Goal: Task Accomplishment & Management: Use online tool/utility

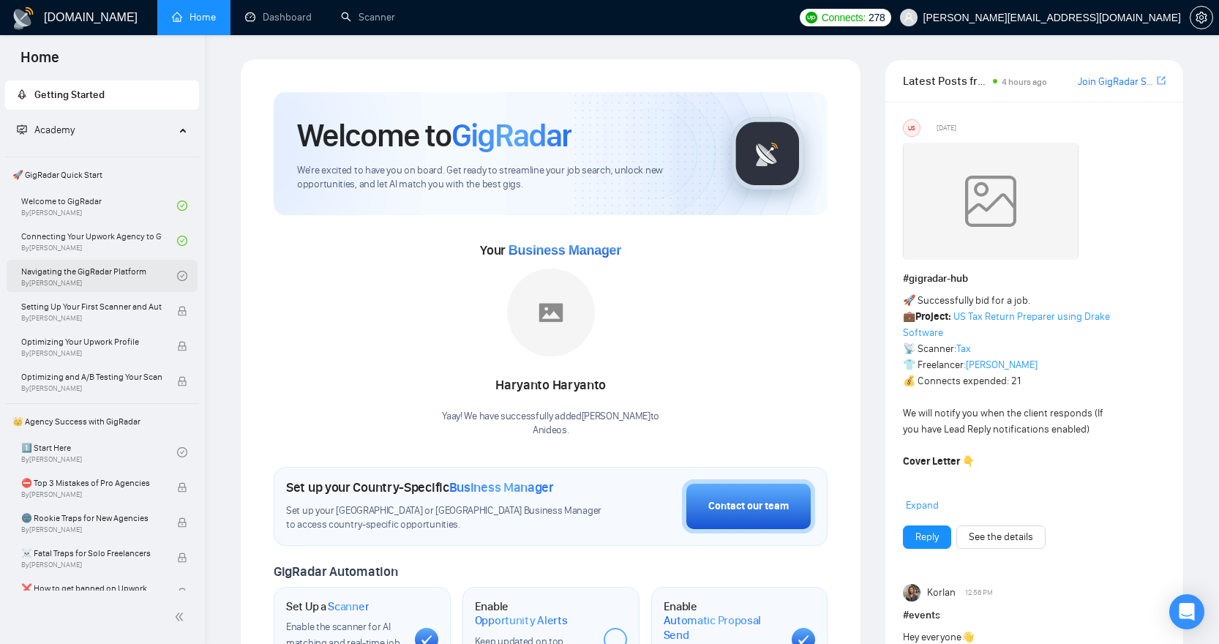
click at [87, 273] on link "Navigating the GigRadar Platform By [PERSON_NAME]" at bounding box center [99, 276] width 156 height 32
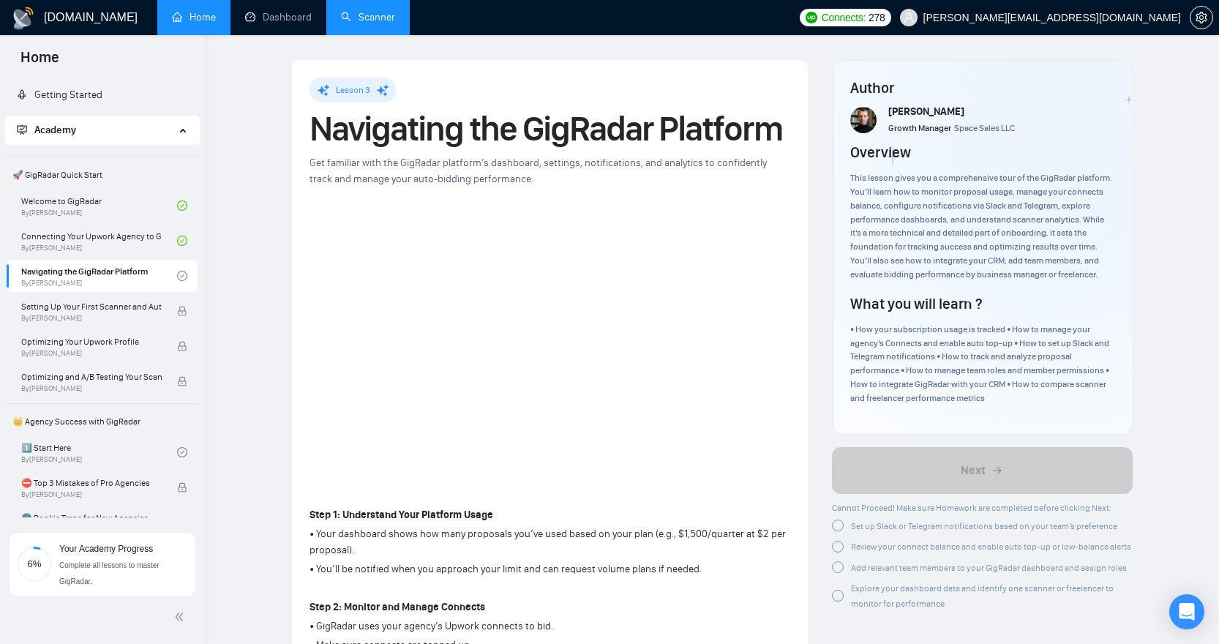
click at [367, 15] on link "Scanner" at bounding box center [368, 17] width 54 height 12
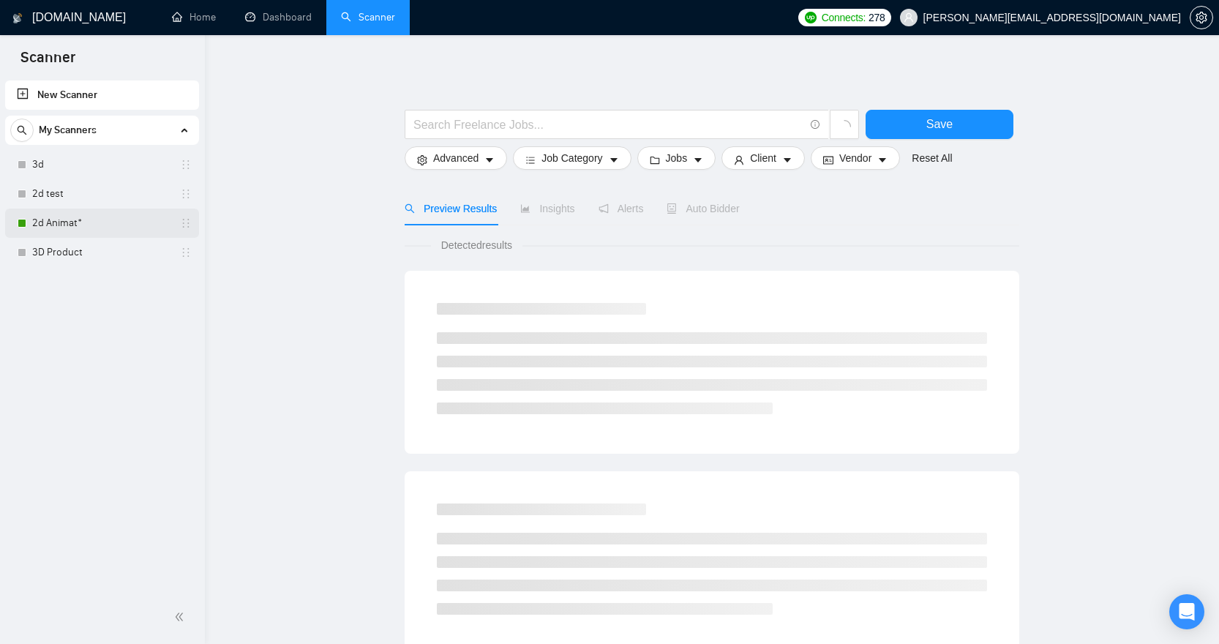
click at [119, 220] on link "2d Animat*" at bounding box center [101, 223] width 139 height 29
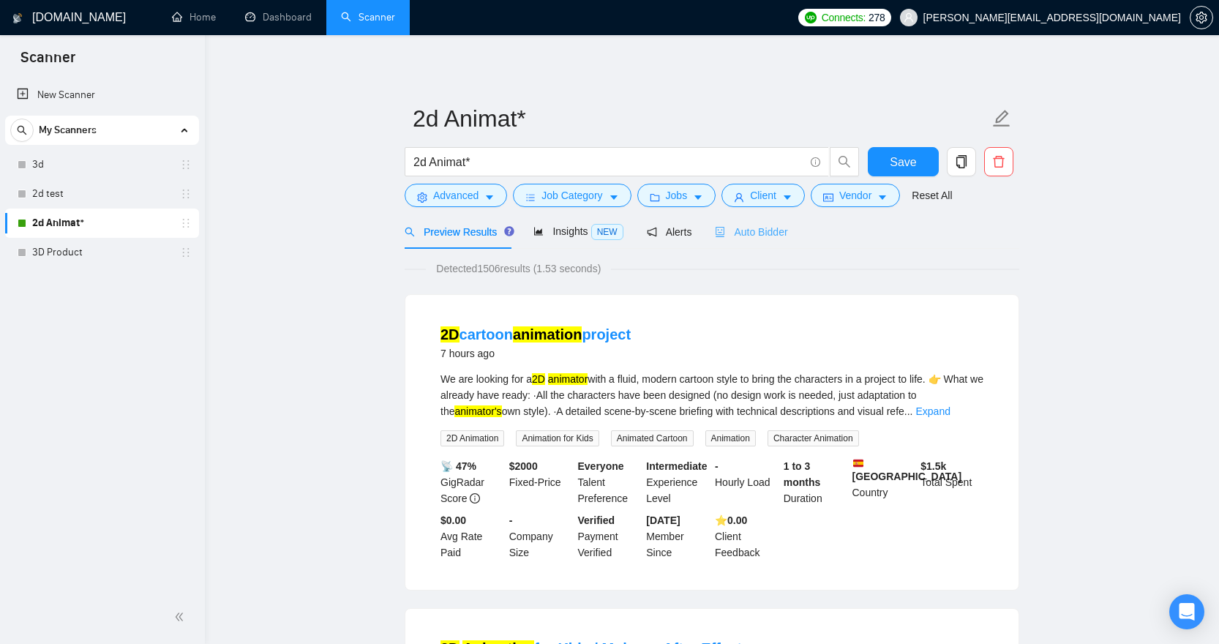
click at [773, 221] on div "Auto Bidder" at bounding box center [751, 231] width 72 height 34
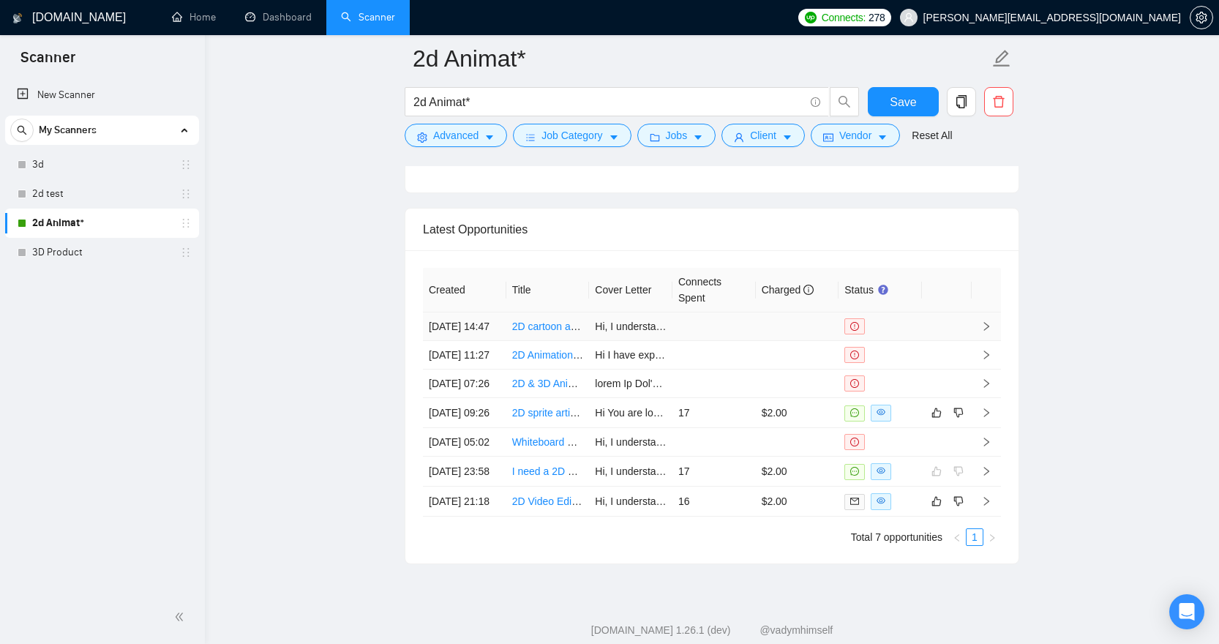
scroll to position [3730, 0]
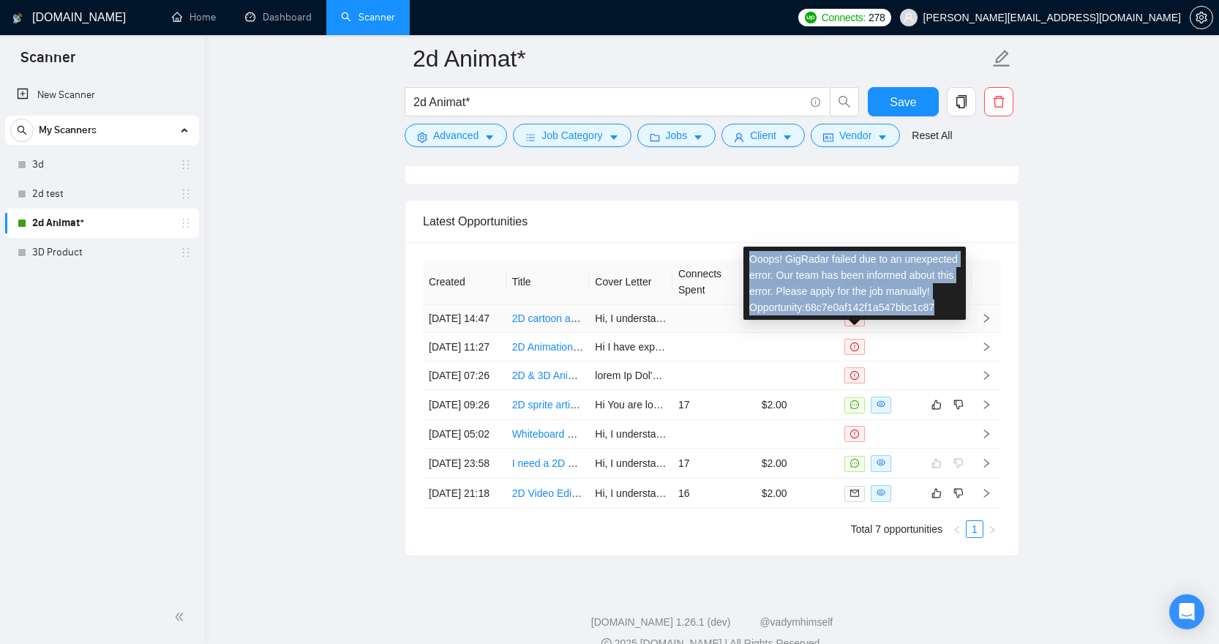
copy div "Ooops! GigRadar failed due to an unexpected error. Our team has been informed a…"
drag, startPoint x: 954, startPoint y: 325, endPoint x: 757, endPoint y: 250, distance: 211.5
click at [757, 250] on div "Ooops! GigRadar failed due to an unexpected error. Our team has been informed a…" at bounding box center [855, 283] width 222 height 73
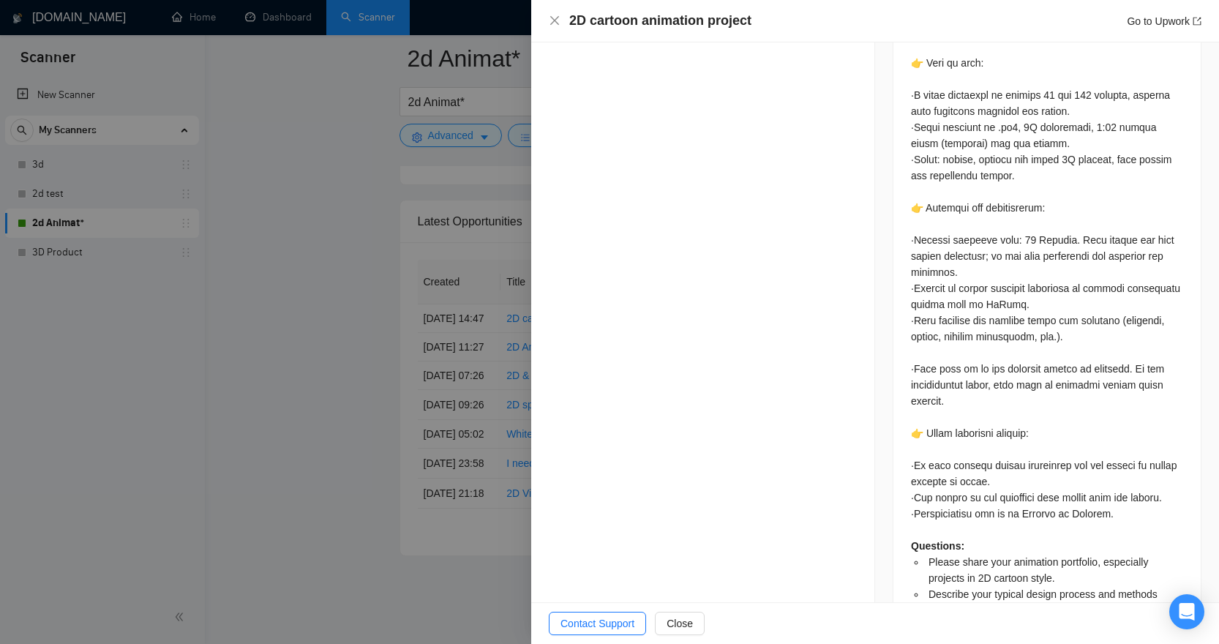
scroll to position [937, 0]
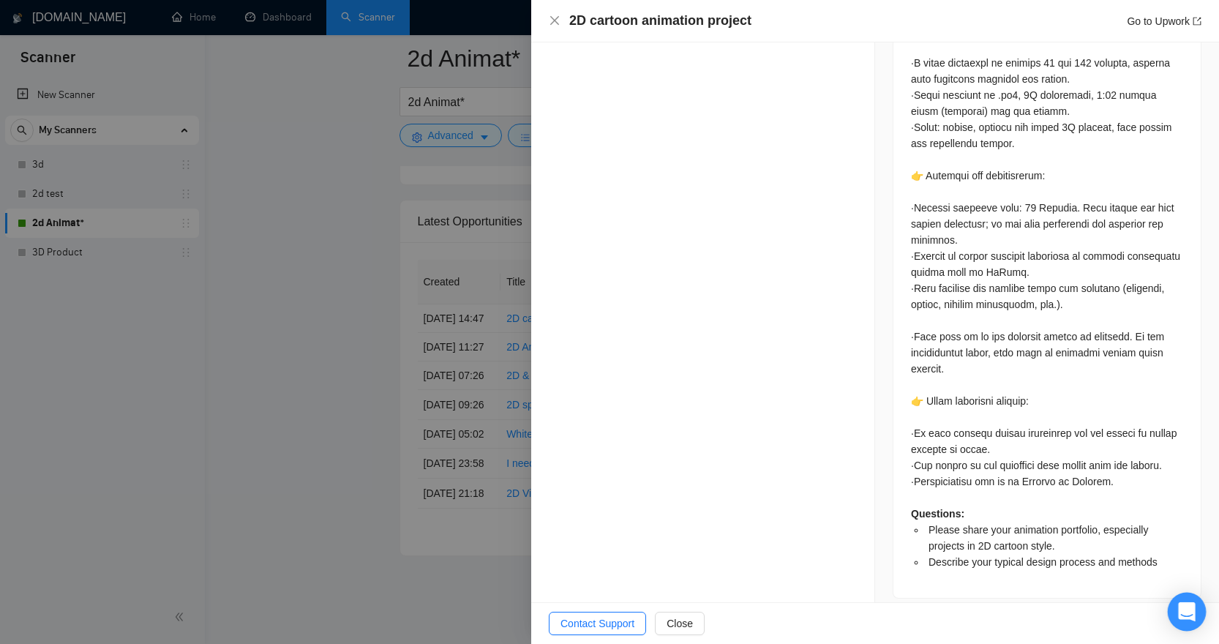
click at [1177, 602] on div "Open Intercom Messenger" at bounding box center [1187, 612] width 39 height 39
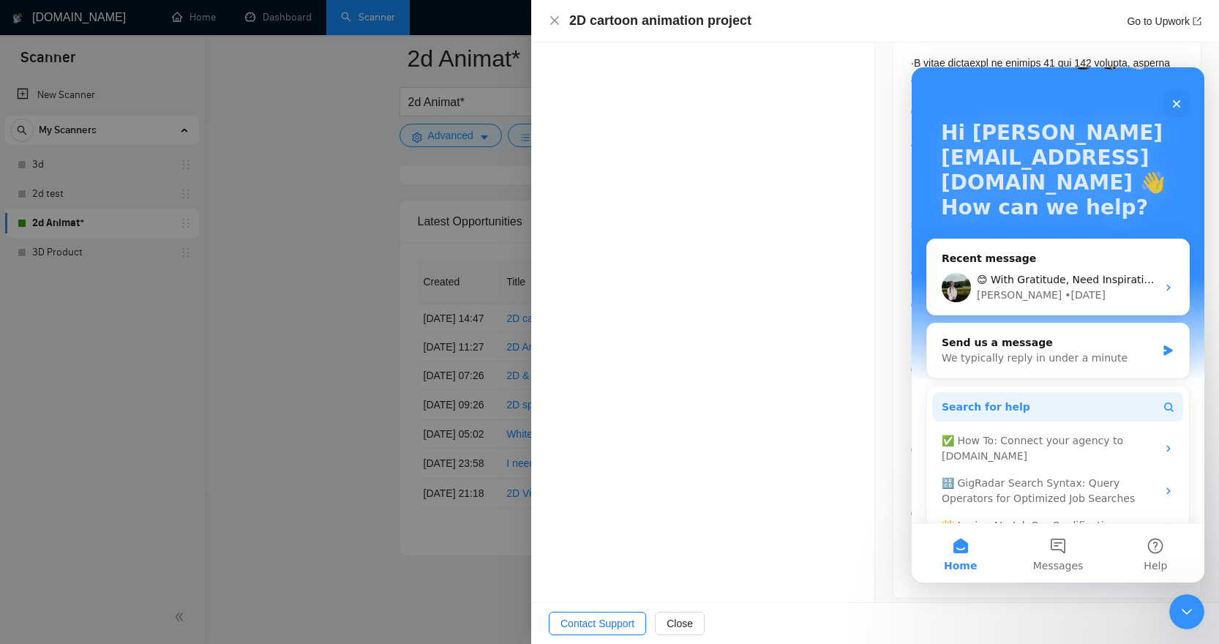
scroll to position [67, 0]
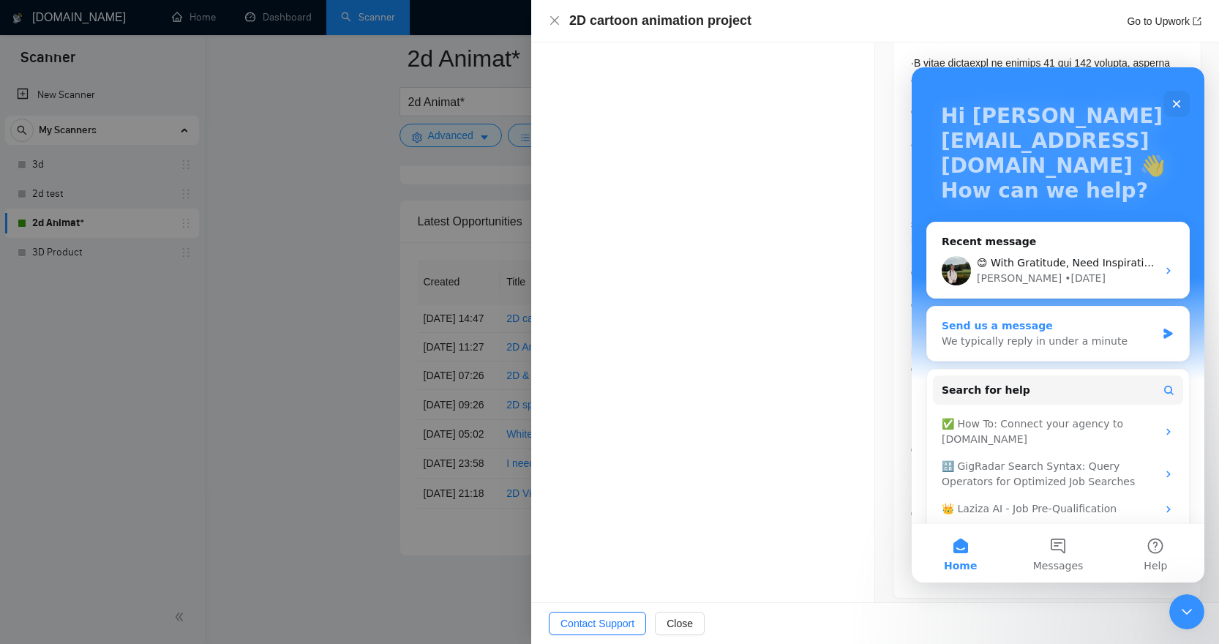
click at [1073, 351] on div "Send us a message We typically reply in under a minute" at bounding box center [1058, 334] width 262 height 54
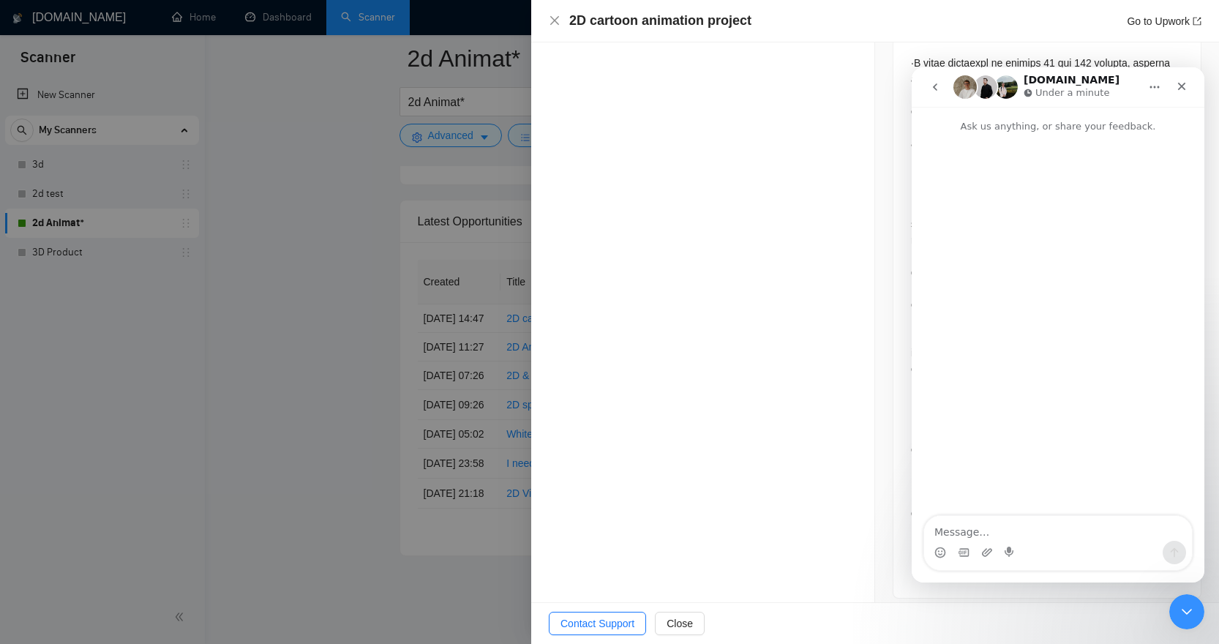
click at [1068, 534] on textarea "Message…" at bounding box center [1058, 528] width 268 height 25
type textarea "My scanner isn't working when auto bidding is on, it gives the following error:…"
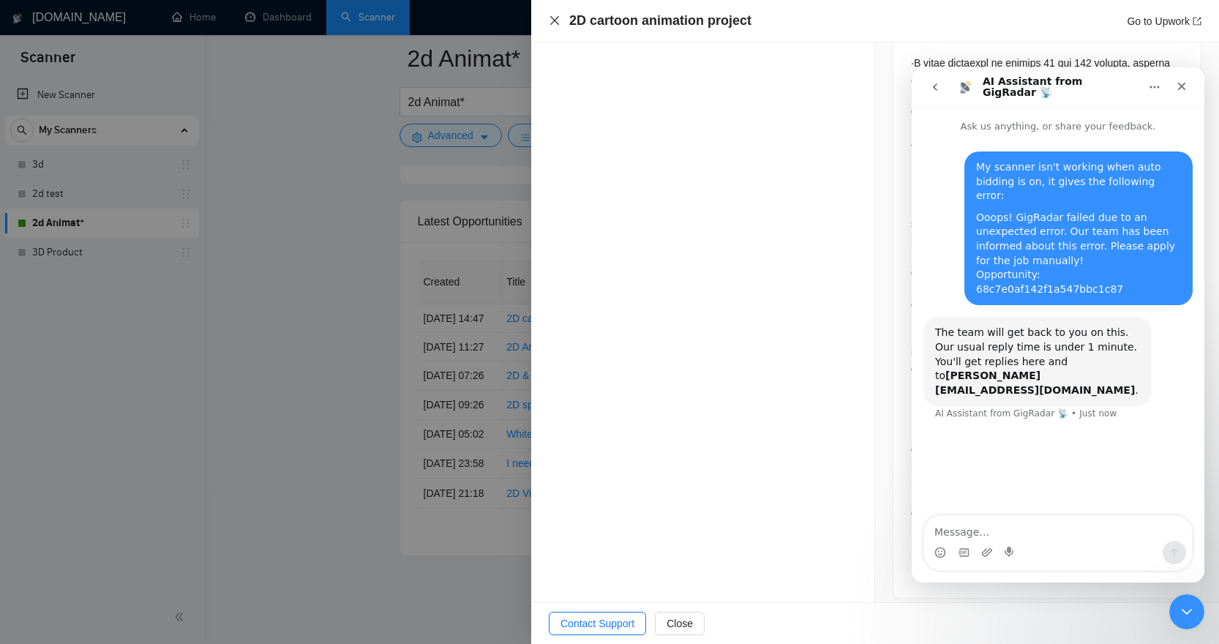
click at [553, 25] on icon "close" at bounding box center [555, 21] width 12 height 12
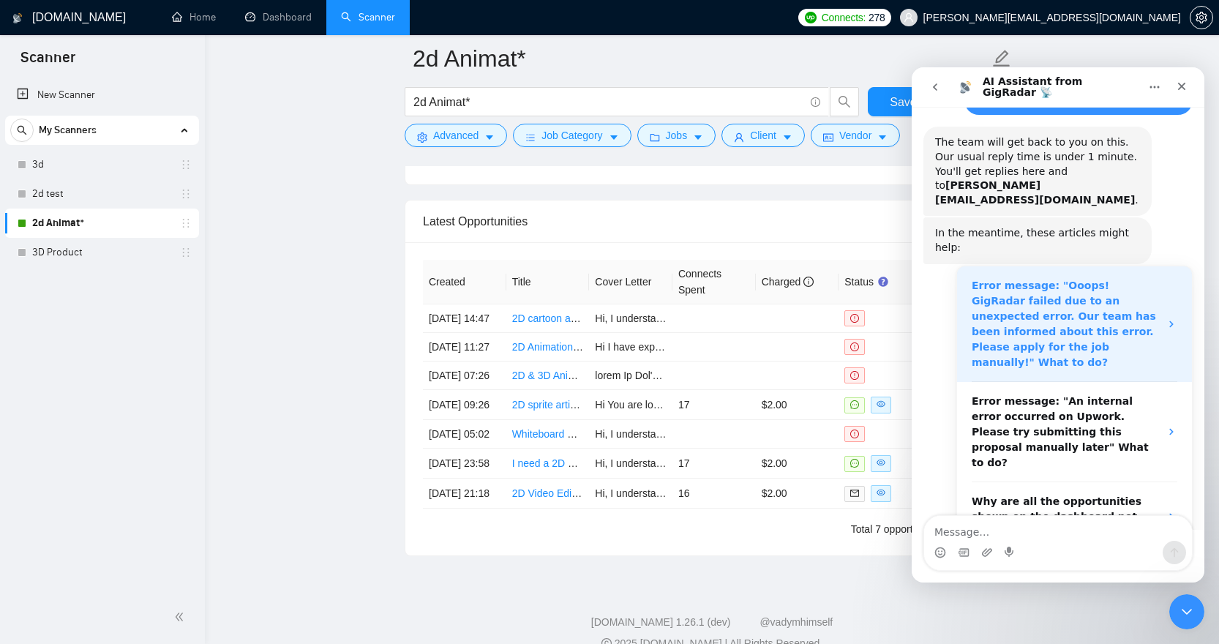
scroll to position [187, 0]
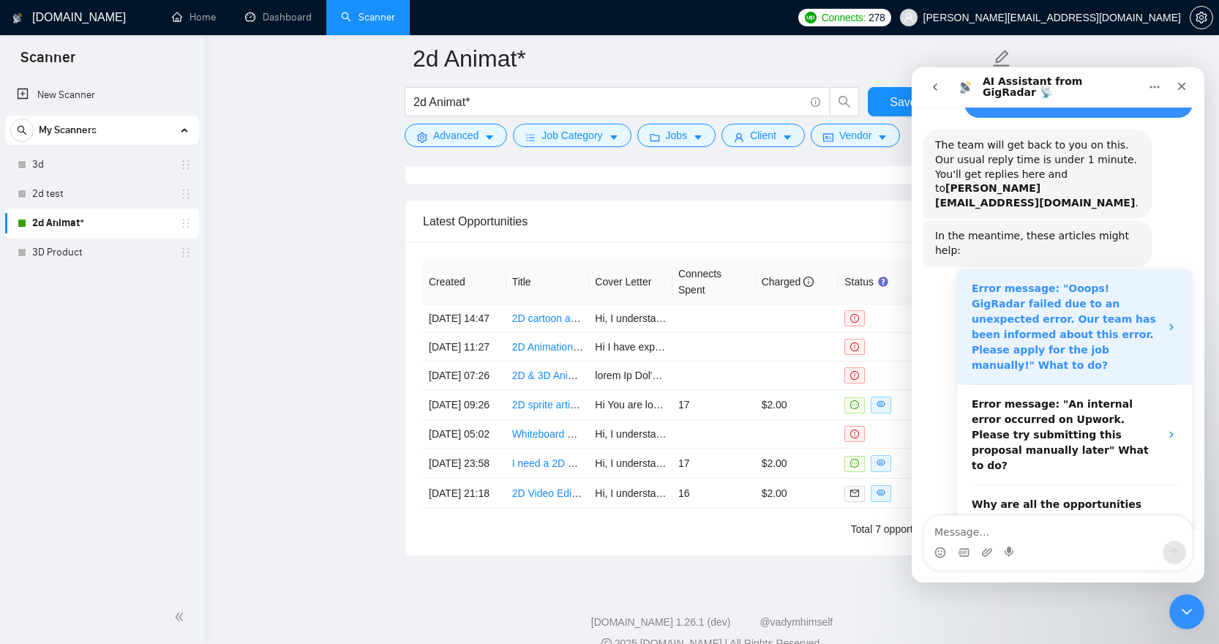
click at [1123, 283] on strong "Error message: "Ooops! GigRadar failed due to an unexpected error. Our team has…" at bounding box center [1064, 327] width 184 height 89
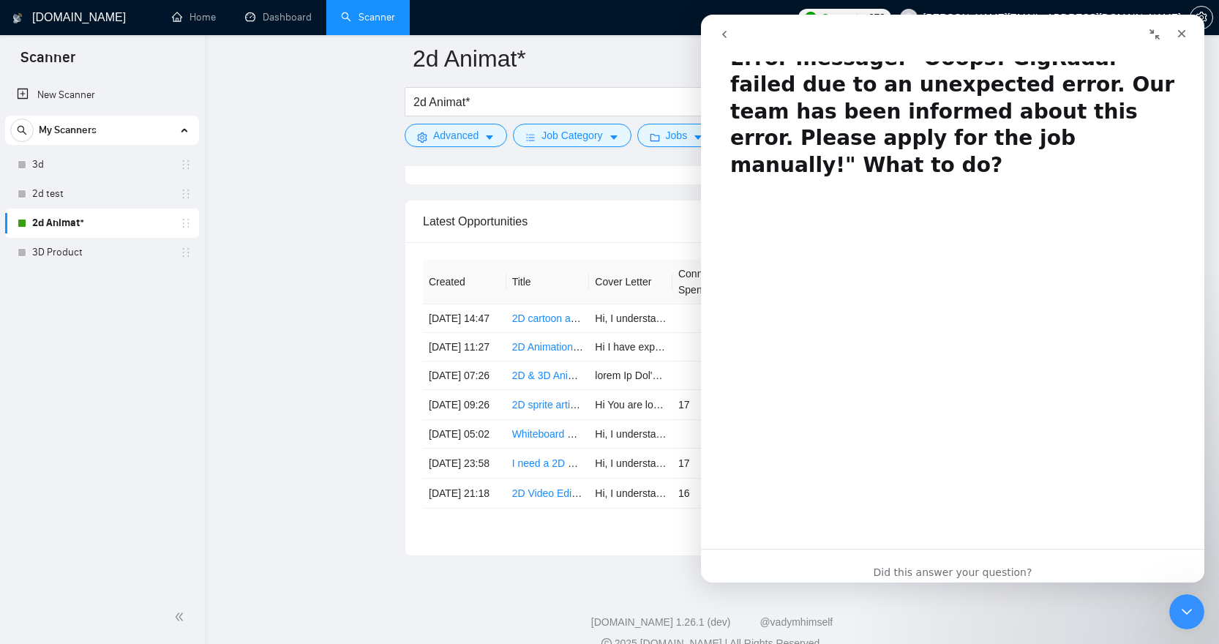
scroll to position [0, 0]
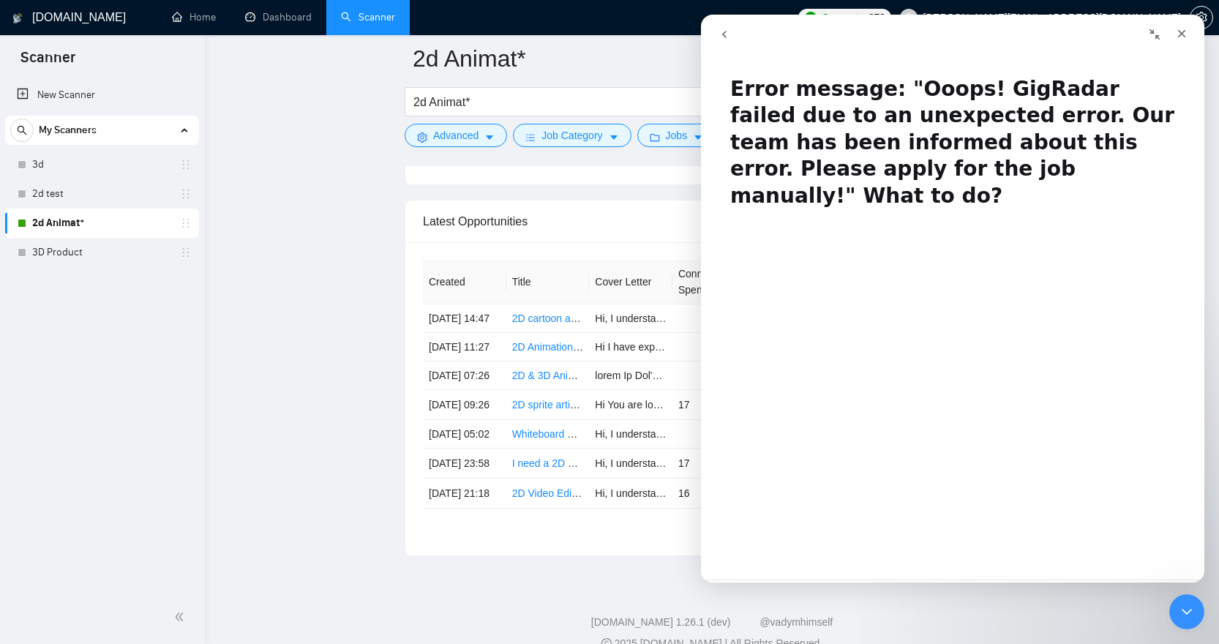
click at [729, 40] on icon "go back" at bounding box center [725, 35] width 12 height 12
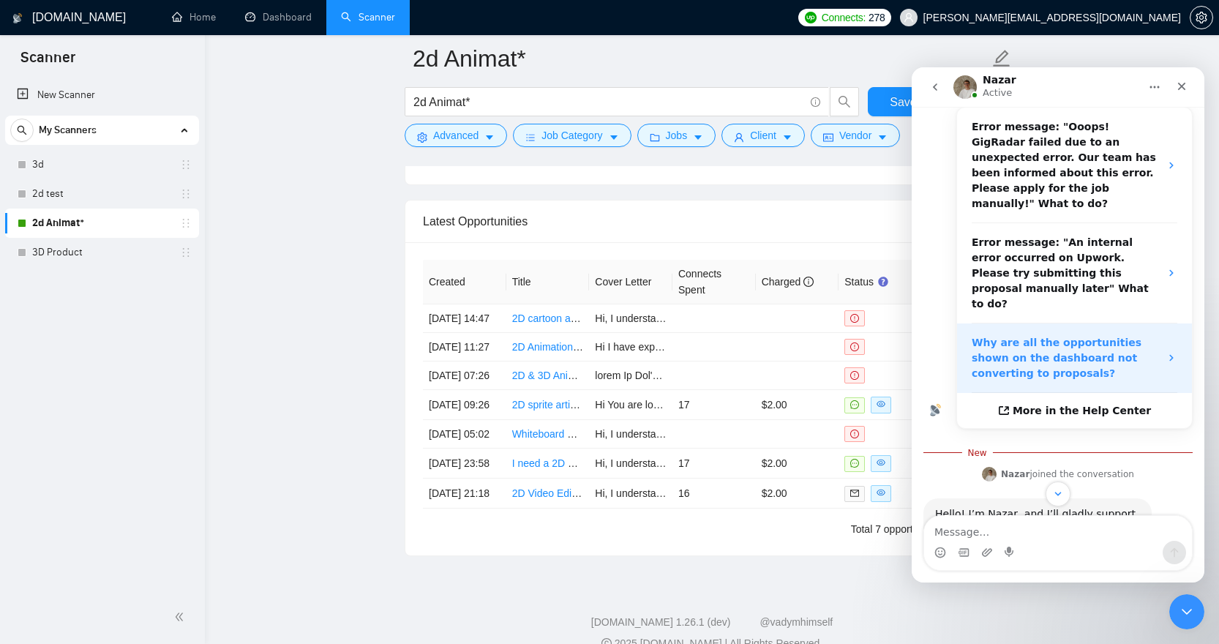
scroll to position [349, 0]
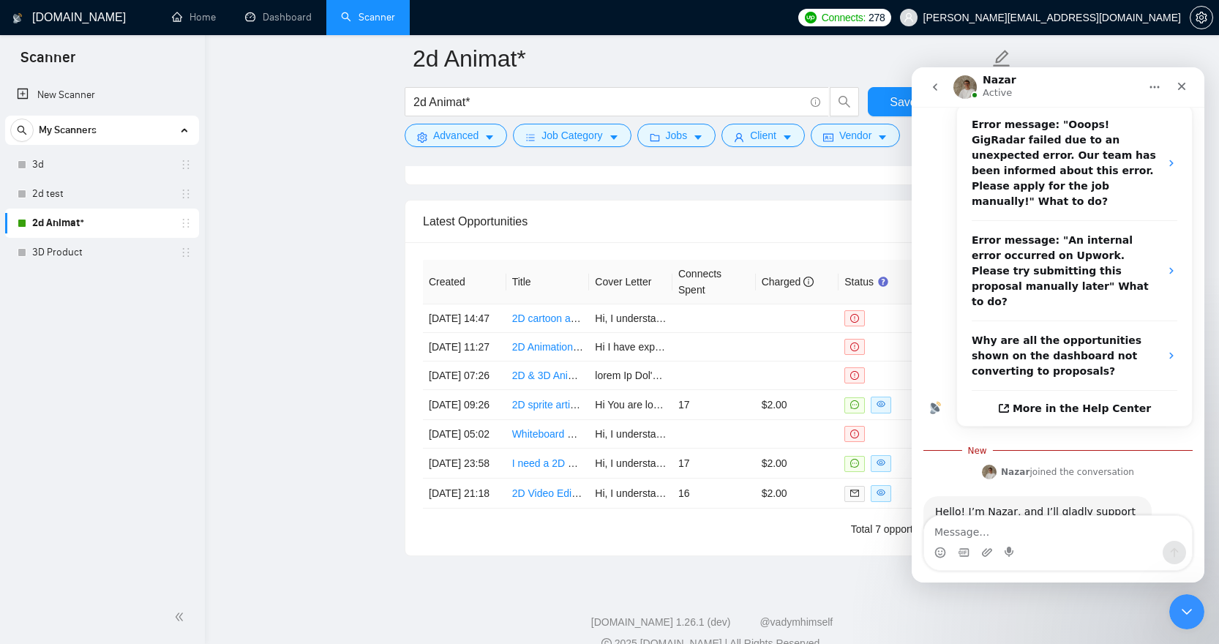
click at [821, 242] on div "Latest Opportunities" at bounding box center [712, 222] width 578 height 42
click at [1178, 86] on icon "Close" at bounding box center [1182, 87] width 12 height 12
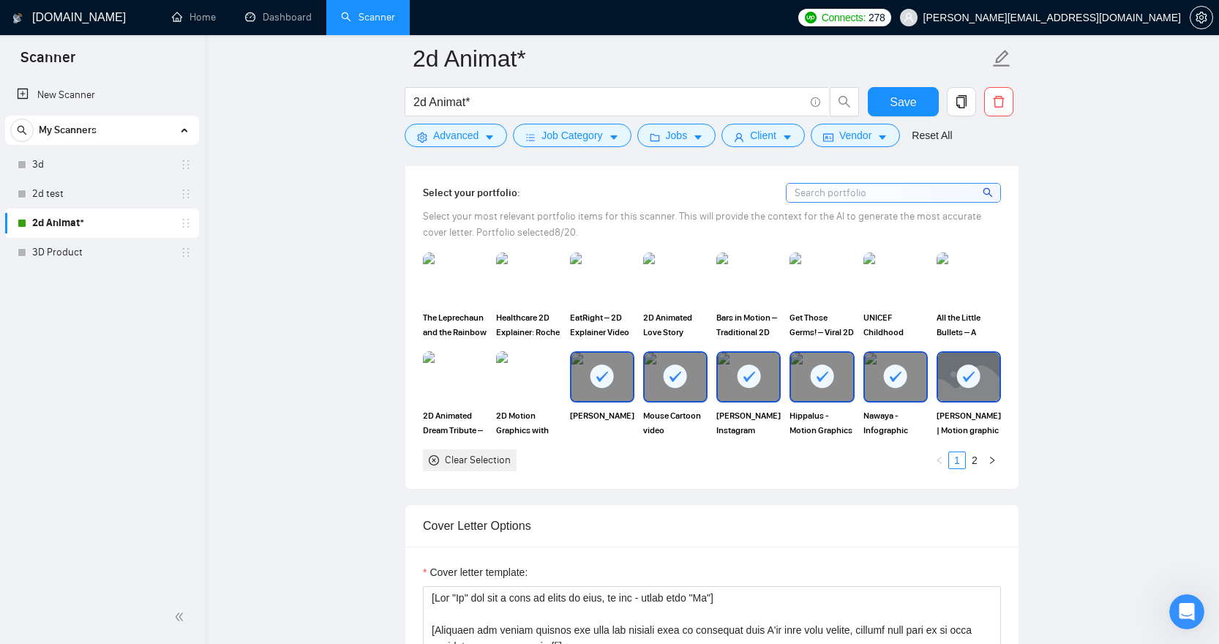
scroll to position [1346, 0]
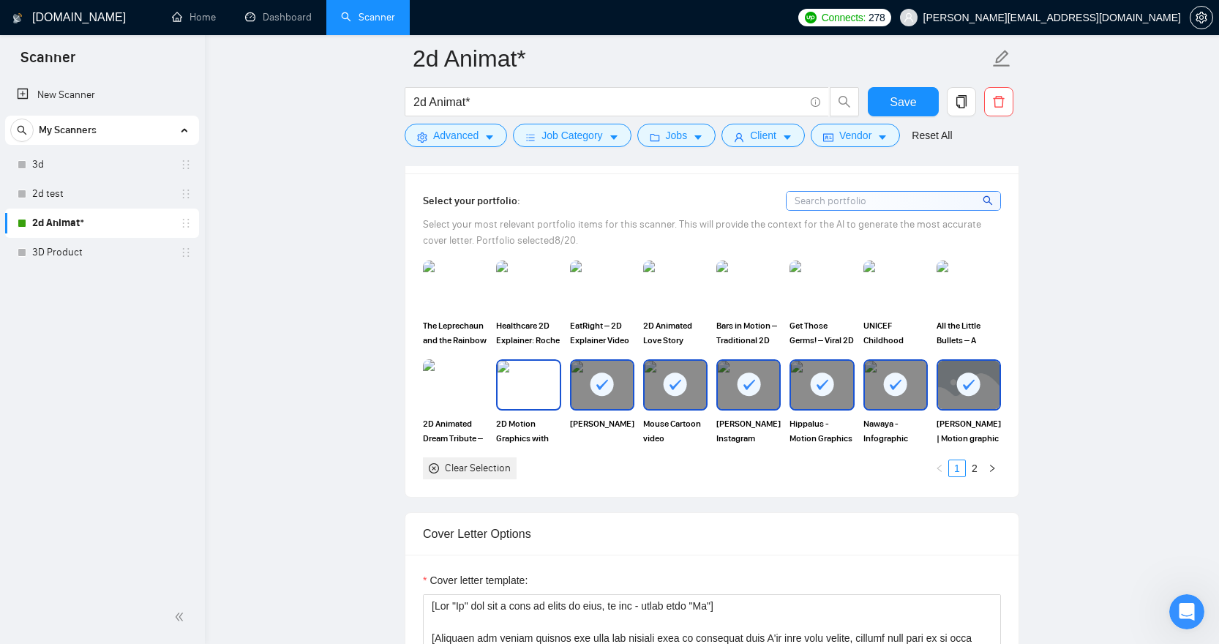
click at [545, 408] on img at bounding box center [528, 385] width 61 height 48
click at [446, 399] on img at bounding box center [455, 385] width 61 height 48
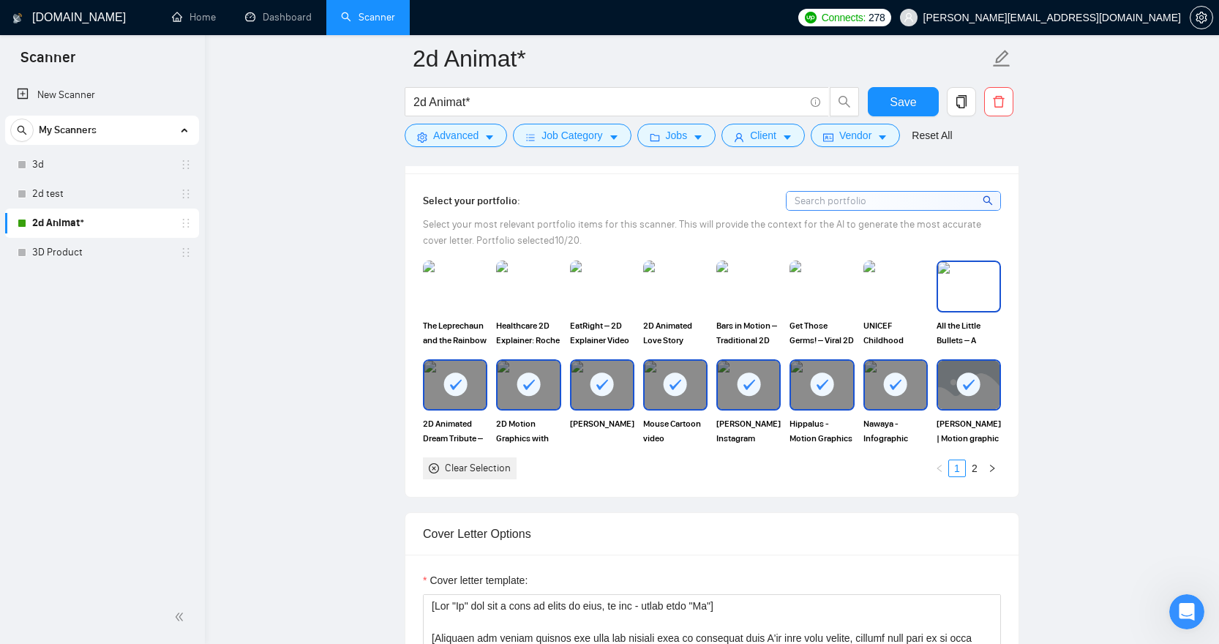
click at [972, 310] on img at bounding box center [968, 286] width 61 height 48
click at [911, 310] on img at bounding box center [895, 286] width 61 height 48
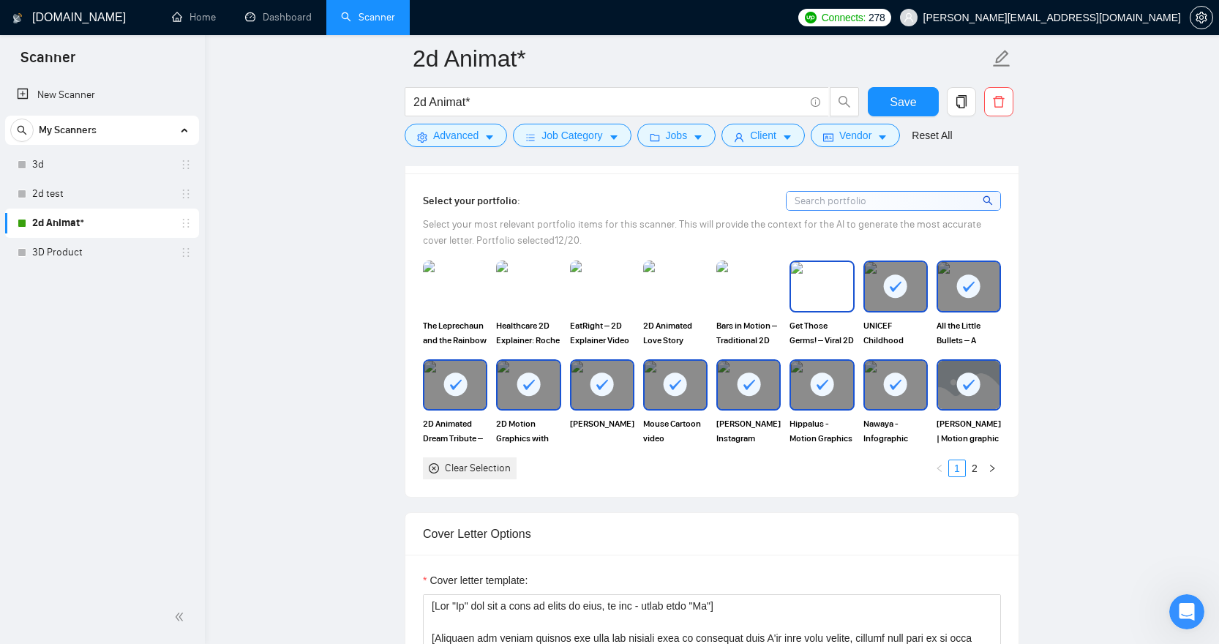
click at [843, 310] on img at bounding box center [821, 286] width 61 height 48
click at [747, 310] on img at bounding box center [748, 286] width 61 height 48
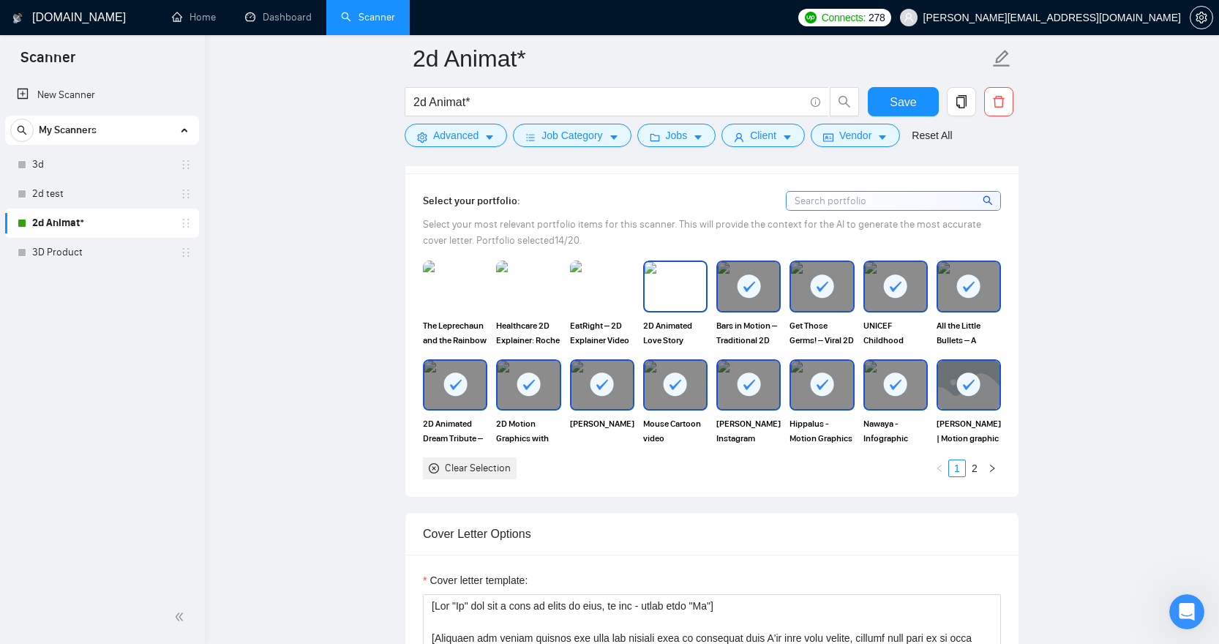
click at [674, 310] on img at bounding box center [675, 286] width 61 height 48
click at [608, 310] on img at bounding box center [602, 286] width 61 height 48
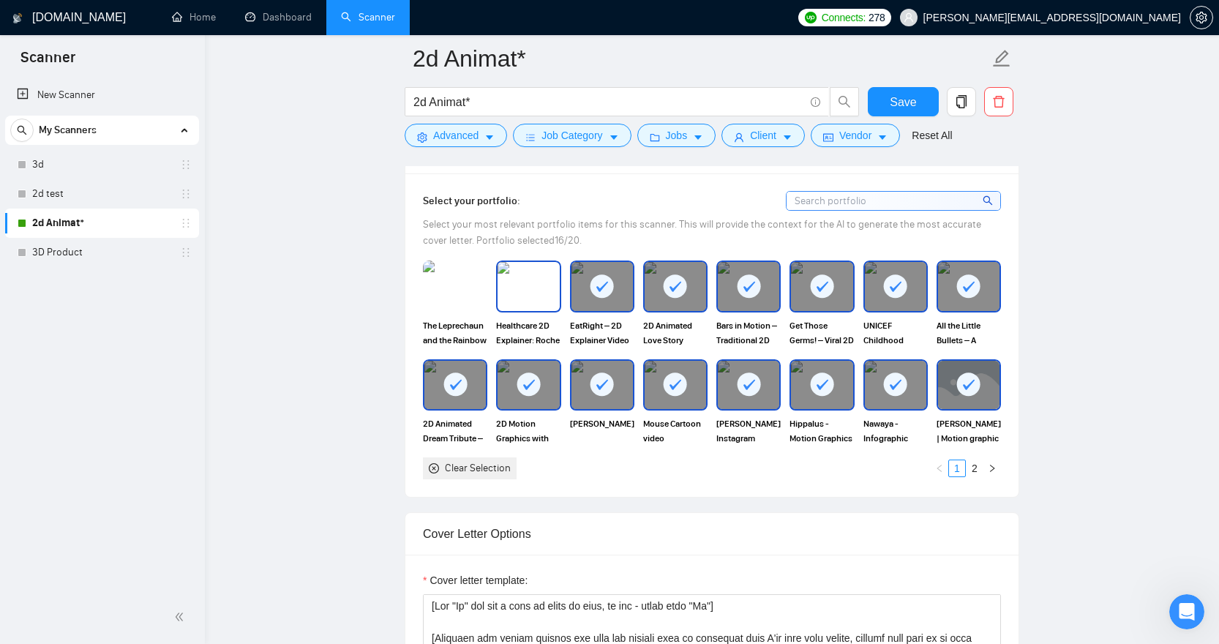
click at [522, 310] on img at bounding box center [528, 286] width 61 height 48
click at [463, 310] on img at bounding box center [455, 286] width 61 height 48
click at [975, 476] on link "2" at bounding box center [975, 468] width 16 height 16
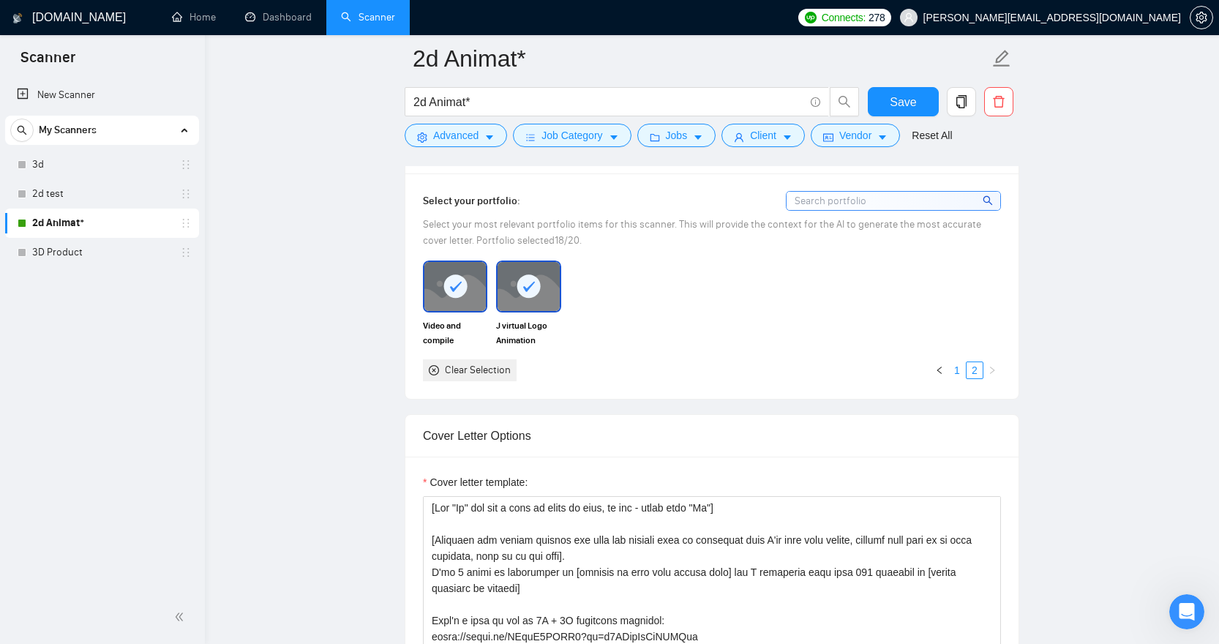
click at [959, 378] on link "1" at bounding box center [957, 370] width 16 height 16
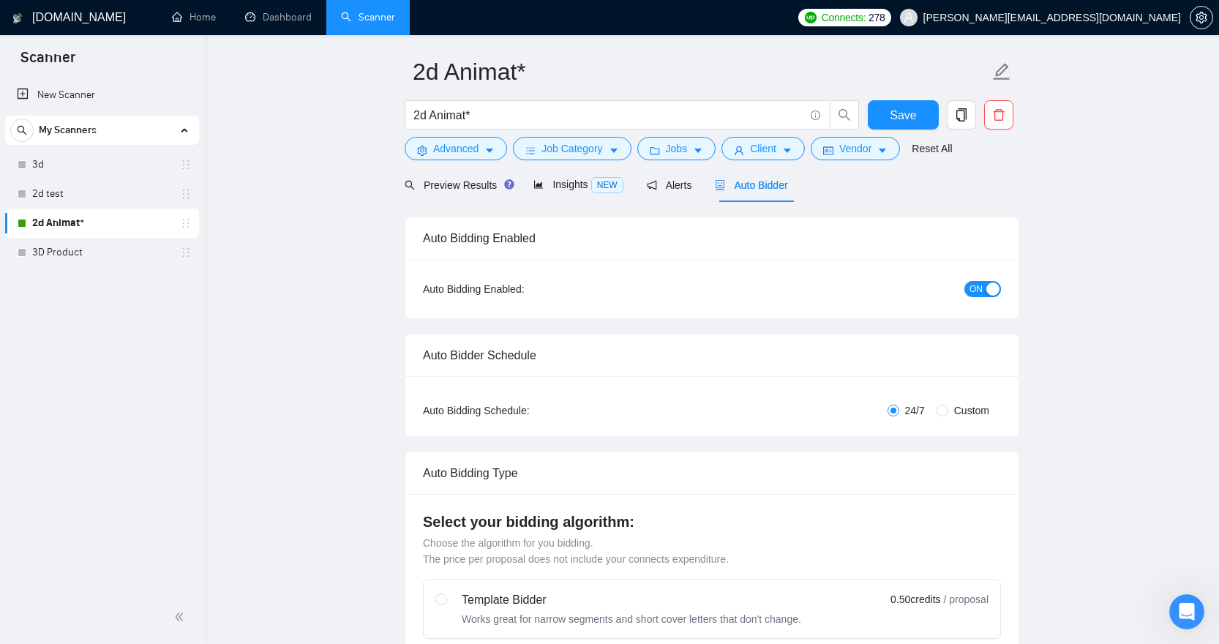
scroll to position [0, 0]
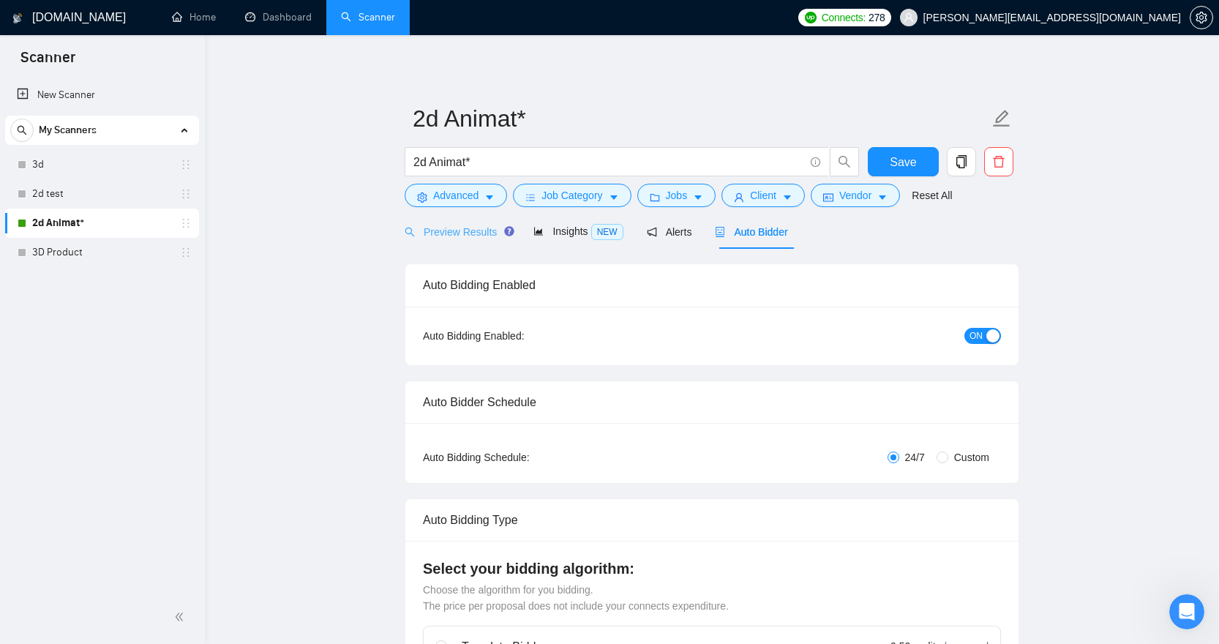
click at [481, 240] on div "Preview Results" at bounding box center [457, 231] width 105 height 34
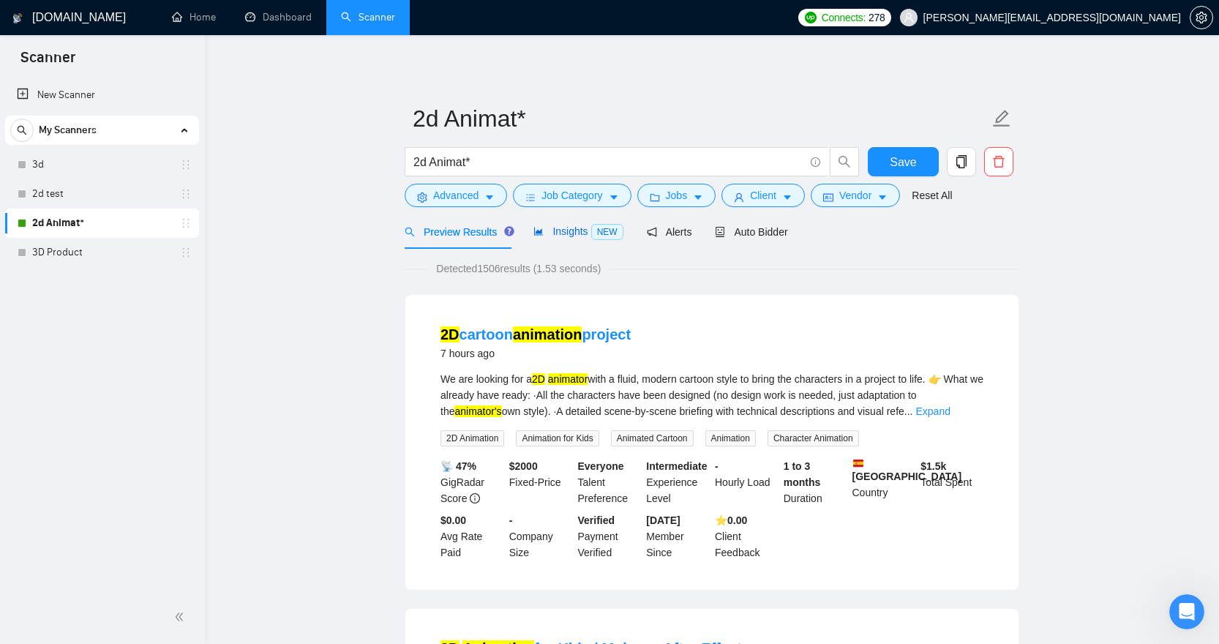
click at [586, 228] on span "Insights NEW" at bounding box center [578, 231] width 89 height 12
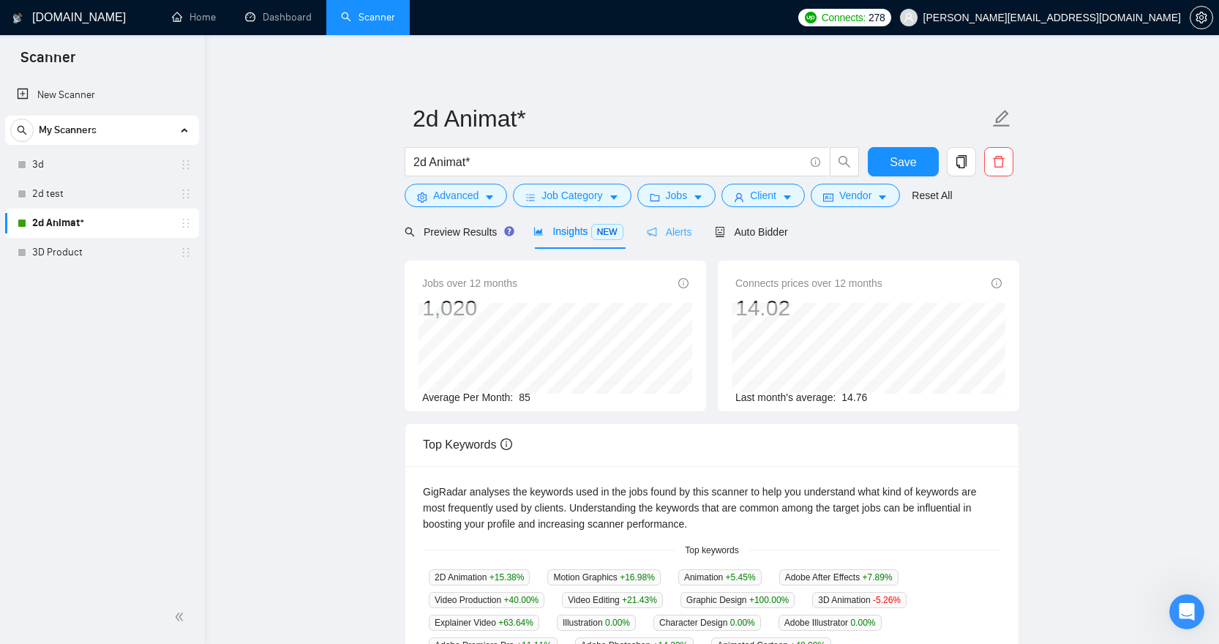
click at [685, 242] on div "Alerts" at bounding box center [669, 231] width 45 height 34
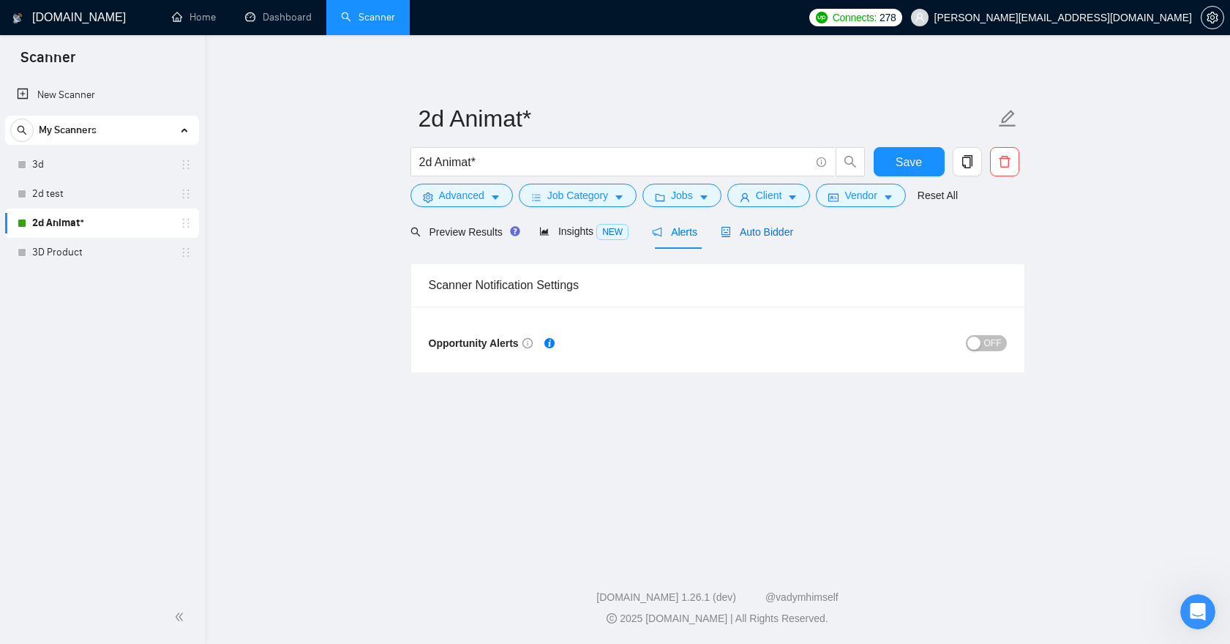
click at [765, 236] on span "Auto Bidder" at bounding box center [757, 232] width 72 height 12
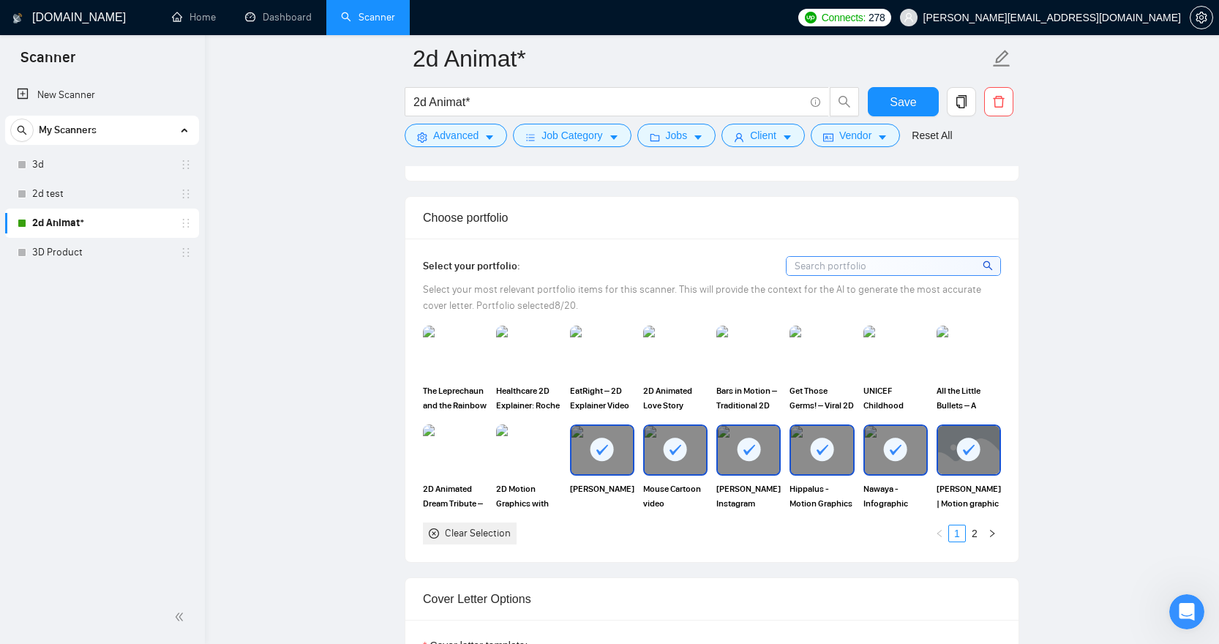
scroll to position [1274, 0]
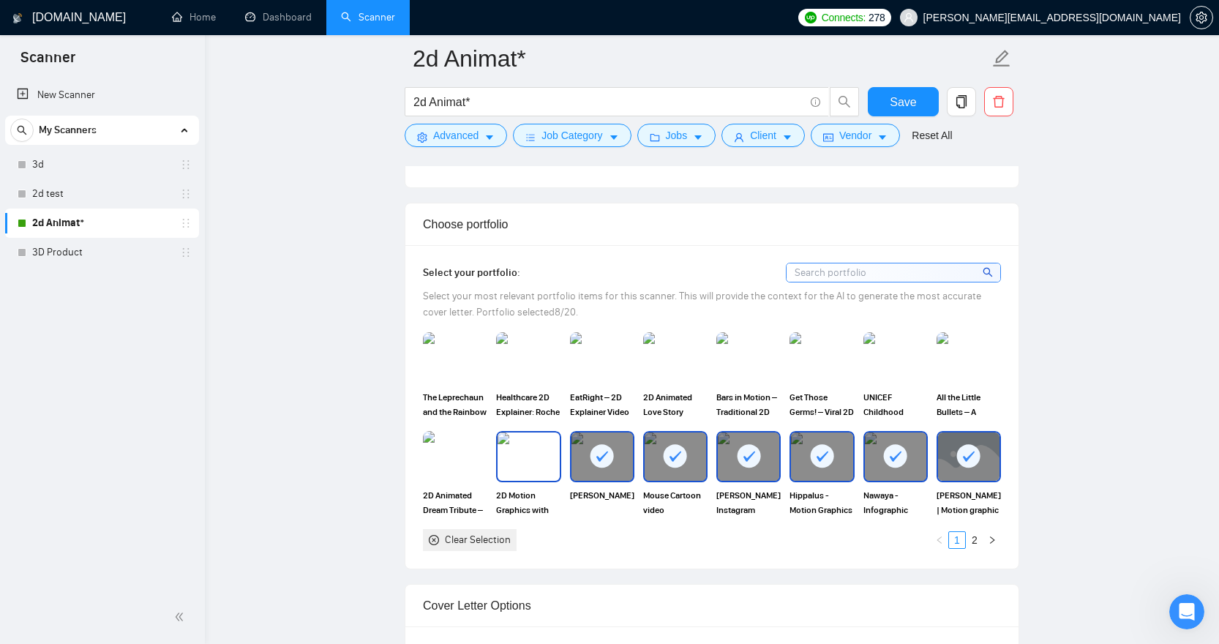
click at [521, 471] on img at bounding box center [528, 457] width 61 height 48
click at [471, 473] on img at bounding box center [455, 457] width 61 height 48
click at [935, 392] on div "All the Little Bullets – A Poetic 2D Anti-Violence Animation" at bounding box center [968, 375] width 73 height 86
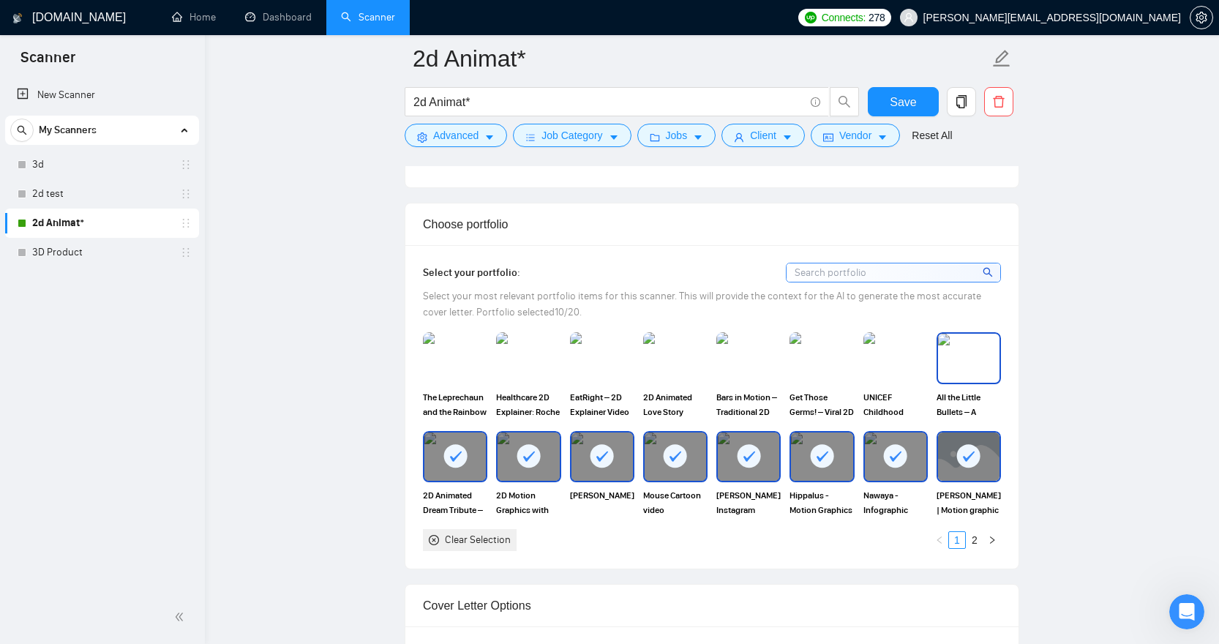
click at [948, 382] on img at bounding box center [968, 358] width 61 height 48
click at [905, 382] on img at bounding box center [895, 358] width 61 height 48
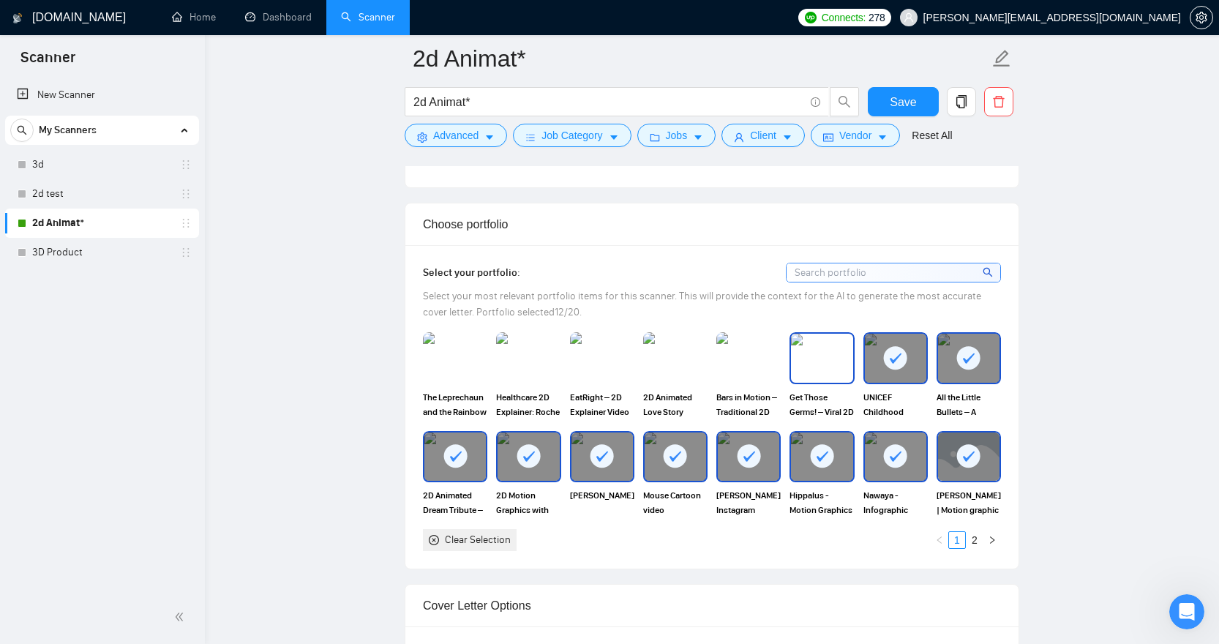
click at [833, 382] on img at bounding box center [821, 358] width 61 height 48
click at [758, 380] on img at bounding box center [748, 358] width 61 height 48
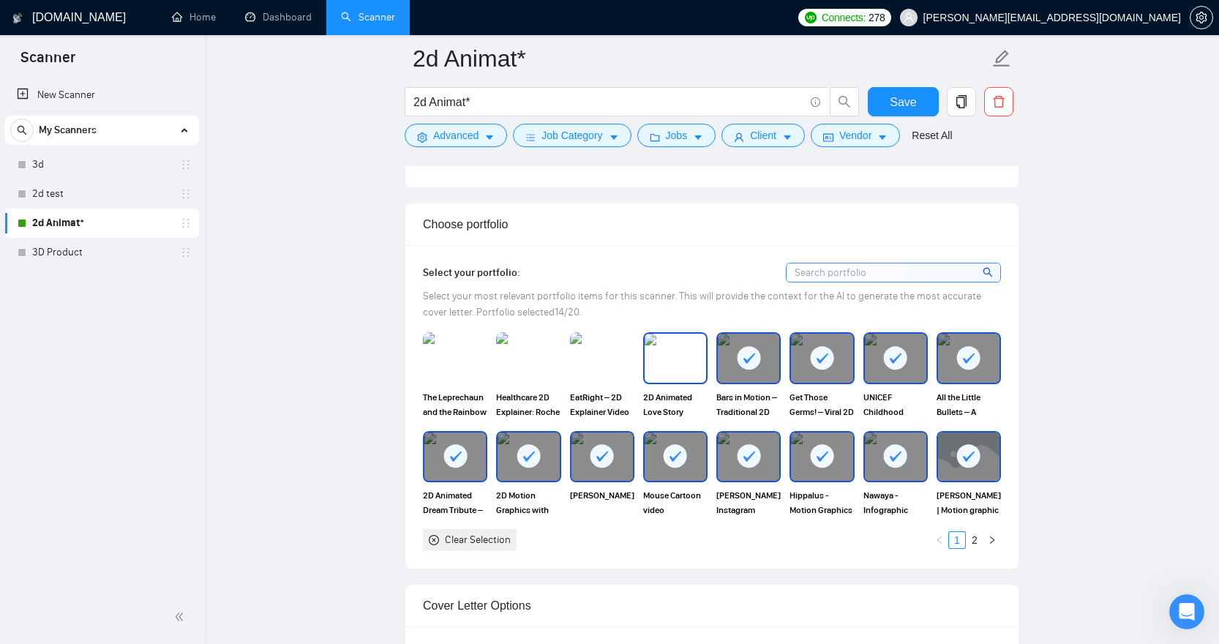
click at [689, 382] on img at bounding box center [675, 358] width 61 height 48
click at [602, 382] on img at bounding box center [602, 358] width 61 height 48
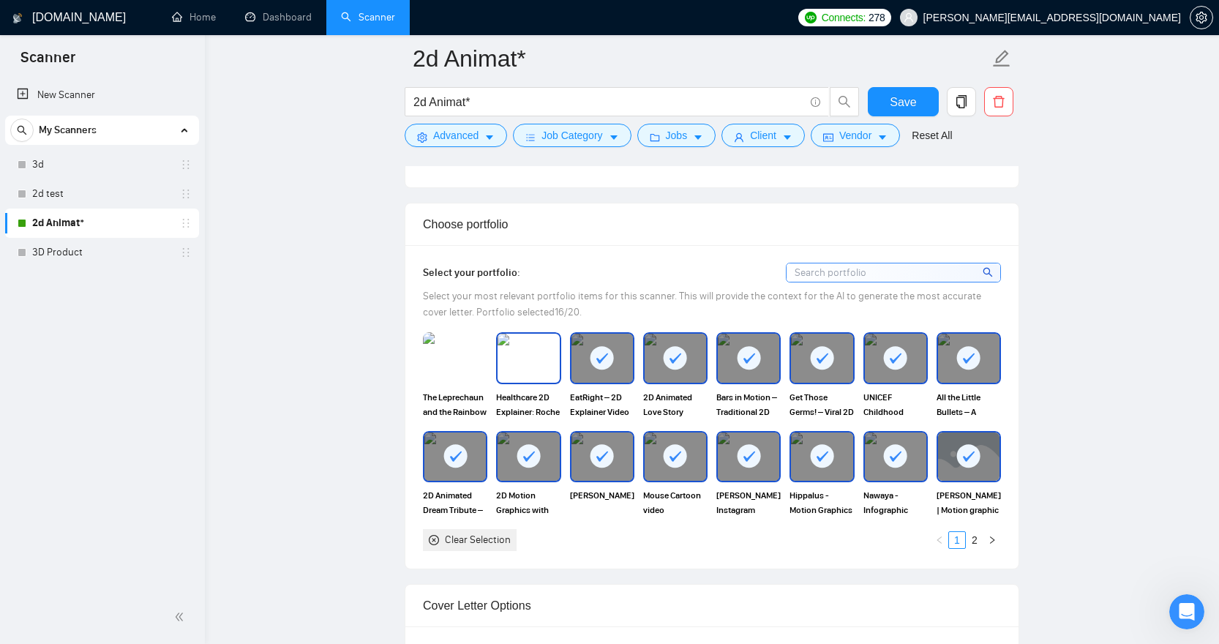
drag, startPoint x: 533, startPoint y: 389, endPoint x: 487, endPoint y: 389, distance: 46.1
click at [532, 382] on img at bounding box center [528, 358] width 61 height 48
click at [472, 382] on img at bounding box center [455, 358] width 61 height 48
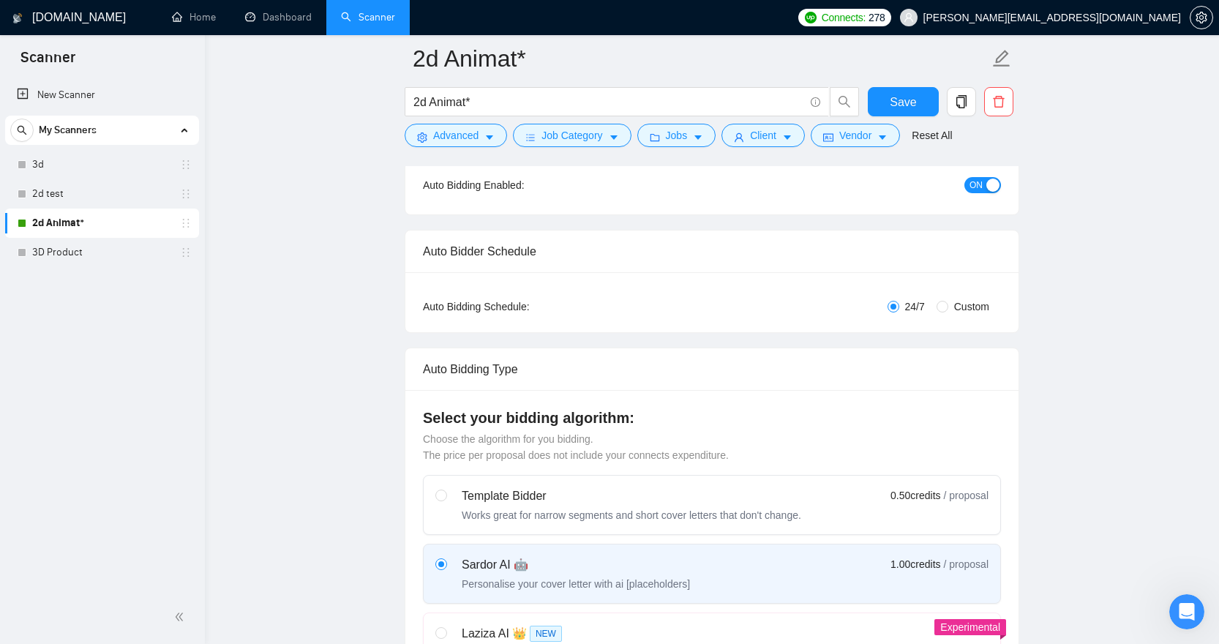
scroll to position [0, 0]
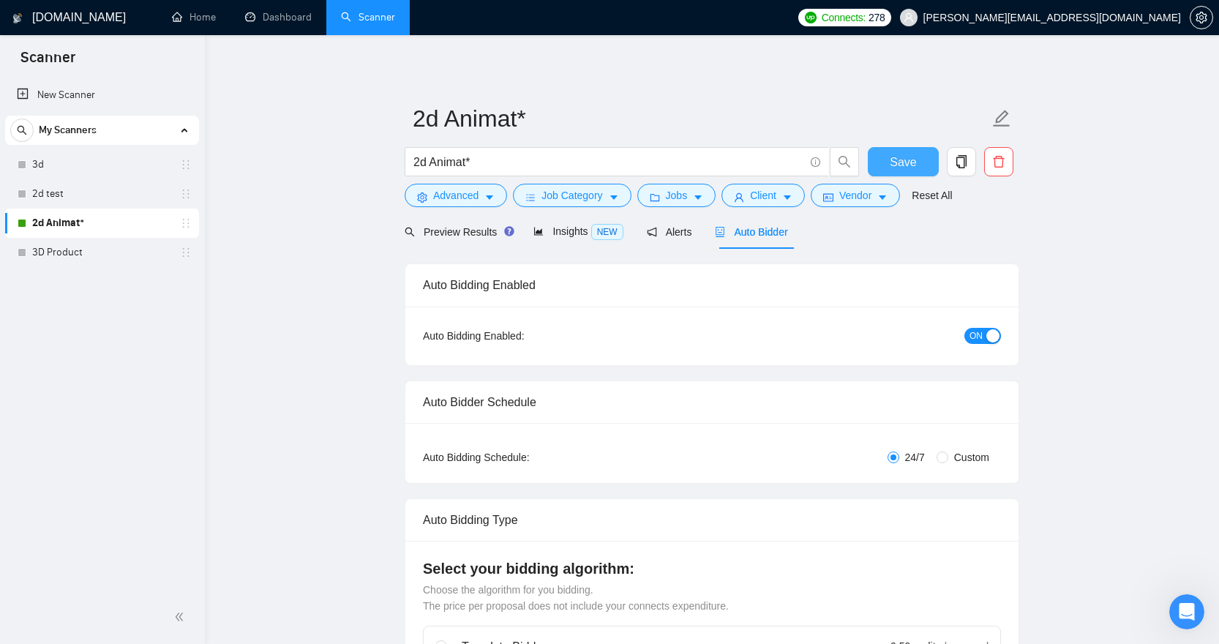
click at [891, 171] on span "Save" at bounding box center [903, 162] width 26 height 18
click at [135, 257] on link "3D Product" at bounding box center [101, 252] width 139 height 29
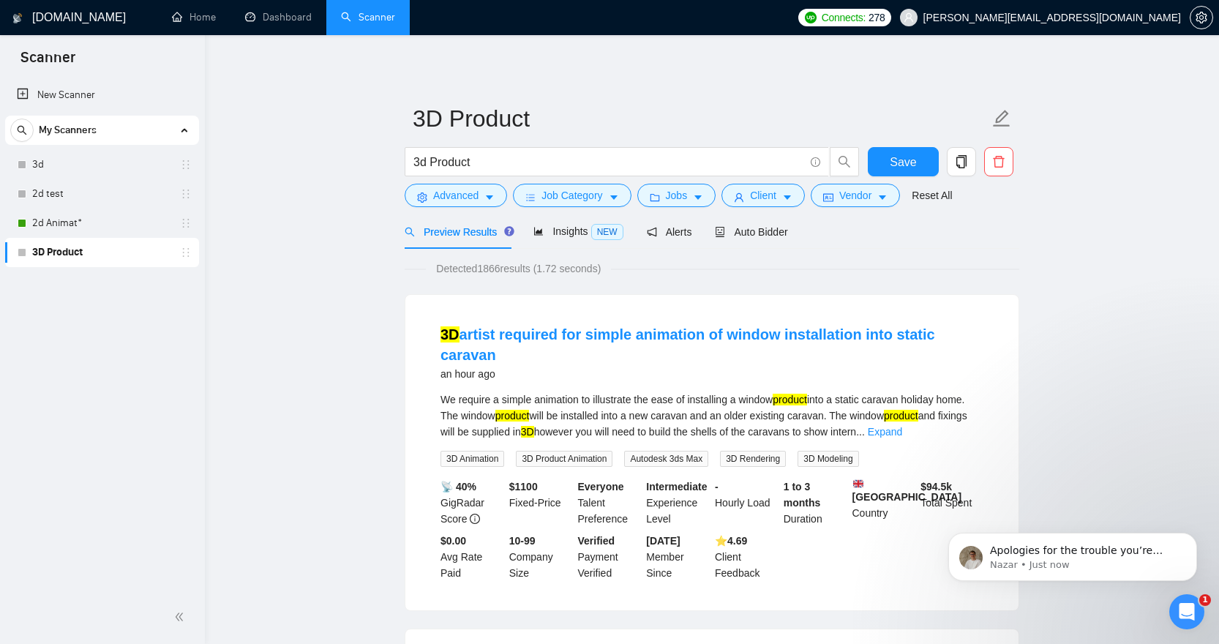
scroll to position [481, 0]
click at [1181, 604] on icon "Open Intercom Messenger" at bounding box center [1185, 610] width 24 height 24
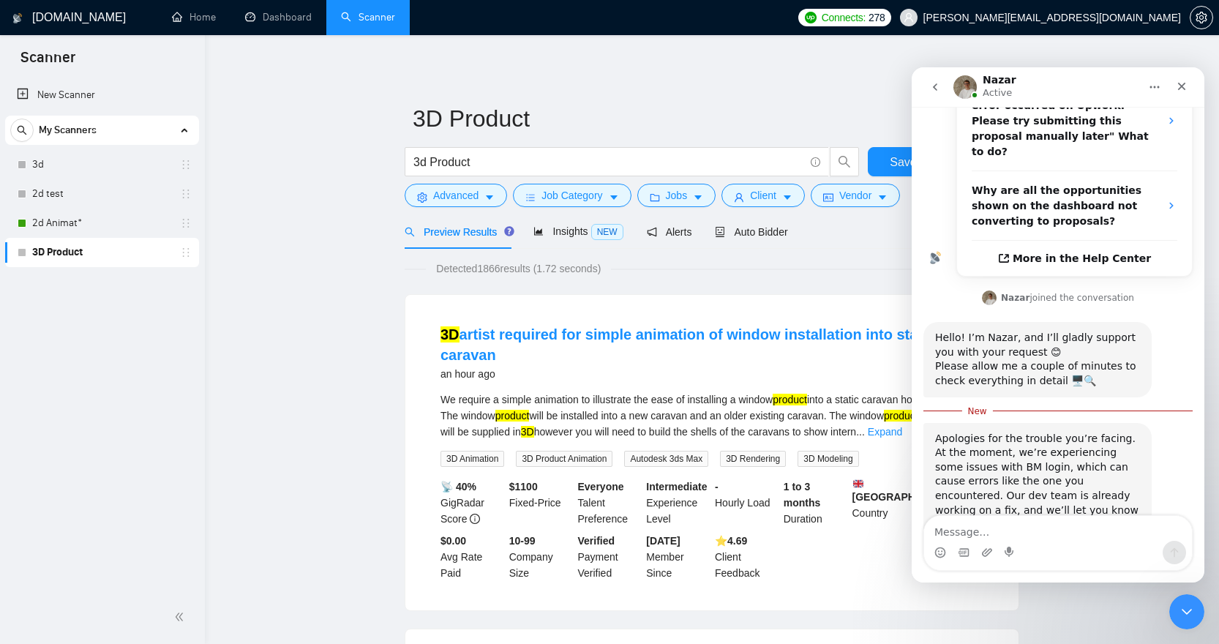
scroll to position [505, 0]
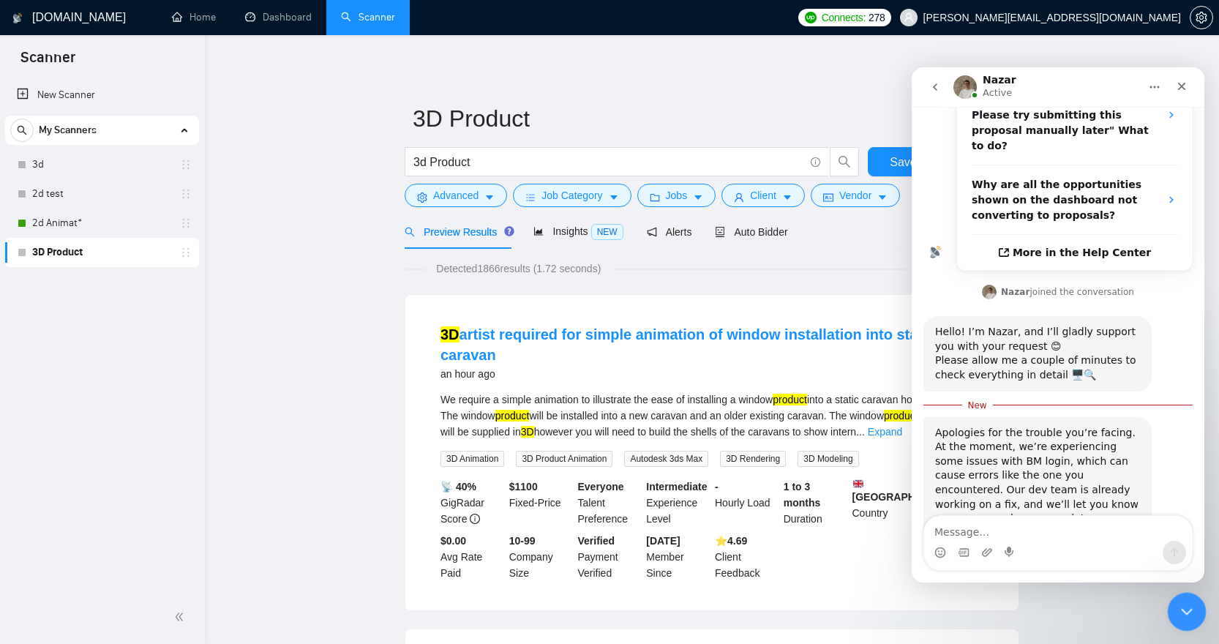
click at [1168, 596] on div "Close Intercom Messenger" at bounding box center [1184, 609] width 35 height 35
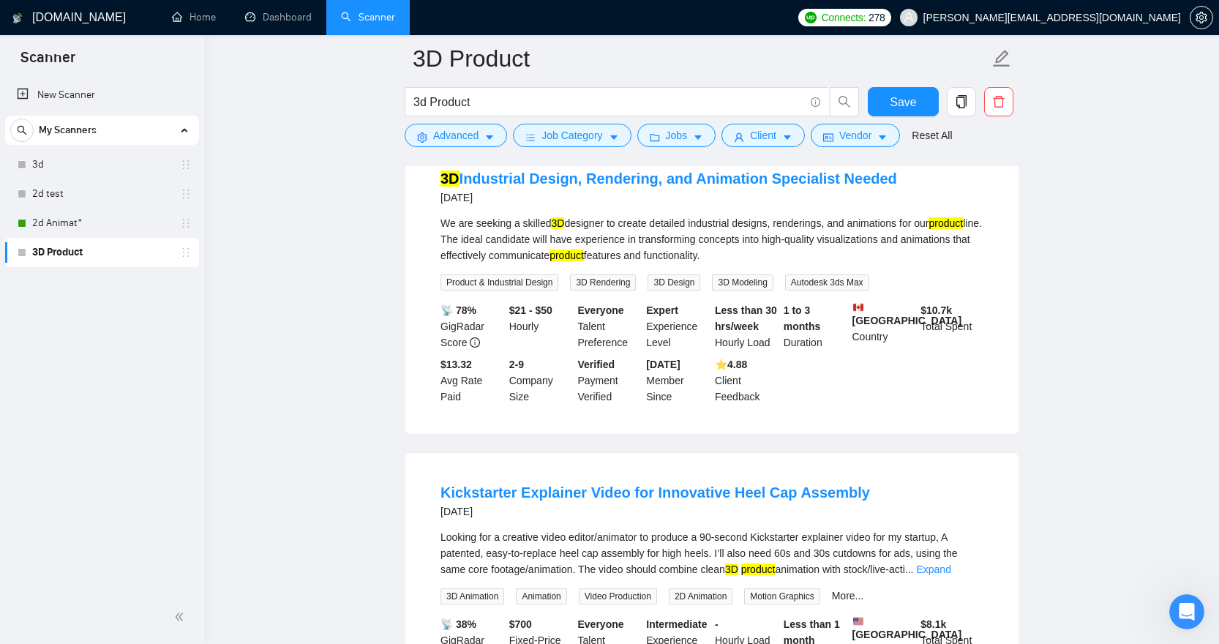
scroll to position [1456, 0]
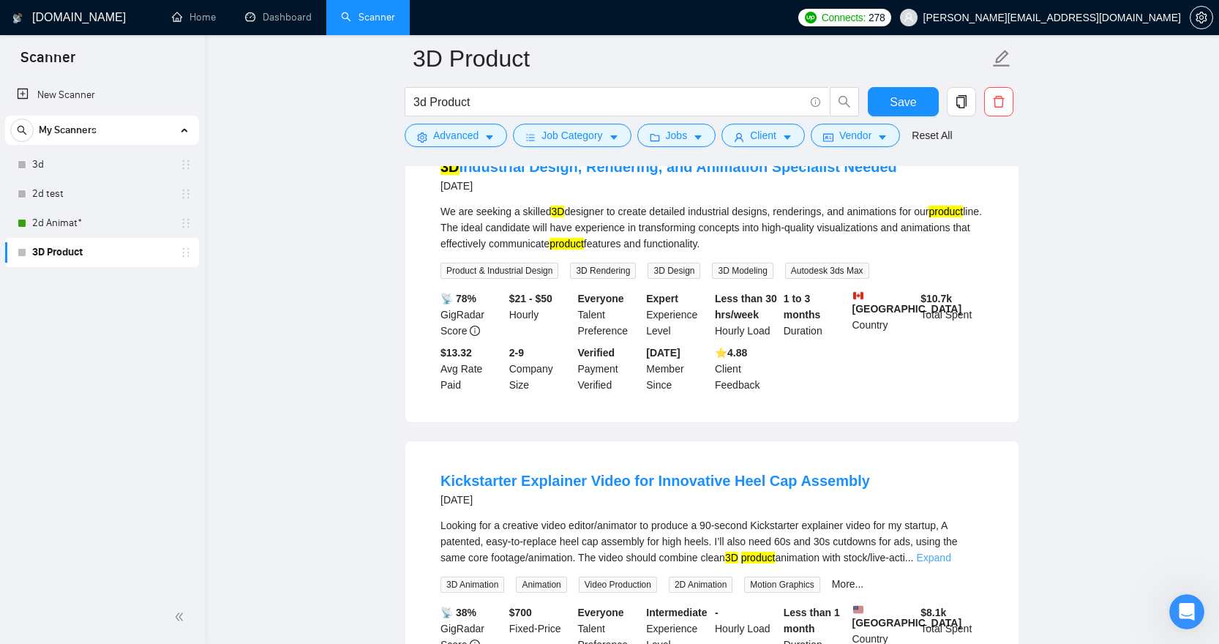
click at [951, 555] on link "Expand" at bounding box center [933, 558] width 34 height 12
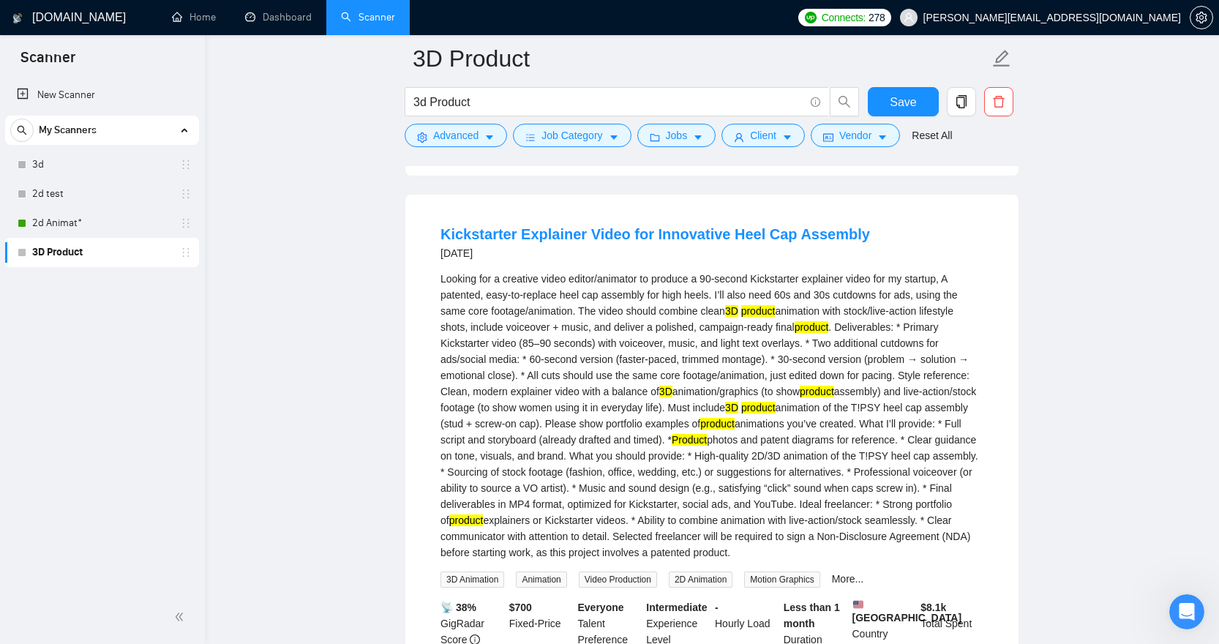
scroll to position [1705, 0]
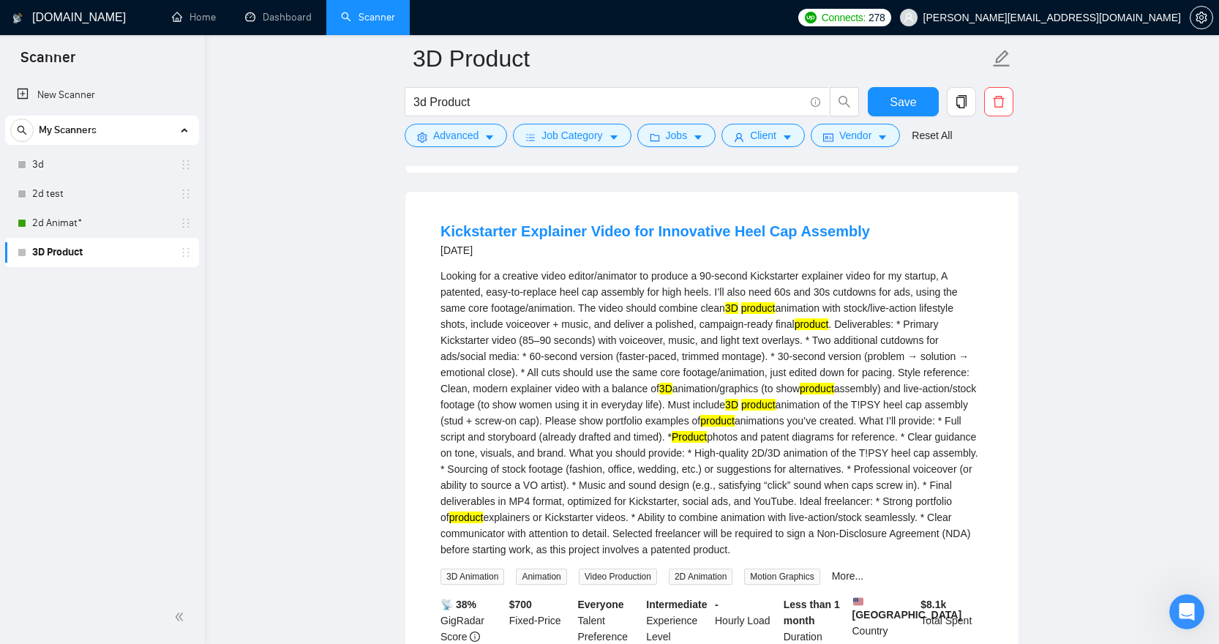
click at [662, 476] on div "Looking for a creative video editor/animator to produce a 90-second Kickstarter…" at bounding box center [712, 413] width 543 height 290
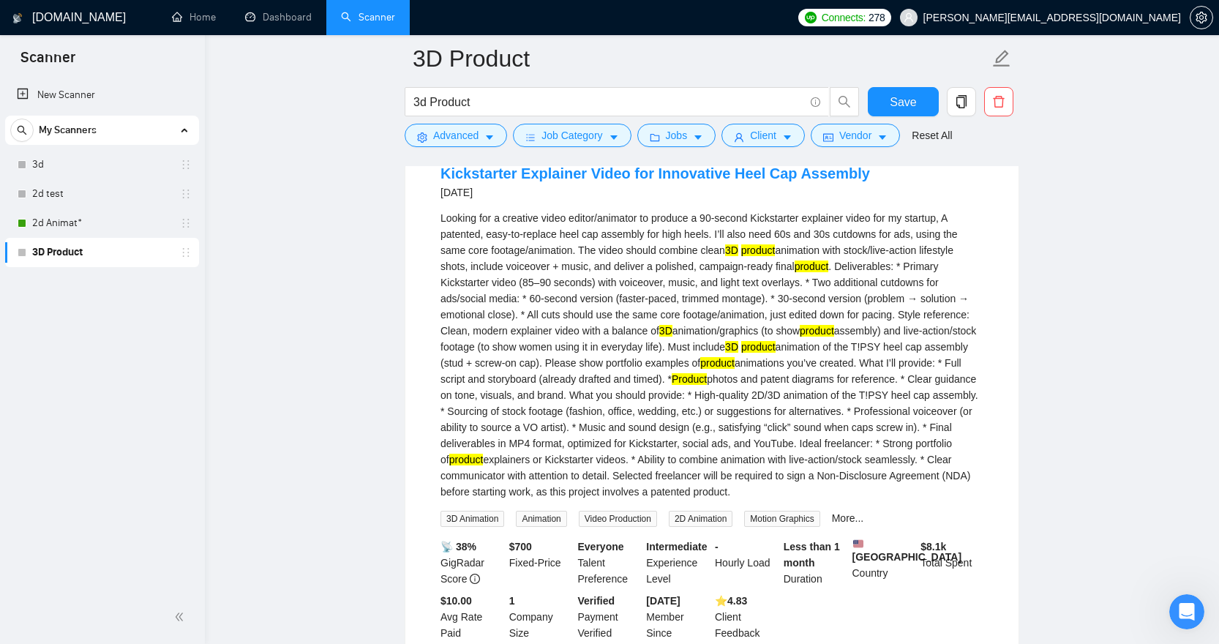
scroll to position [1842, 0]
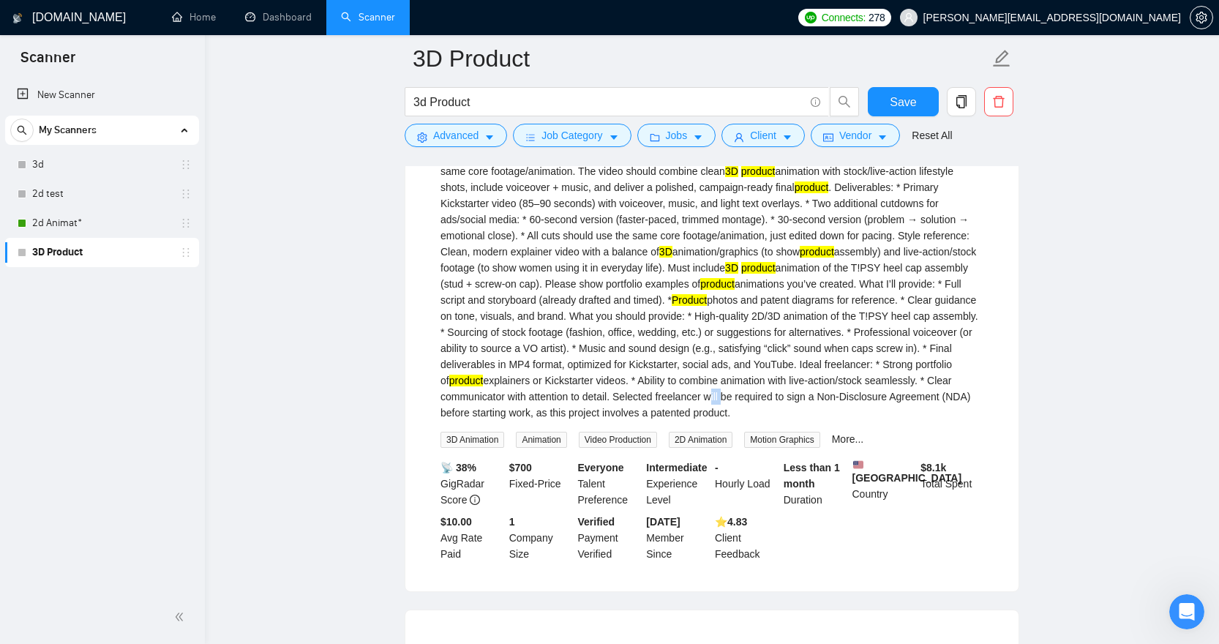
click at [638, 418] on div "Looking for a creative video editor/animator to produce a 90-second Kickstarter…" at bounding box center [712, 276] width 543 height 290
click at [697, 421] on div "Looking for a creative video editor/animator to produce a 90-second Kickstarter…" at bounding box center [712, 276] width 543 height 290
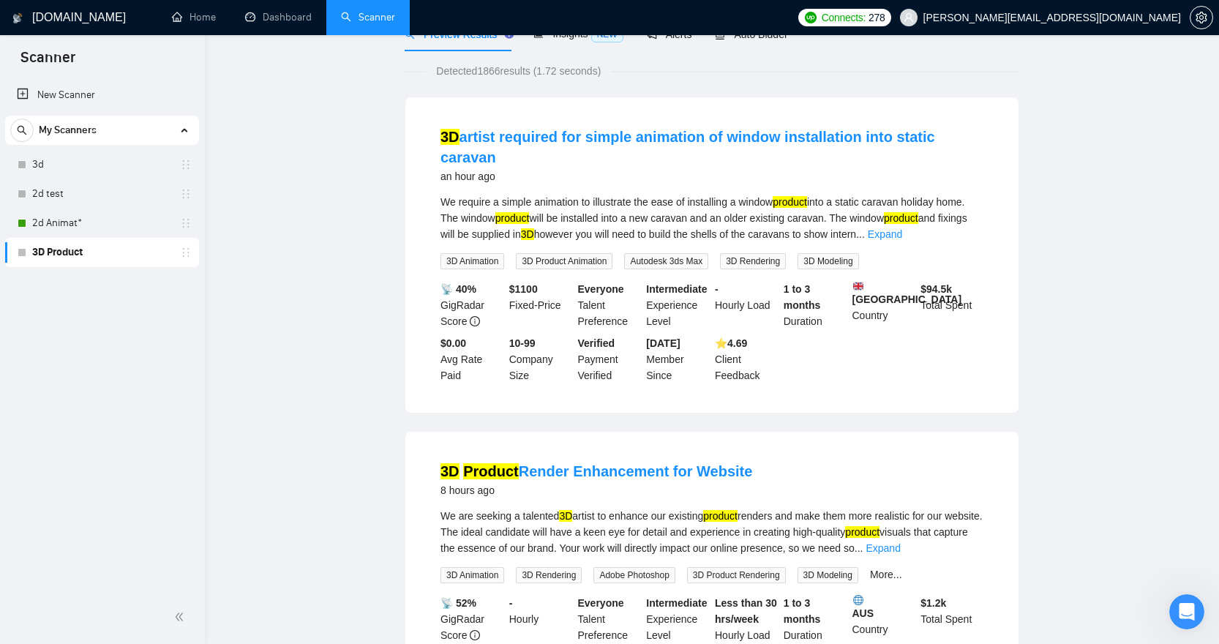
scroll to position [0, 0]
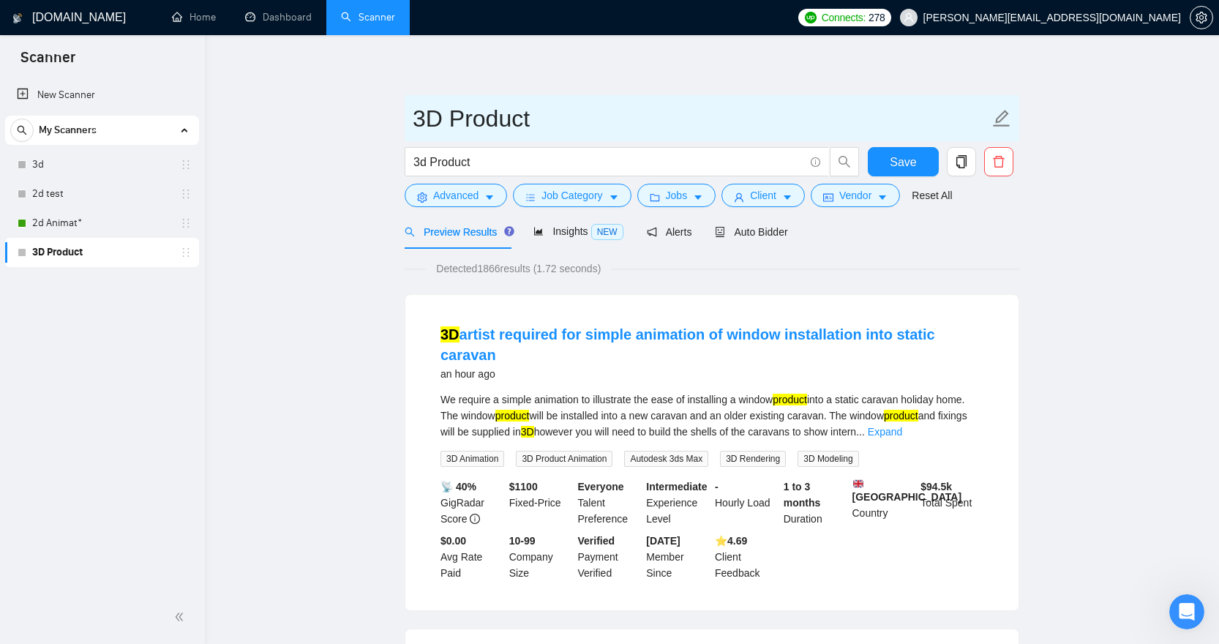
click at [1001, 132] on span at bounding box center [1001, 118] width 19 height 37
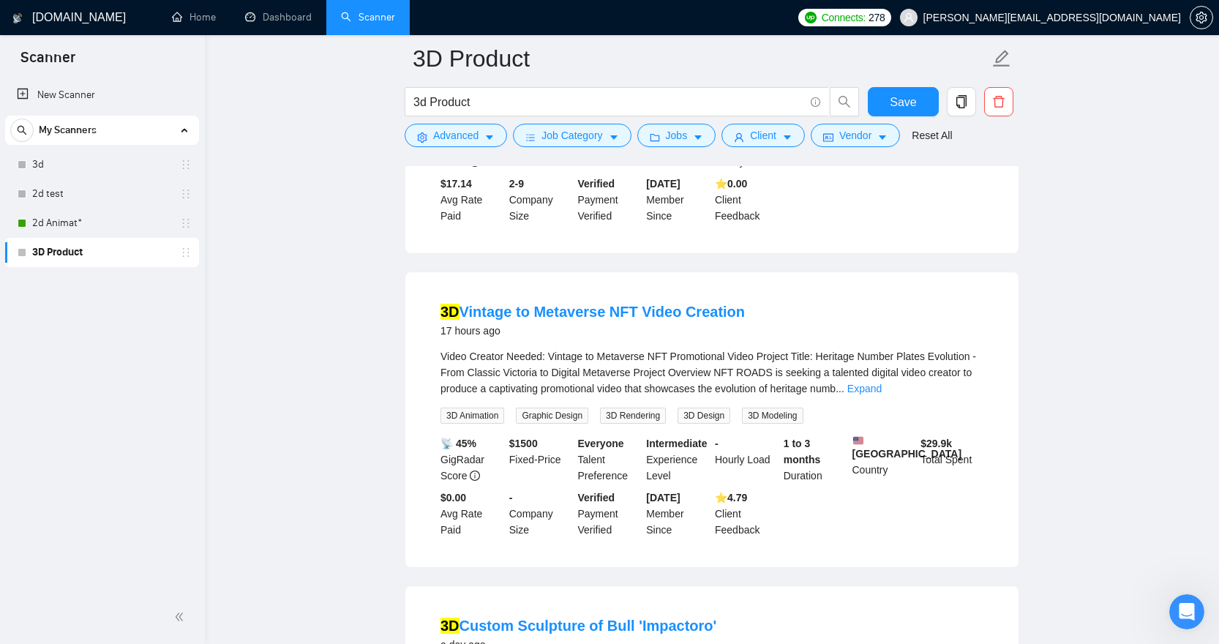
scroll to position [680, 0]
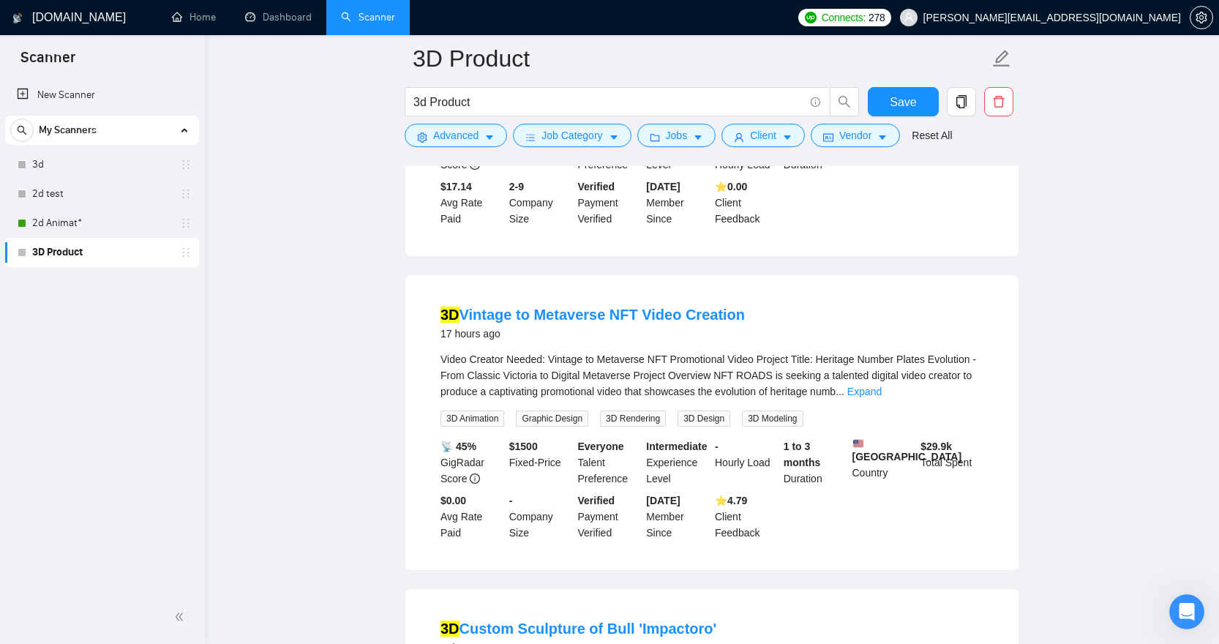
click at [771, 293] on li "3D Vintage to Metaverse NFT Video Creation 17 hours ago Video Creator Needed: V…" at bounding box center [712, 423] width 578 height 260
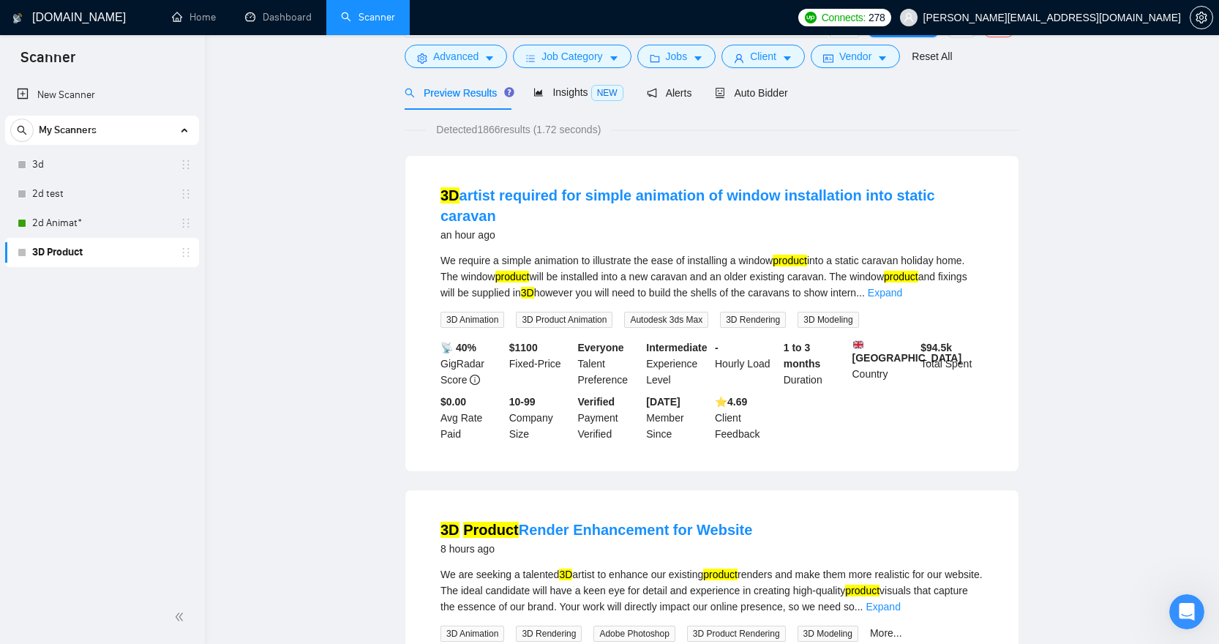
scroll to position [31, 0]
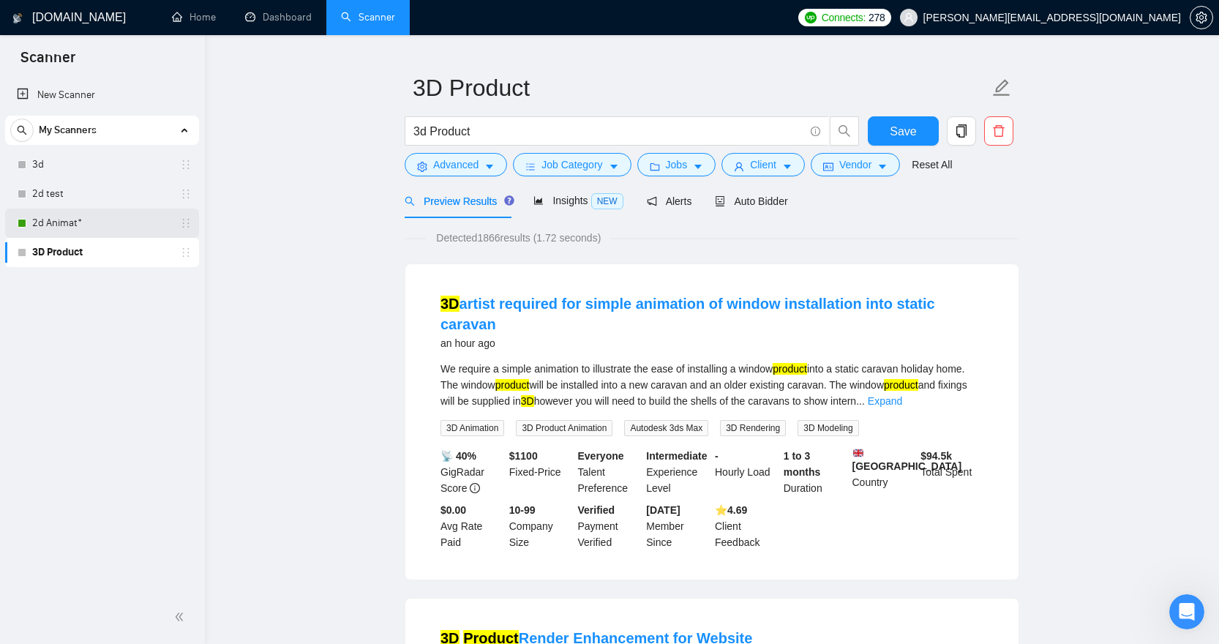
drag, startPoint x: 113, startPoint y: 219, endPoint x: 129, endPoint y: 217, distance: 16.3
click at [113, 219] on link "2d Animat*" at bounding box center [101, 223] width 139 height 29
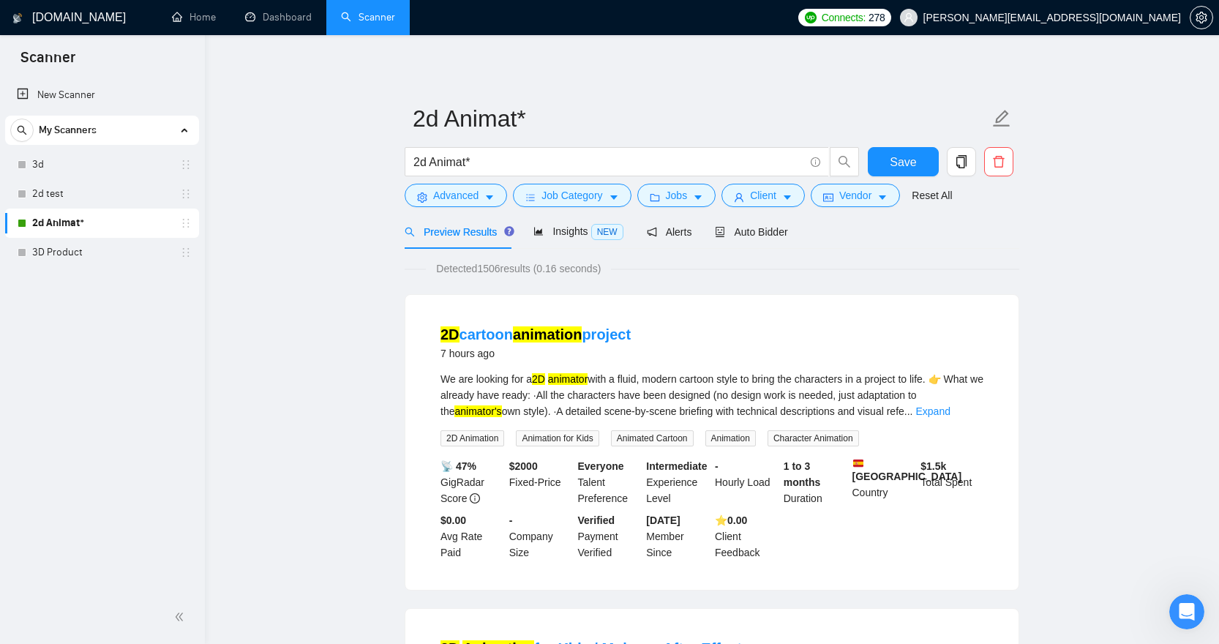
click at [485, 234] on span "Preview Results" at bounding box center [457, 232] width 105 height 12
click at [486, 206] on button "Advanced" at bounding box center [456, 195] width 102 height 23
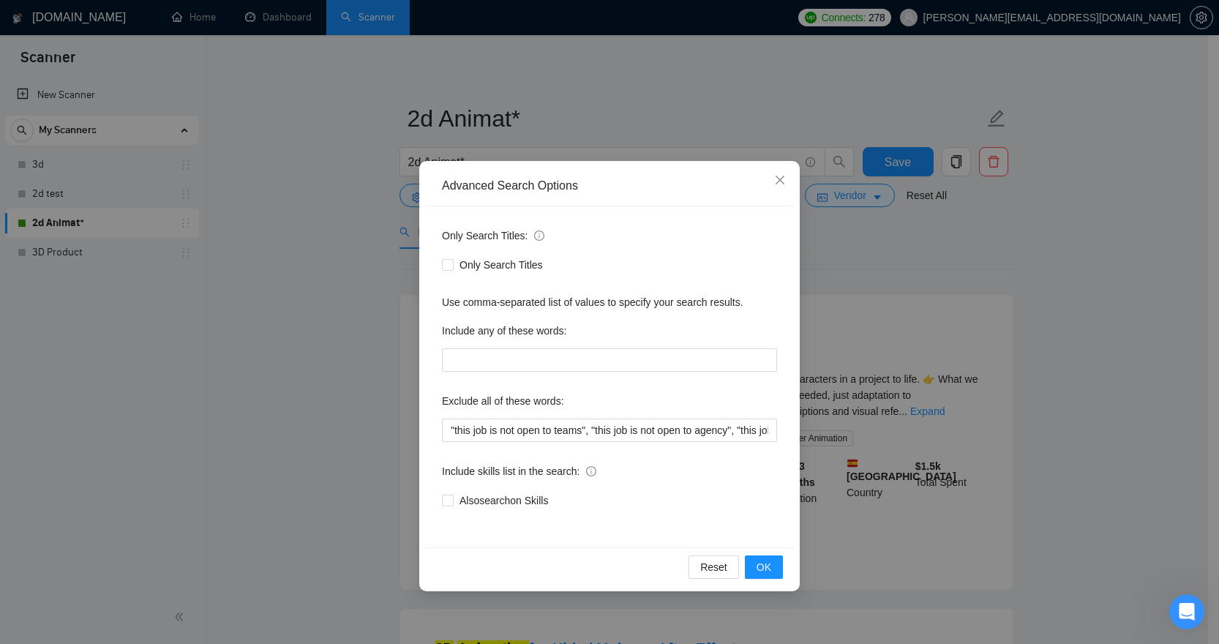
click at [515, 50] on div "Advanced Search Options Only Search Titles: Only Search Titles Use comma-separa…" at bounding box center [609, 322] width 1219 height 644
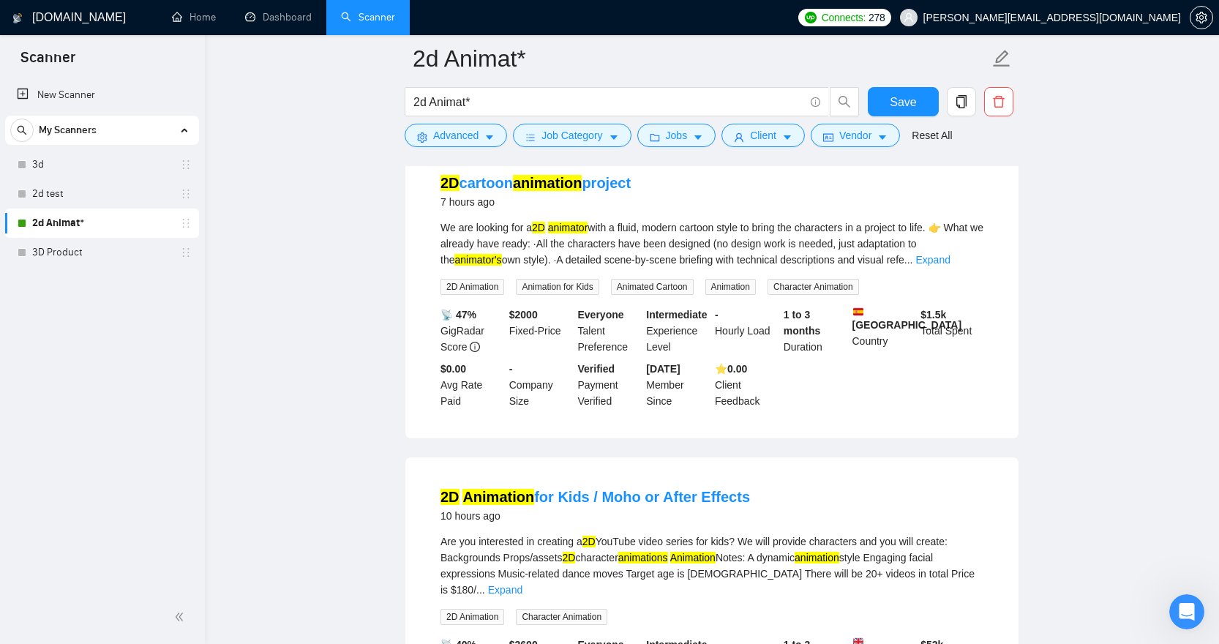
scroll to position [160, 0]
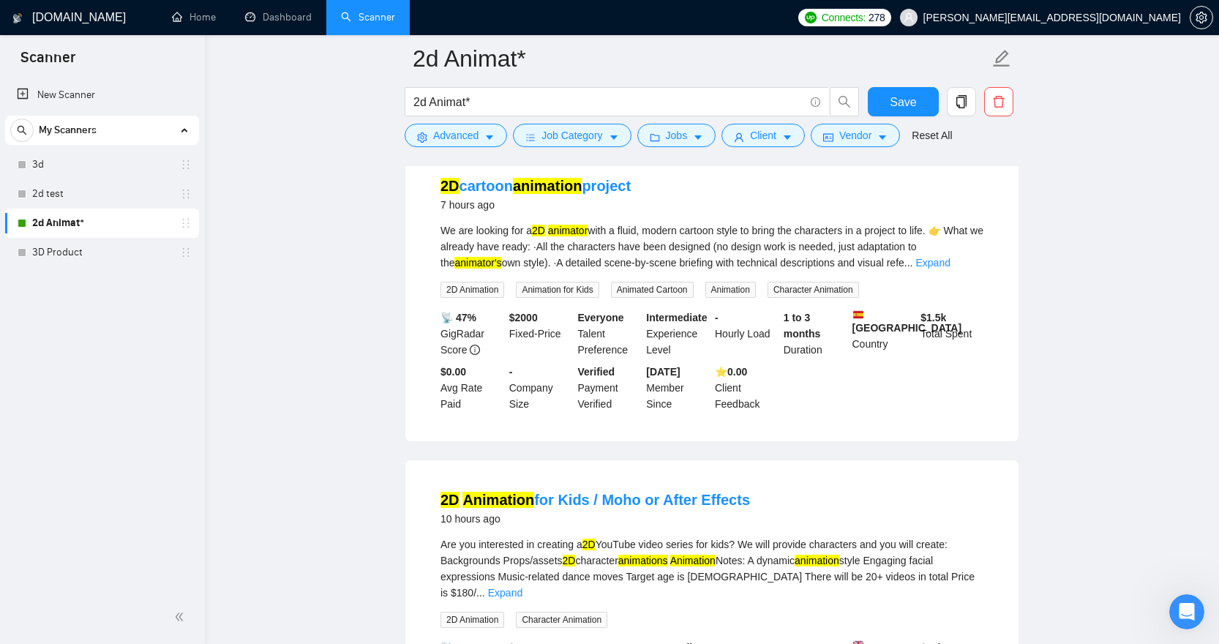
click at [512, 383] on div "- Company Size" at bounding box center [540, 388] width 69 height 48
drag, startPoint x: 712, startPoint y: 367, endPoint x: 704, endPoint y: 368, distance: 8.1
click at [712, 367] on div "⭐️ 0.00 Client Feedback" at bounding box center [746, 388] width 69 height 48
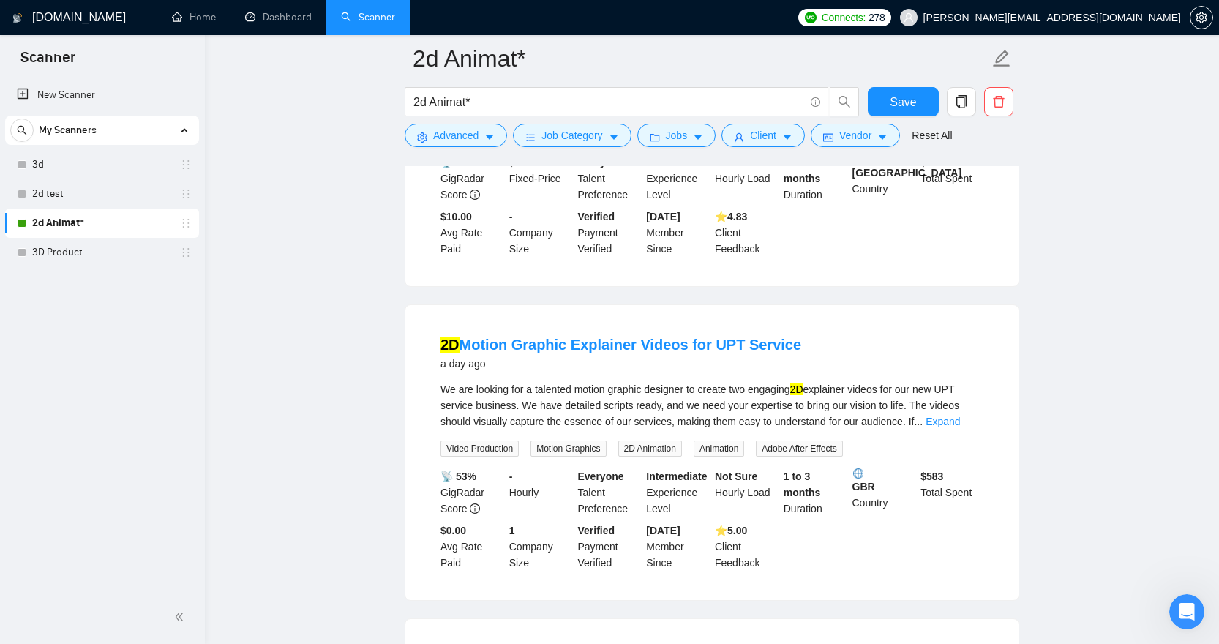
scroll to position [646, 0]
click at [860, 468] on img at bounding box center [858, 473] width 10 height 10
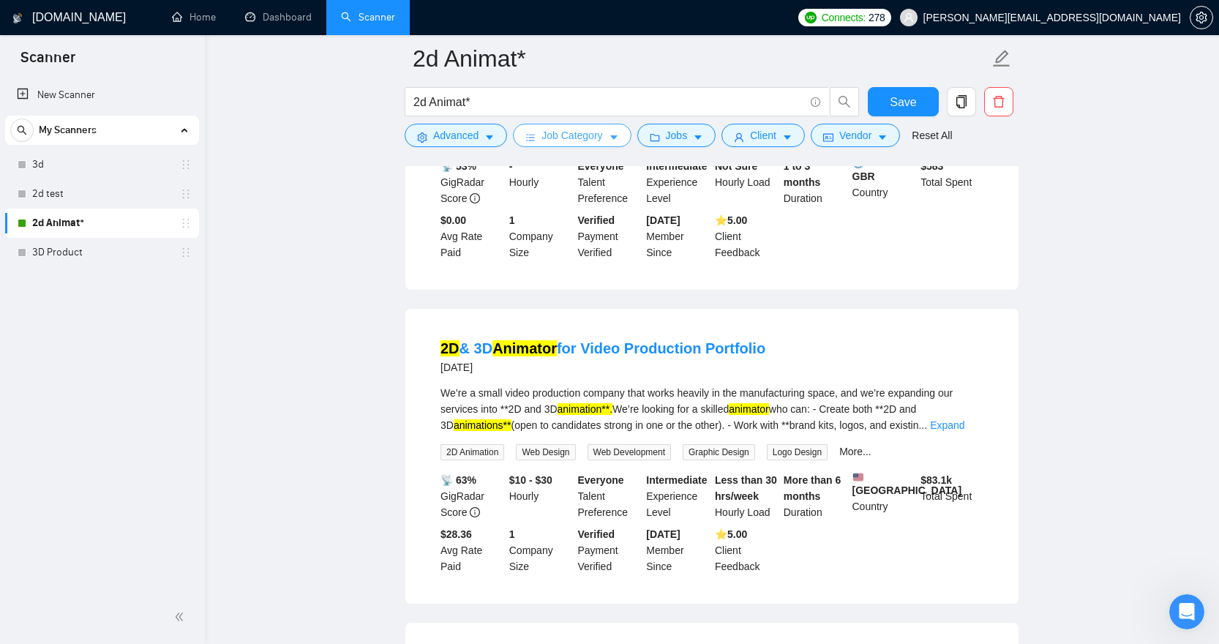
scroll to position [963, 0]
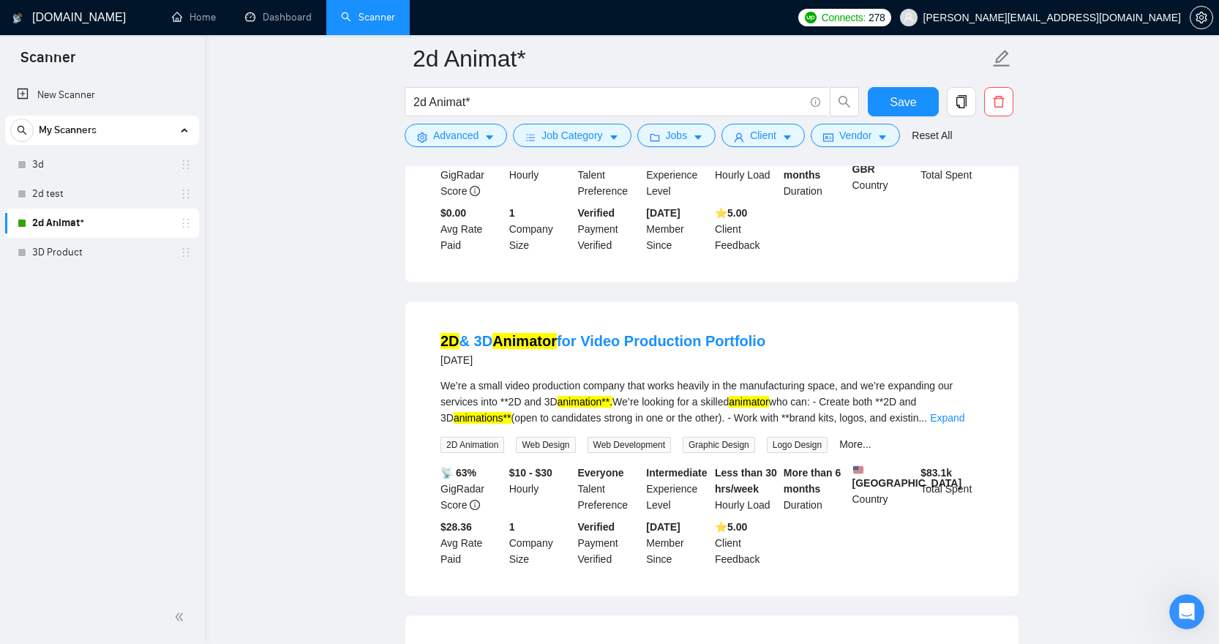
click at [882, 262] on div "2D Motion Graphic Explainer Videos for UPT Service a day ago We are looking for…" at bounding box center [711, 135] width 613 height 295
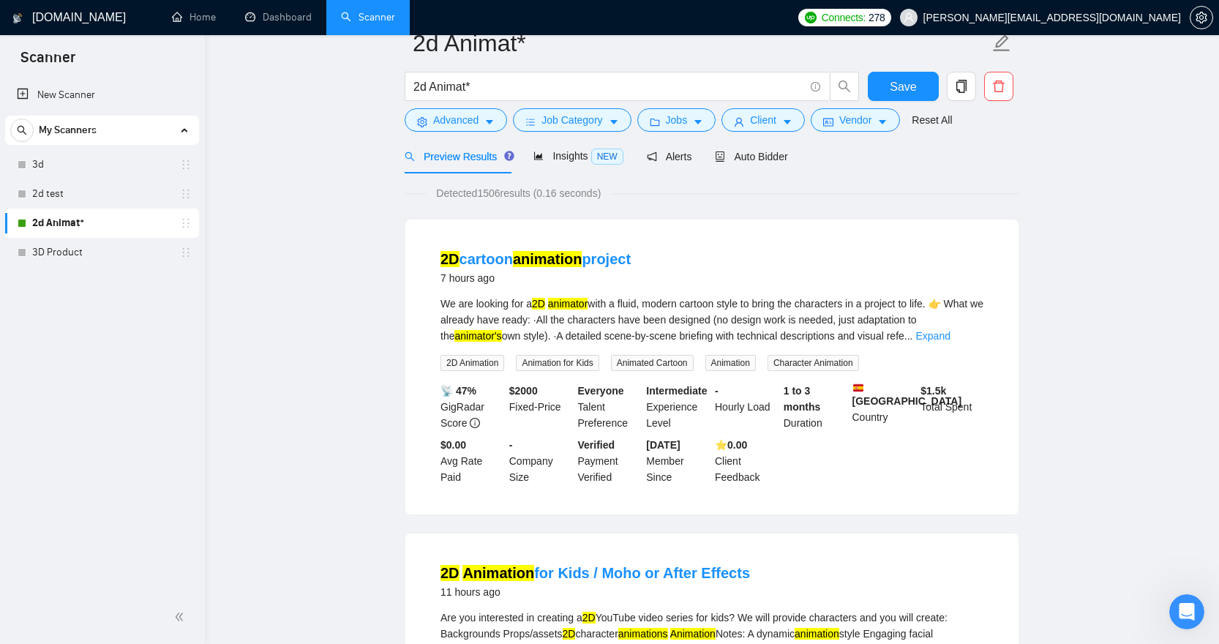
scroll to position [0, 0]
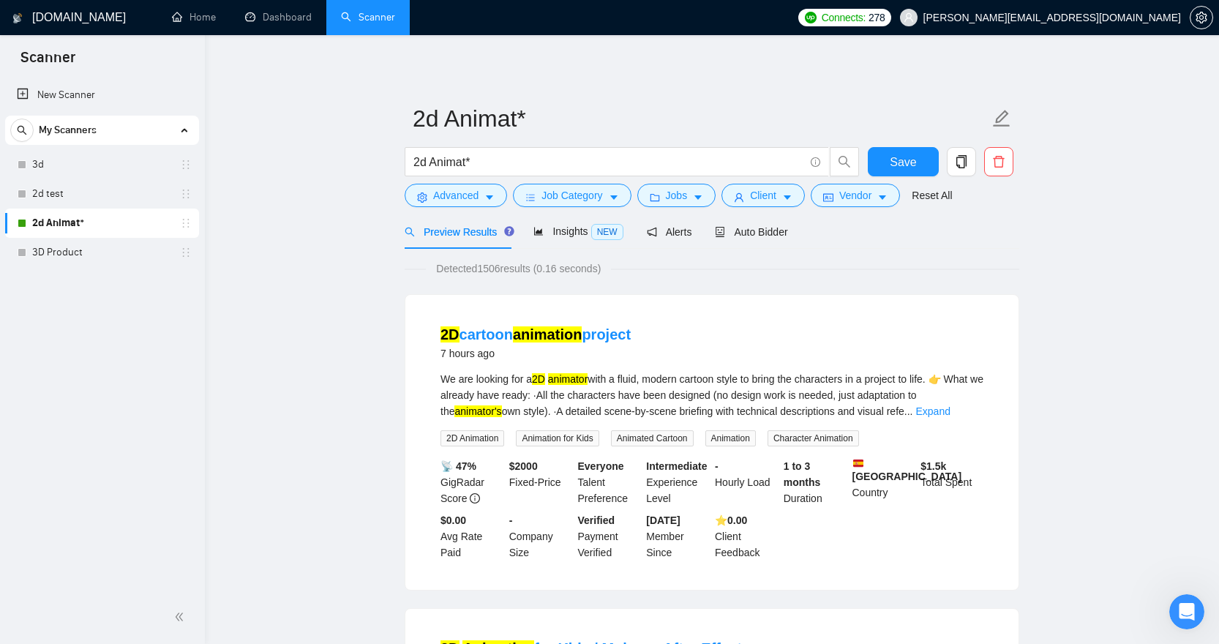
drag, startPoint x: 501, startPoint y: 165, endPoint x: 384, endPoint y: 163, distance: 117.1
paste input "(2D animat* | "2D explainer" | "motion graphic*" | "character animat*" | "carto…"
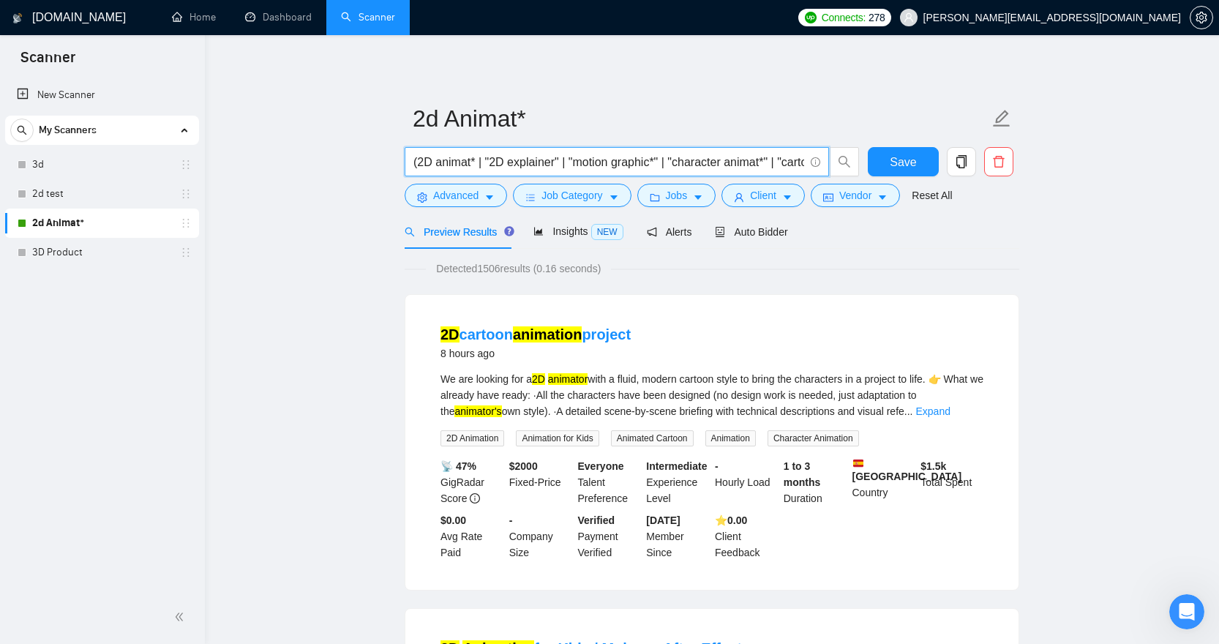
scroll to position [0, 572]
type input "(2D animat* | "2D explainer" | "motion graphic*" | "character animat*" | "carto…"
drag, startPoint x: 601, startPoint y: 156, endPoint x: 384, endPoint y: 151, distance: 216.7
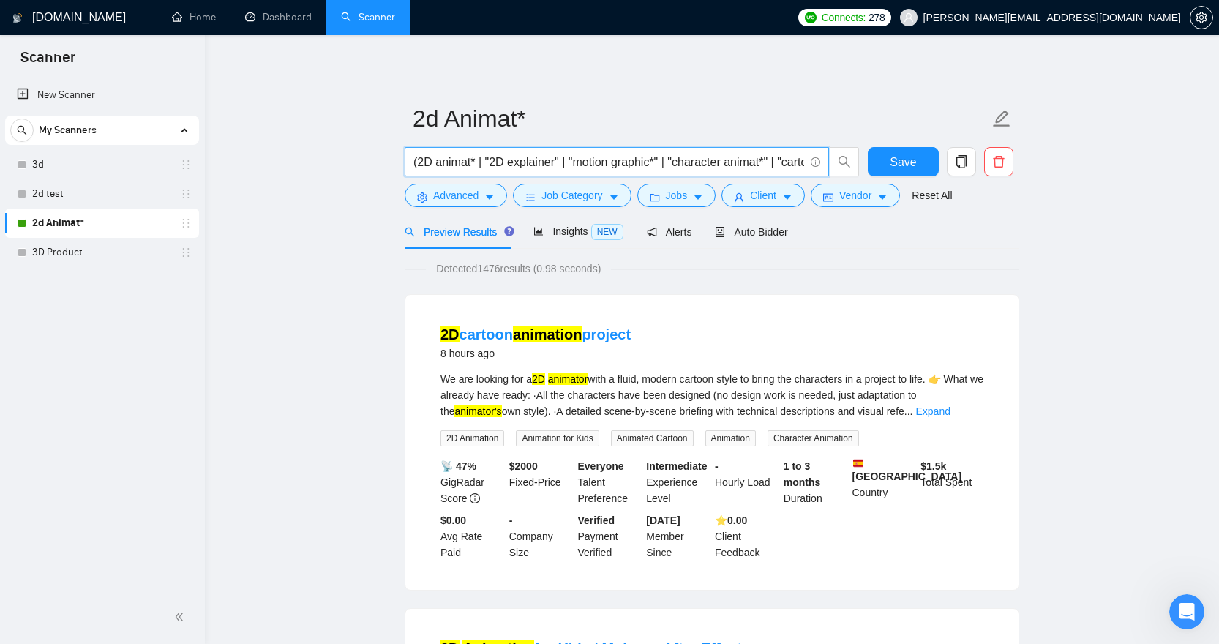
click at [505, 162] on input "(2D animat* | "2D explainer" | "motion graphic*" | "character animat*" | "carto…" at bounding box center [609, 162] width 391 height 18
drag, startPoint x: 617, startPoint y: 168, endPoint x: 878, endPoint y: 168, distance: 260.6
click at [891, 168] on div "(2D animat* | "2D explainer" | "motion graphic*" | "character animat*" | "carto…" at bounding box center [709, 165] width 615 height 37
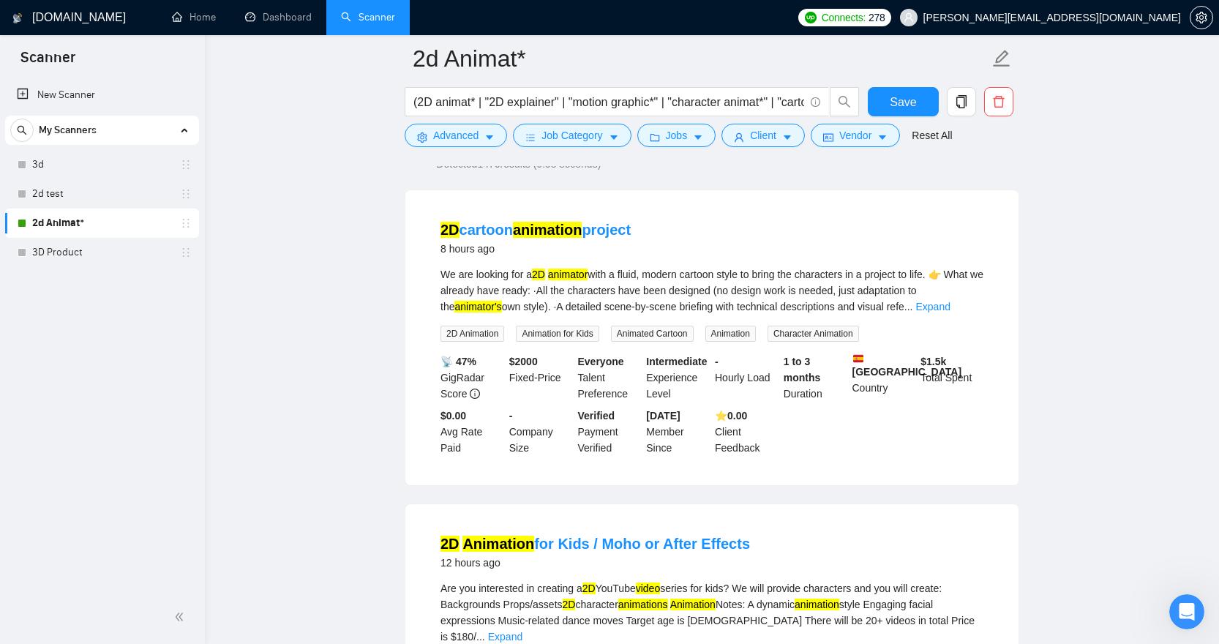
scroll to position [0, 0]
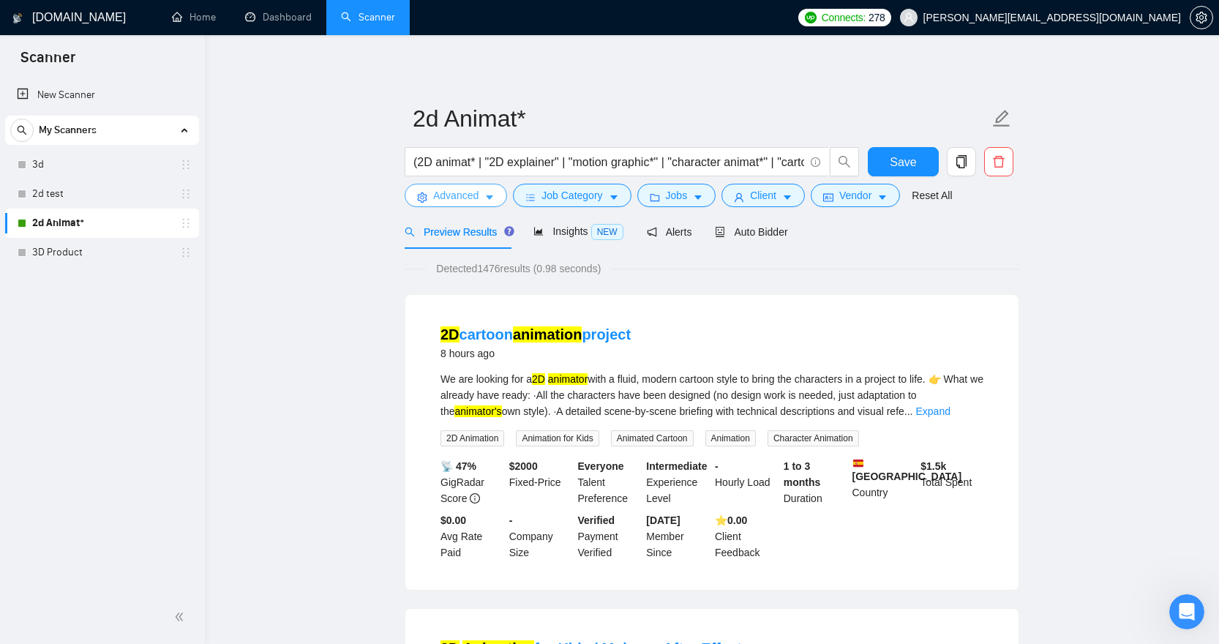
click at [465, 192] on span "Advanced" at bounding box center [455, 195] width 45 height 16
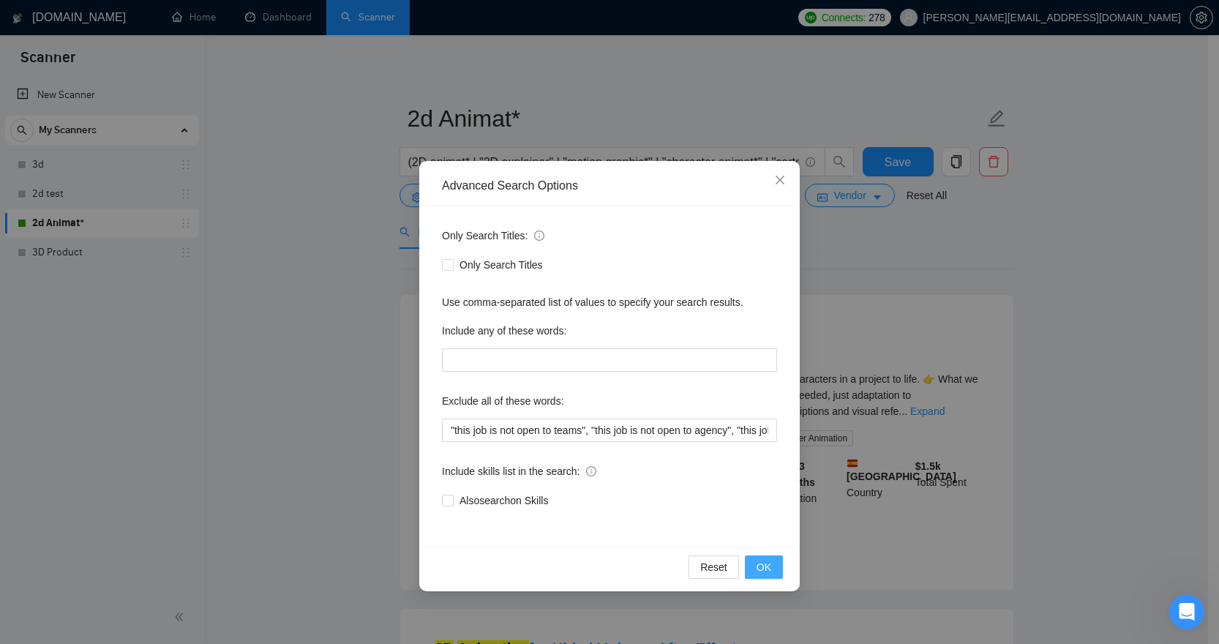
click at [764, 562] on span "OK" at bounding box center [764, 567] width 15 height 16
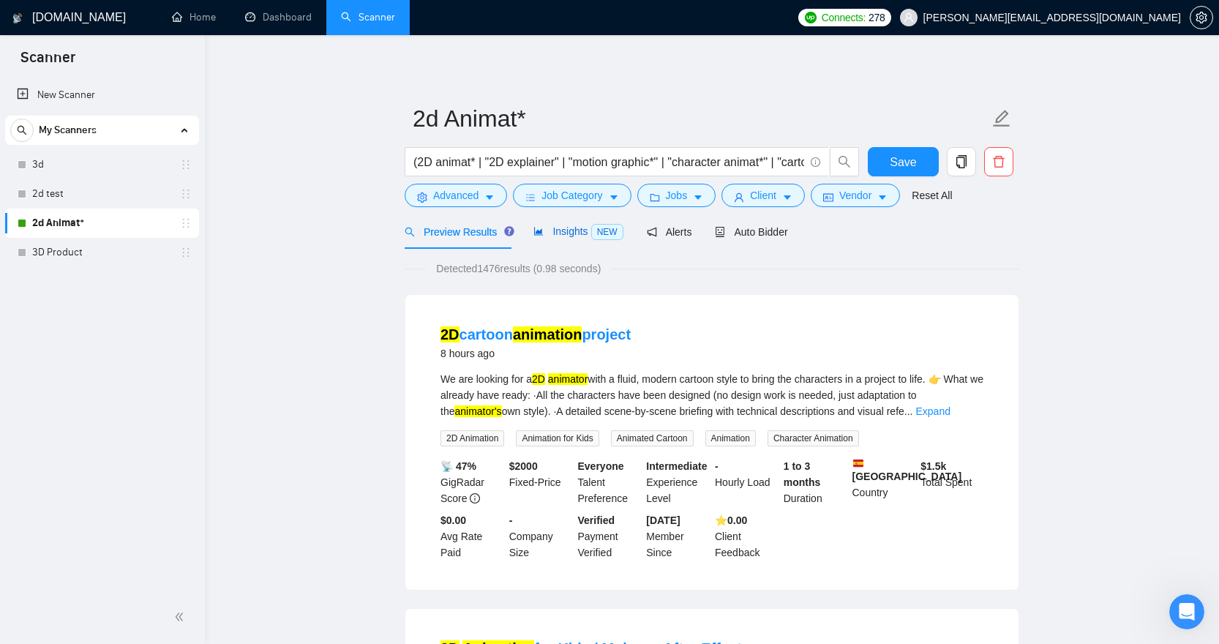
click at [581, 225] on span "Insights NEW" at bounding box center [578, 231] width 89 height 12
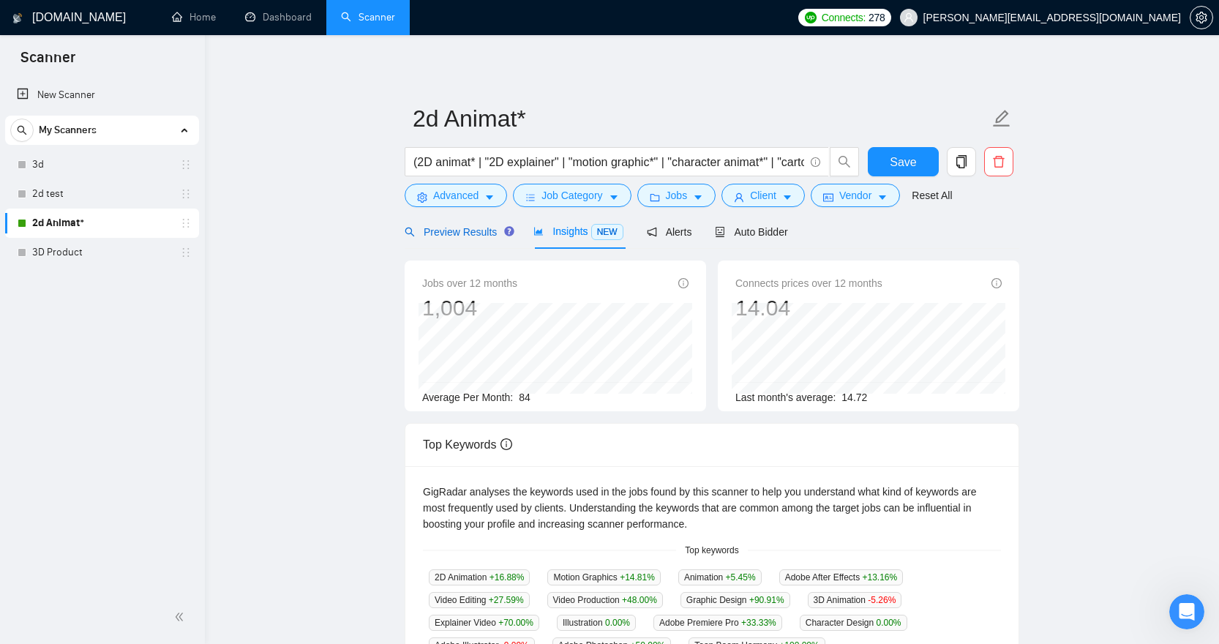
click at [465, 239] on div "Preview Results" at bounding box center [457, 232] width 105 height 16
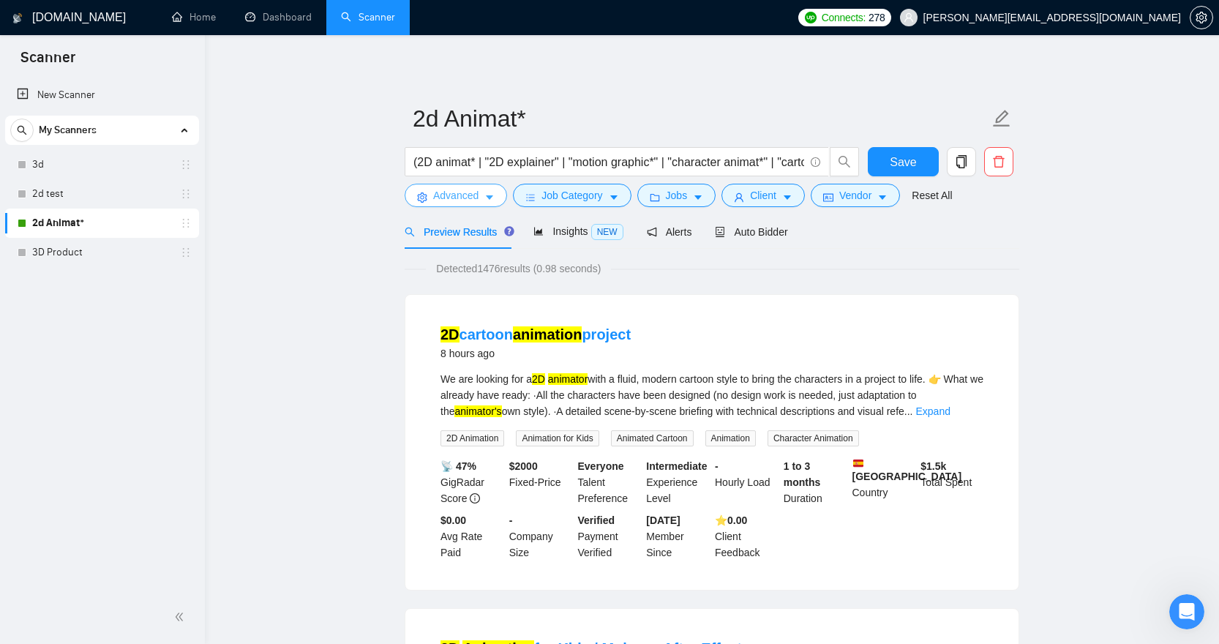
click at [483, 190] on button "Advanced" at bounding box center [456, 195] width 102 height 23
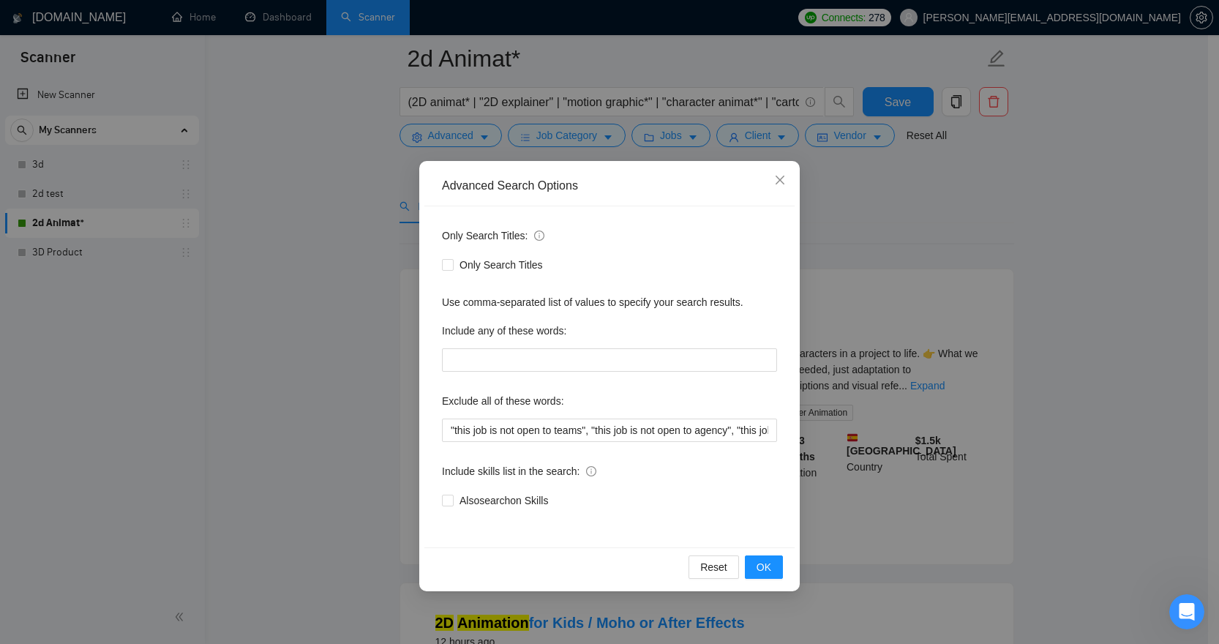
scroll to position [121, 0]
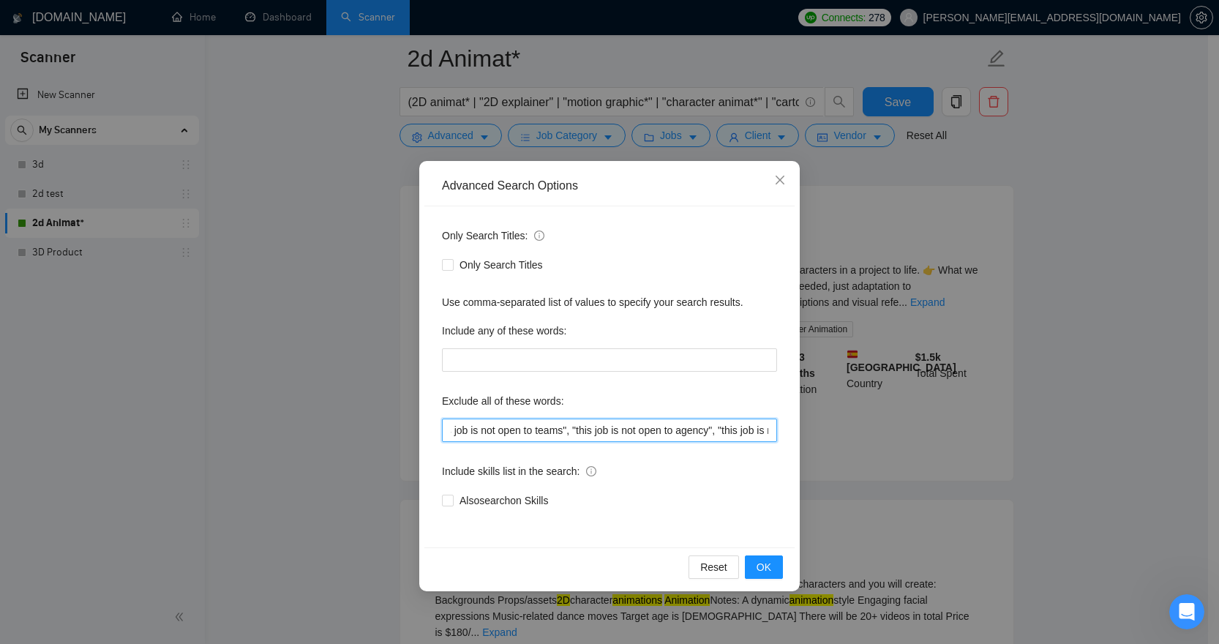
drag, startPoint x: 604, startPoint y: 431, endPoint x: 754, endPoint y: 430, distance: 150.0
click at [754, 430] on input ""this job is not open to teams", "this job is not open to agency", "this job is…" at bounding box center [609, 430] width 335 height 23
click at [737, 433] on input ""this job is not open to teams", "this job is not open to agency", "this job is…" at bounding box center [609, 430] width 335 height 23
drag, startPoint x: 738, startPoint y: 432, endPoint x: 783, endPoint y: 435, distance: 45.5
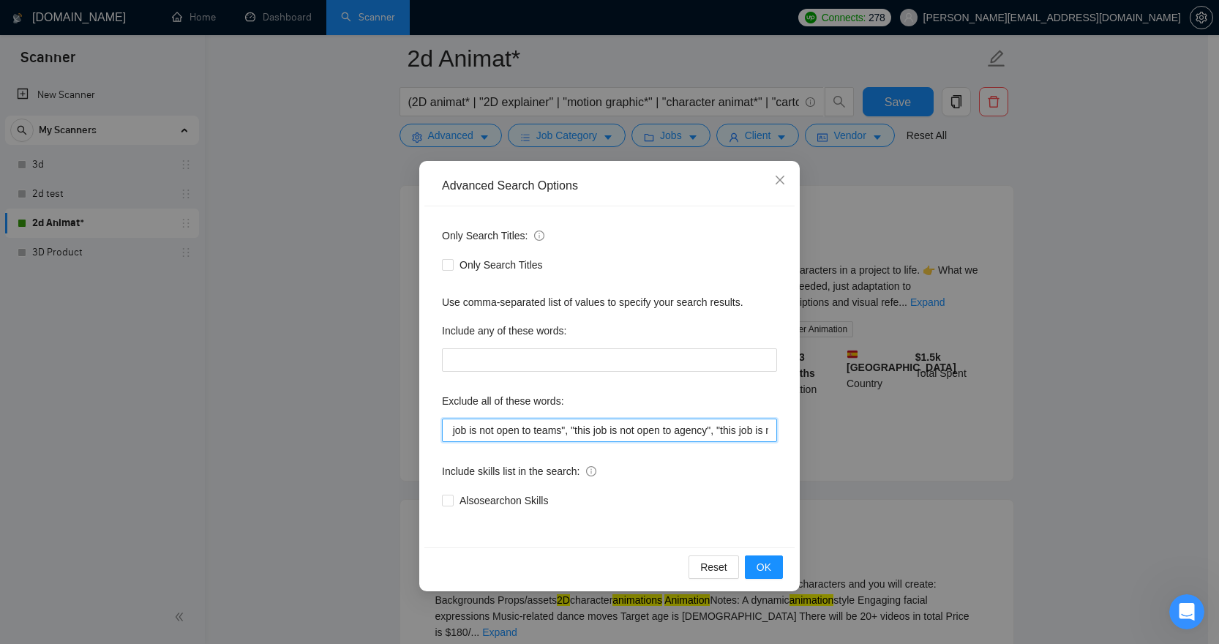
click at [785, 435] on div "Only Search Titles: Only Search Titles Use comma-separated list of values to sp…" at bounding box center [610, 376] width 370 height 341
click at [738, 428] on input ""this job is not open to teams", "this job is not open to agency", "this job is…" at bounding box center [609, 430] width 335 height 23
drag, startPoint x: 737, startPoint y: 428, endPoint x: 686, endPoint y: 422, distance: 51.7
click at [694, 422] on input ""this job is not open to teams", "this job is not open to agency", "this job is…" at bounding box center [609, 430] width 335 height 23
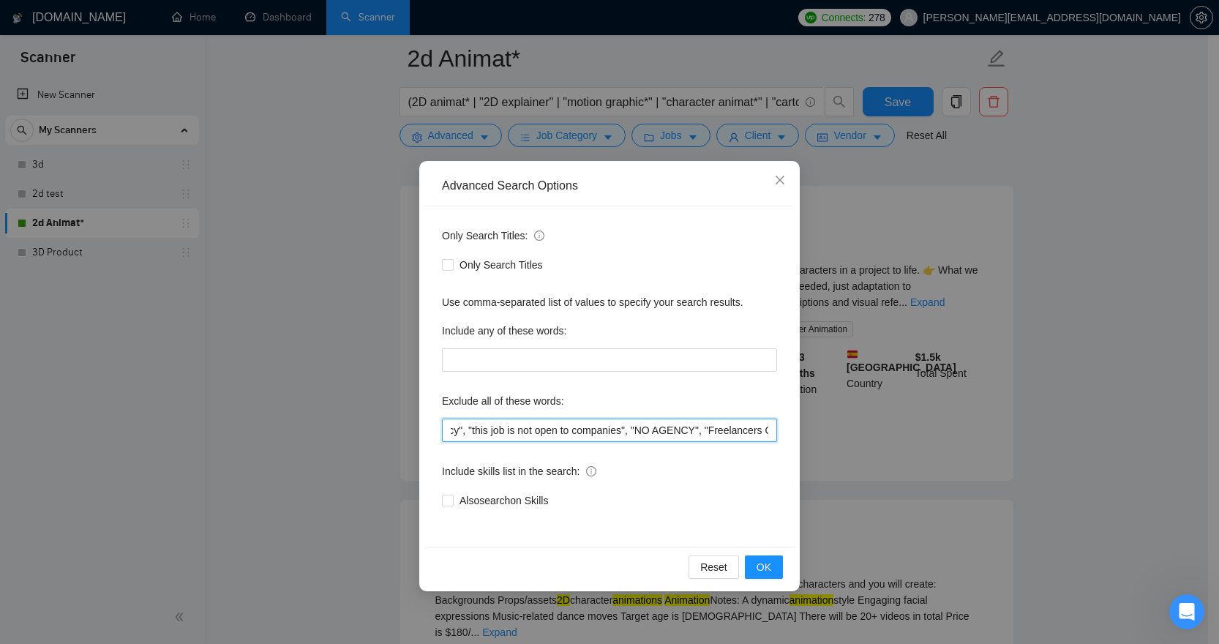
click at [689, 432] on input ""this job is not open to teams", "this job is not open to agency", "this job is…" at bounding box center [609, 430] width 335 height 23
drag, startPoint x: 659, startPoint y: 430, endPoint x: 726, endPoint y: 430, distance: 67.3
click at [726, 430] on input ""this job is not open to teams", "this job is not open to agency", "this job is…" at bounding box center [609, 430] width 335 height 23
click at [738, 430] on input ""this job is not open to teams", "this job is not open to agency", "this job is…" at bounding box center [609, 430] width 335 height 23
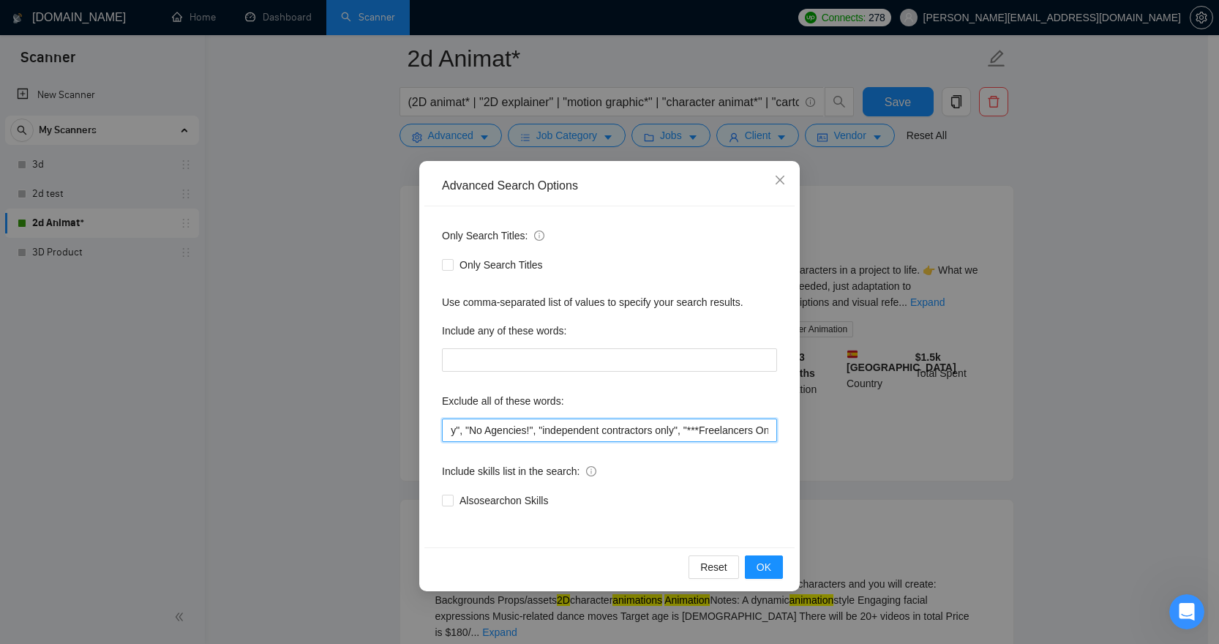
drag, startPoint x: 731, startPoint y: 430, endPoint x: 502, endPoint y: 423, distance: 229.2
click at [502, 423] on input ""this job is not open to teams", "this job is not open to agency", "this job is…" at bounding box center [609, 430] width 335 height 23
click at [520, 425] on input ""this job is not open to teams", "this job is not open to agency", "this job is…" at bounding box center [609, 430] width 335 height 23
click at [711, 425] on input ""this job is not open to teams", "this job is not open to agency", "this job is…" at bounding box center [609, 430] width 335 height 23
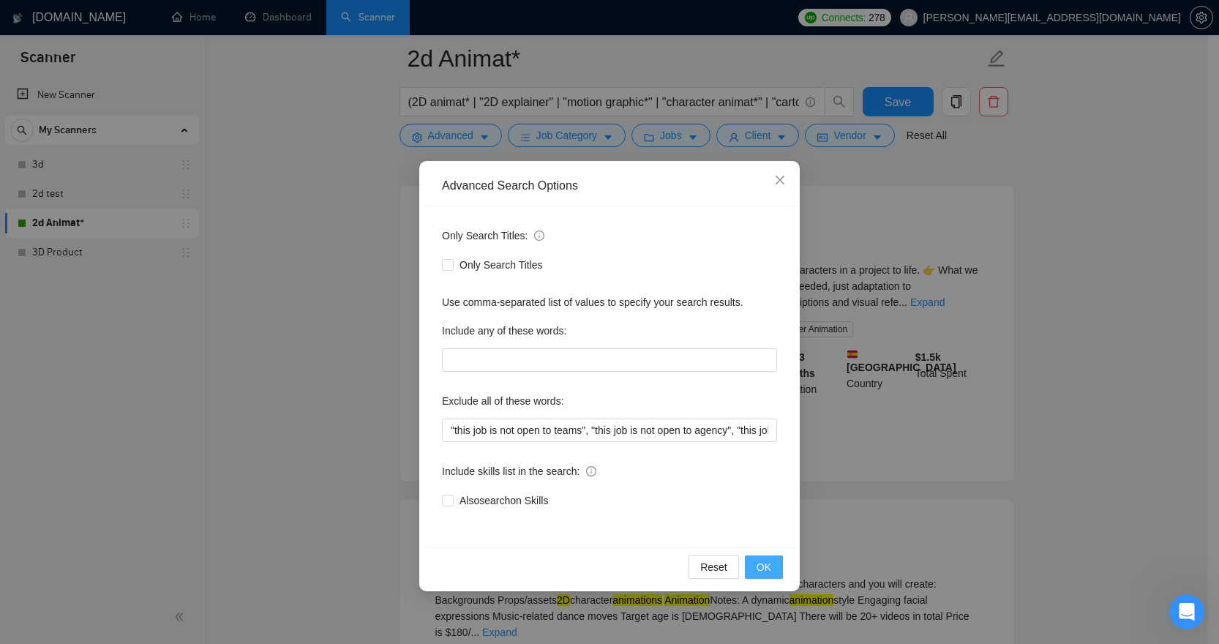
click at [771, 574] on button "OK" at bounding box center [764, 567] width 38 height 23
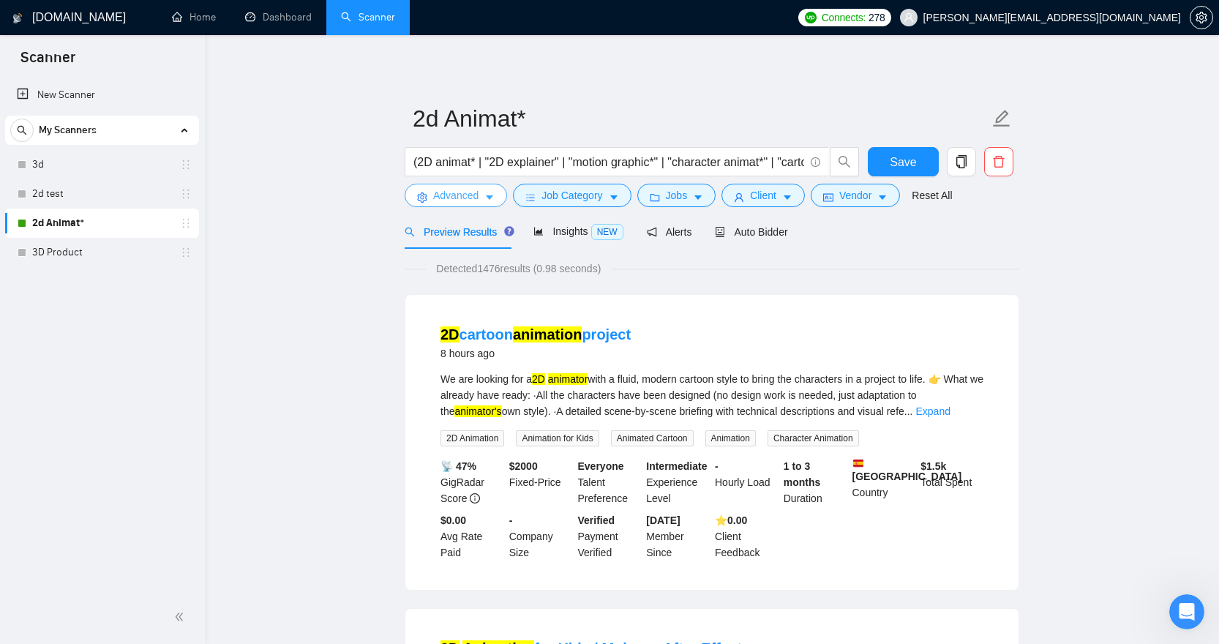
click at [451, 198] on span "Advanced" at bounding box center [455, 195] width 45 height 16
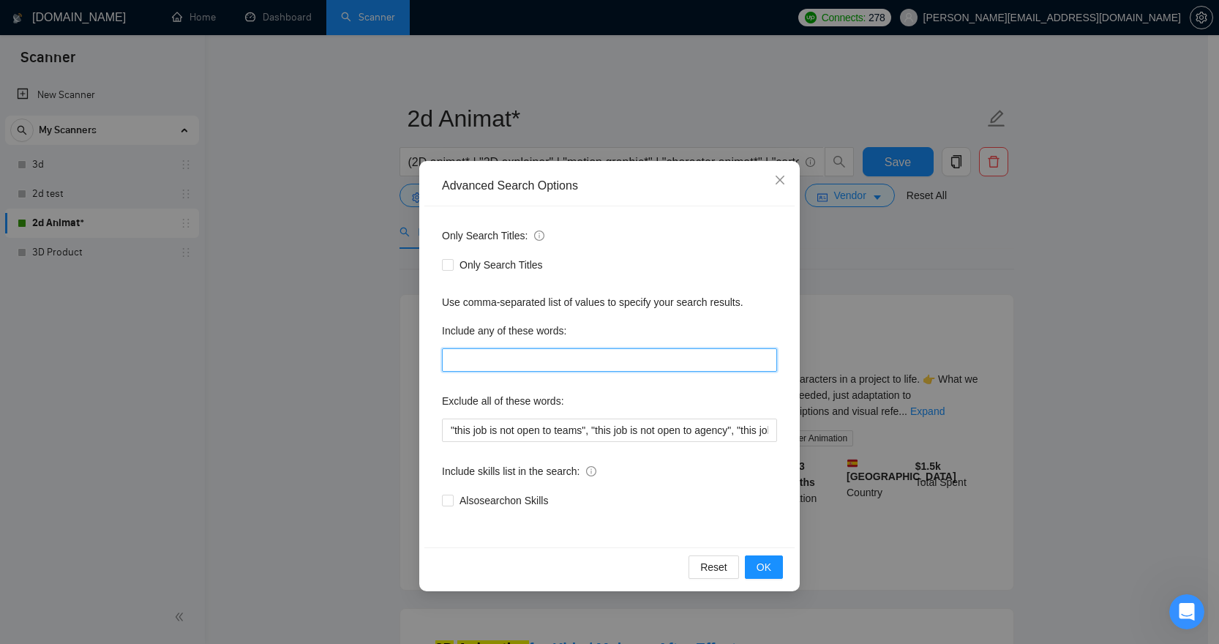
click at [552, 356] on input "text" at bounding box center [609, 359] width 335 height 23
paste input "explainer, motion, storyboard, character, cartoon, whiteboard, educational, tra…"
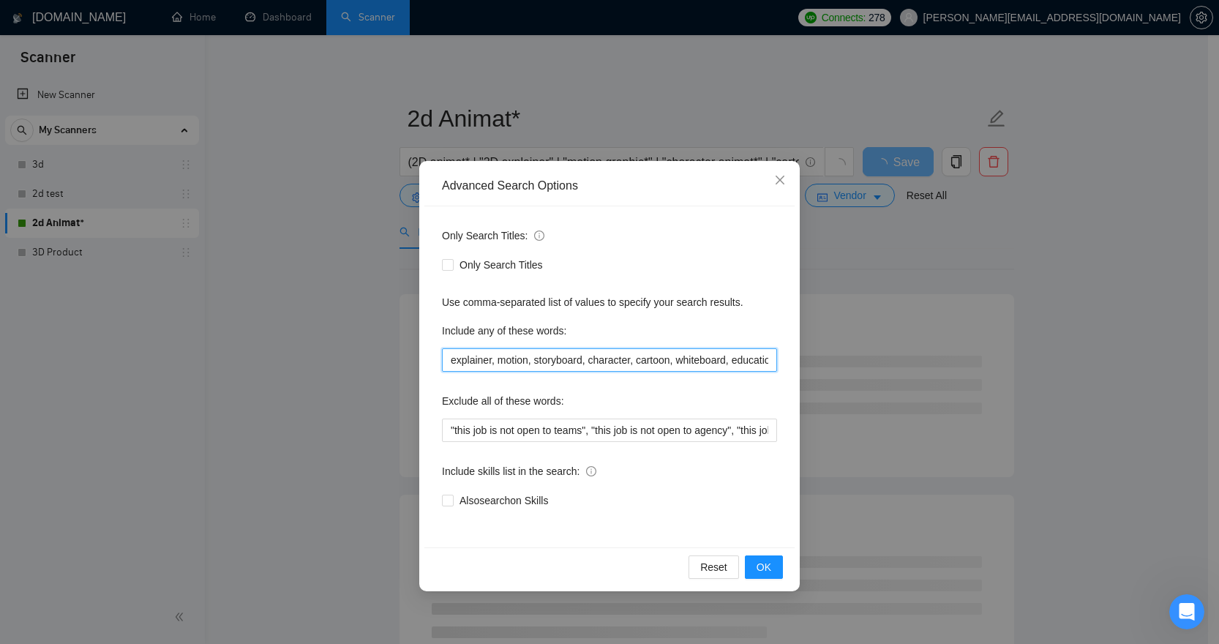
drag, startPoint x: 534, startPoint y: 359, endPoint x: 340, endPoint y: 351, distance: 194.8
click at [340, 351] on div "Advanced Search Options Only Search Titles: Only Search Titles Use comma-separa…" at bounding box center [609, 322] width 1219 height 644
click at [577, 356] on input "explainer, motion, storyboard, character, cartoon, whiteboard, educational, tra…" at bounding box center [609, 359] width 335 height 23
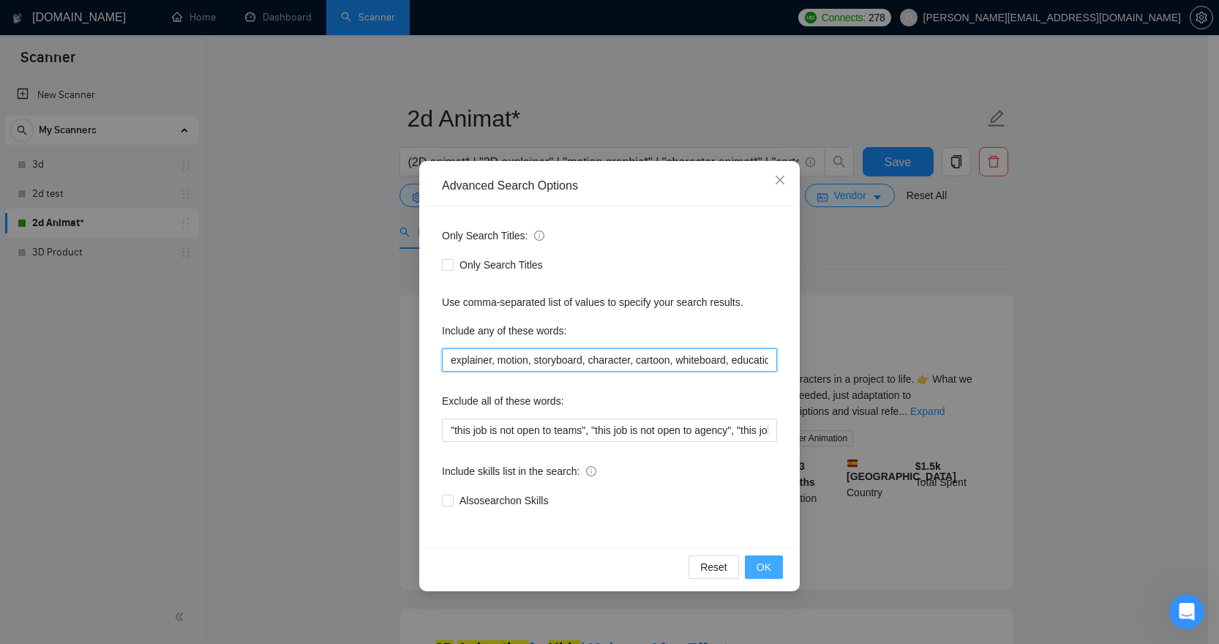
type input "explainer, motion, storyboard, character, cartoon, whiteboard, educational, tra…"
click at [768, 566] on span "OK" at bounding box center [764, 567] width 15 height 16
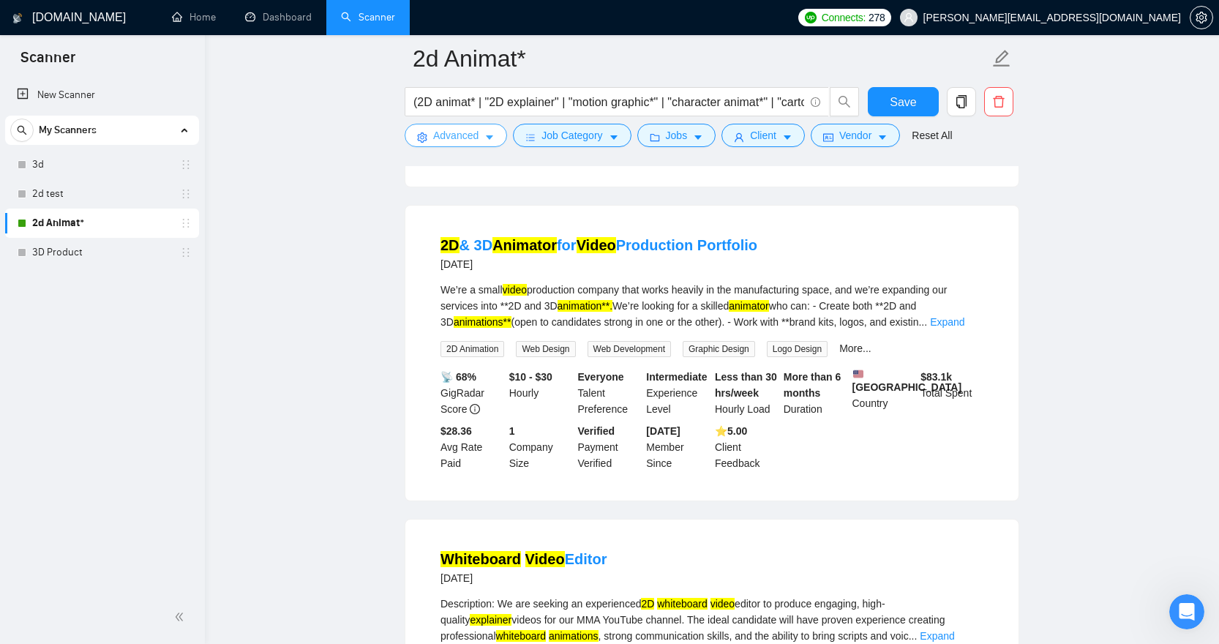
scroll to position [730, 0]
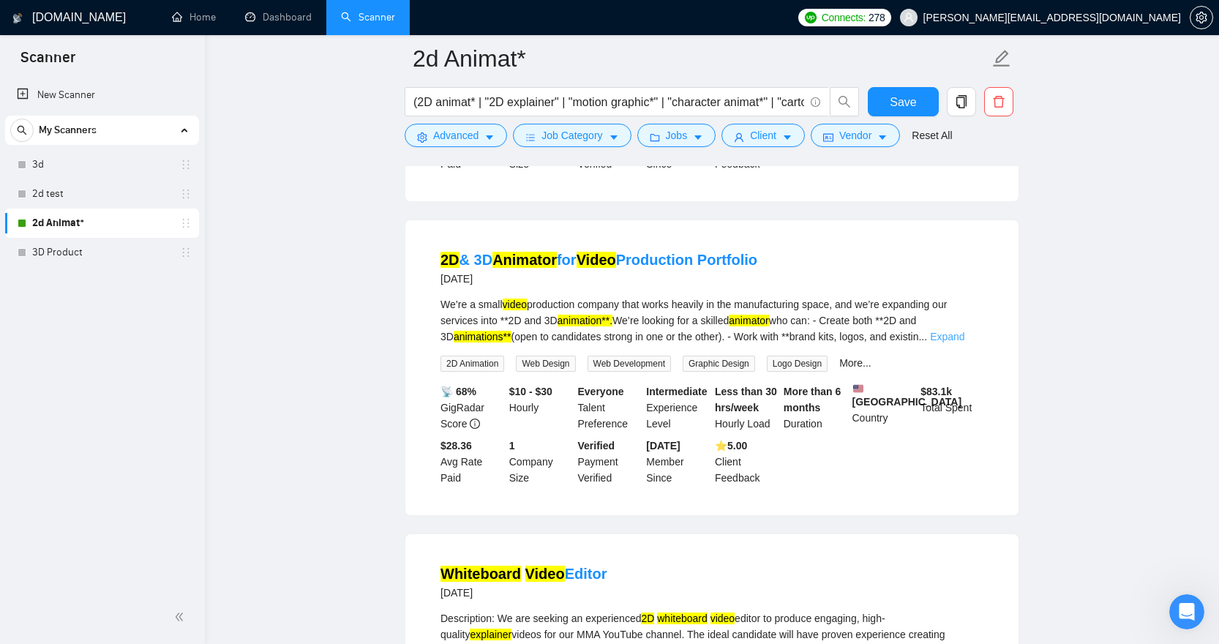
click at [965, 335] on link "Expand" at bounding box center [947, 337] width 34 height 12
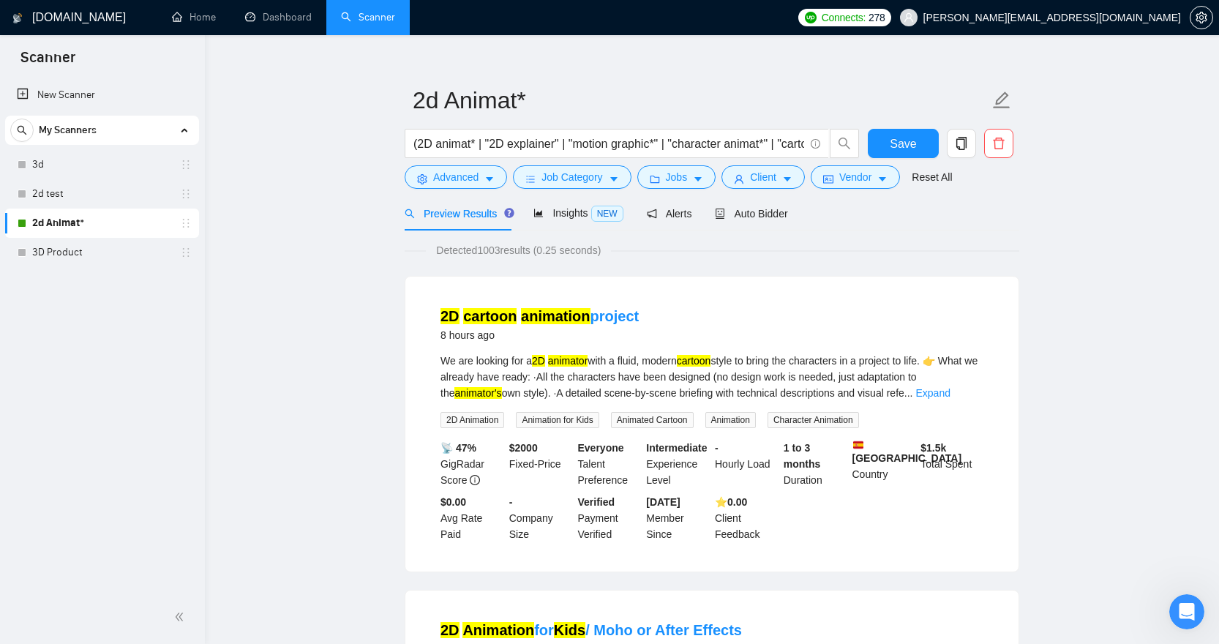
scroll to position [0, 0]
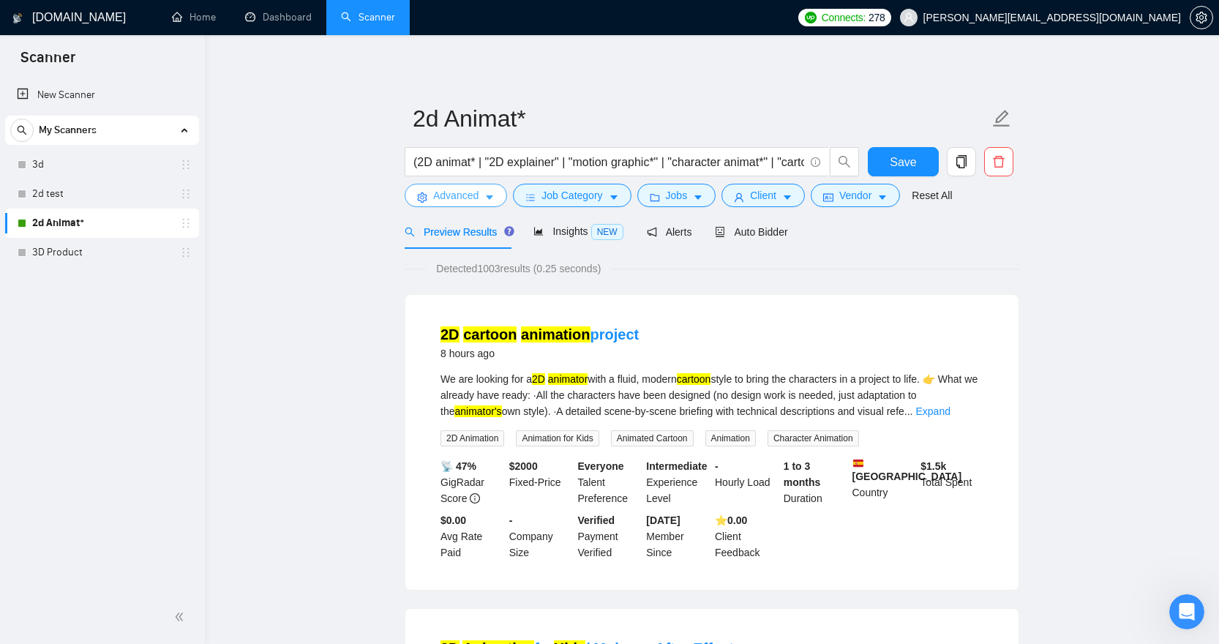
click at [463, 198] on span "Advanced" at bounding box center [455, 195] width 45 height 16
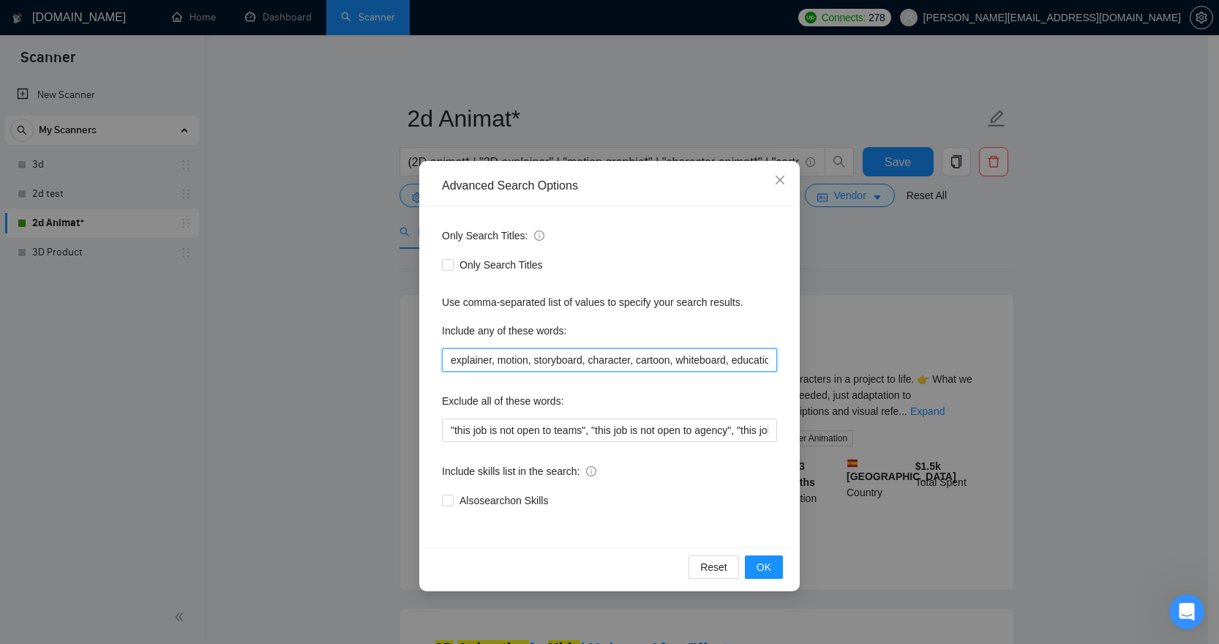
drag, startPoint x: 546, startPoint y: 360, endPoint x: 489, endPoint y: 365, distance: 57.3
click at [489, 365] on input "explainer, motion, storyboard, character, cartoon, whiteboard, educational, tra…" at bounding box center [609, 359] width 335 height 23
click at [572, 362] on input "explainer, motion, storyboard, character, cartoon, whiteboard, educational, tra…" at bounding box center [609, 359] width 335 height 23
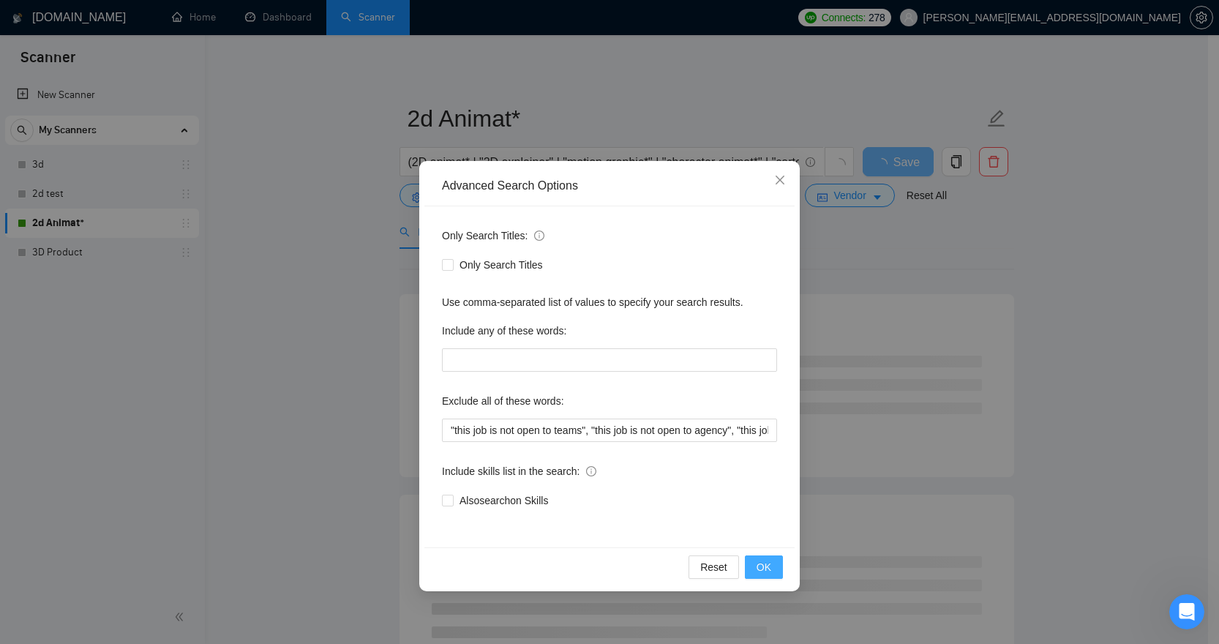
click at [768, 561] on span "OK" at bounding box center [764, 567] width 15 height 16
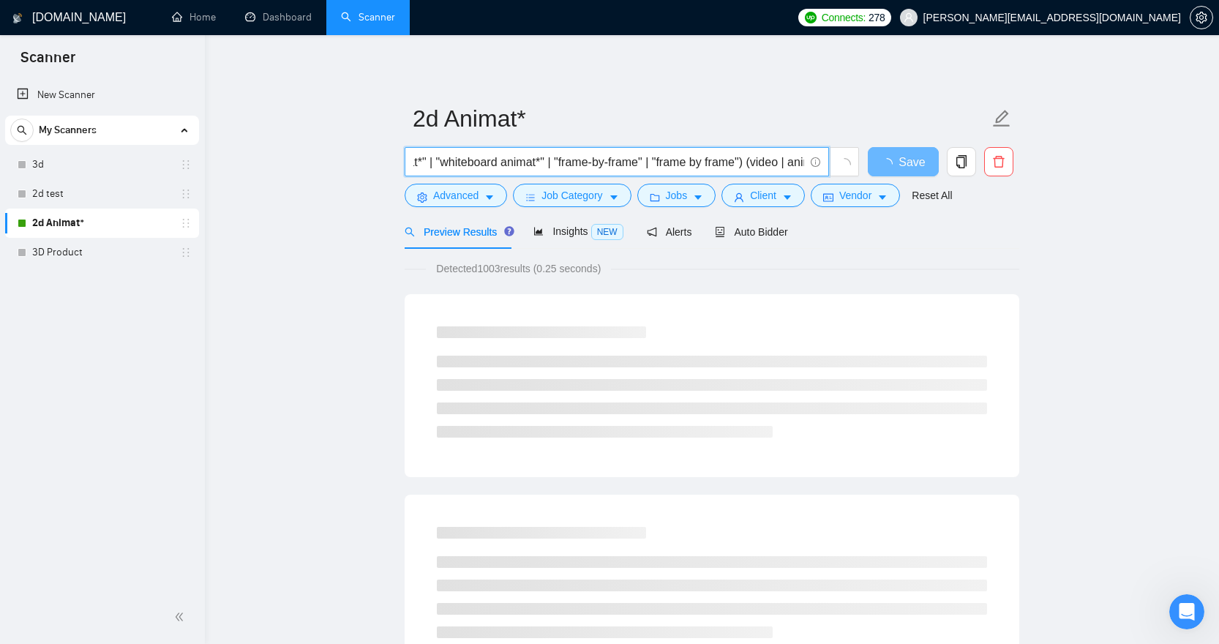
scroll to position [0, 572]
drag, startPoint x: 619, startPoint y: 163, endPoint x: 820, endPoint y: 179, distance: 201.9
click at [820, 180] on div "(2D animat* | "2D explainer" | "motion graphic*" | "character animat*" | "carto…" at bounding box center [632, 165] width 461 height 37
click at [769, 161] on input "(2D animat* | "2D explainer" | "motion graphic*" | "character animat*" | "carto…" at bounding box center [609, 162] width 391 height 18
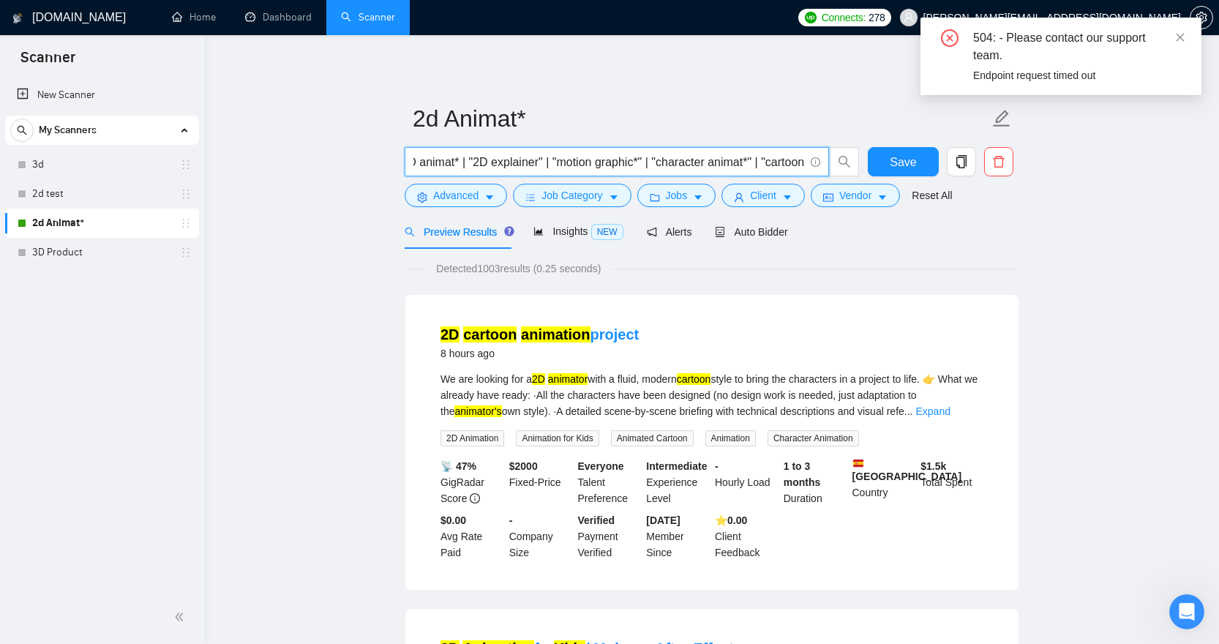
scroll to position [0, 0]
drag, startPoint x: 462, startPoint y: 160, endPoint x: 420, endPoint y: 163, distance: 41.8
click at [420, 163] on input "(2D animat* | "2D explainer" | "motion graphic*" | "character animat*" | "carto…" at bounding box center [609, 162] width 391 height 18
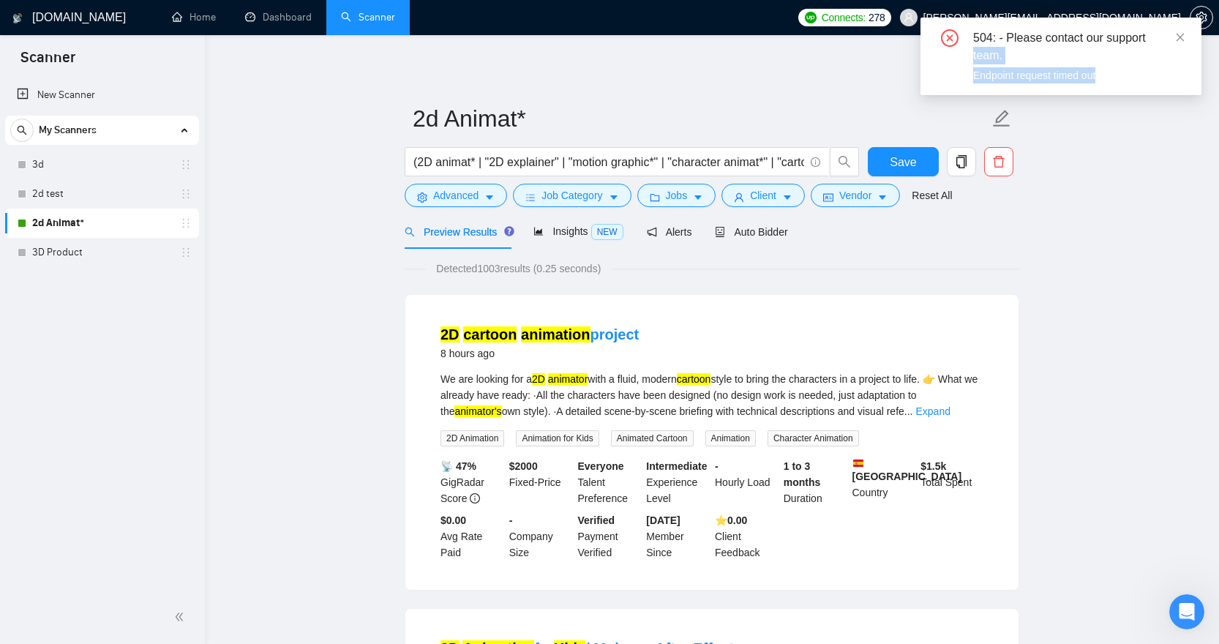
drag, startPoint x: 947, startPoint y: 61, endPoint x: 1233, endPoint y: 67, distance: 286.2
click at [1219, 67] on html "Scanner New Scanner My Scanners 3d 2d test 2d Animat* 3D Product [DOMAIN_NAME] …" at bounding box center [609, 322] width 1219 height 644
drag, startPoint x: 1165, startPoint y: 138, endPoint x: 1172, endPoint y: 89, distance: 50.2
click at [1183, 37] on icon "close" at bounding box center [1180, 37] width 10 height 10
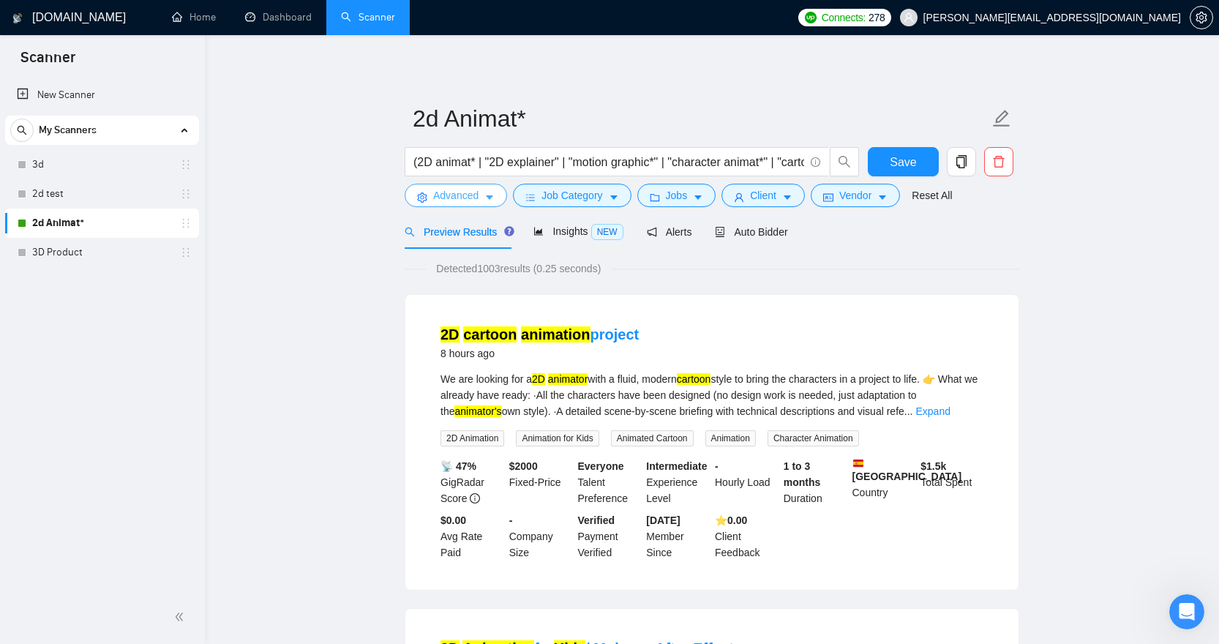
click at [489, 192] on icon "caret-down" at bounding box center [490, 197] width 10 height 10
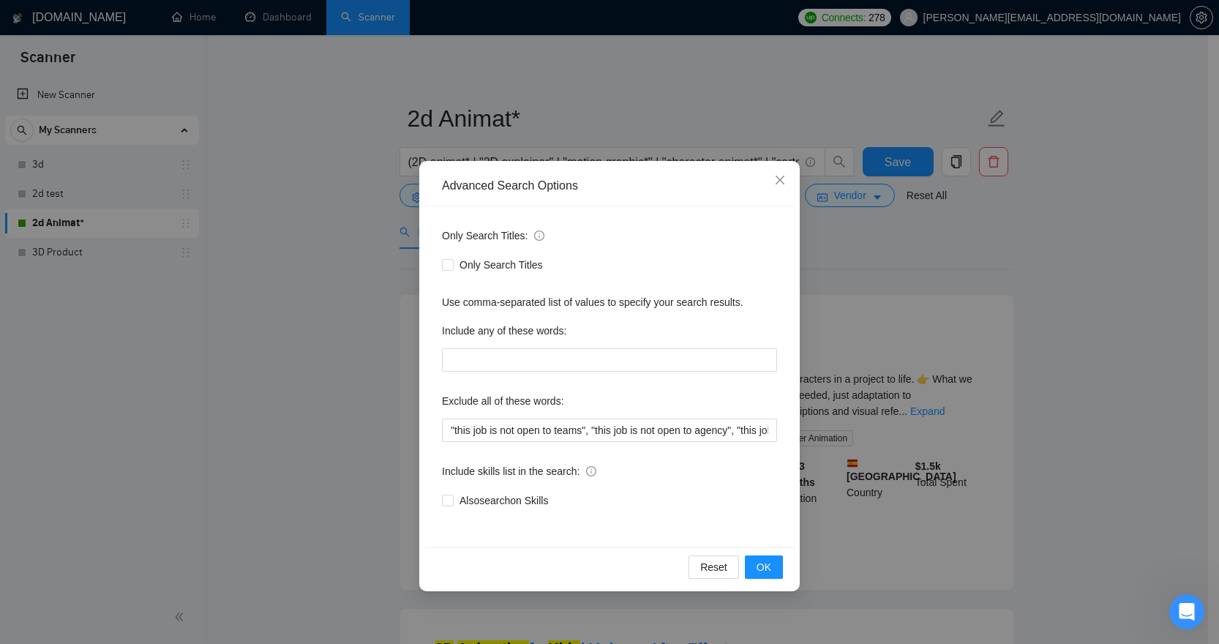
click at [908, 287] on div "Advanced Search Options Only Search Titles: Only Search Titles Use comma-separa…" at bounding box center [609, 322] width 1219 height 644
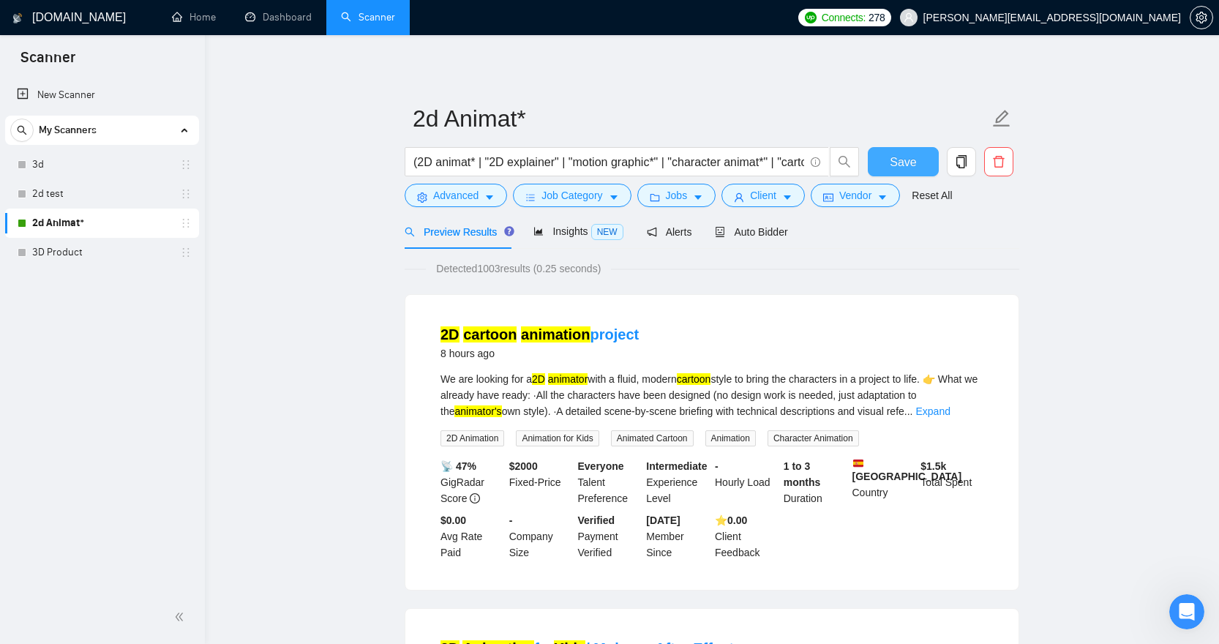
click at [919, 165] on button "Save" at bounding box center [903, 161] width 71 height 29
click at [581, 231] on span "Insights NEW" at bounding box center [578, 231] width 89 height 12
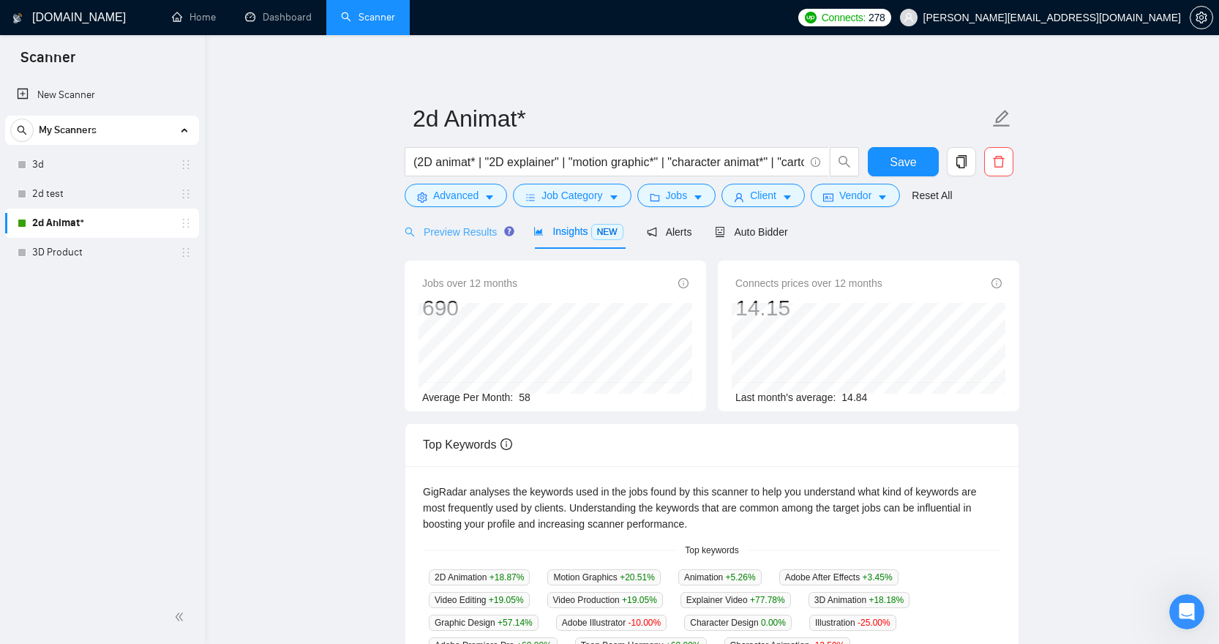
click at [475, 222] on div "Preview Results" at bounding box center [457, 231] width 105 height 34
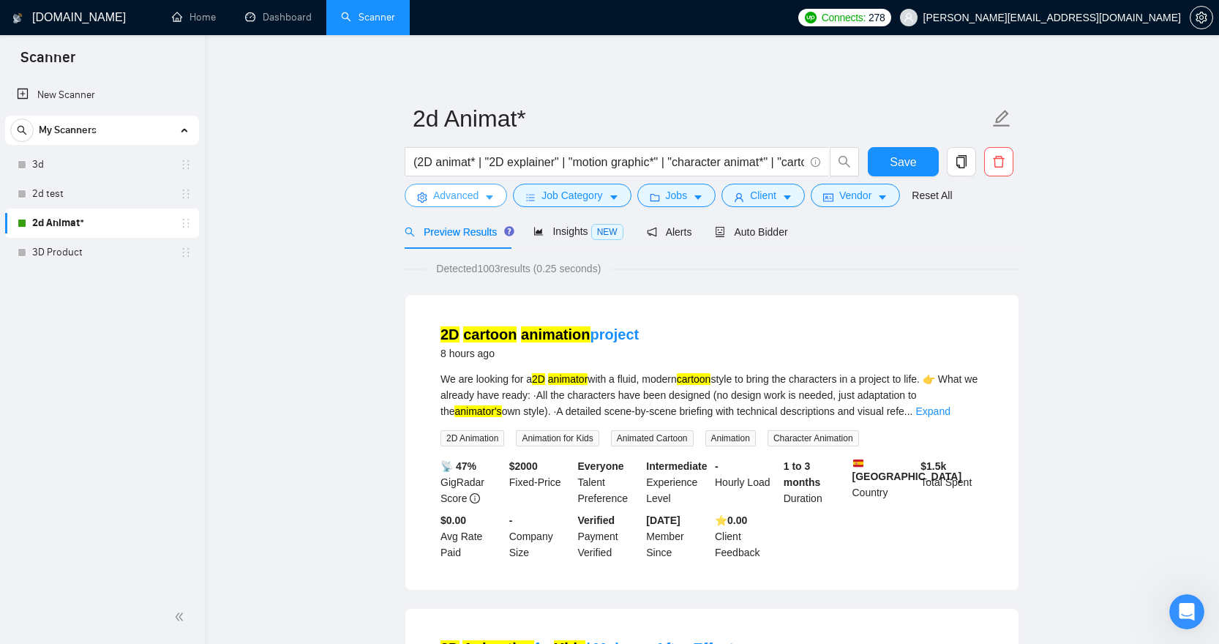
click at [458, 202] on span "Advanced" at bounding box center [455, 195] width 45 height 16
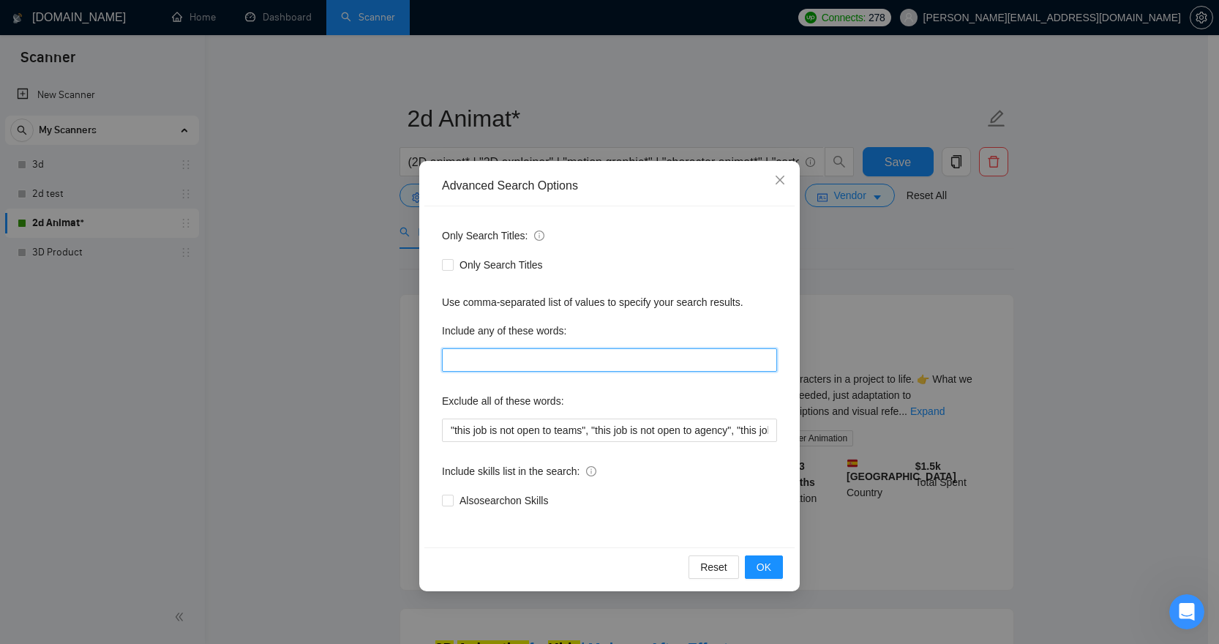
click at [536, 355] on input "text" at bounding box center [609, 359] width 335 height 23
paste input "explainer, motion, storyboard, character, cartoon, whiteboard, educational, tra…"
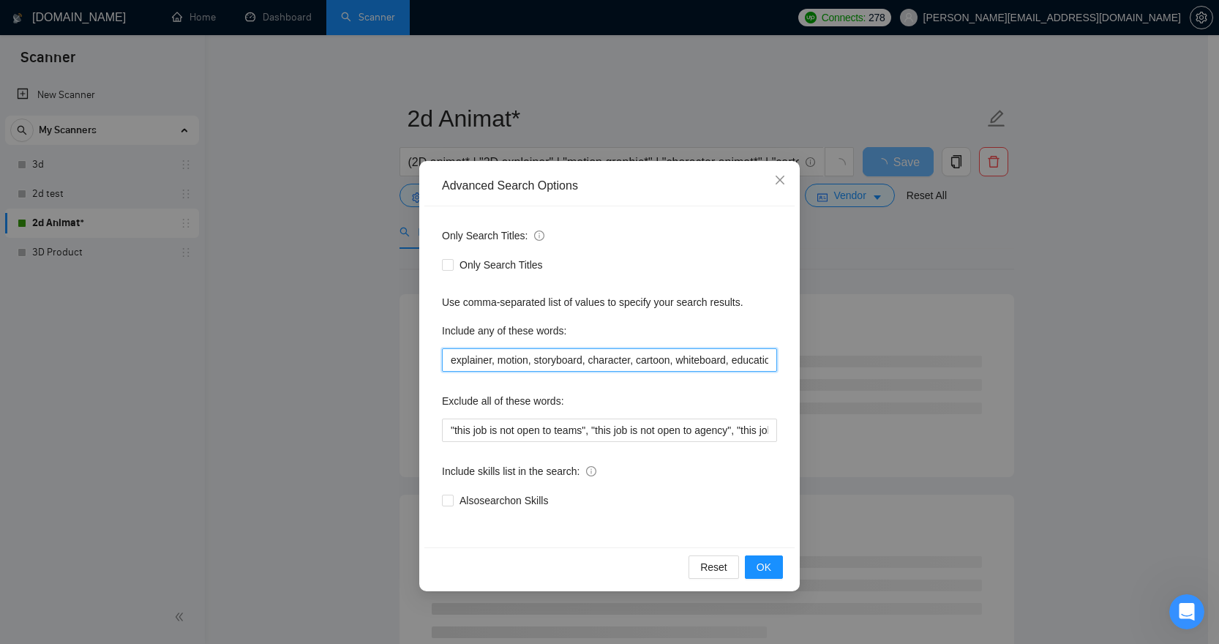
drag, startPoint x: 535, startPoint y: 355, endPoint x: 399, endPoint y: 354, distance: 136.1
click at [399, 354] on div "Advanced Search Options Only Search Titles: Only Search Titles Use comma-separa…" at bounding box center [609, 322] width 1219 height 644
type input "explainer, motion, storyboard, character, cartoon, whiteboard, educational, tra…"
click at [779, 569] on button "OK" at bounding box center [764, 567] width 38 height 23
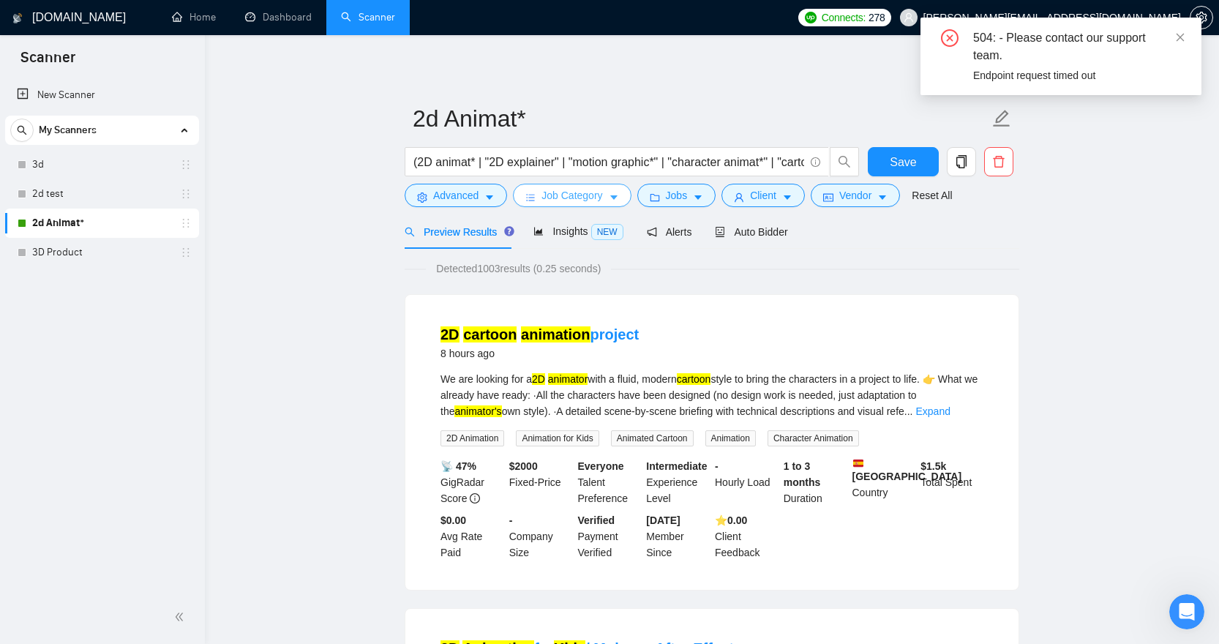
click at [572, 192] on span "Job Category" at bounding box center [572, 195] width 61 height 16
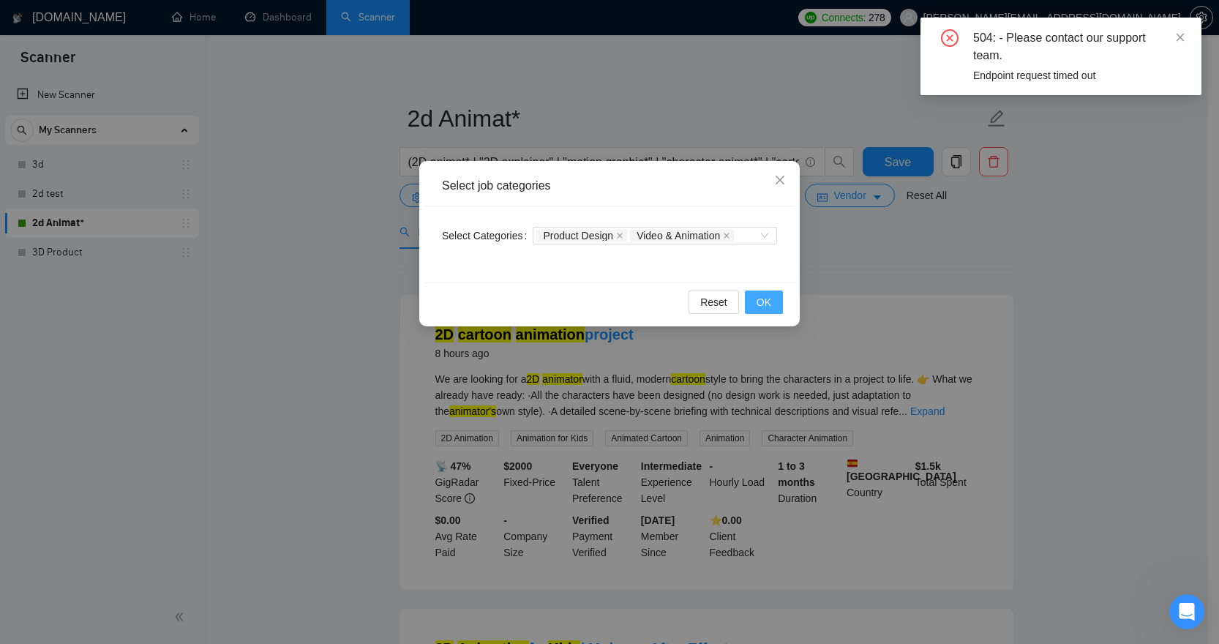
click at [776, 305] on button "OK" at bounding box center [764, 302] width 38 height 23
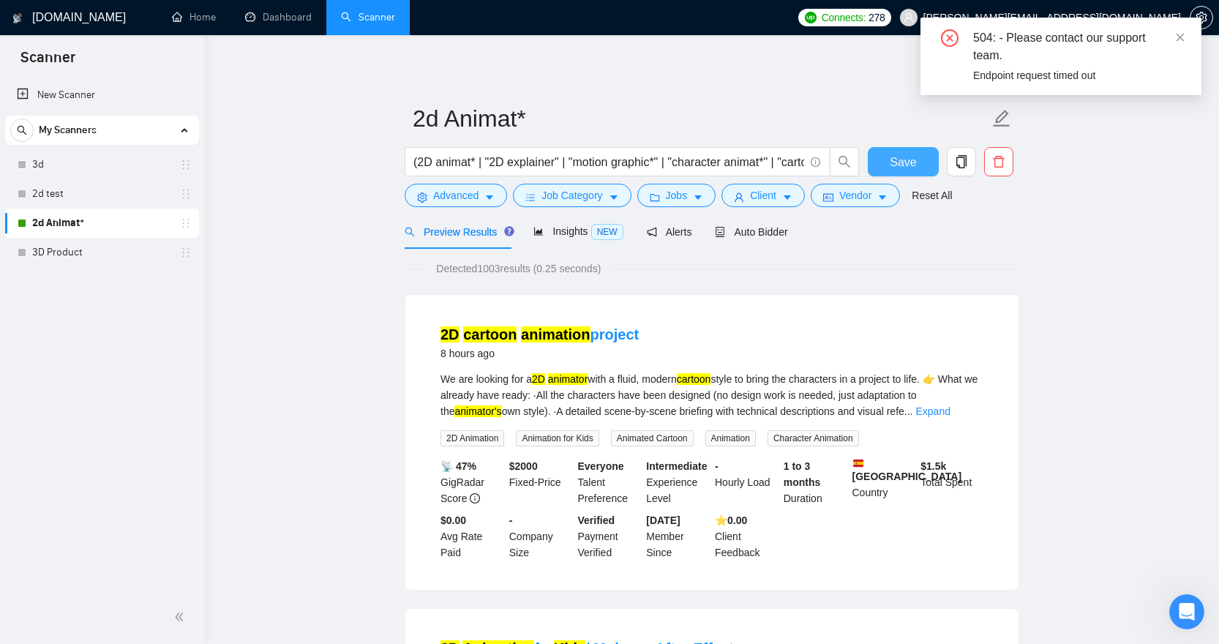
click at [879, 160] on button "Save" at bounding box center [903, 161] width 71 height 29
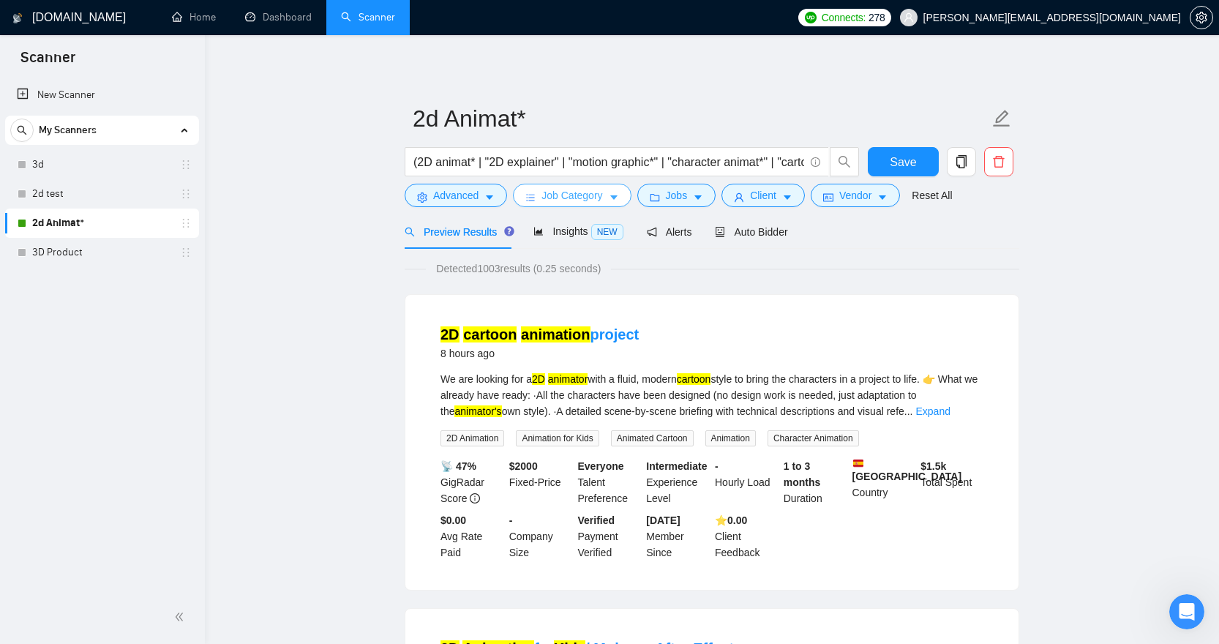
click at [580, 203] on span "Job Category" at bounding box center [572, 195] width 61 height 16
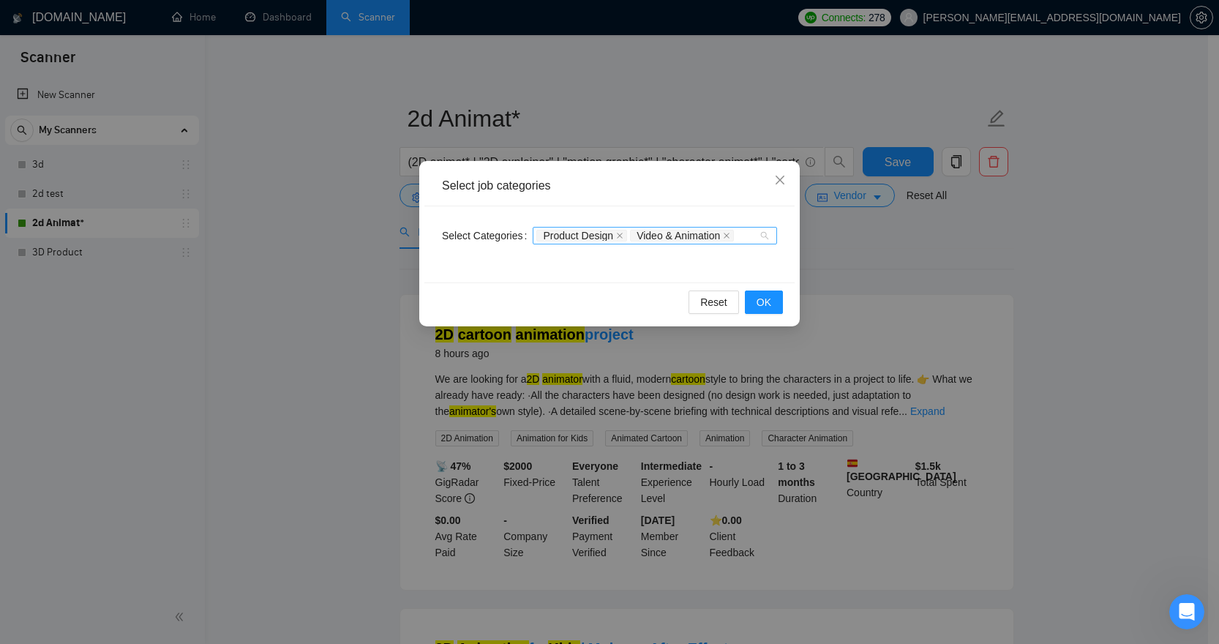
click at [767, 236] on div "Product Design Video & Animation" at bounding box center [655, 236] width 244 height 18
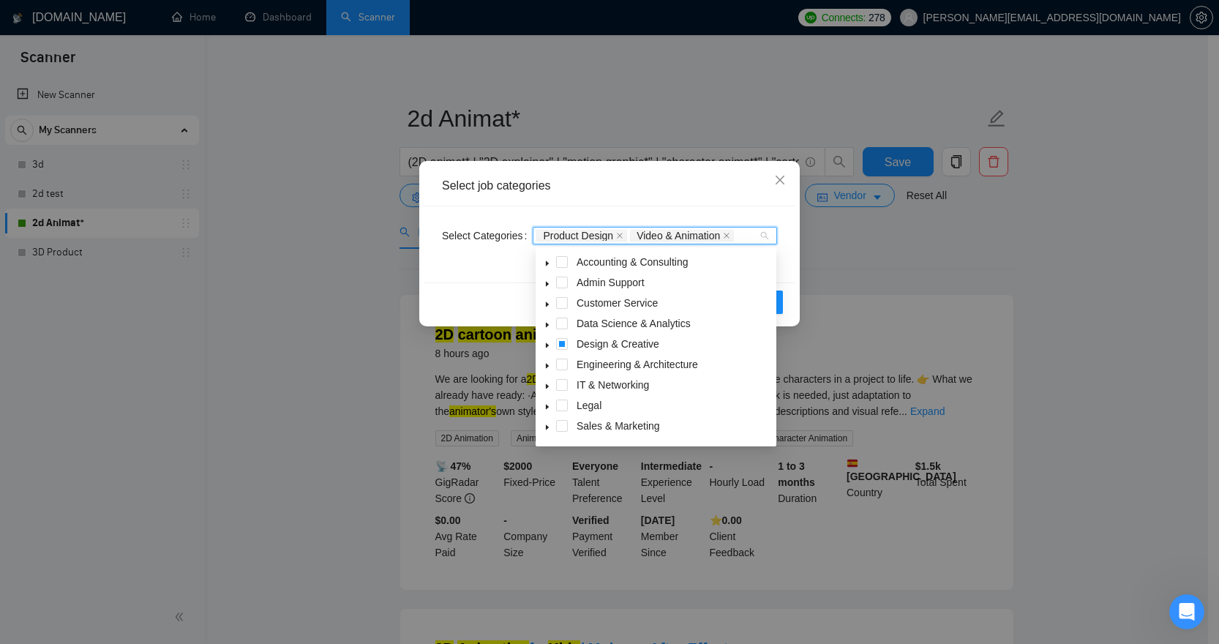
click at [863, 251] on div "Select job categories Select Categories Product Design Video & Animation Reset …" at bounding box center [609, 322] width 1219 height 644
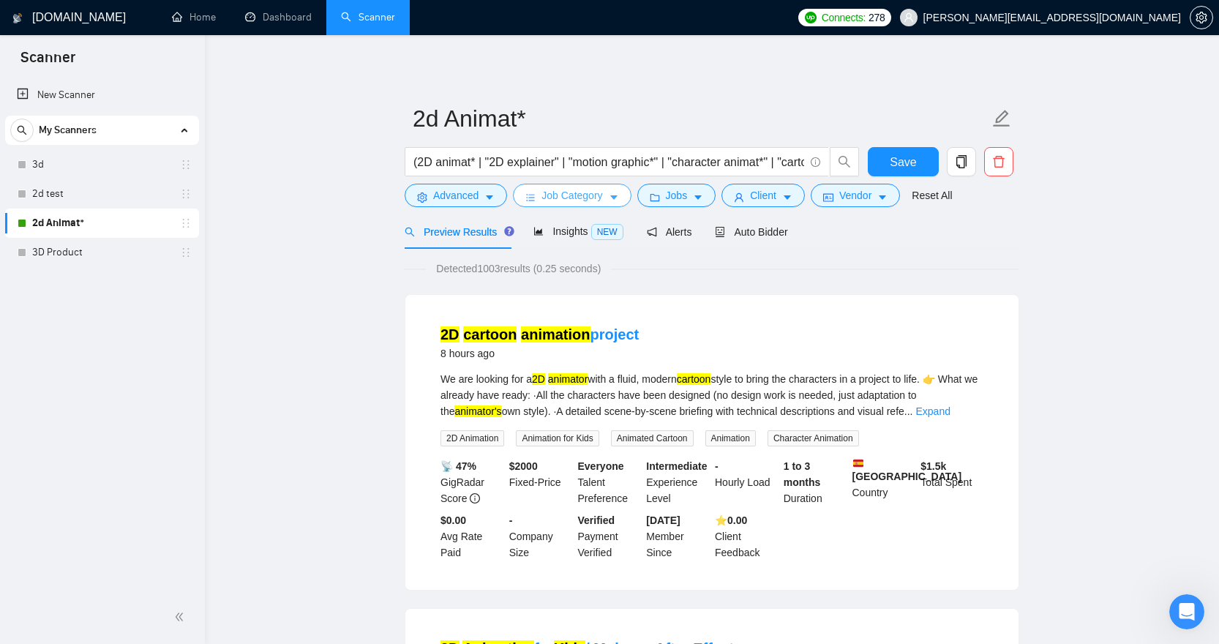
click at [579, 199] on span "Job Category" at bounding box center [572, 195] width 61 height 16
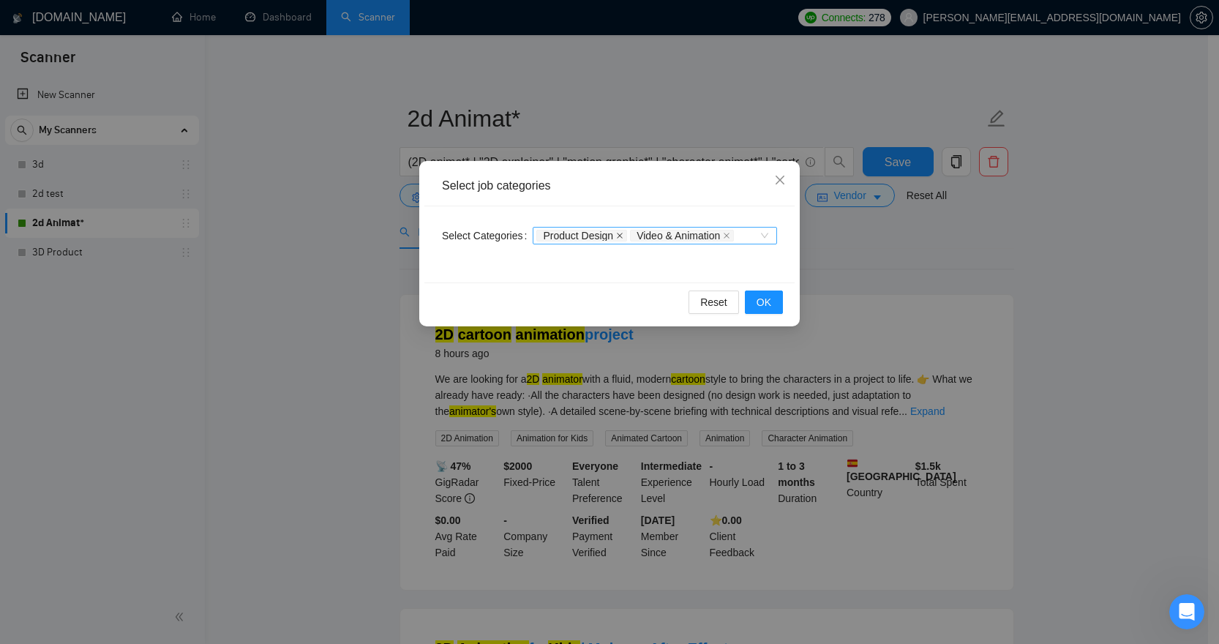
click at [624, 236] on icon "close" at bounding box center [619, 235] width 7 height 7
click at [625, 236] on span "Video & Animation" at bounding box center [584, 236] width 83 height 10
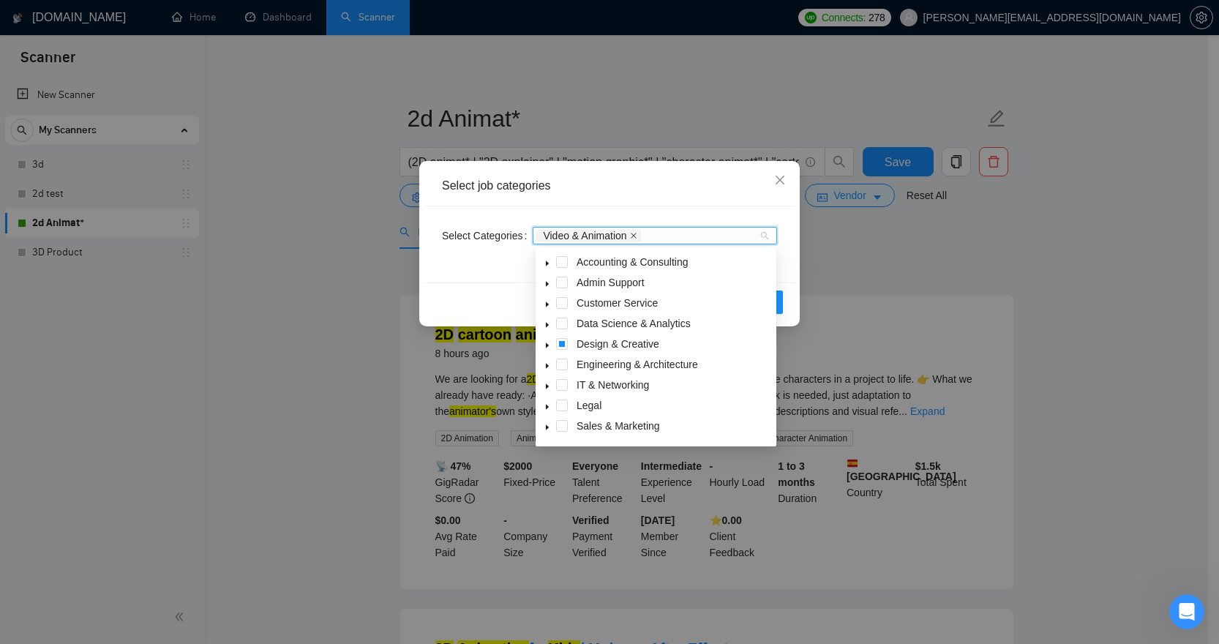
click at [637, 233] on icon "close" at bounding box center [634, 236] width 6 height 6
click at [548, 345] on icon "caret-down" at bounding box center [547, 345] width 3 height 5
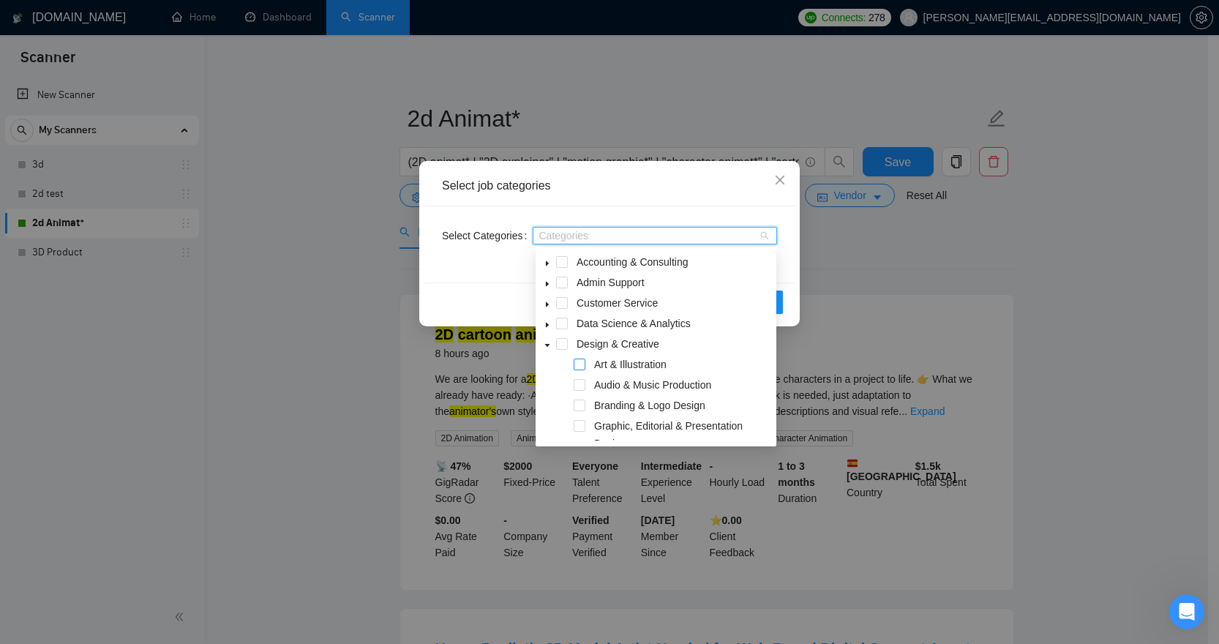
click at [580, 365] on span at bounding box center [580, 365] width 12 height 12
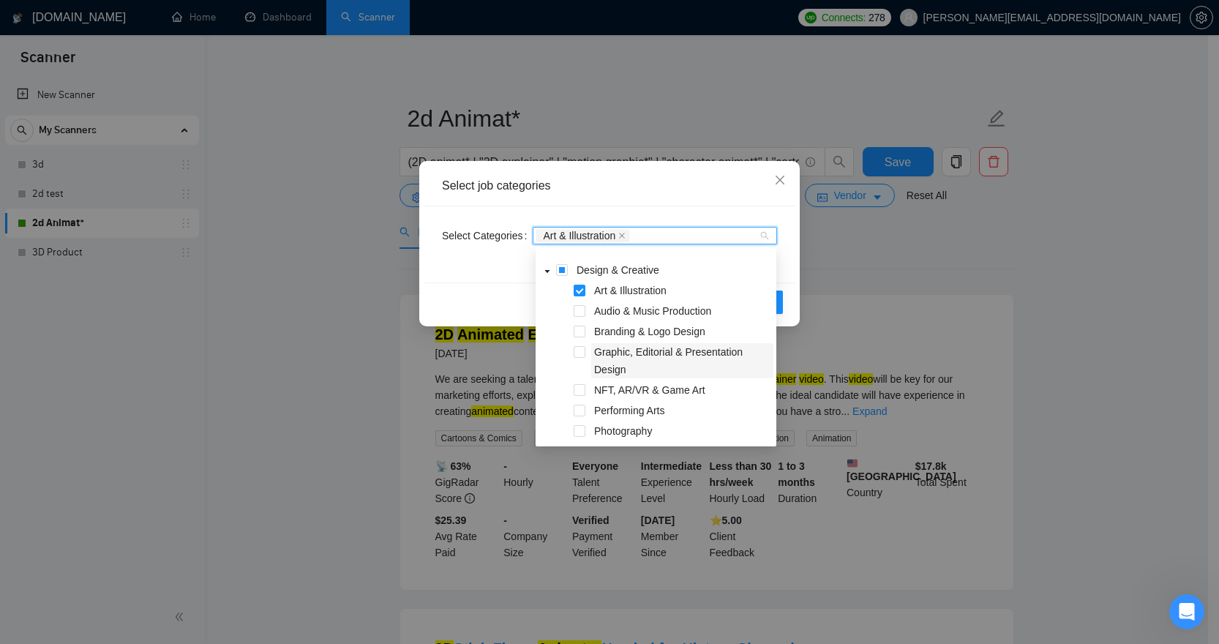
scroll to position [136, 0]
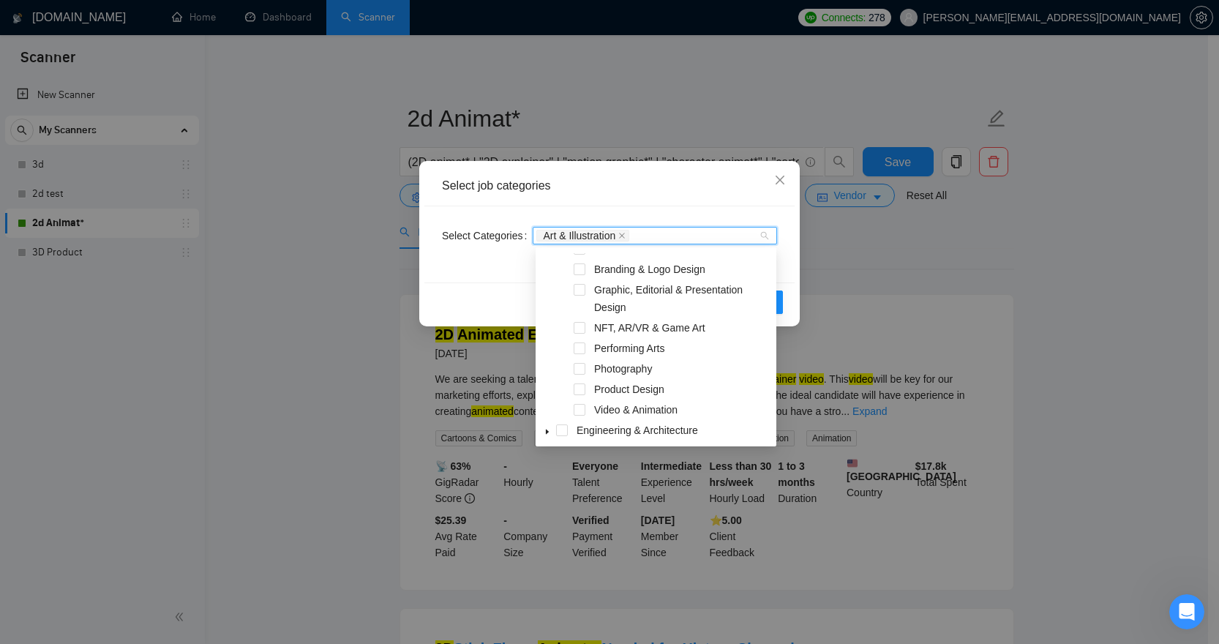
click at [586, 408] on div "Video & Animation" at bounding box center [656, 411] width 235 height 20
drag, startPoint x: 583, startPoint y: 408, endPoint x: 599, endPoint y: 392, distance: 23.3
click at [583, 408] on span at bounding box center [580, 410] width 12 height 12
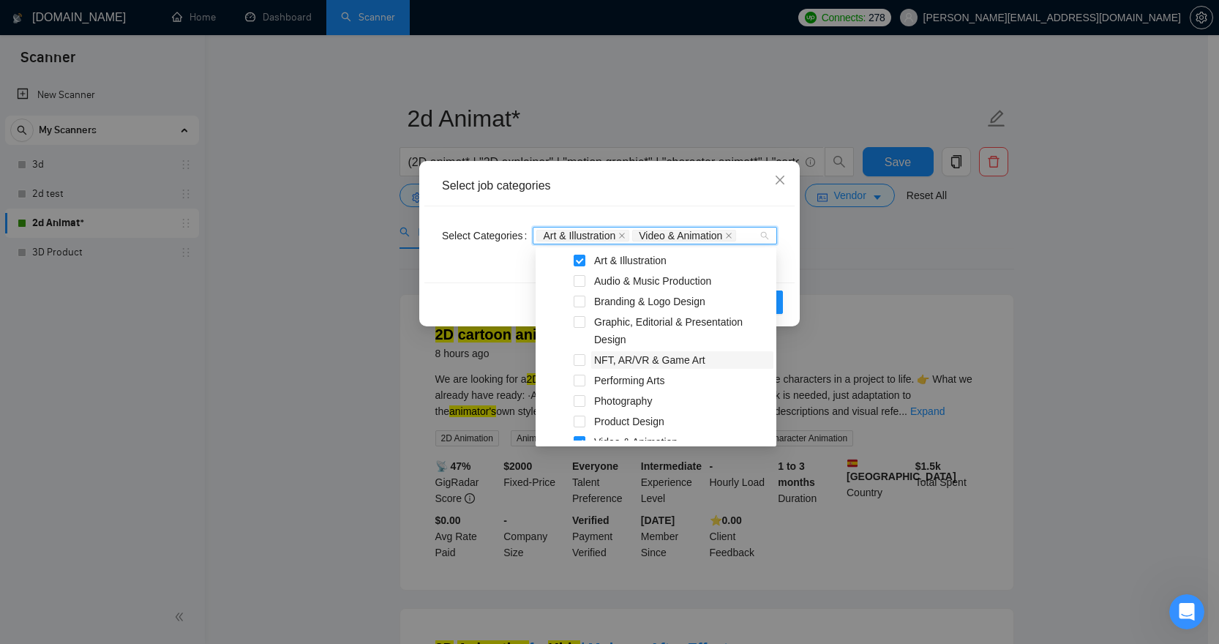
scroll to position [117, 0]
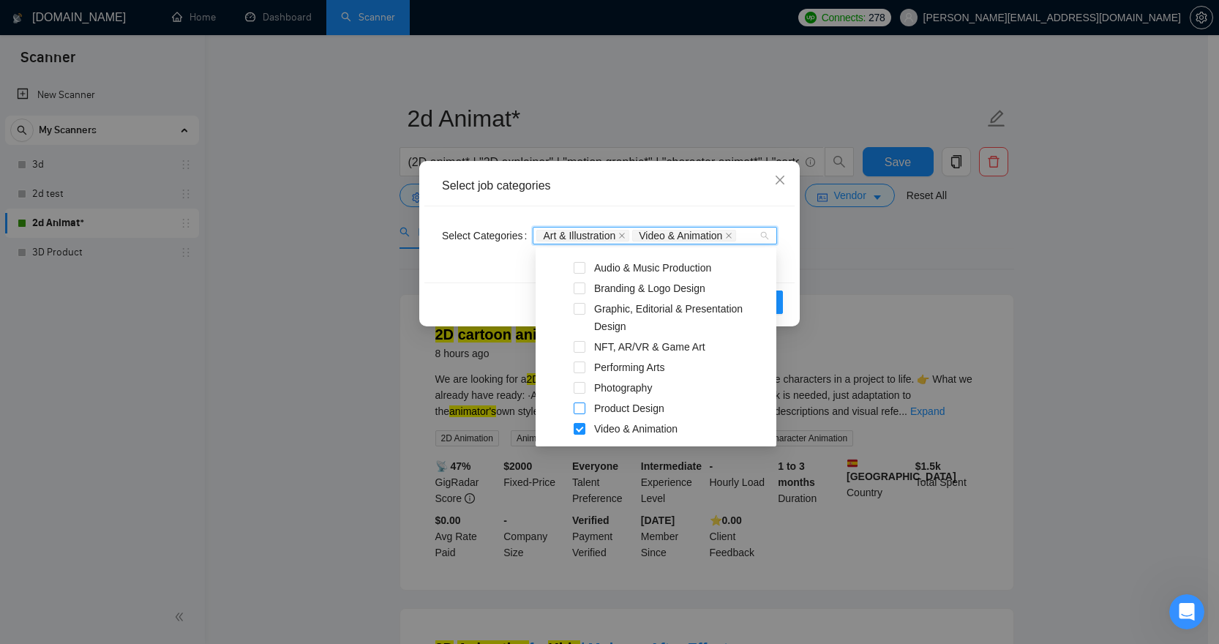
click at [583, 407] on span at bounding box center [580, 409] width 12 height 12
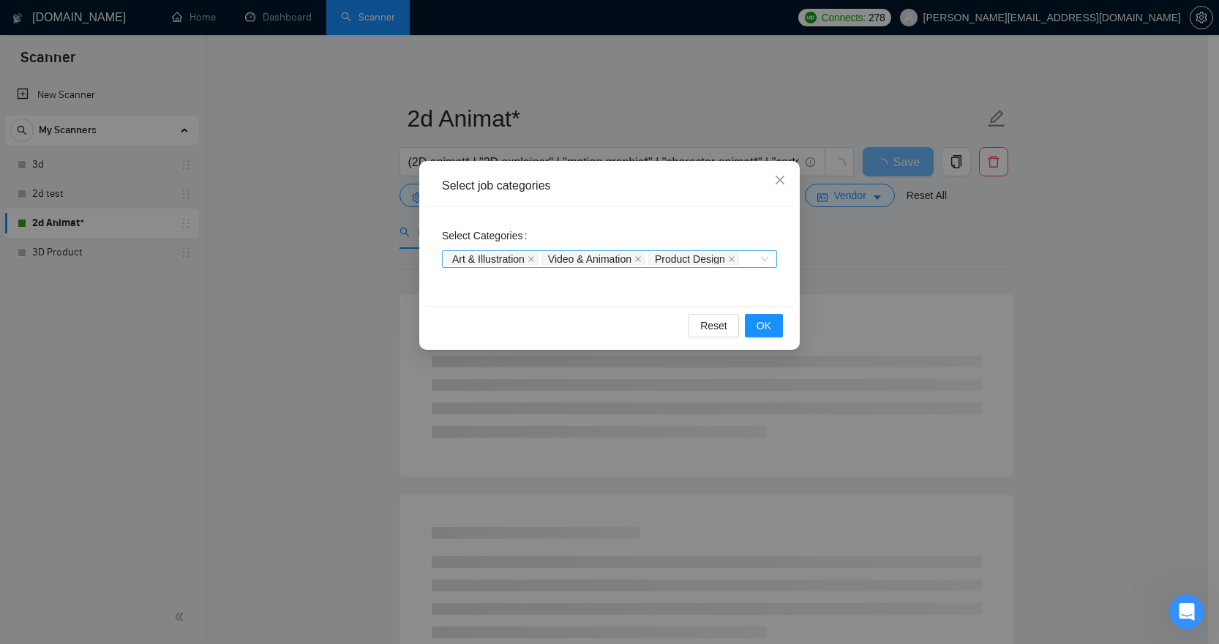
click at [729, 291] on div "Select Categories Art & Illustration Video & Animation Product Design" at bounding box center [610, 256] width 370 height 100
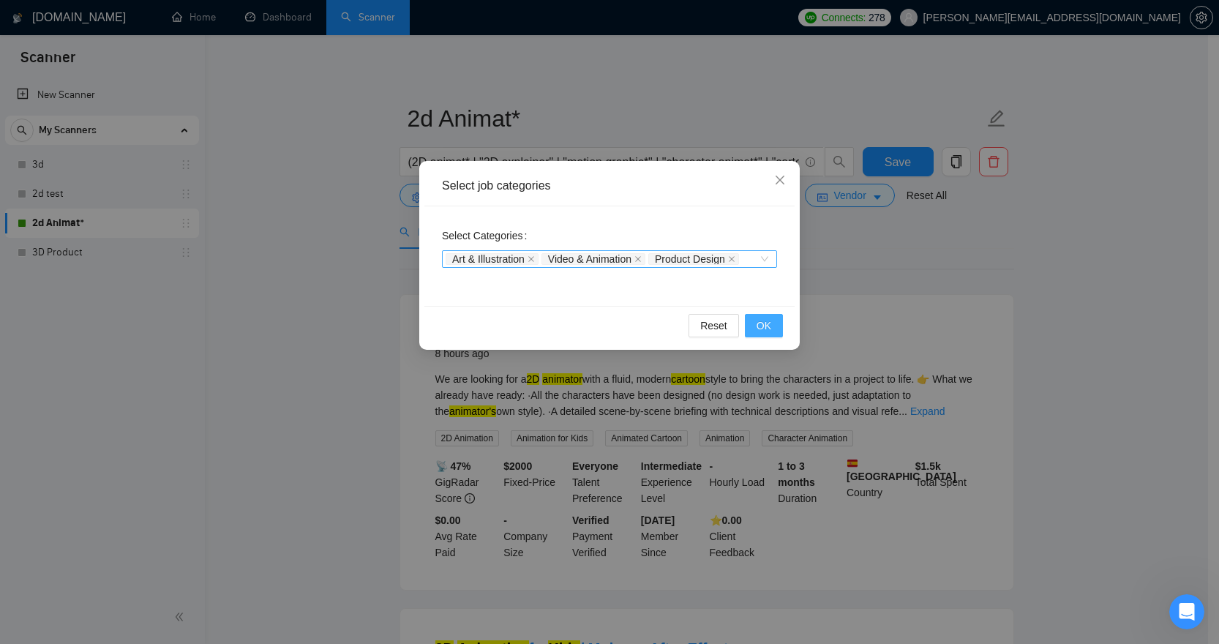
click at [762, 325] on span "OK" at bounding box center [764, 326] width 15 height 16
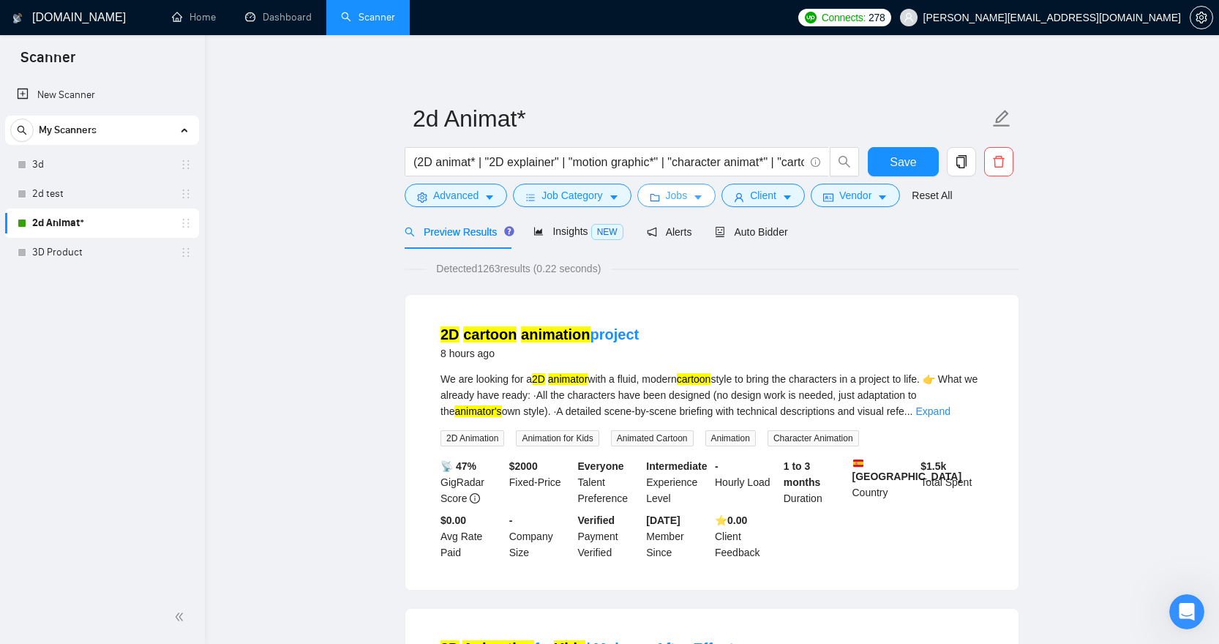
click at [688, 194] on span "Jobs" at bounding box center [677, 195] width 22 height 16
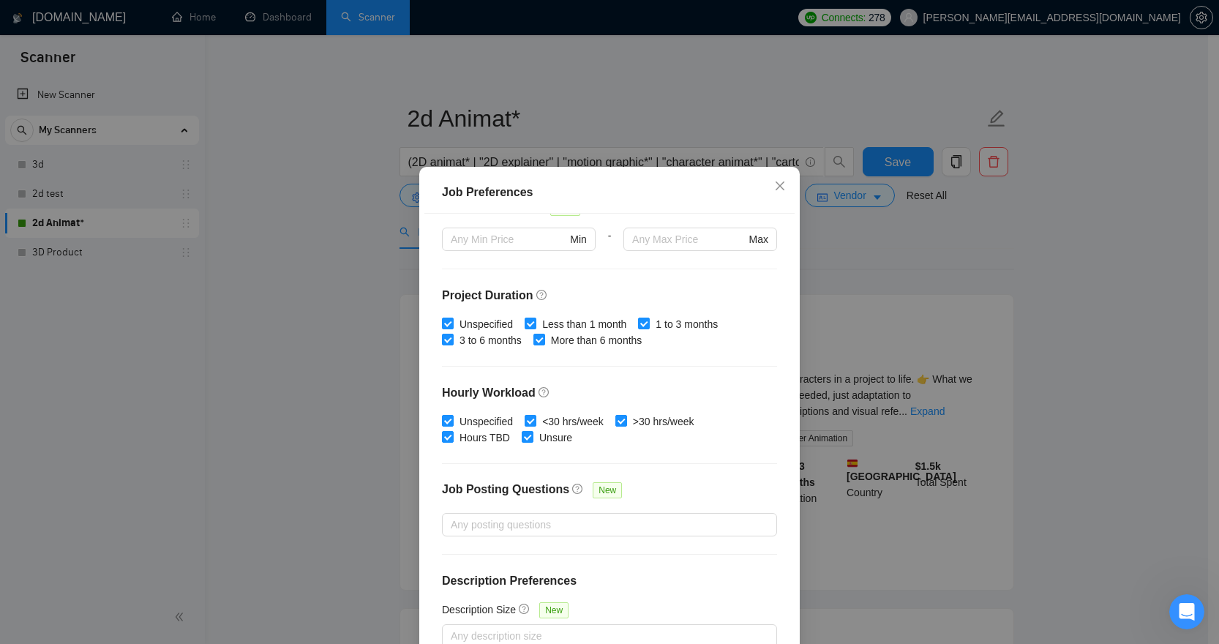
scroll to position [0, 0]
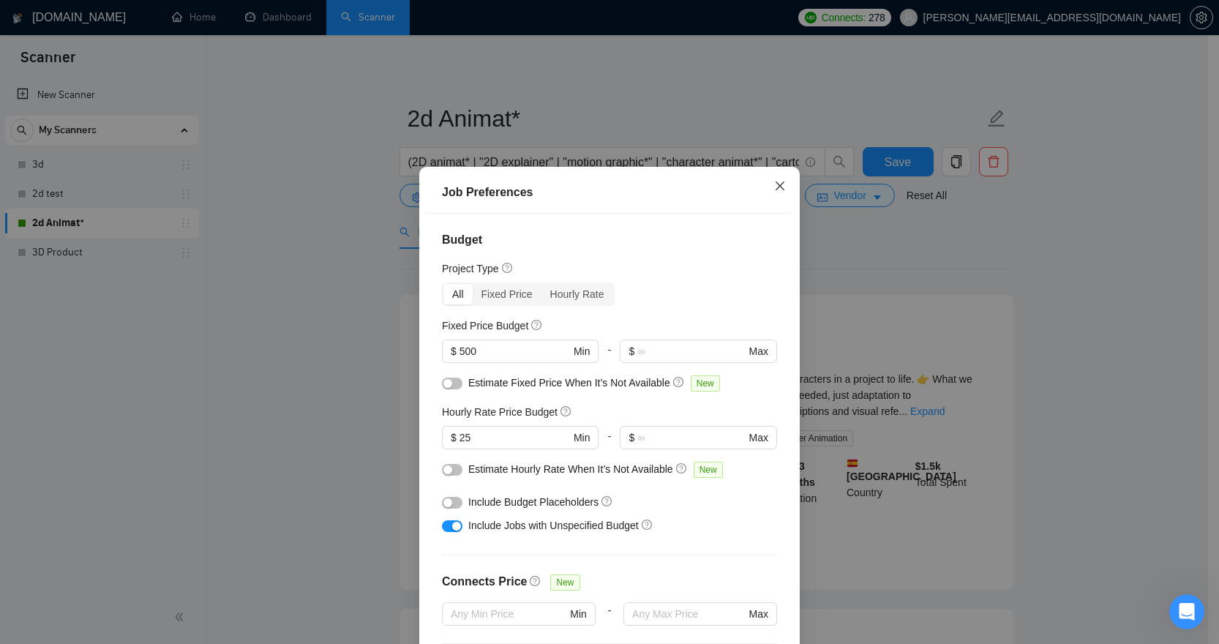
click at [779, 187] on icon "close" at bounding box center [780, 186] width 12 height 12
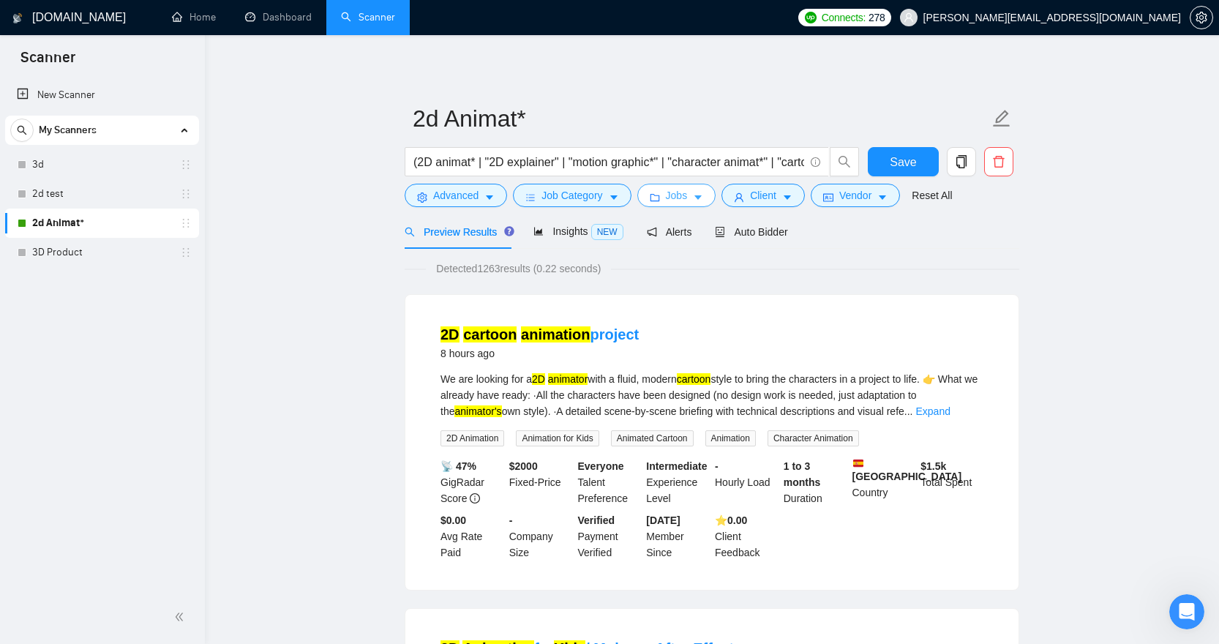
click at [688, 196] on span "Jobs" at bounding box center [677, 195] width 22 height 16
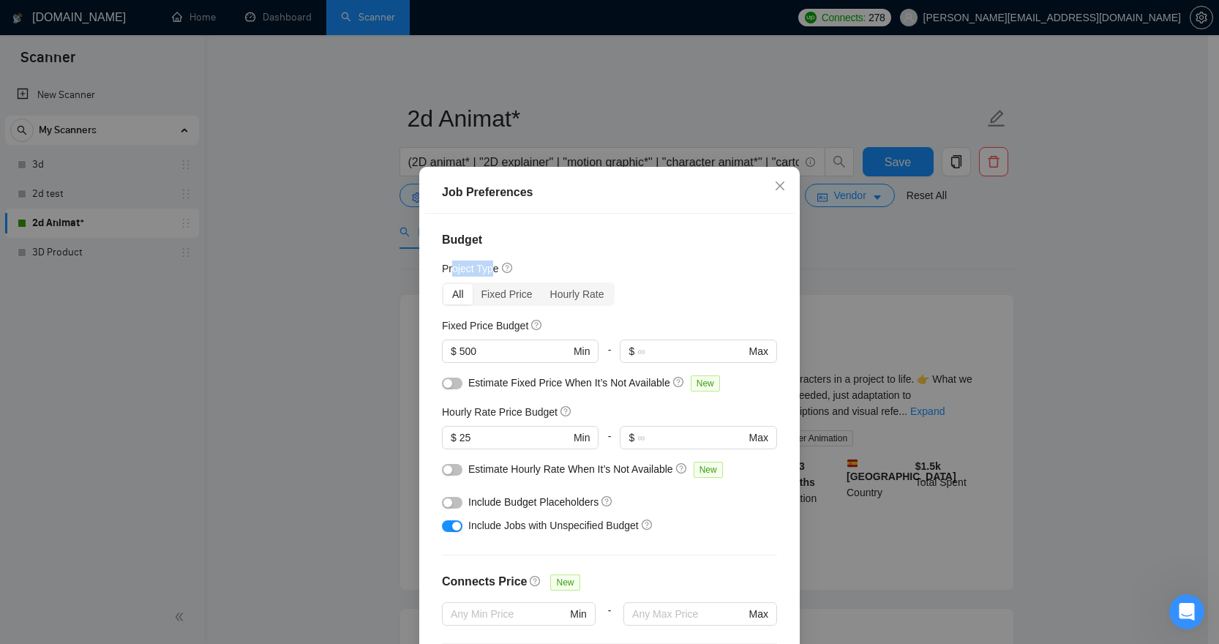
drag, startPoint x: 446, startPoint y: 264, endPoint x: 490, endPoint y: 264, distance: 43.9
click at [490, 264] on h5 "Project Type" at bounding box center [470, 269] width 57 height 16
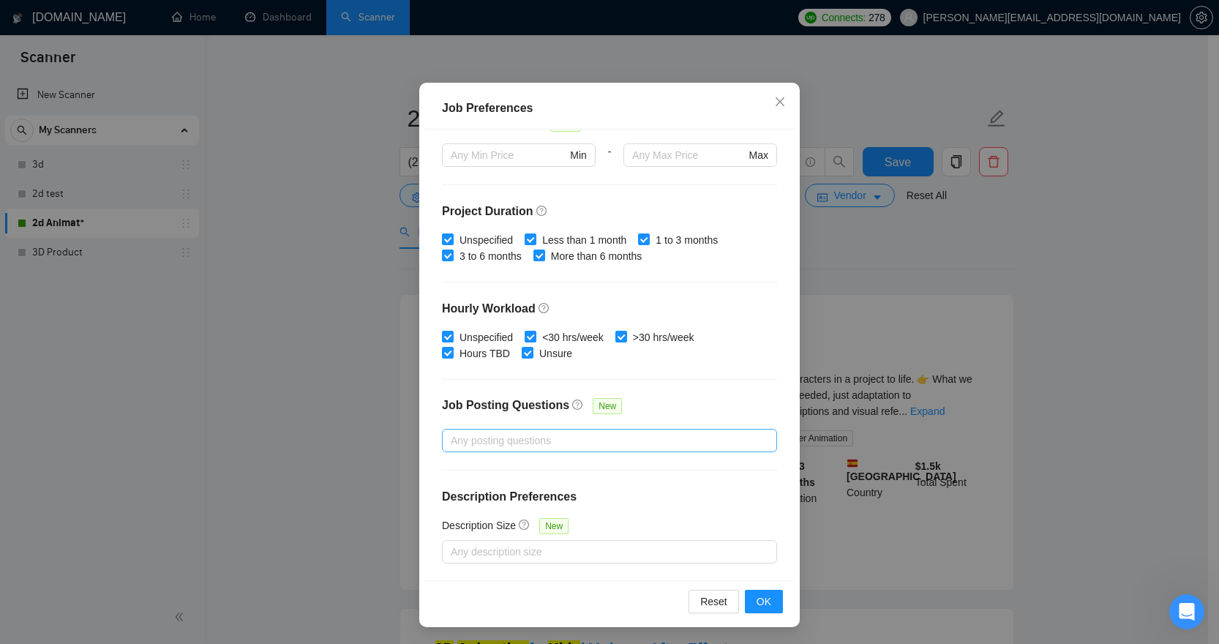
scroll to position [85, 0]
click at [566, 438] on div at bounding box center [602, 440] width 313 height 18
click at [714, 373] on div "Budget Project Type All Fixed Price Hourly Rate Fixed Price Budget $ 500 Min - …" at bounding box center [610, 354] width 370 height 451
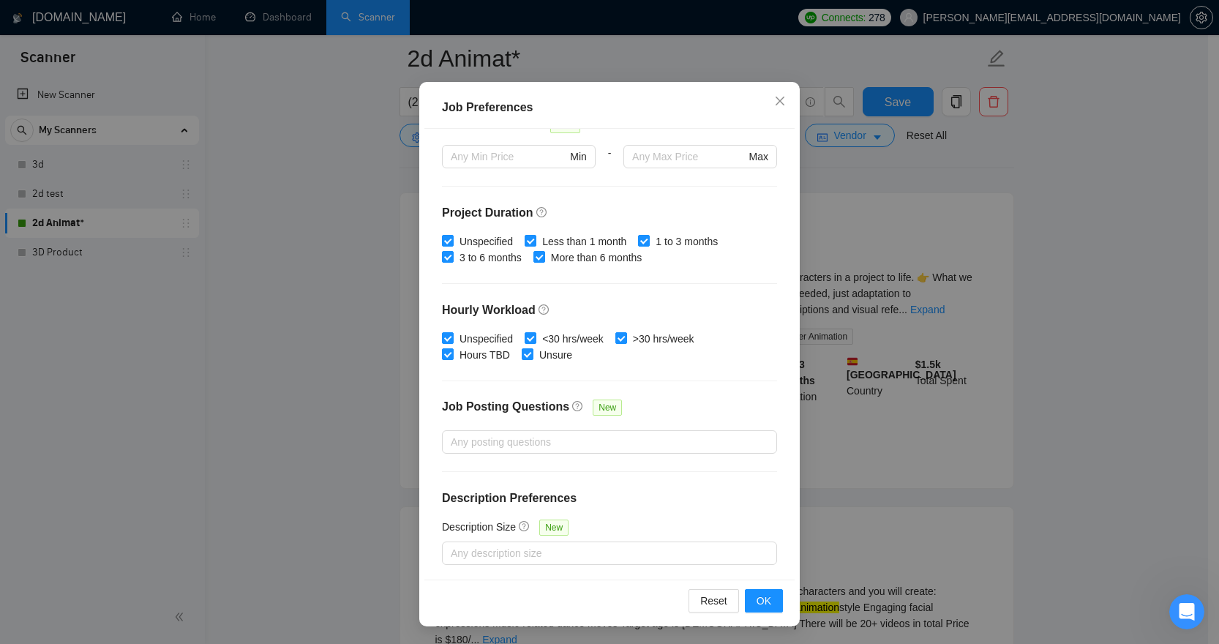
scroll to position [375, 0]
click at [558, 551] on div at bounding box center [602, 551] width 313 height 18
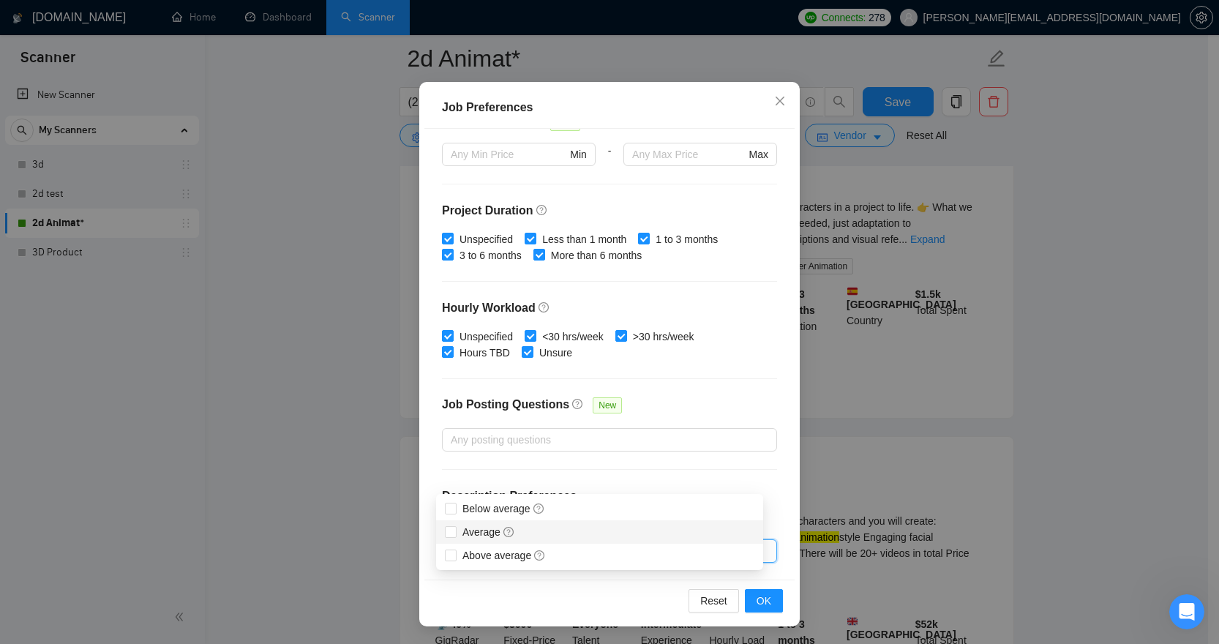
scroll to position [174, 0]
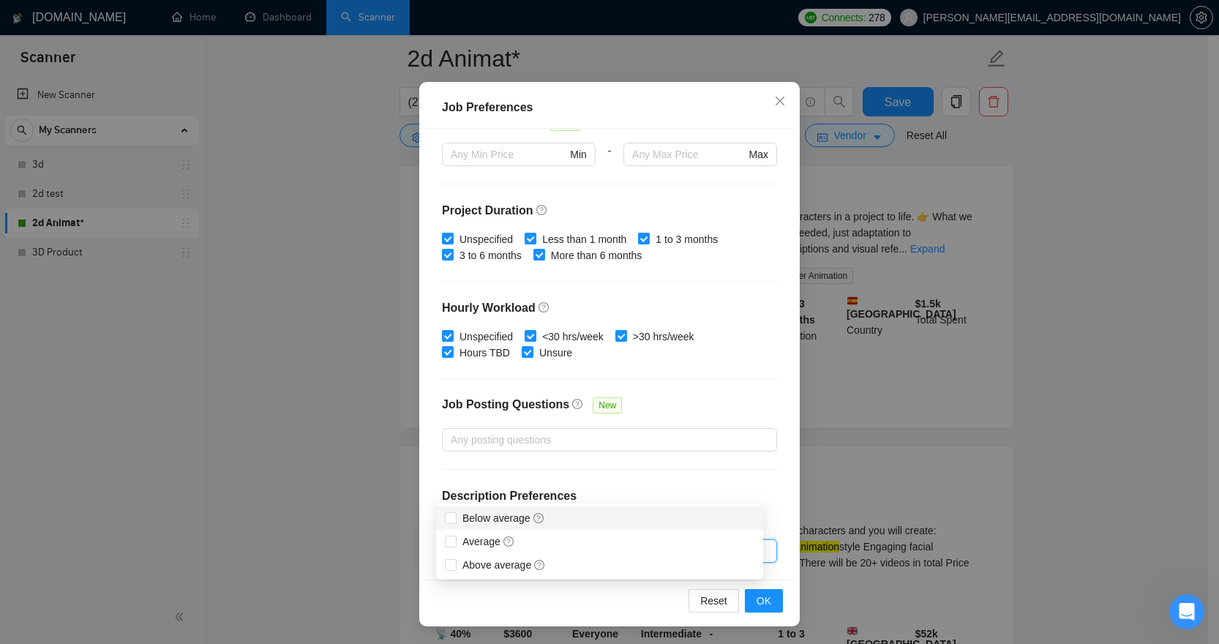
click at [607, 469] on div at bounding box center [609, 469] width 335 height 1
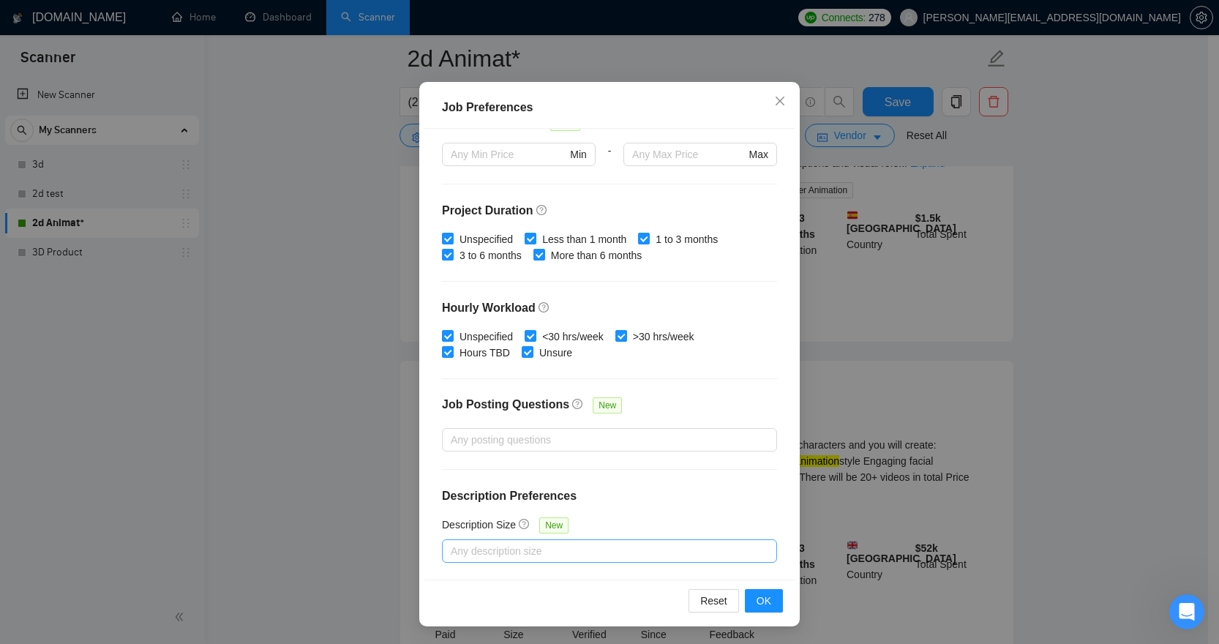
scroll to position [263, 0]
click at [579, 542] on div at bounding box center [602, 551] width 313 height 18
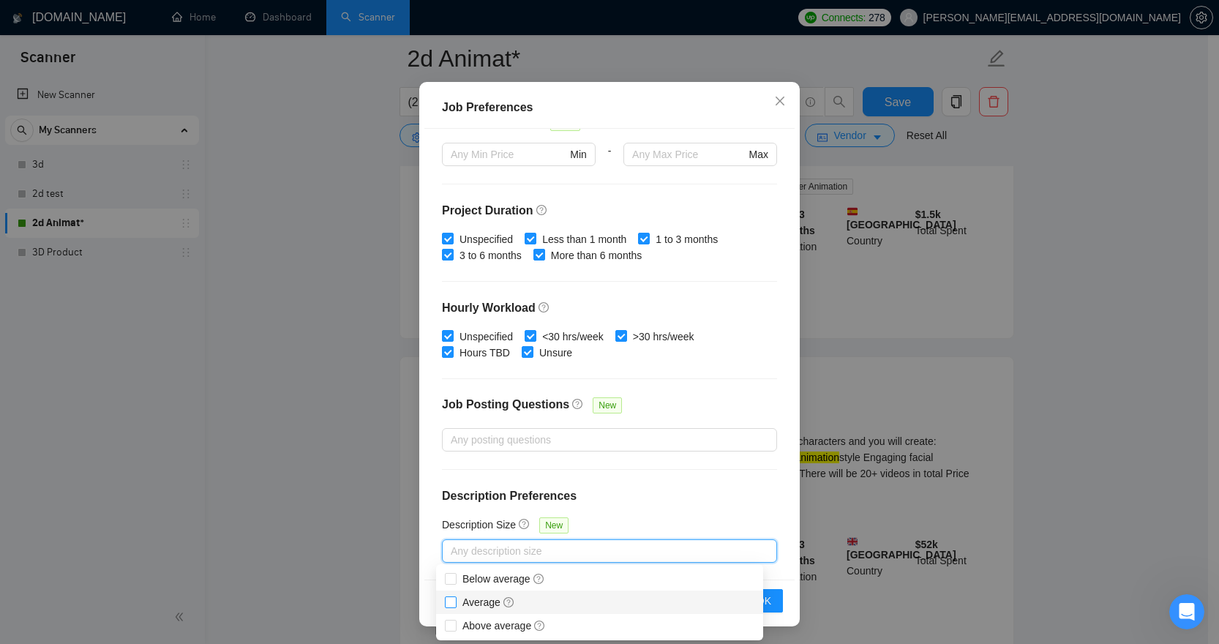
click at [475, 606] on span "Average" at bounding box center [489, 602] width 53 height 12
click at [455, 606] on input "Average" at bounding box center [450, 601] width 10 height 10
checkbox input "true"
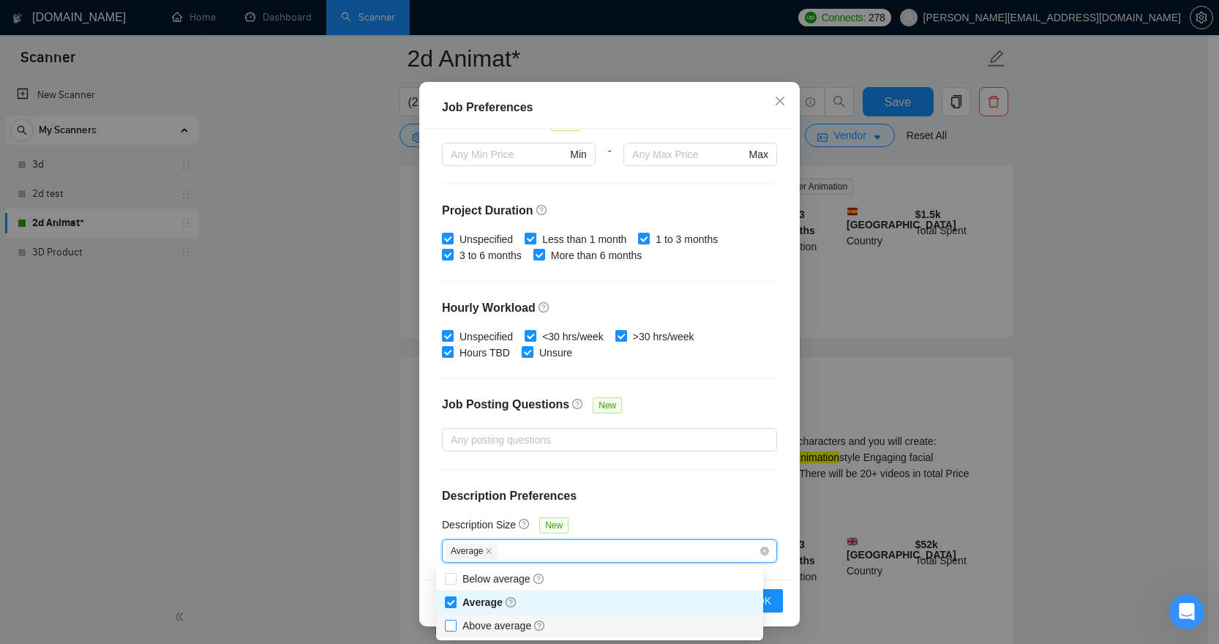
click at [465, 622] on span "Above average" at bounding box center [504, 626] width 83 height 12
click at [455, 622] on input "Above average" at bounding box center [450, 625] width 10 height 10
checkbox input "true"
click at [658, 509] on div "Budget Project Type All Fixed Price Hourly Rate Fixed Price Budget $ 500 Min - …" at bounding box center [610, 354] width 370 height 451
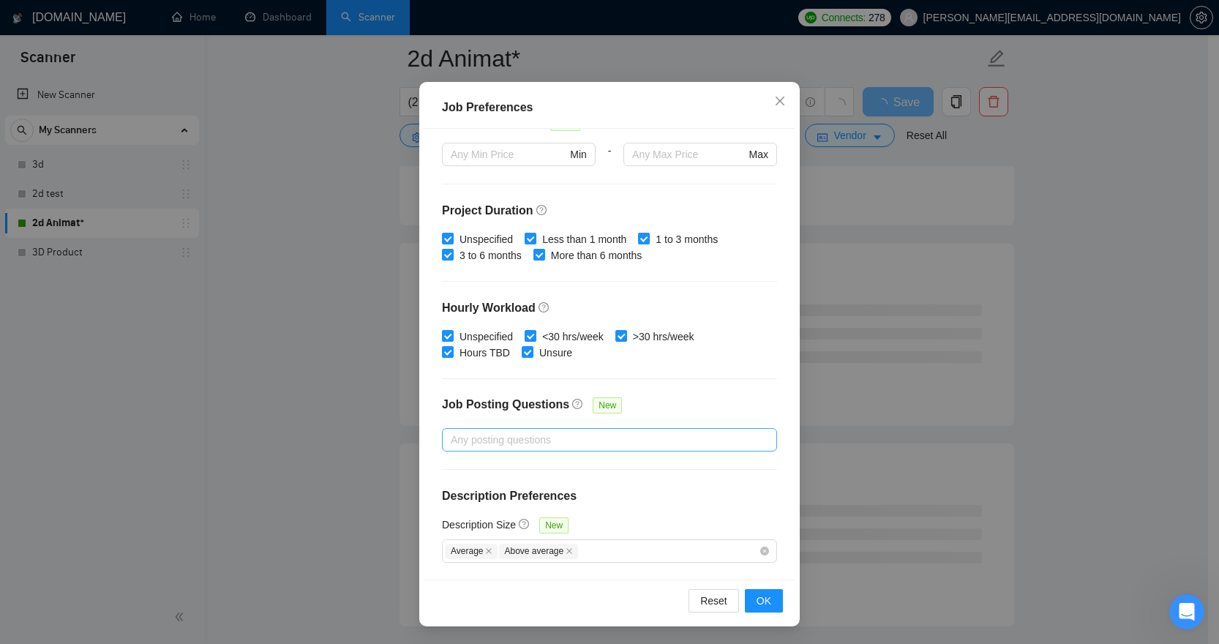
click at [618, 444] on div at bounding box center [602, 440] width 313 height 18
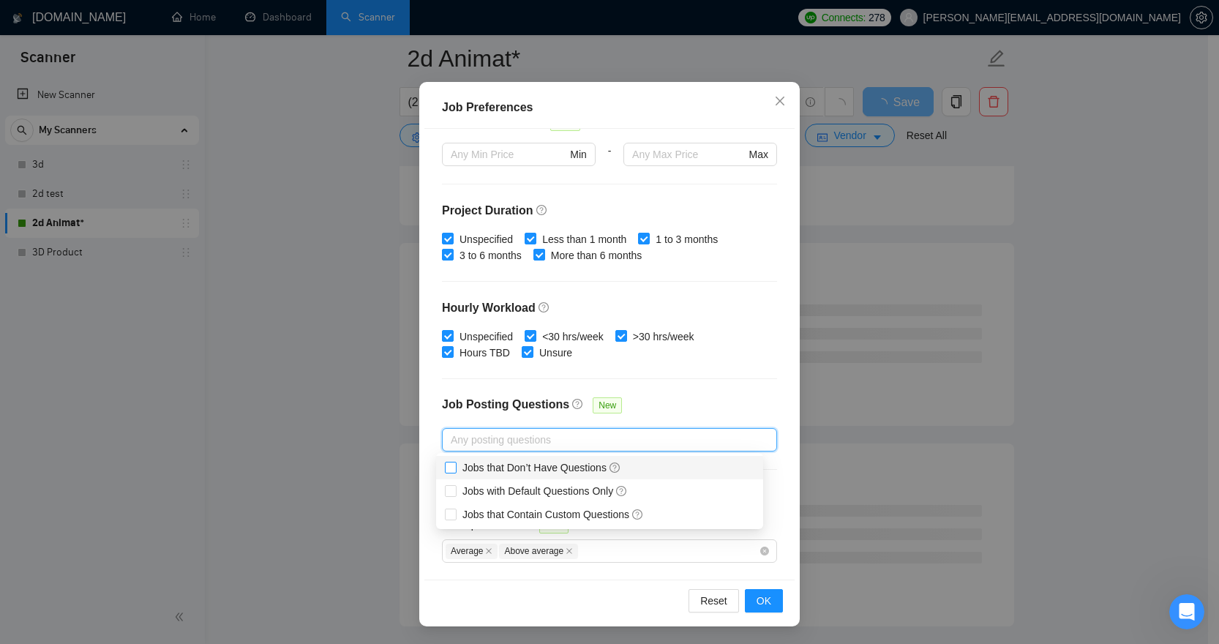
click at [457, 468] on span "Jobs that Don’t Have Questions" at bounding box center [542, 468] width 171 height 16
click at [455, 468] on input "Jobs that Don’t Have Questions" at bounding box center [450, 467] width 10 height 10
checkbox input "false"
click at [453, 493] on input "Jobs with Default Questions Only" at bounding box center [450, 490] width 10 height 10
checkbox input "true"
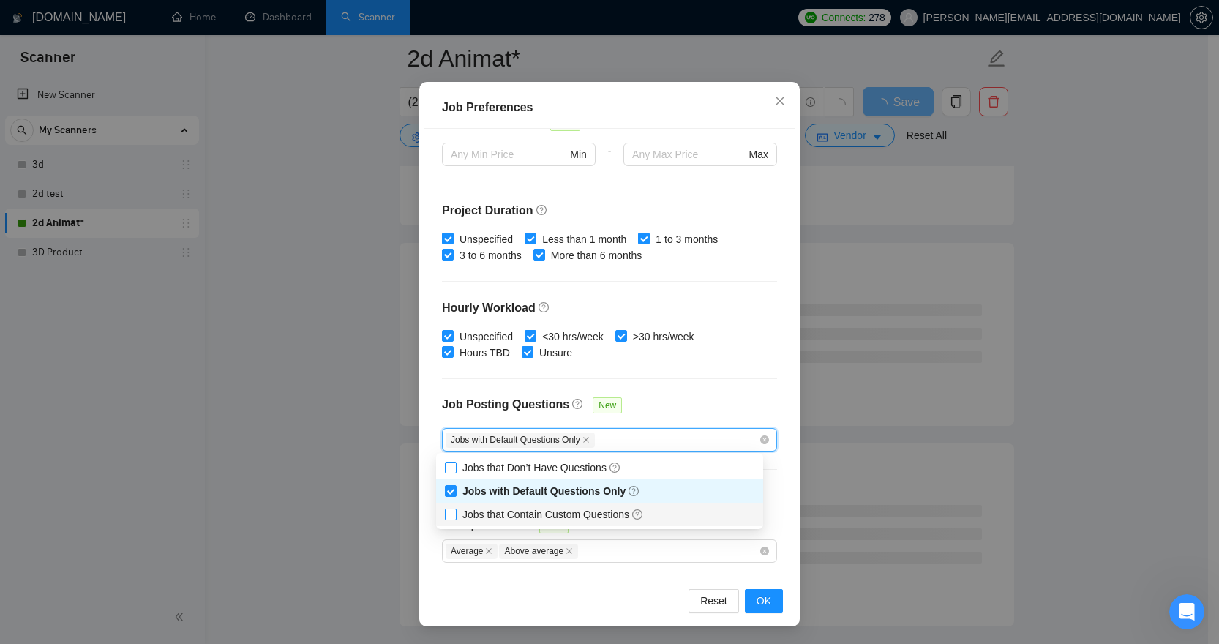
click at [451, 513] on input "Jobs that Contain Custom Questions" at bounding box center [450, 514] width 10 height 10
checkbox input "true"
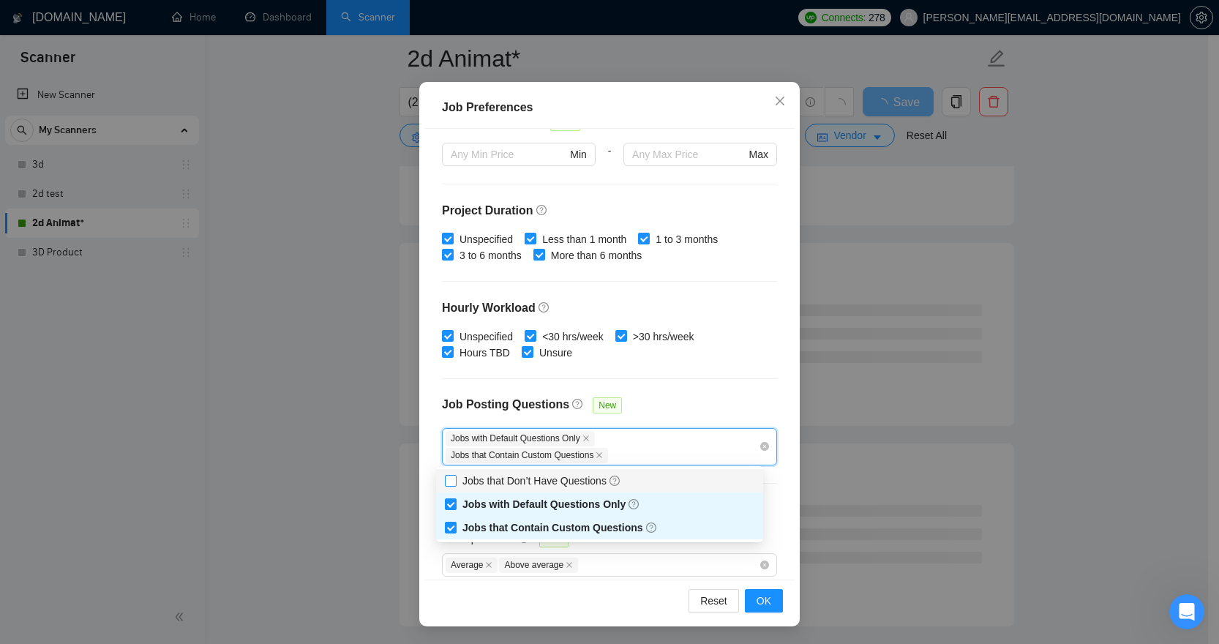
click at [453, 479] on input "Jobs that Don’t Have Questions" at bounding box center [450, 480] width 10 height 10
checkbox input "true"
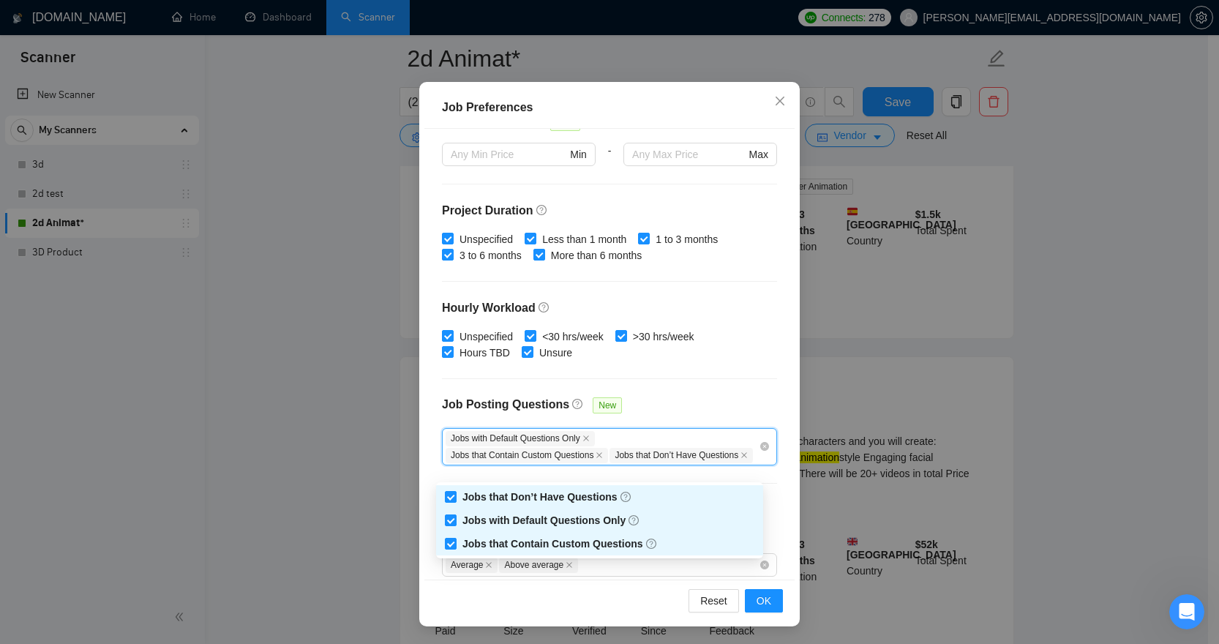
click at [697, 397] on div "Job Posting Questions New" at bounding box center [609, 412] width 335 height 31
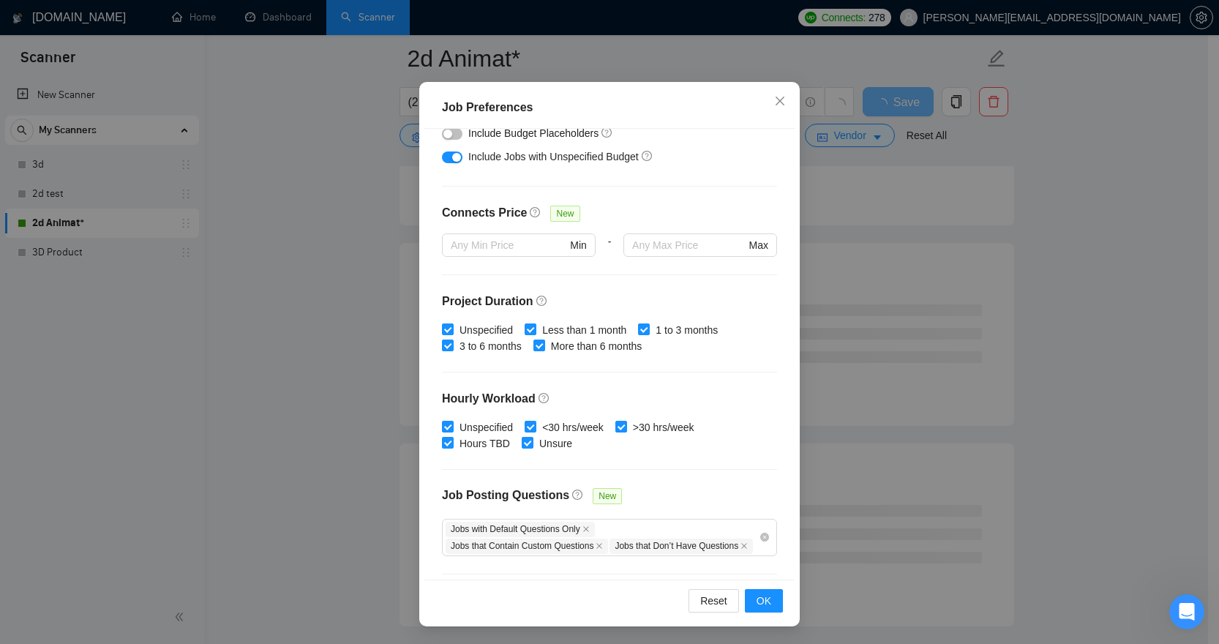
scroll to position [404, 0]
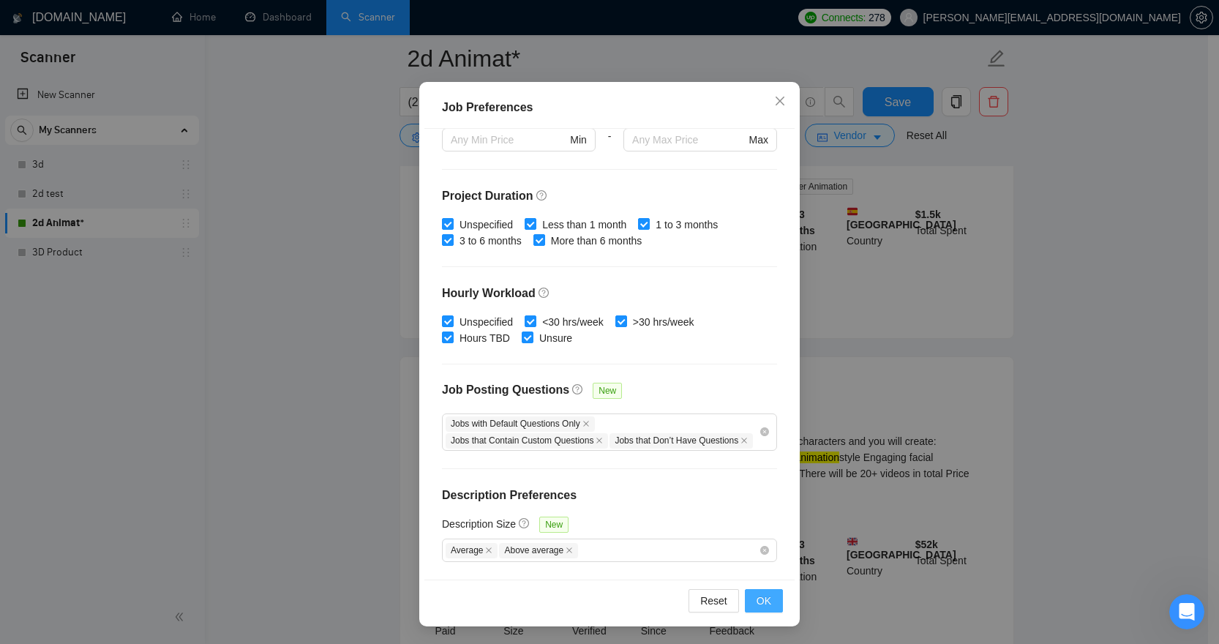
click at [758, 600] on span "OK" at bounding box center [764, 601] width 15 height 16
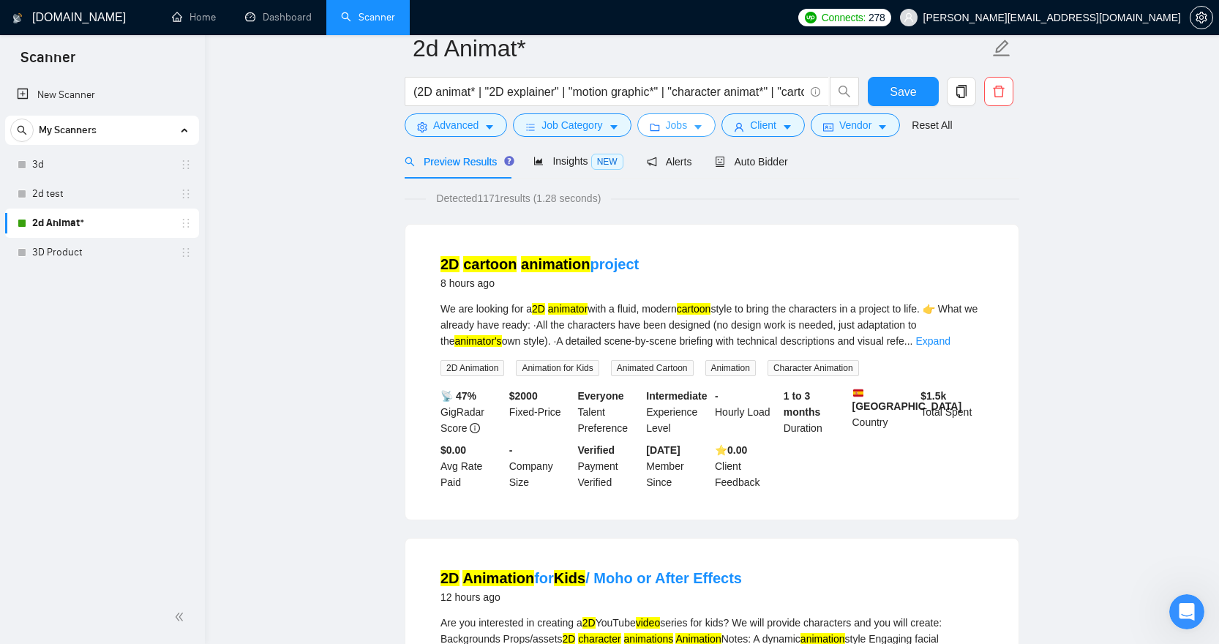
scroll to position [0, 0]
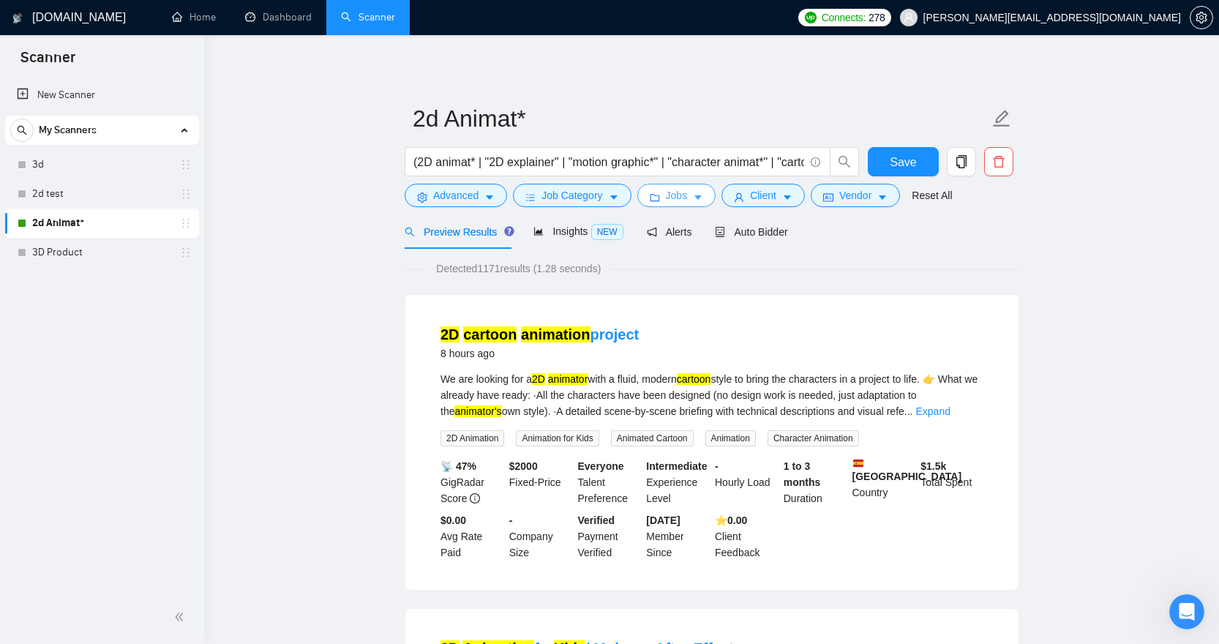
click at [703, 199] on icon "caret-down" at bounding box center [698, 197] width 10 height 10
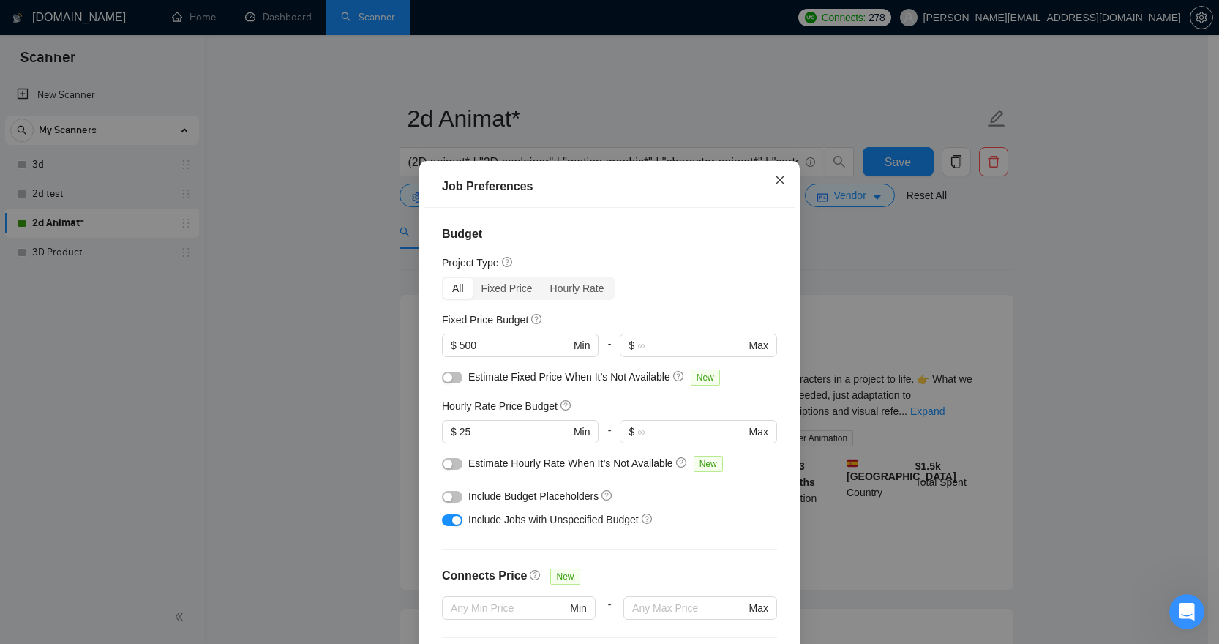
click at [779, 183] on icon "close" at bounding box center [780, 180] width 12 height 12
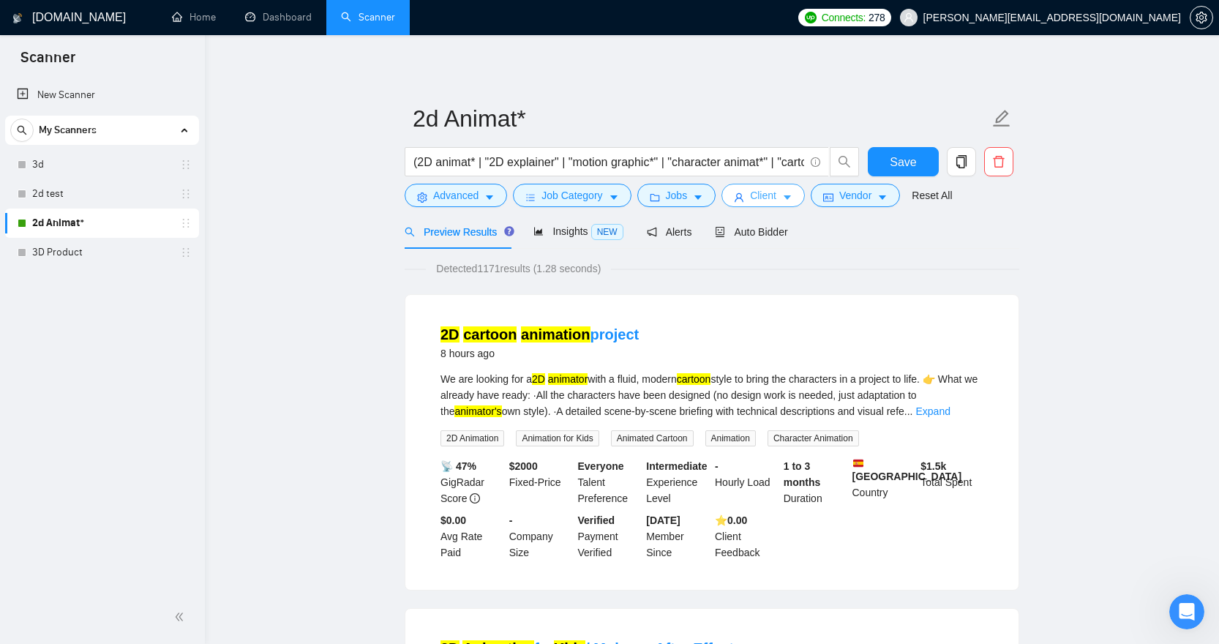
click at [791, 195] on icon "caret-down" at bounding box center [787, 197] width 10 height 10
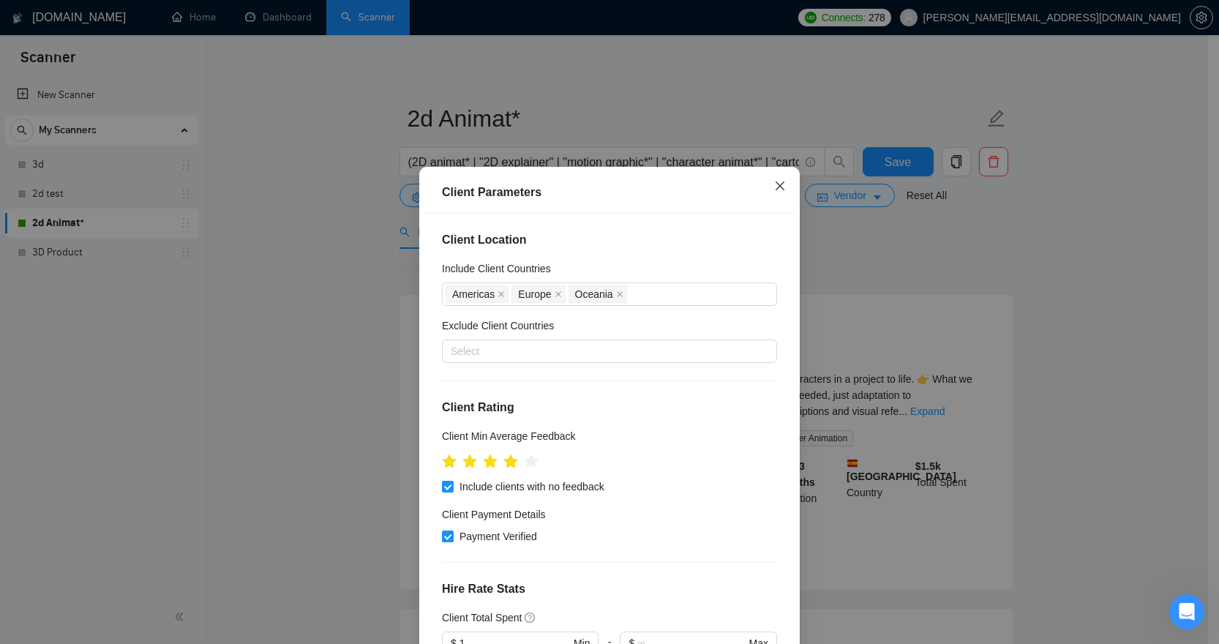
click at [781, 184] on span "Close" at bounding box center [780, 187] width 40 height 40
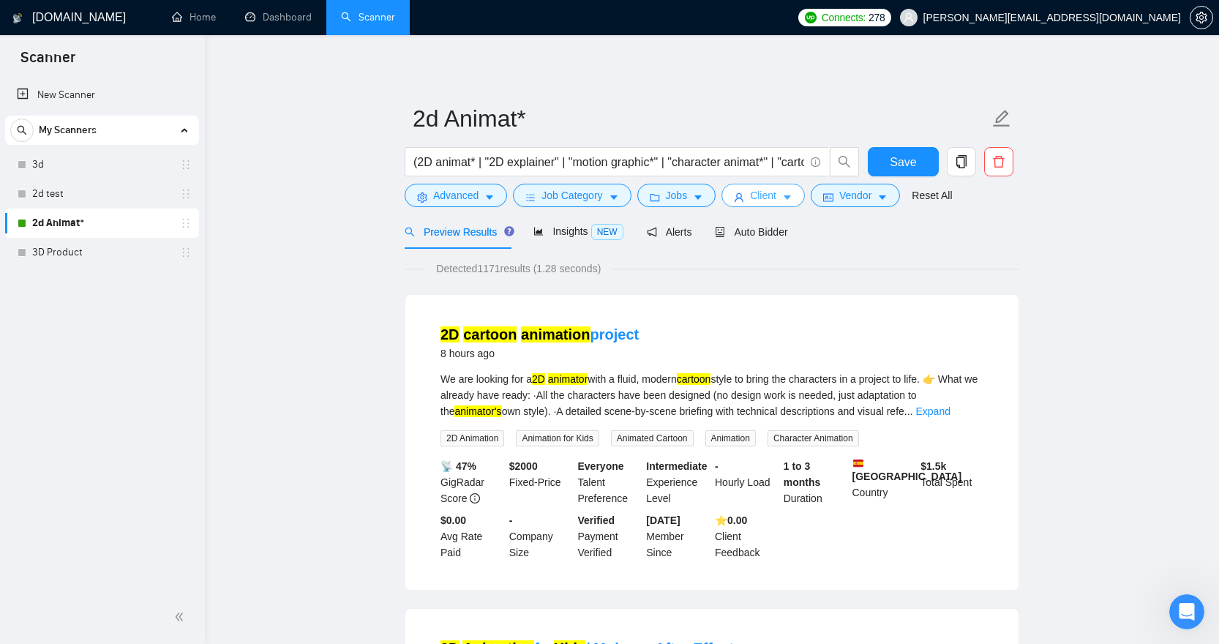
click at [777, 198] on span "Client" at bounding box center [763, 195] width 26 height 16
click at [777, 643] on div "Client Parameters Client Location Include Client Countries [GEOGRAPHIC_DATA] [G…" at bounding box center [609, 644] width 1219 height 0
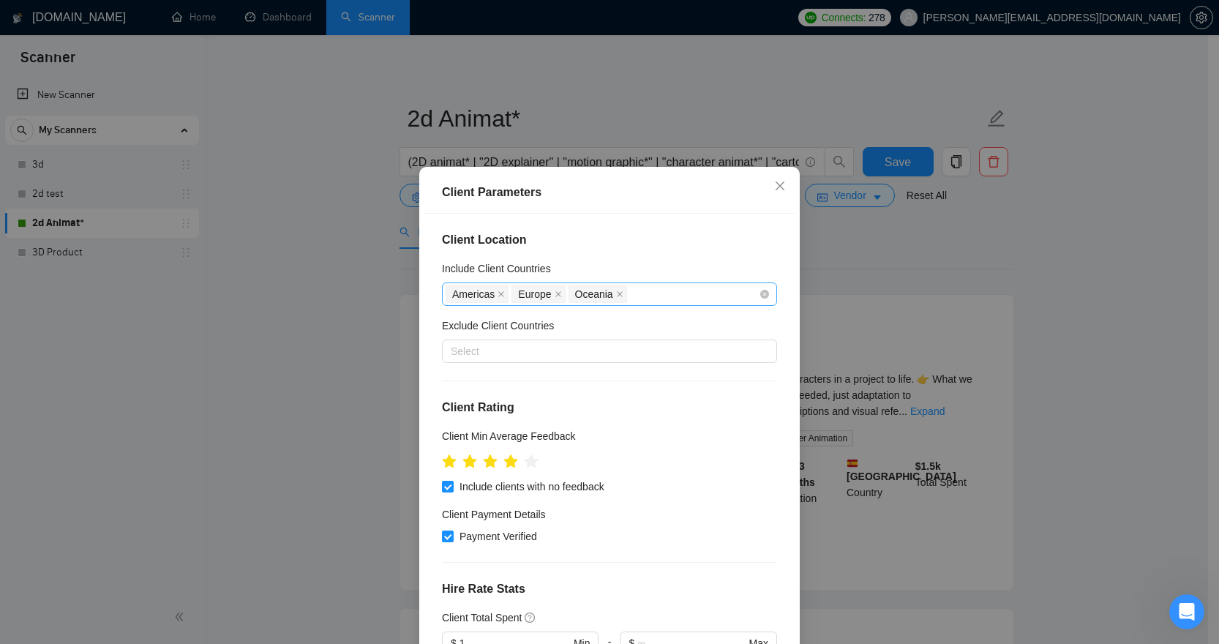
click at [683, 298] on div "Americas [GEOGRAPHIC_DATA] [GEOGRAPHIC_DATA]" at bounding box center [602, 294] width 313 height 20
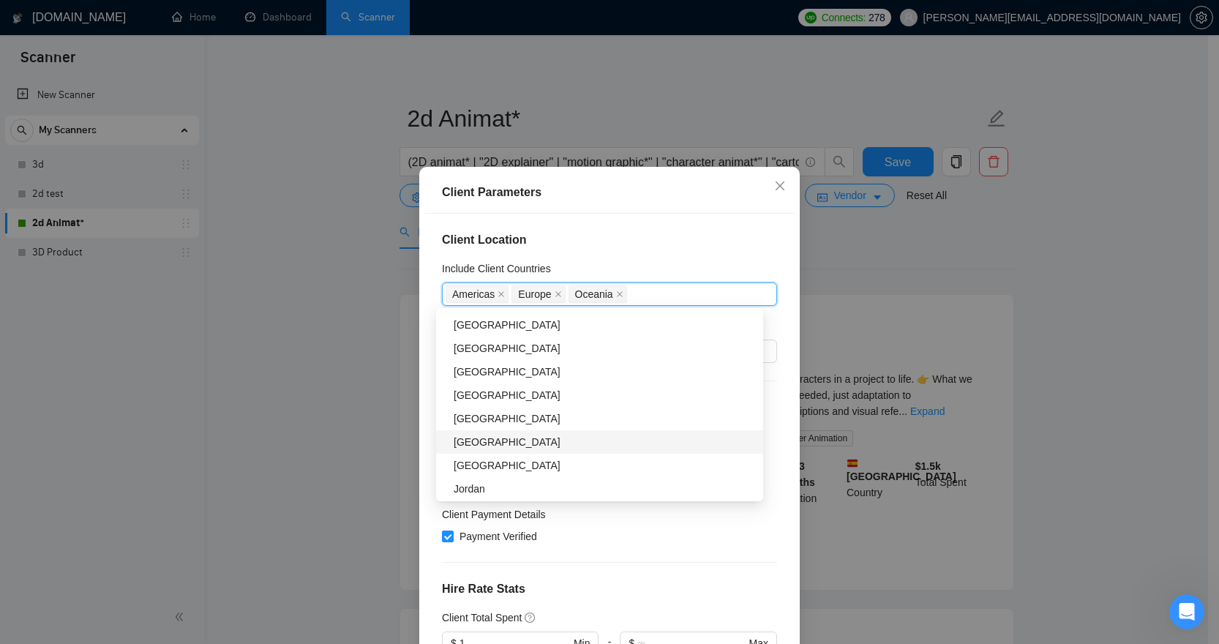
scroll to position [1242, 0]
click at [517, 457] on div "[GEOGRAPHIC_DATA]" at bounding box center [604, 463] width 301 height 16
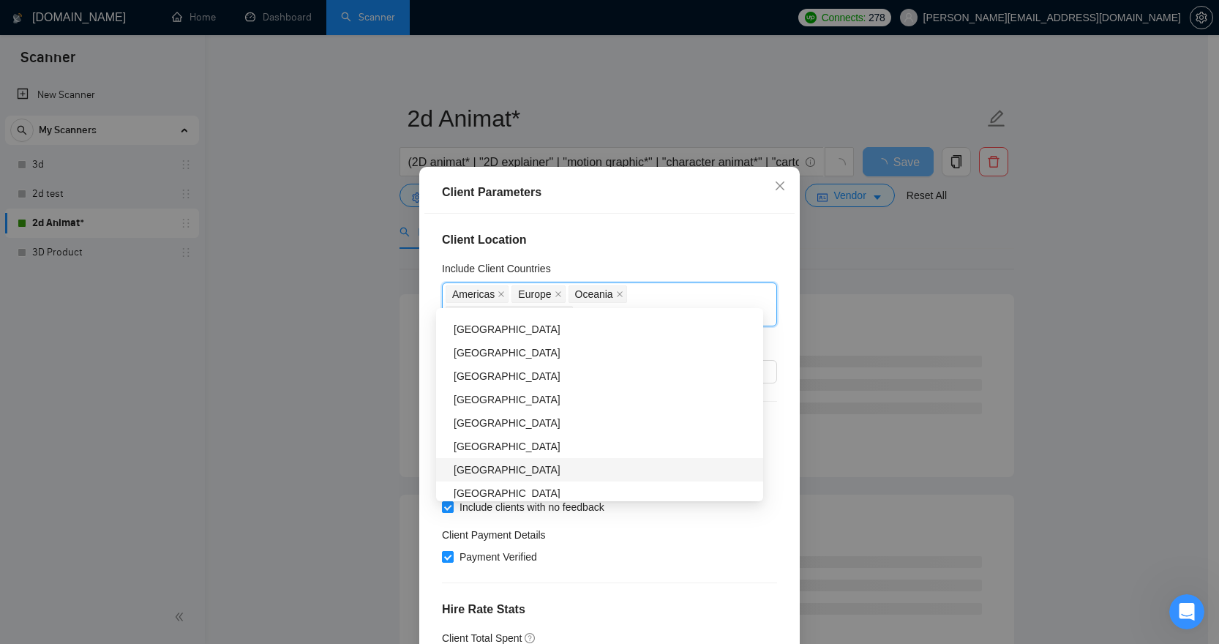
scroll to position [1471, 0]
click at [529, 391] on div "[GEOGRAPHIC_DATA]" at bounding box center [604, 397] width 301 height 16
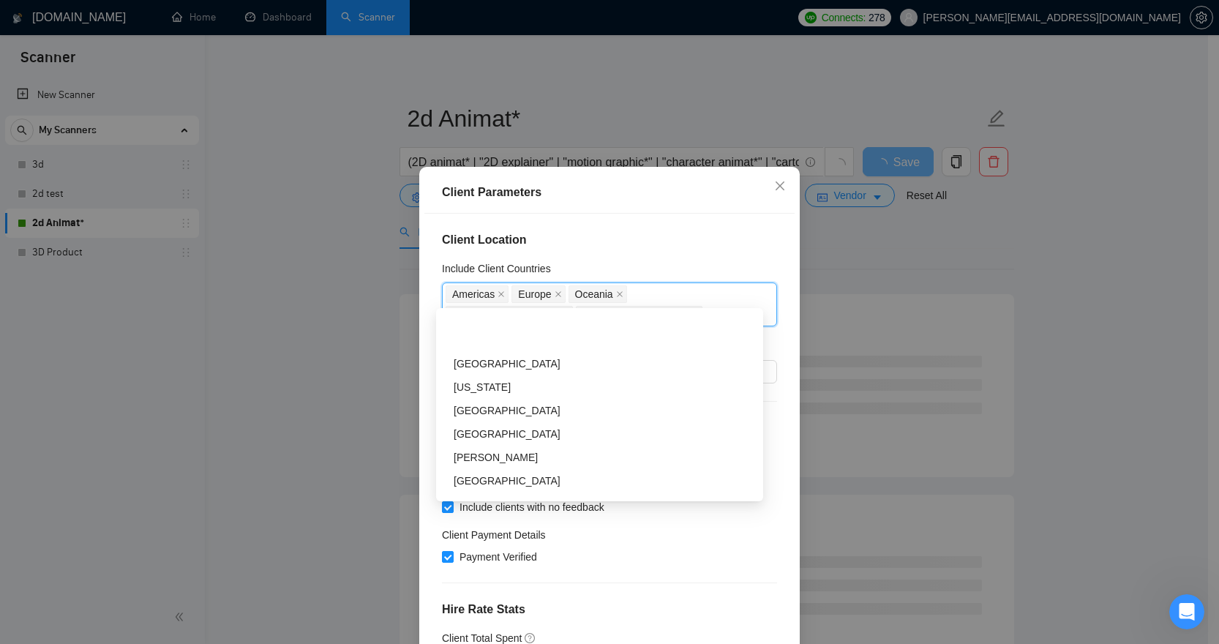
scroll to position [4667, 0]
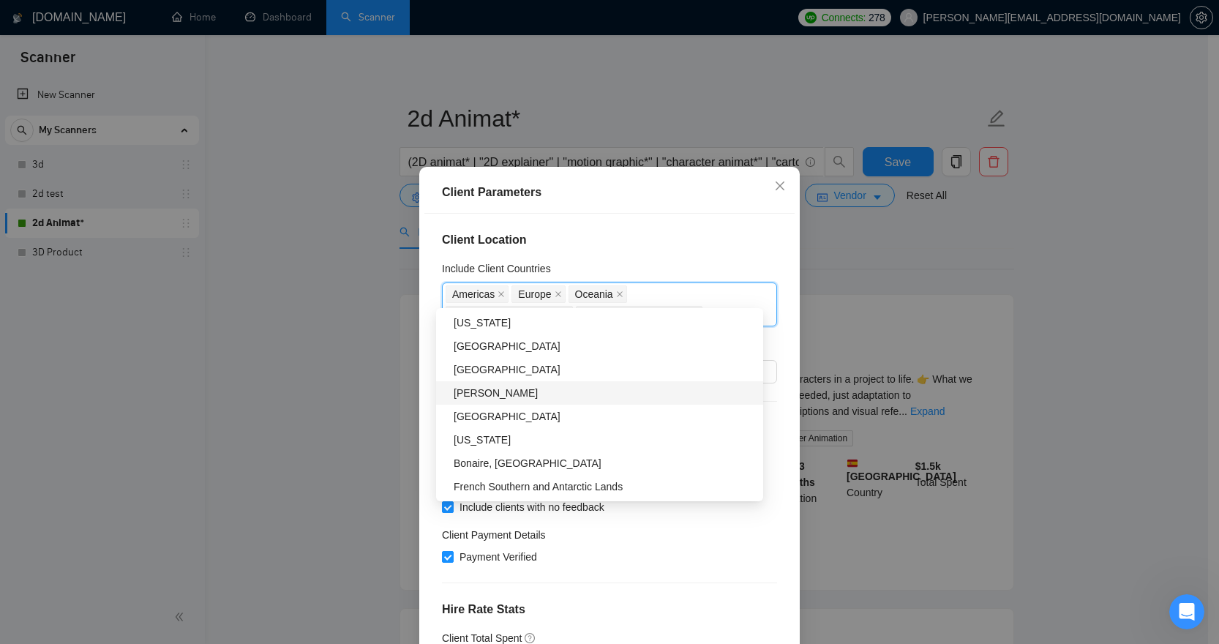
click at [707, 215] on div "Client Location Include Client Countries [GEOGRAPHIC_DATA] [GEOGRAPHIC_DATA] [G…" at bounding box center [610, 439] width 370 height 451
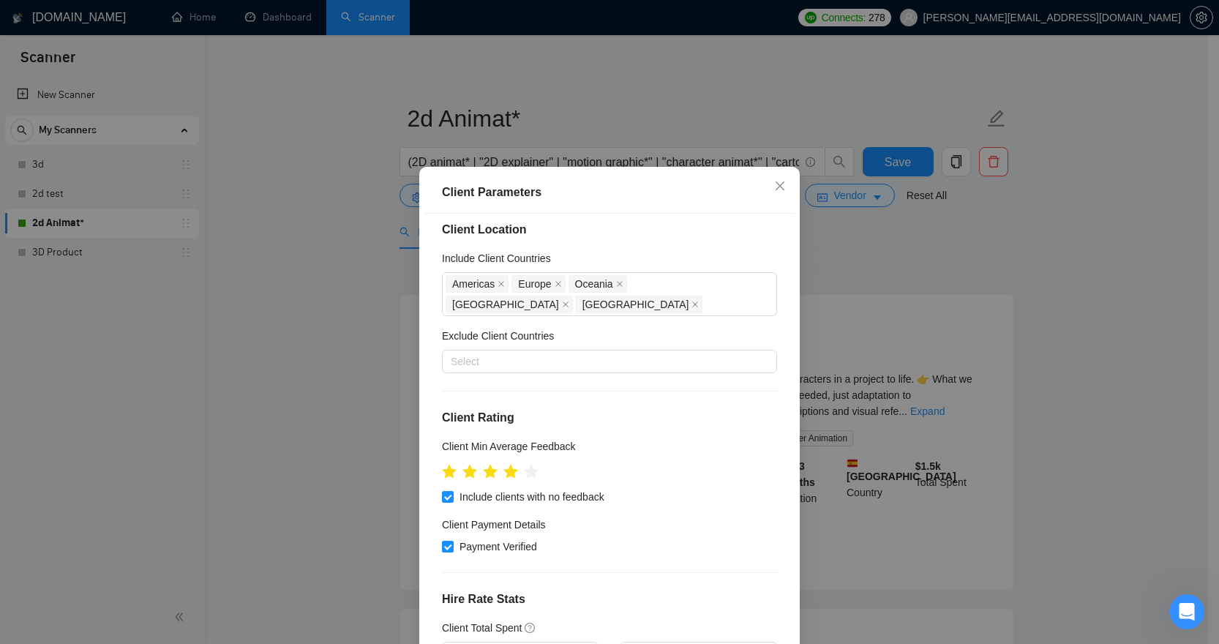
scroll to position [12, 0]
click at [506, 463] on icon "star" at bounding box center [511, 470] width 15 height 15
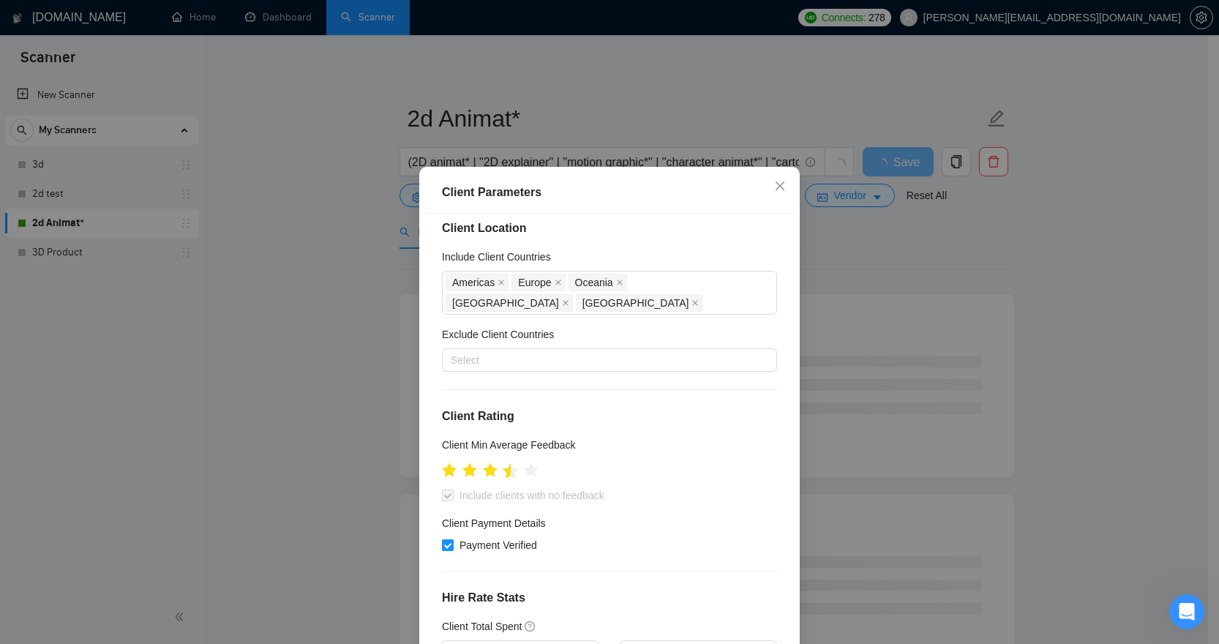
click at [504, 463] on icon "star" at bounding box center [511, 470] width 15 height 15
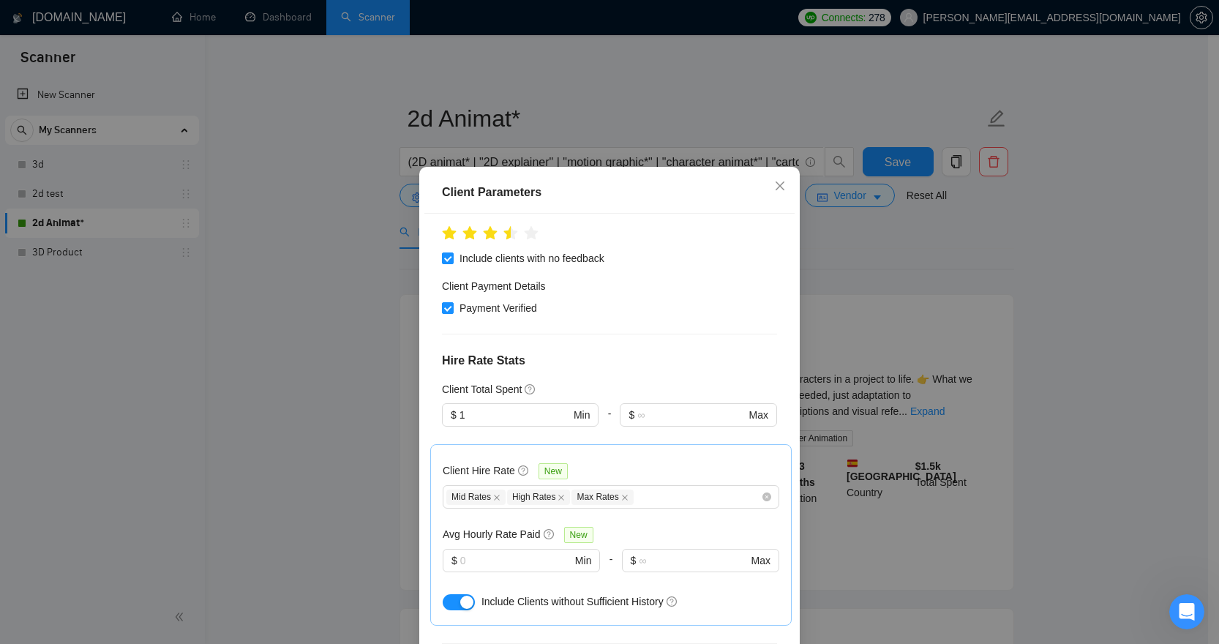
scroll to position [252, 0]
click at [690, 485] on div "Mid Rates High Rates Max Rates" at bounding box center [603, 494] width 315 height 18
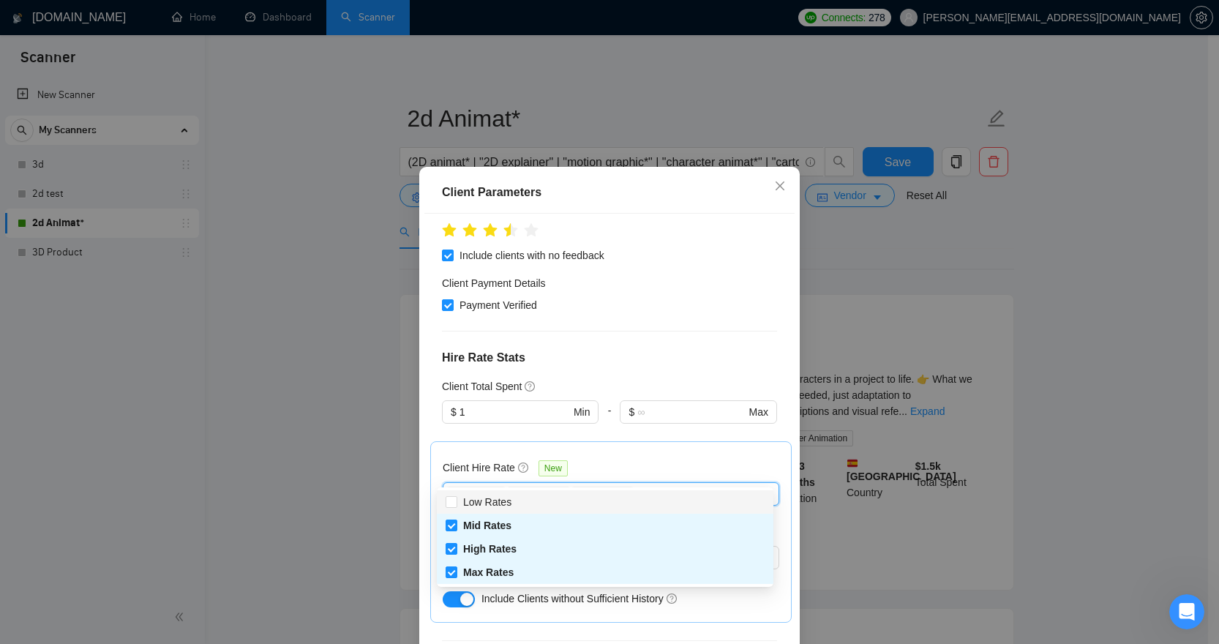
scroll to position [255, 0]
click at [687, 457] on div "Client Hire Rate New" at bounding box center [611, 468] width 337 height 23
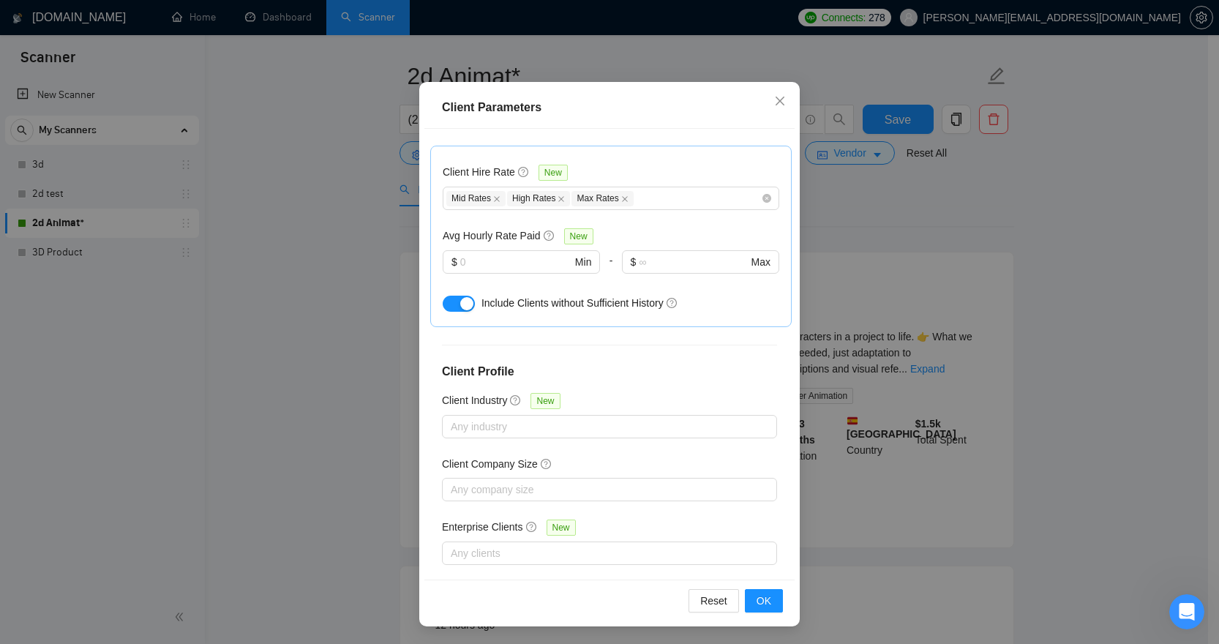
scroll to position [45, 0]
click at [662, 545] on div at bounding box center [602, 554] width 313 height 18
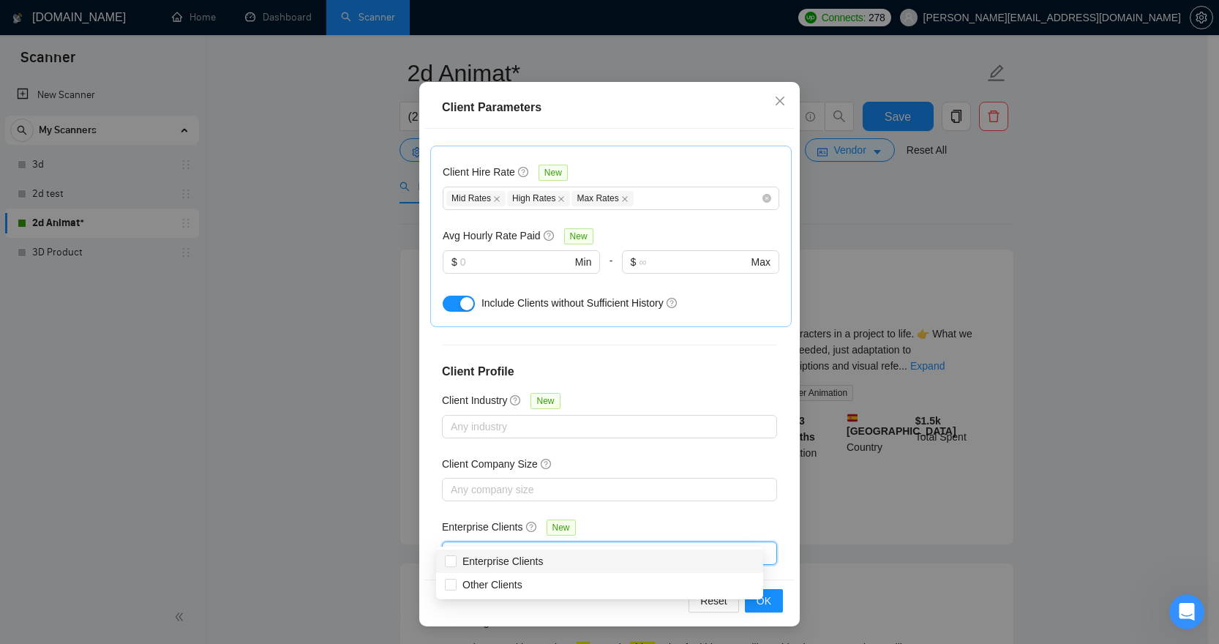
click at [667, 497] on div "Client Location Include Client Countries [GEOGRAPHIC_DATA] [GEOGRAPHIC_DATA] [G…" at bounding box center [610, 354] width 370 height 451
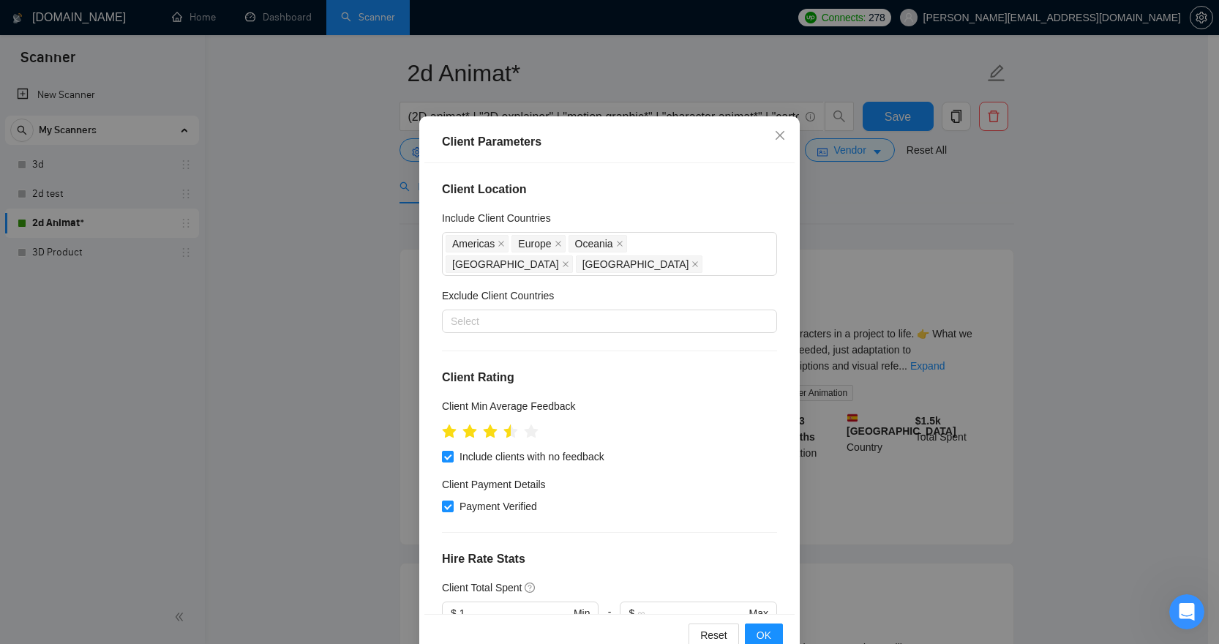
scroll to position [0, 0]
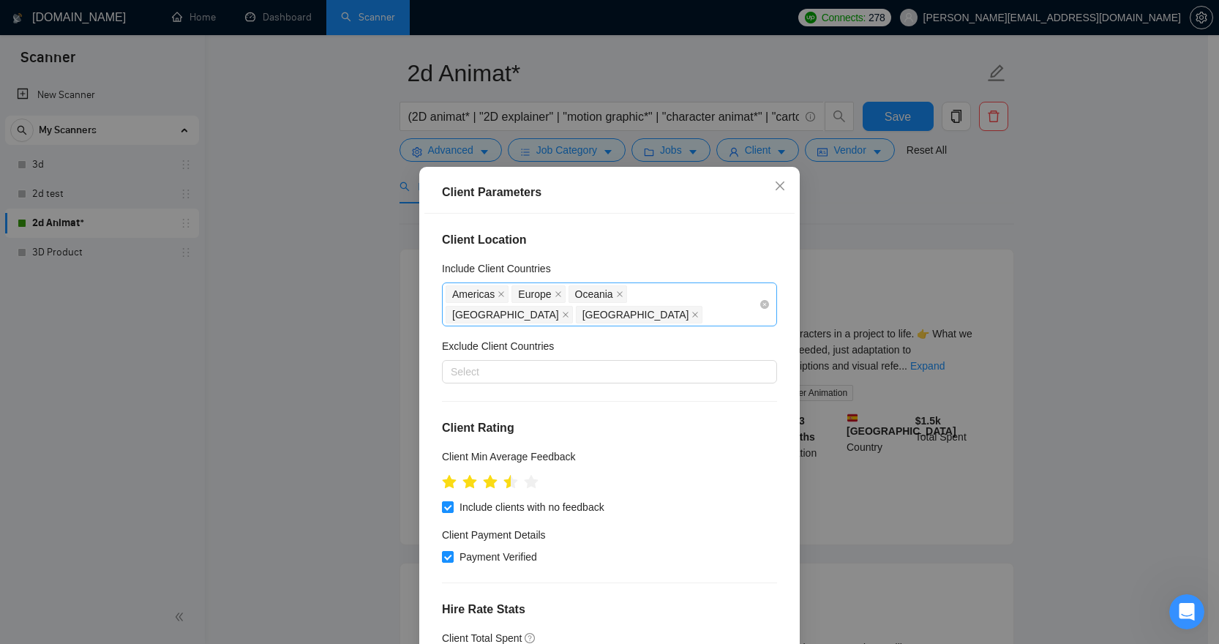
click at [738, 293] on div "[GEOGRAPHIC_DATA] [GEOGRAPHIC_DATA] [GEOGRAPHIC_DATA] [GEOGRAPHIC_DATA] [GEOGRA…" at bounding box center [602, 304] width 313 height 41
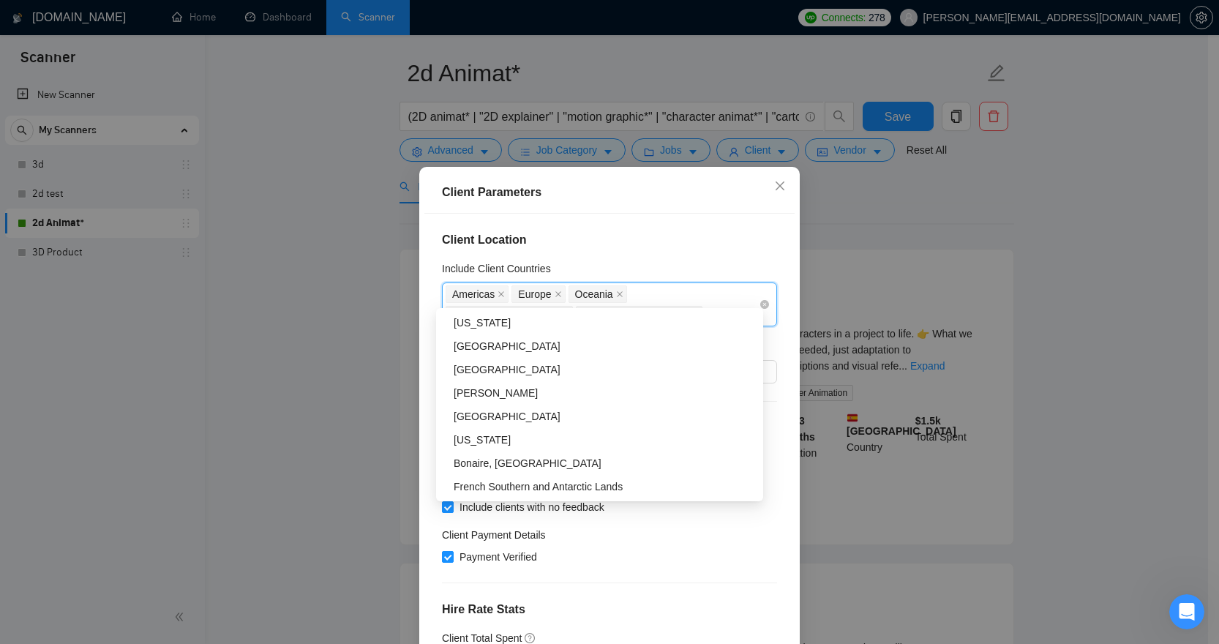
scroll to position [94, 0]
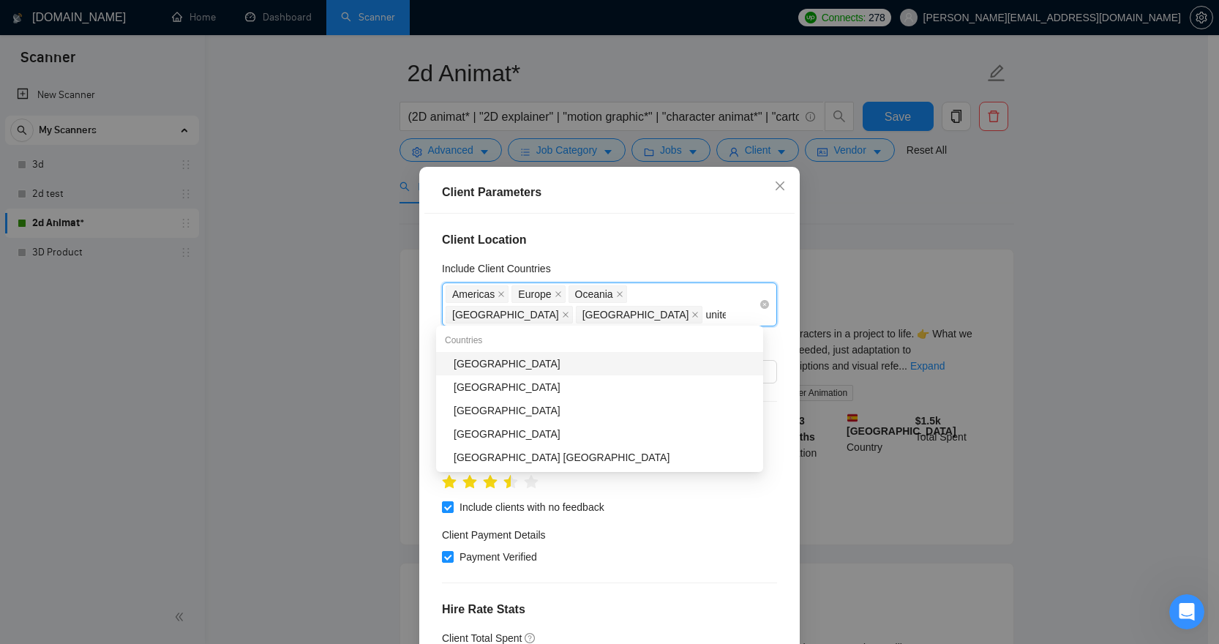
type input "united"
click at [563, 411] on div "[GEOGRAPHIC_DATA]" at bounding box center [604, 411] width 301 height 16
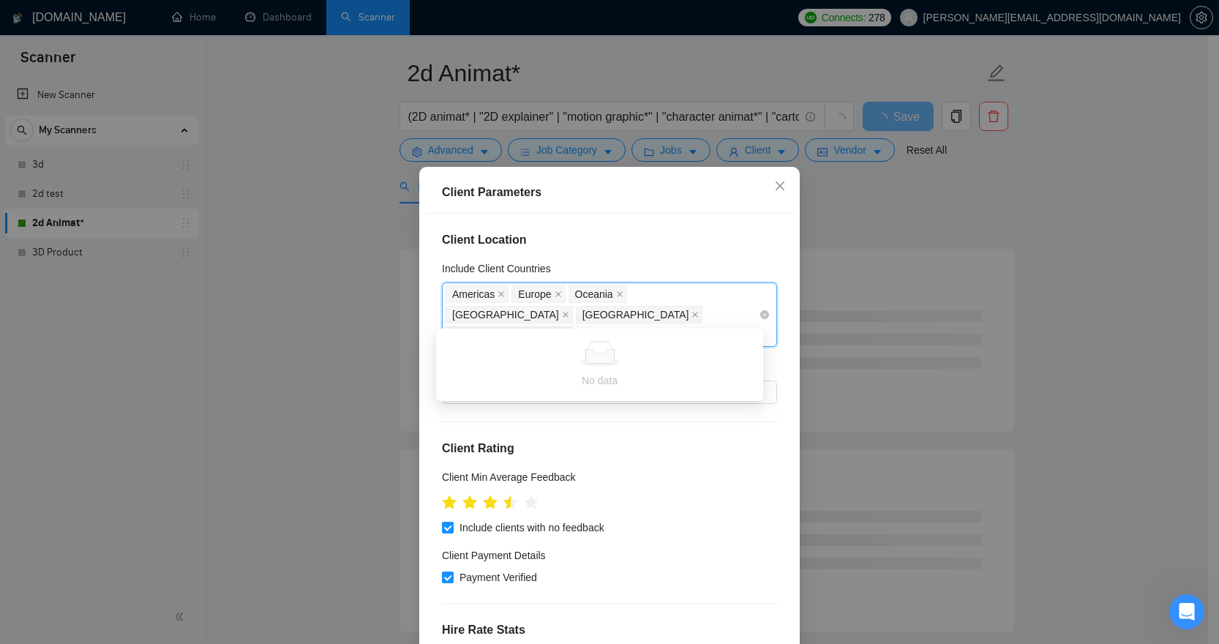
type input "saudi"
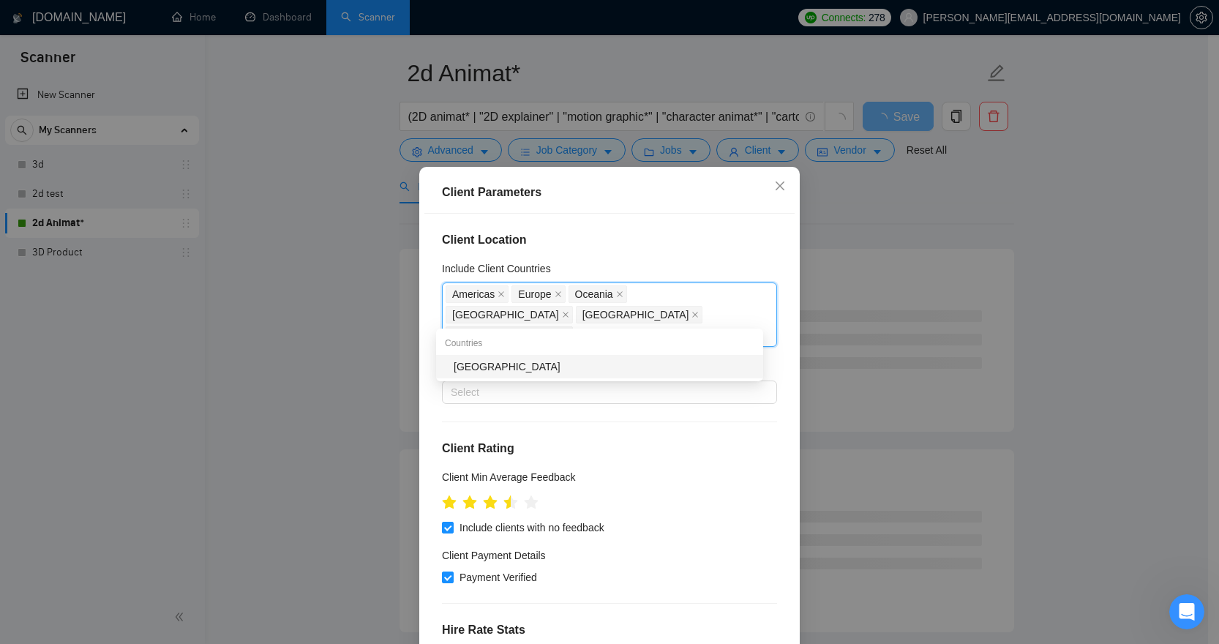
click at [586, 370] on div "[GEOGRAPHIC_DATA]" at bounding box center [604, 367] width 301 height 16
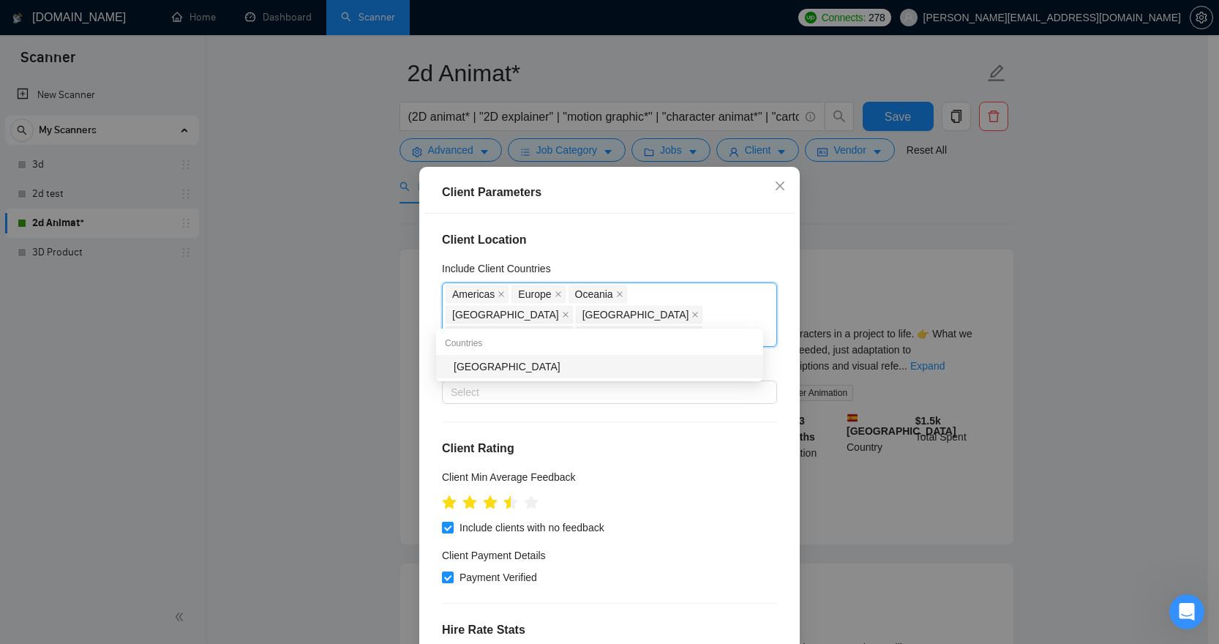
type input "[GEOGRAPHIC_DATA]"
click at [694, 362] on div "[GEOGRAPHIC_DATA]" at bounding box center [604, 367] width 301 height 16
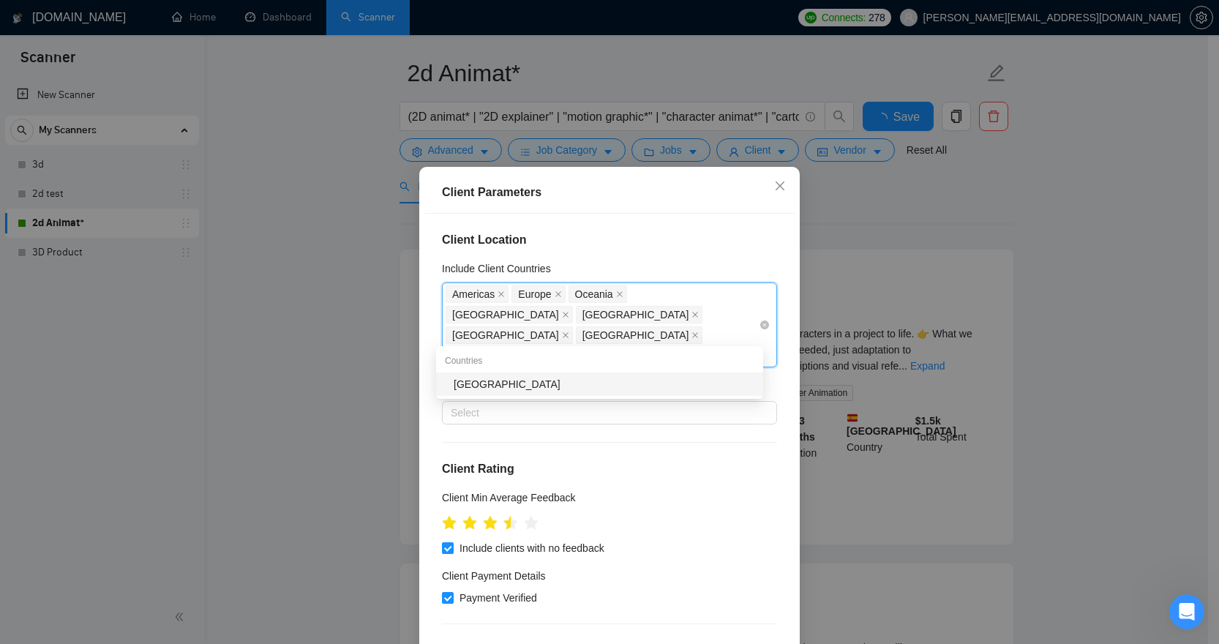
type input "[GEOGRAPHIC_DATA]"
click at [681, 388] on div "[GEOGRAPHIC_DATA]" at bounding box center [604, 384] width 301 height 16
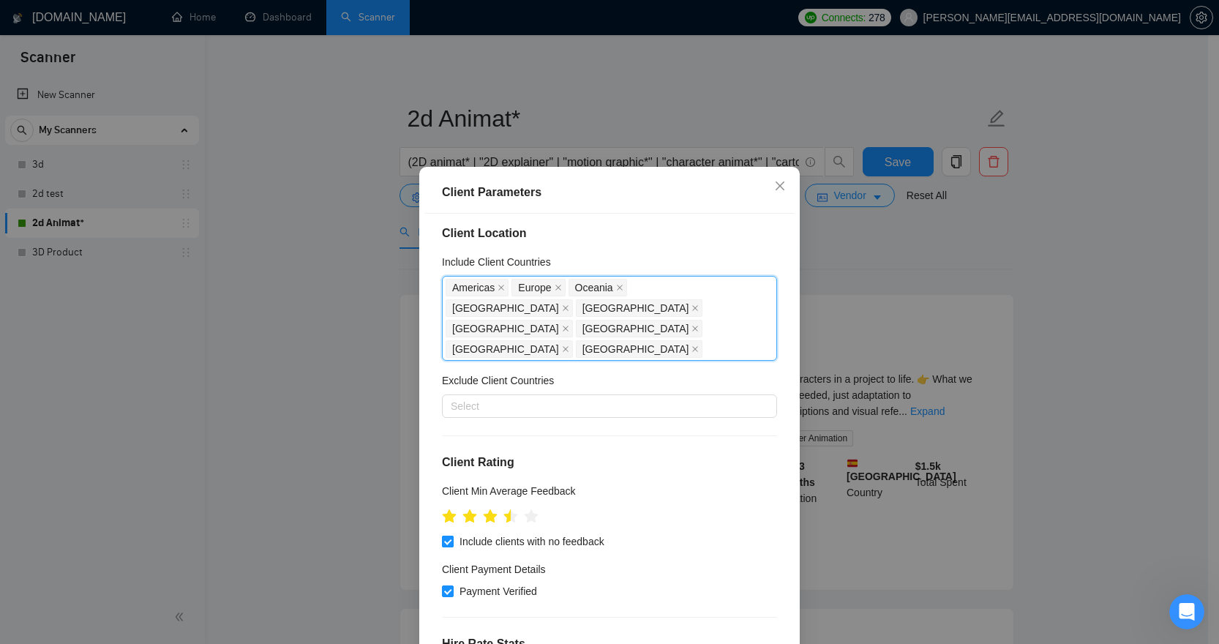
scroll to position [17, 0]
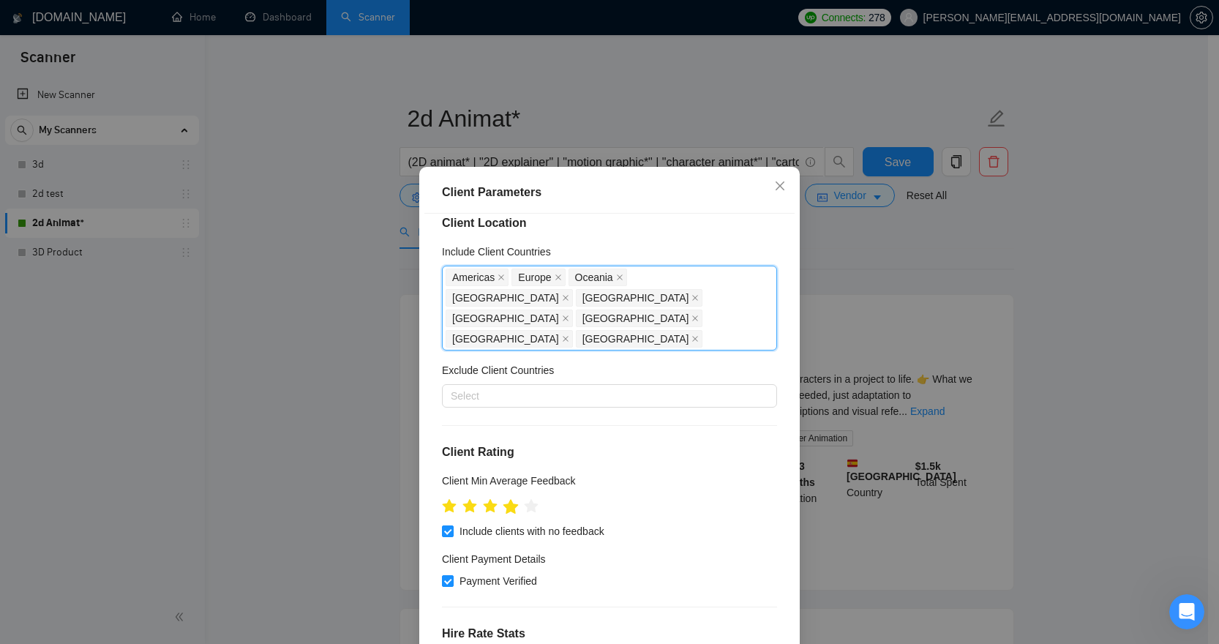
click at [509, 498] on icon "star" at bounding box center [511, 505] width 15 height 15
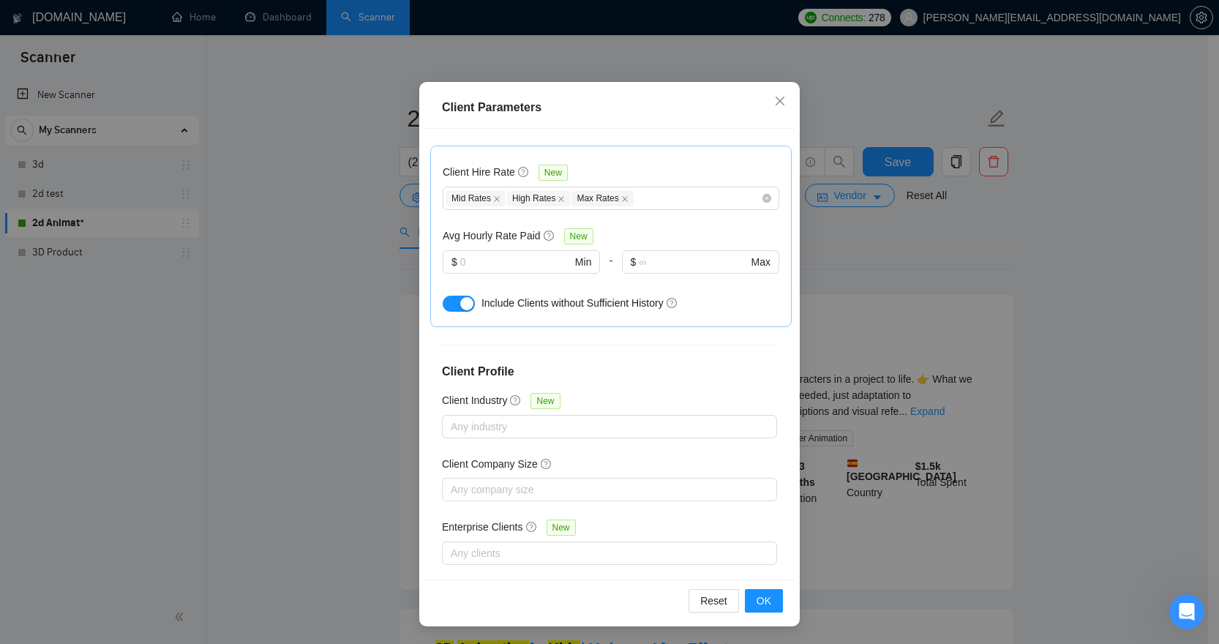
scroll to position [474, 0]
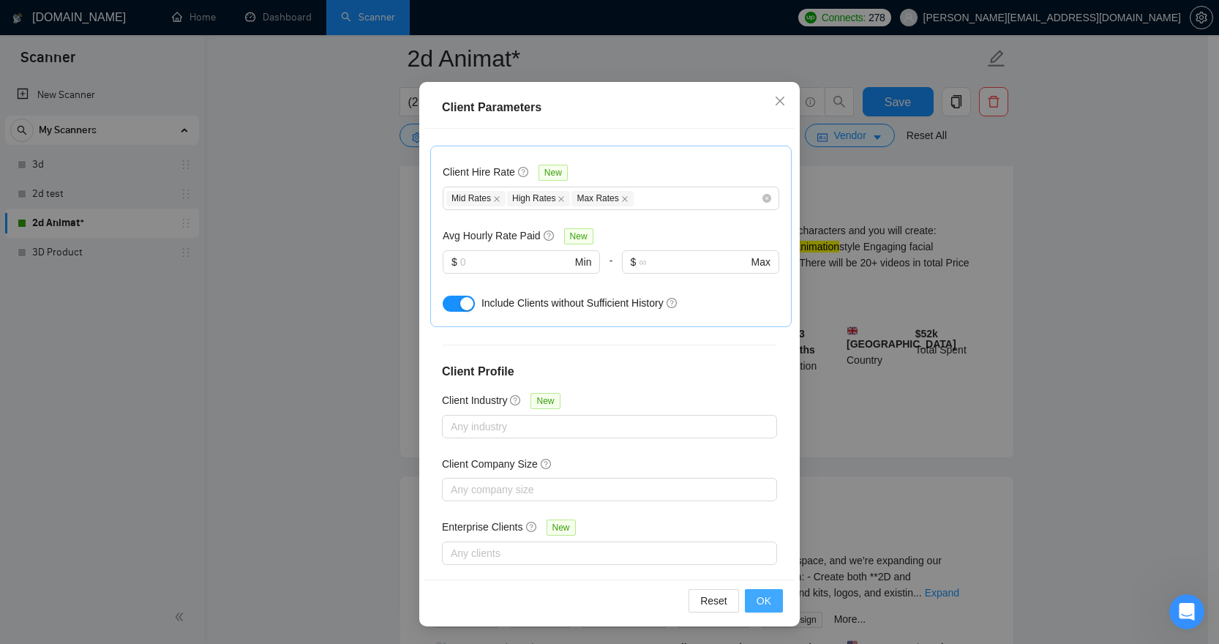
click at [758, 597] on span "OK" at bounding box center [764, 601] width 15 height 16
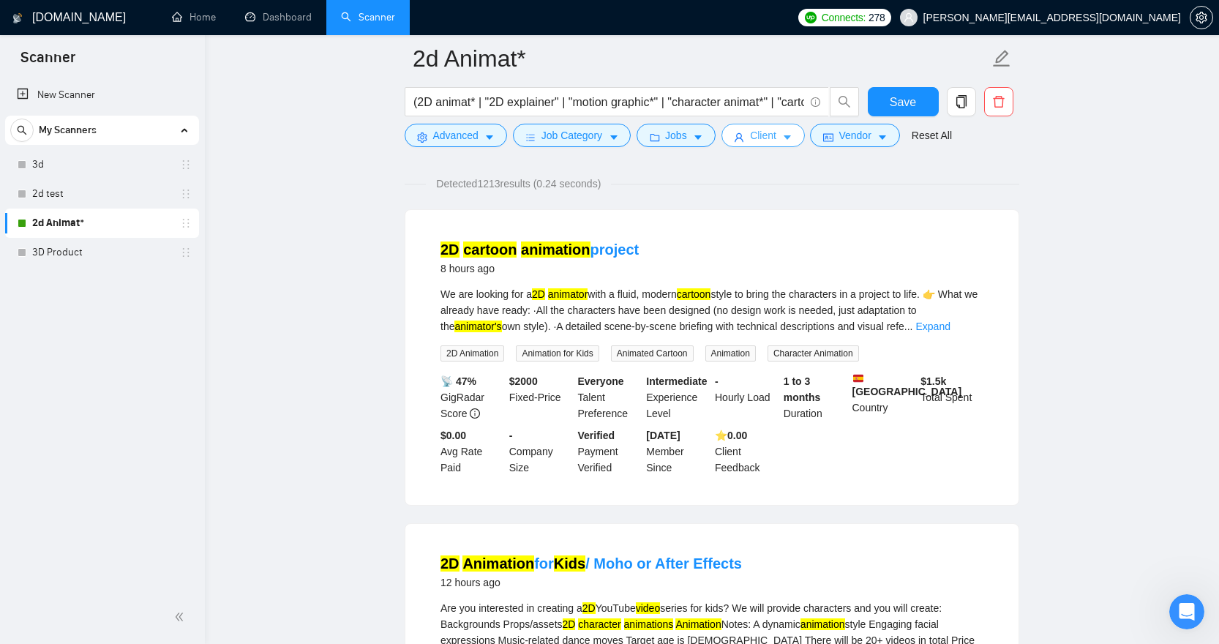
scroll to position [0, 0]
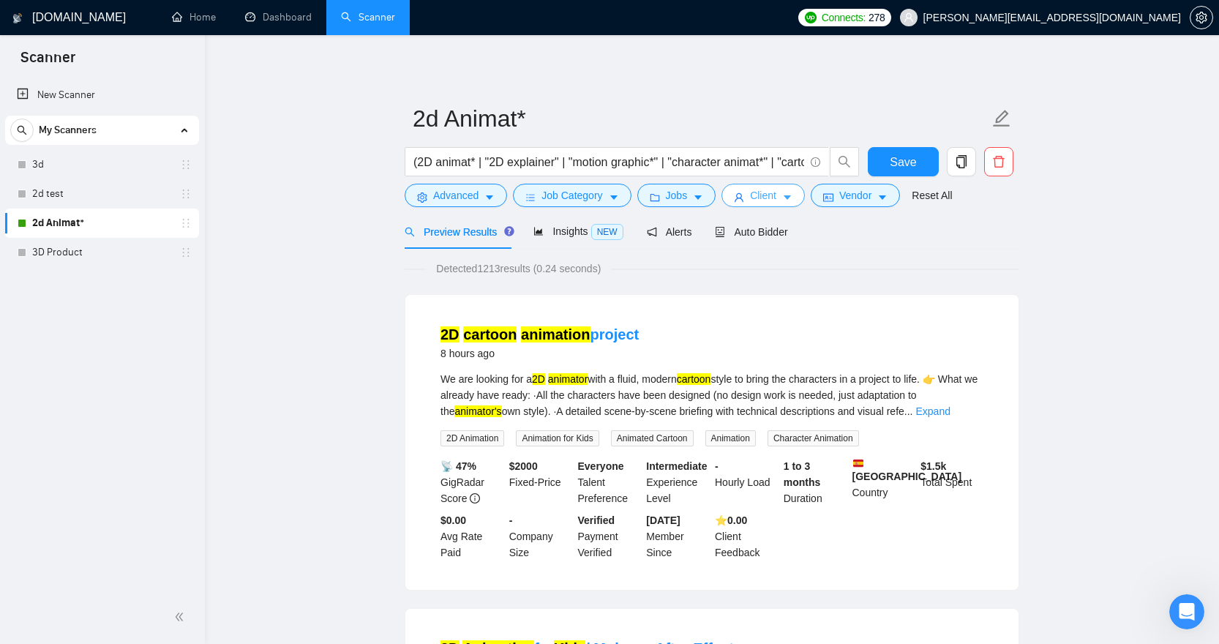
click at [793, 195] on icon "caret-down" at bounding box center [787, 197] width 10 height 10
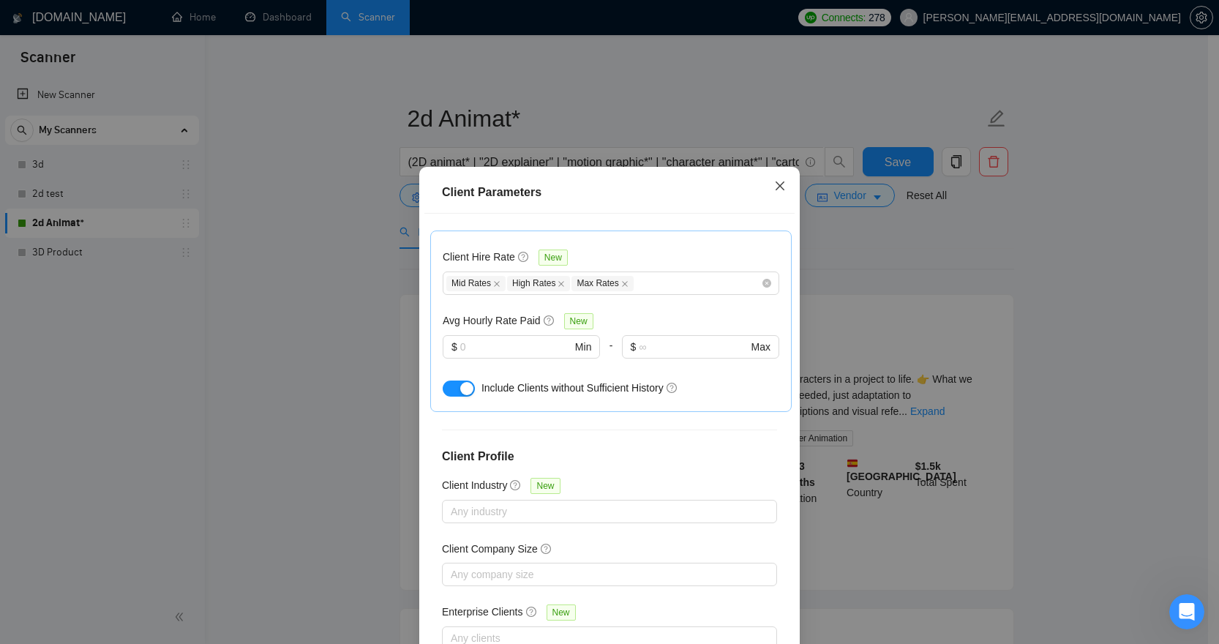
click at [774, 180] on icon "close" at bounding box center [780, 186] width 12 height 12
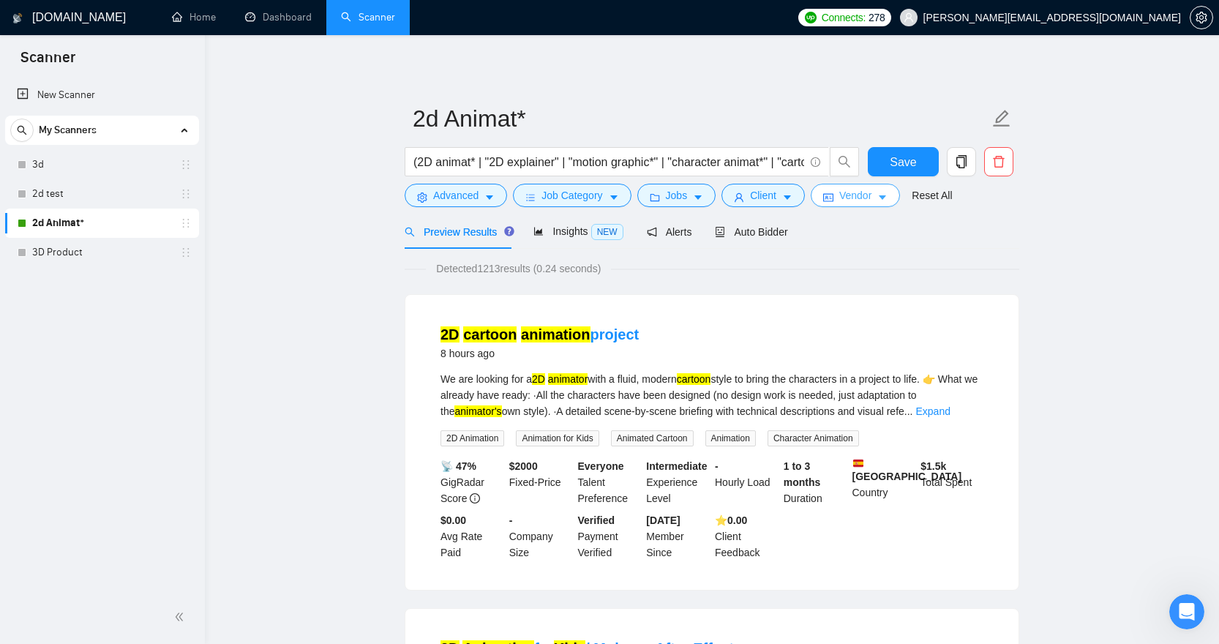
click at [870, 190] on span "Vendor" at bounding box center [855, 195] width 32 height 16
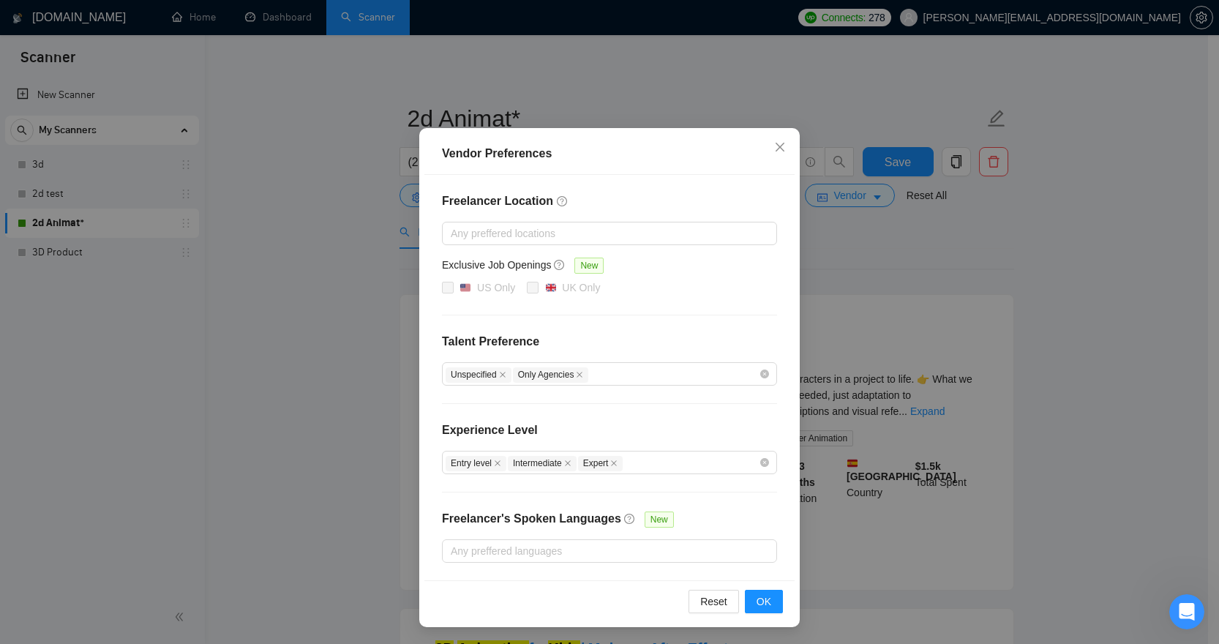
scroll to position [34, 0]
click at [681, 468] on div "Entry level Intermediate Expert" at bounding box center [602, 462] width 313 height 18
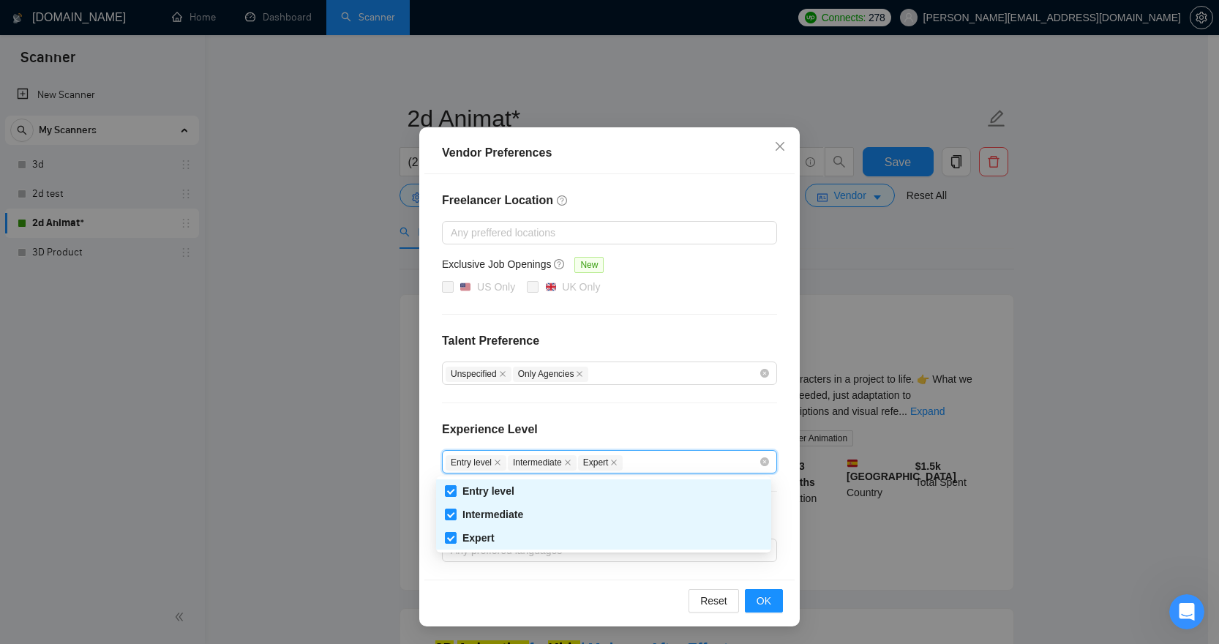
click at [681, 468] on div "Entry level Intermediate Expert" at bounding box center [602, 462] width 313 height 18
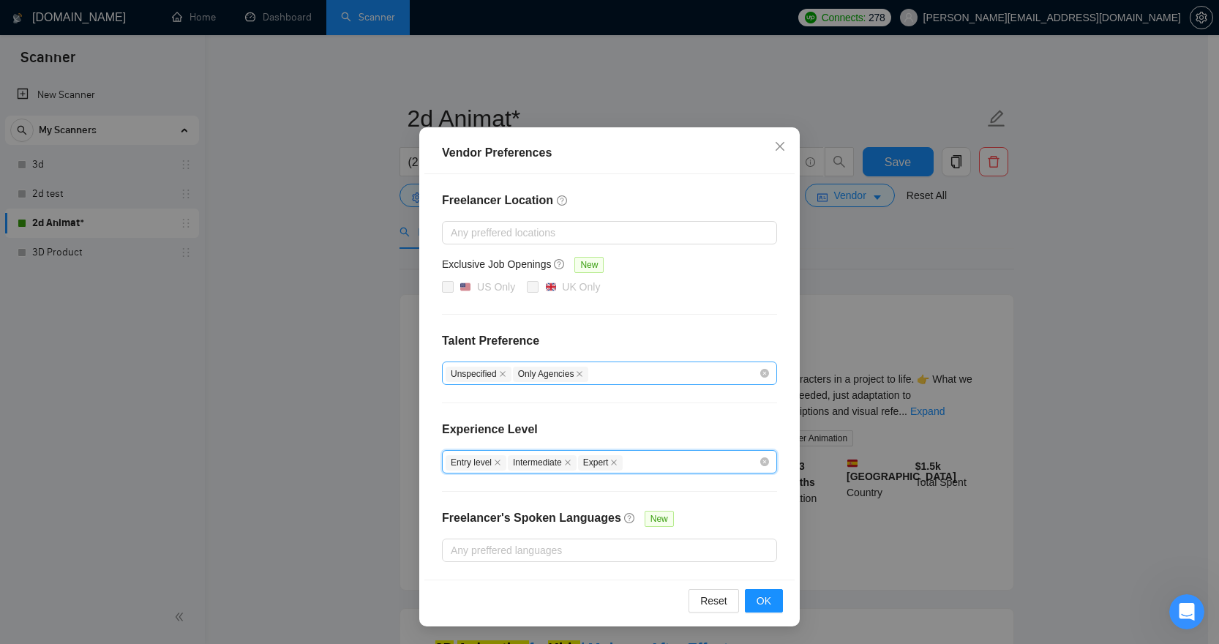
click at [665, 364] on div "Unspecified Only Agencies" at bounding box center [602, 373] width 313 height 18
click at [666, 366] on div "Unspecified Only Agencies" at bounding box center [602, 373] width 313 height 18
click at [646, 545] on div at bounding box center [602, 551] width 313 height 18
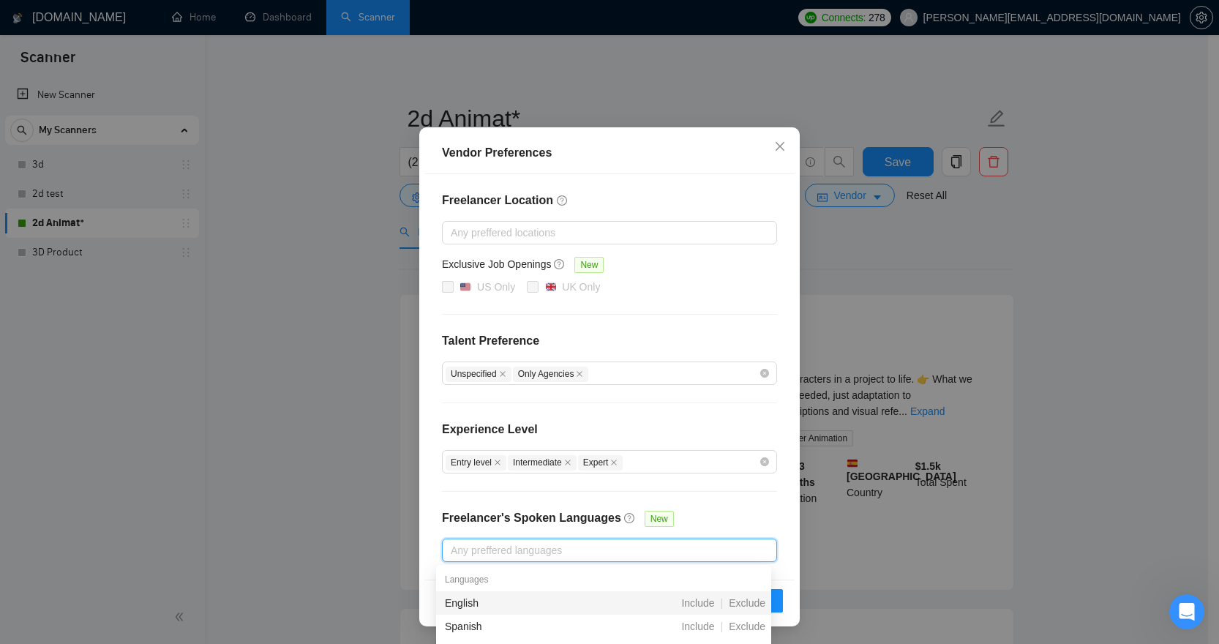
click at [646, 545] on div at bounding box center [602, 551] width 313 height 18
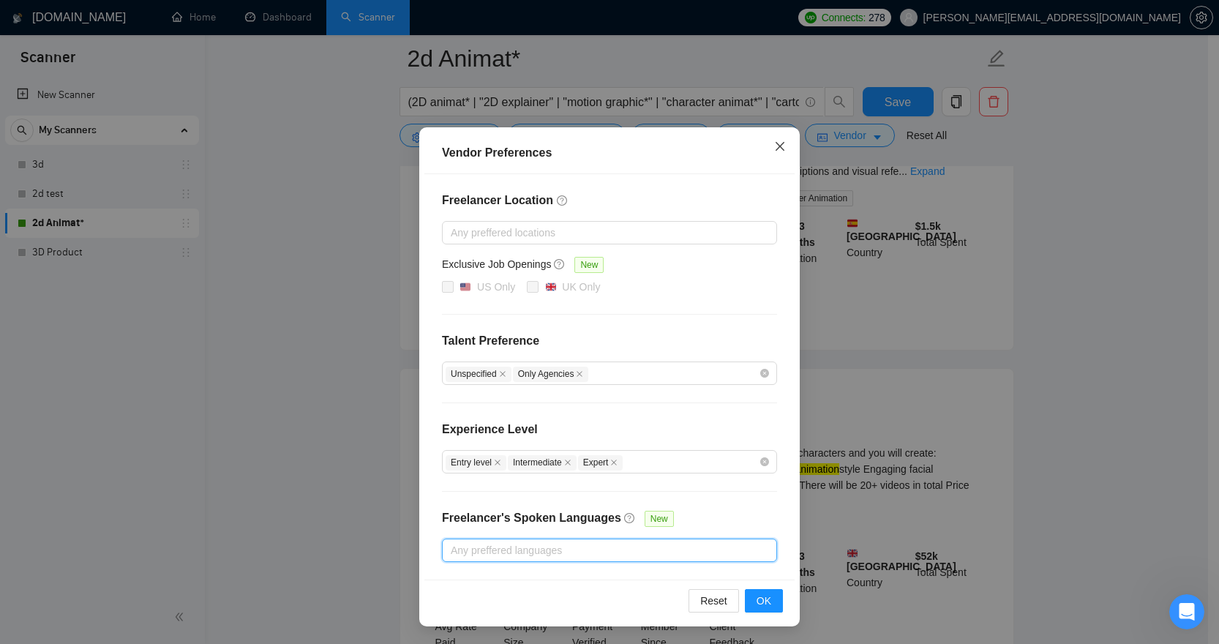
click at [774, 146] on icon "close" at bounding box center [780, 147] width 12 height 12
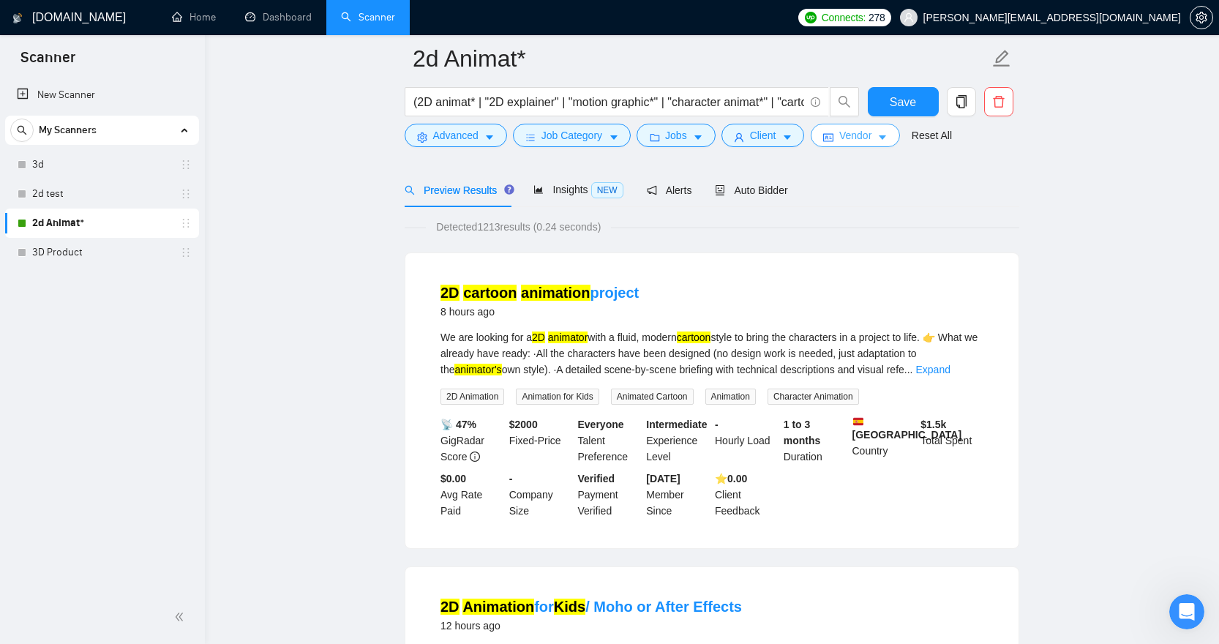
scroll to position [0, 0]
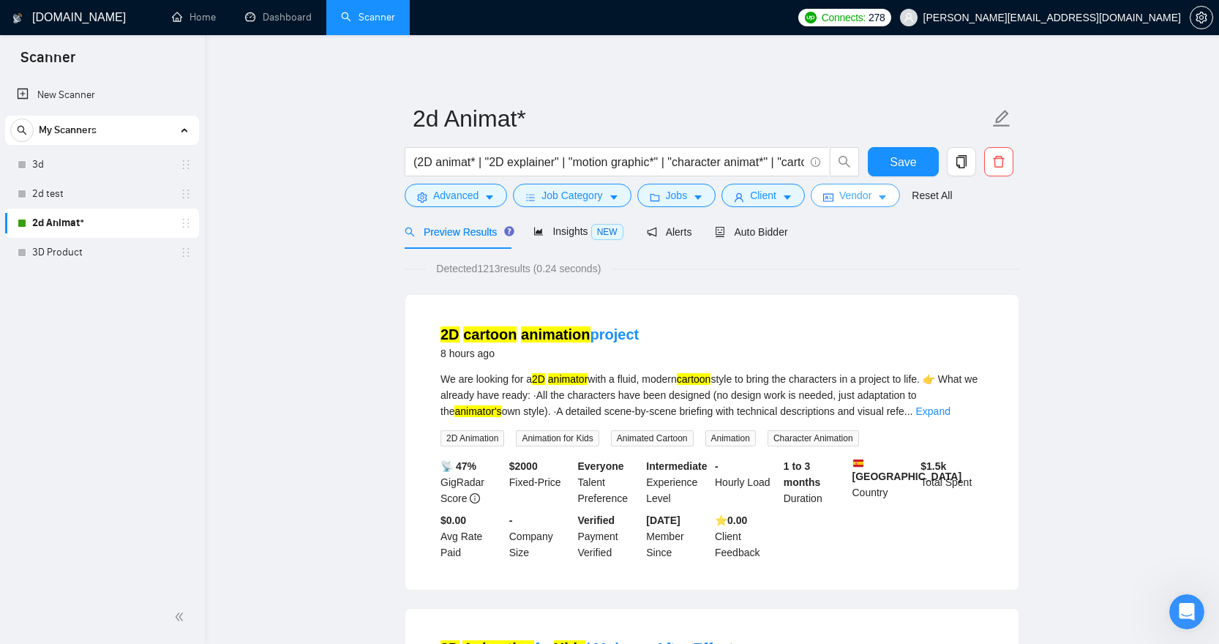
click at [868, 197] on span "Vendor" at bounding box center [855, 195] width 32 height 16
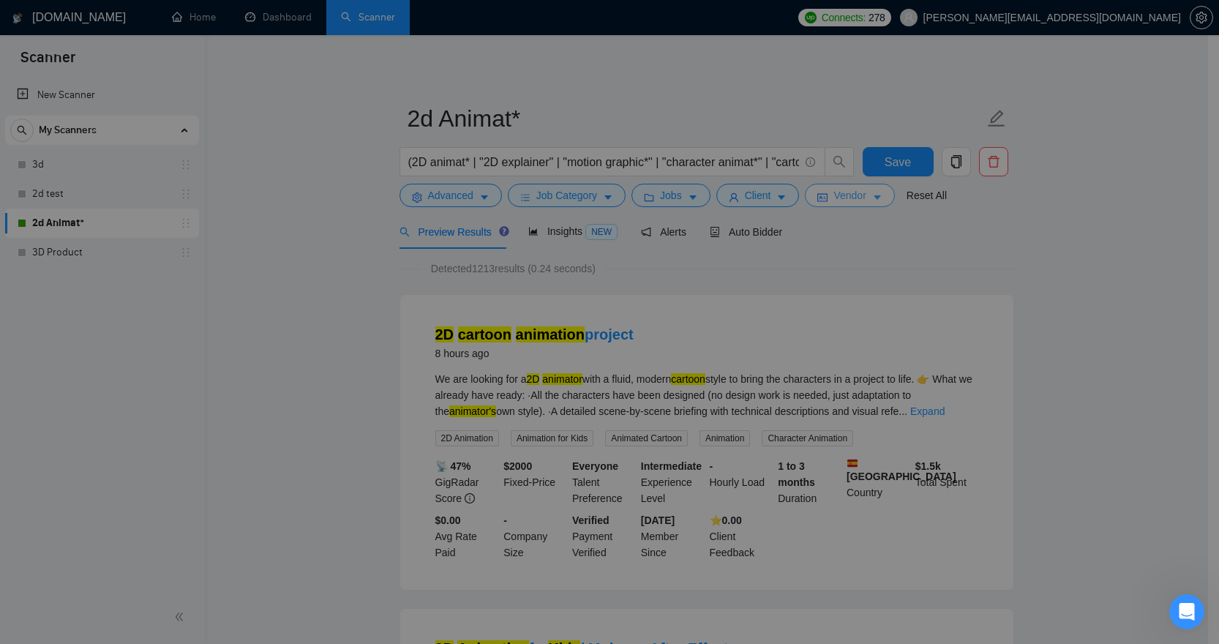
click at [868, 643] on div "Vendor Preferences Freelancer Location Any preffered locations Exclusive Job Op…" at bounding box center [604, 644] width 1208 height 0
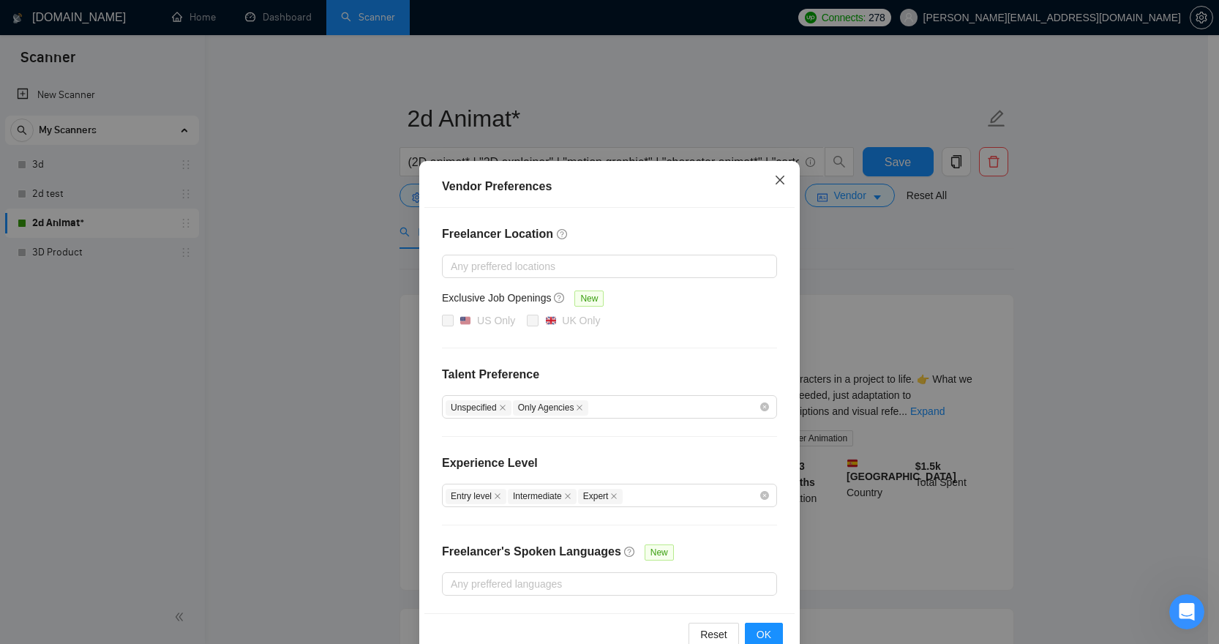
click at [782, 176] on span "Close" at bounding box center [780, 181] width 40 height 40
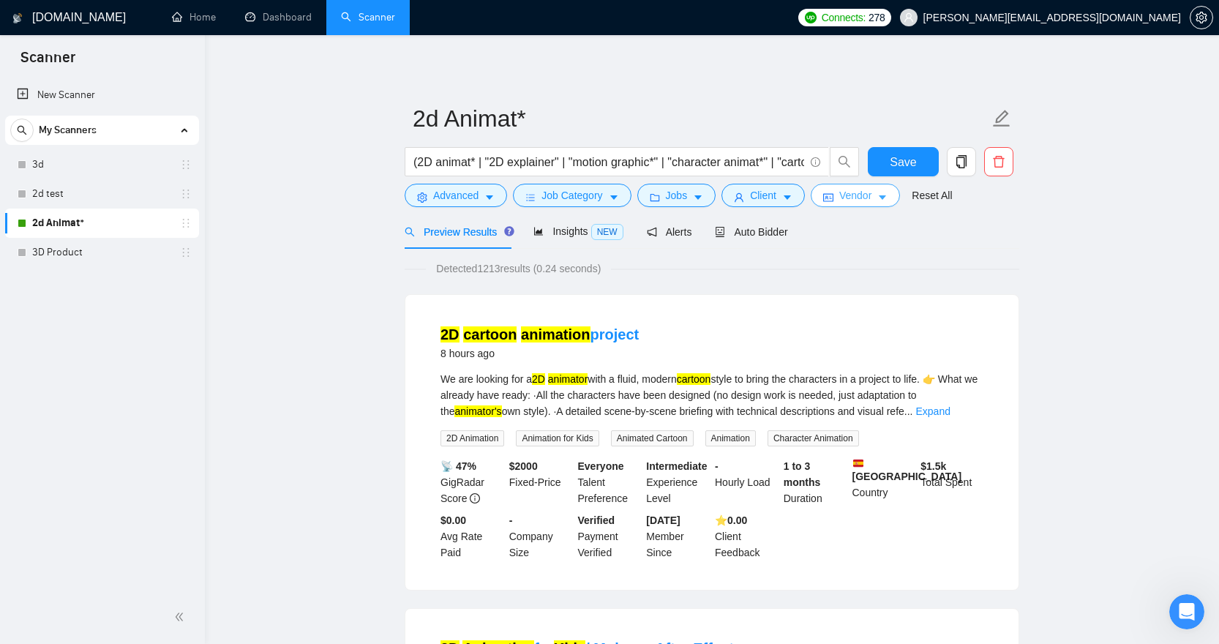
click at [866, 192] on span "Vendor" at bounding box center [855, 195] width 32 height 16
click at [866, 643] on div "Vendor Preferences Freelancer Location Any preffered locations Exclusive Job Op…" at bounding box center [609, 644] width 1219 height 0
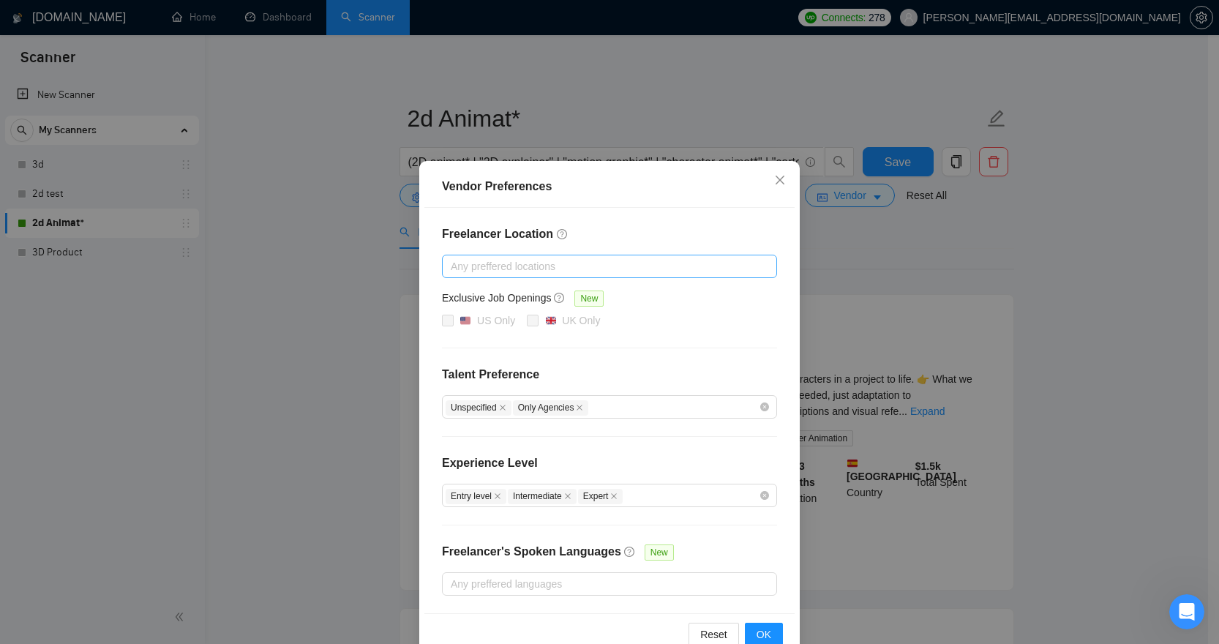
click at [528, 268] on div at bounding box center [602, 267] width 313 height 18
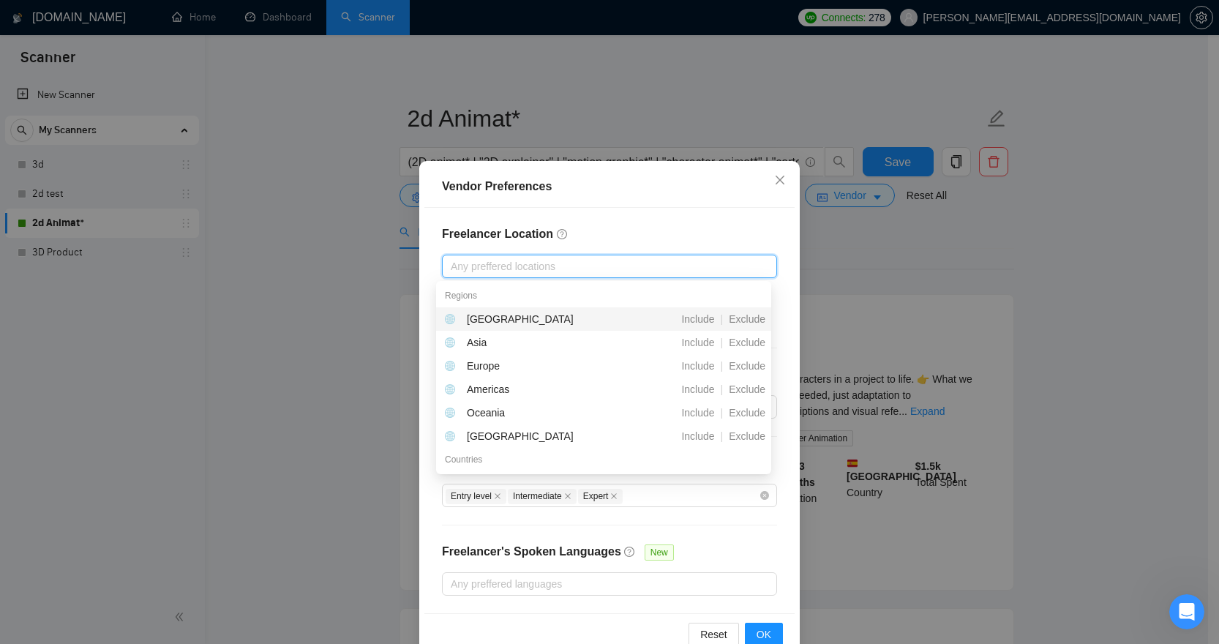
click at [627, 231] on h4 "Freelancer Location" at bounding box center [609, 234] width 335 height 18
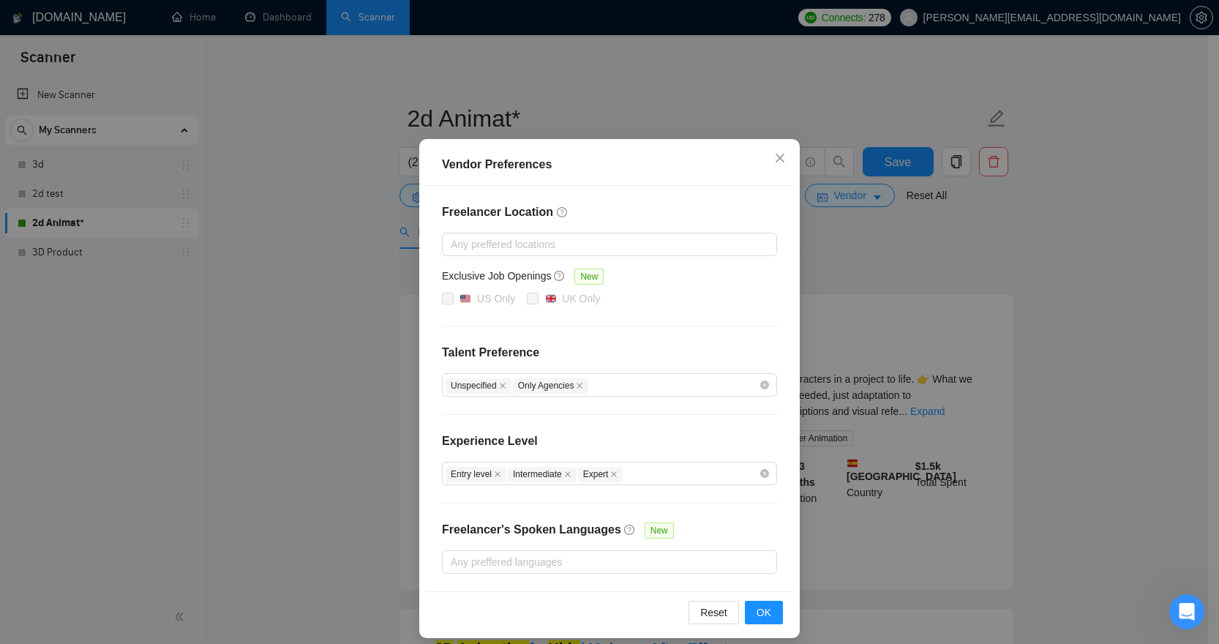
scroll to position [34, 0]
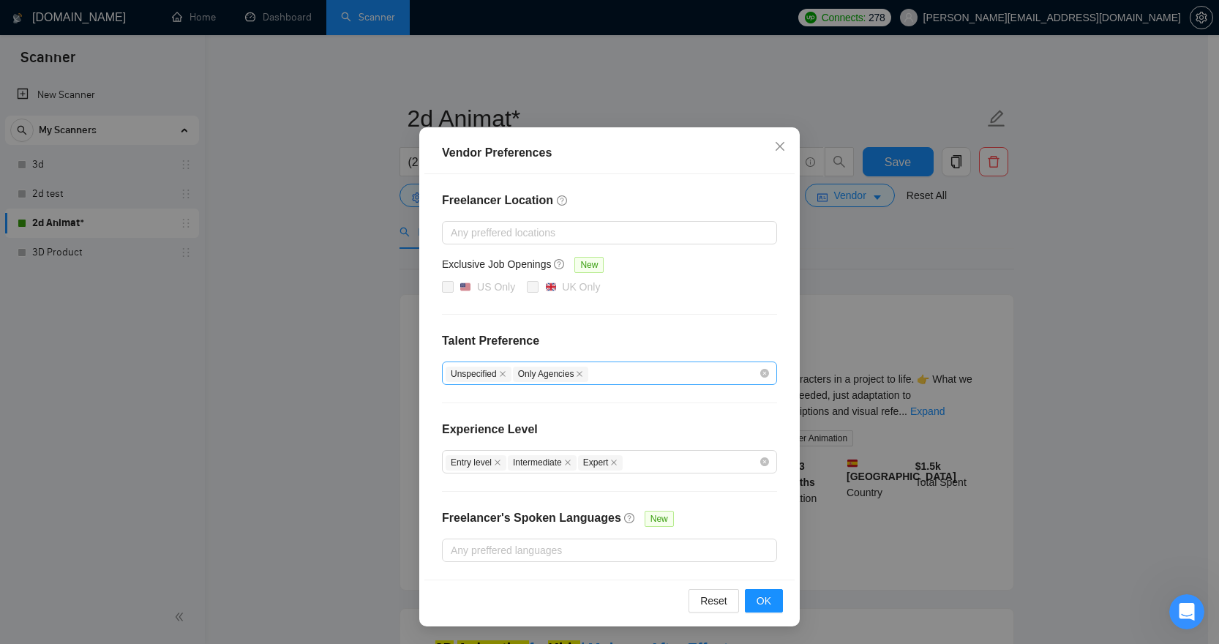
click at [646, 367] on div "Unspecified Only Agencies" at bounding box center [602, 373] width 313 height 18
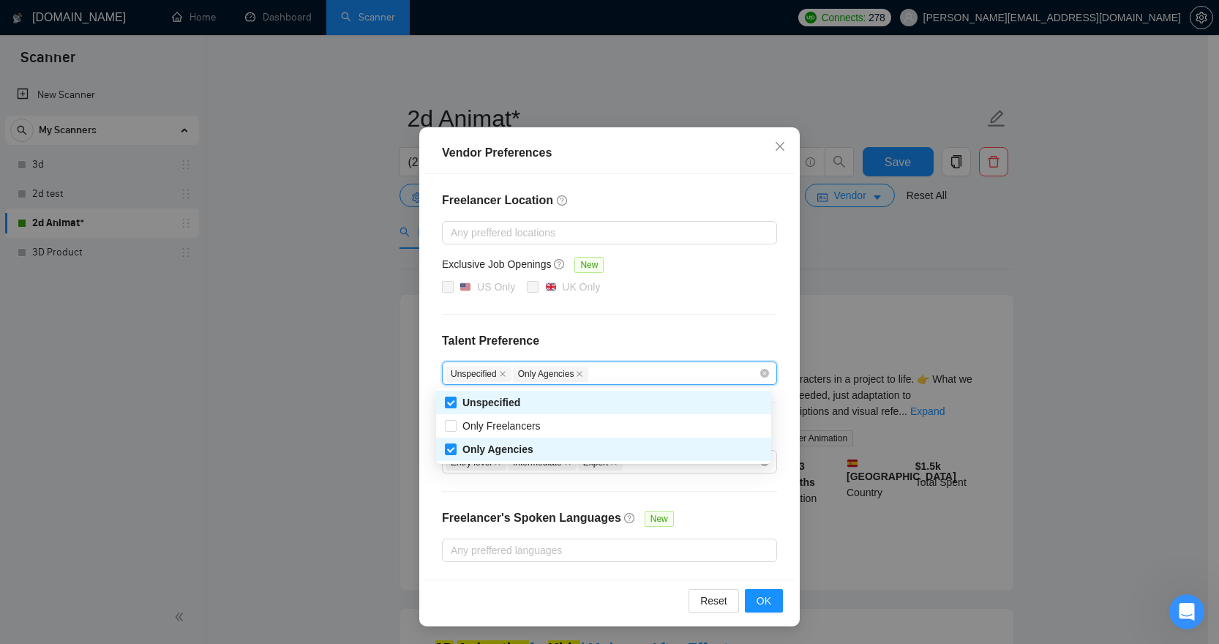
click at [649, 299] on div "Freelancer Location Any preffered locations Exclusive Job Openings [GEOGRAPHIC_…" at bounding box center [610, 376] width 370 height 405
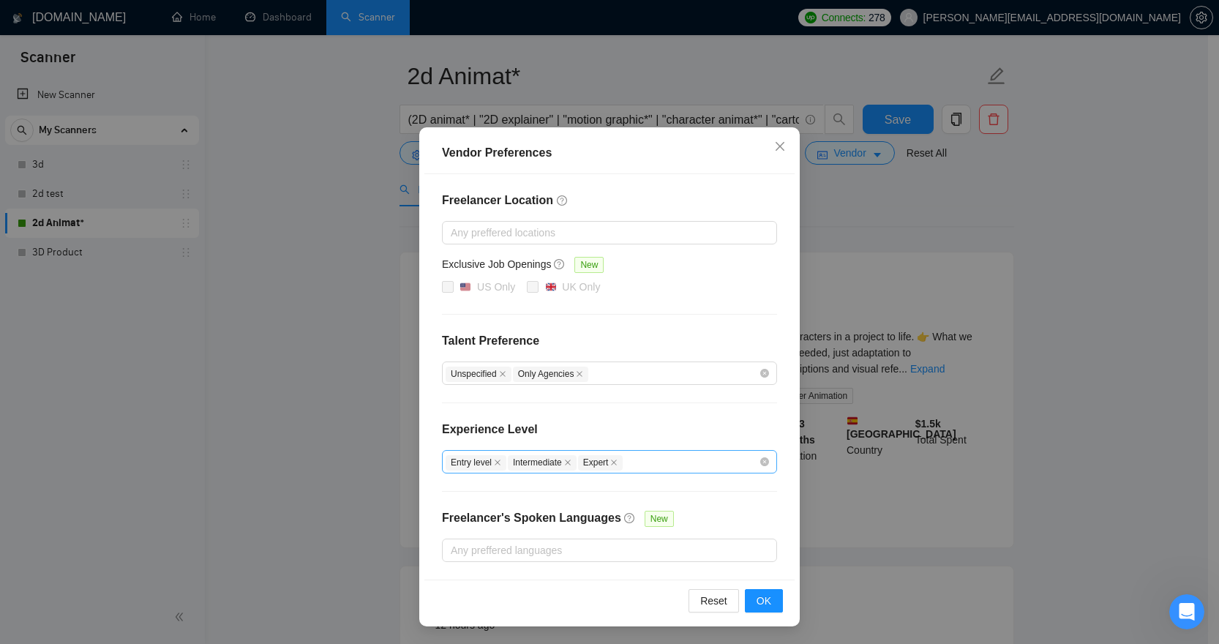
scroll to position [43, 0]
click at [673, 461] on div "Entry level Intermediate Expert" at bounding box center [602, 462] width 313 height 18
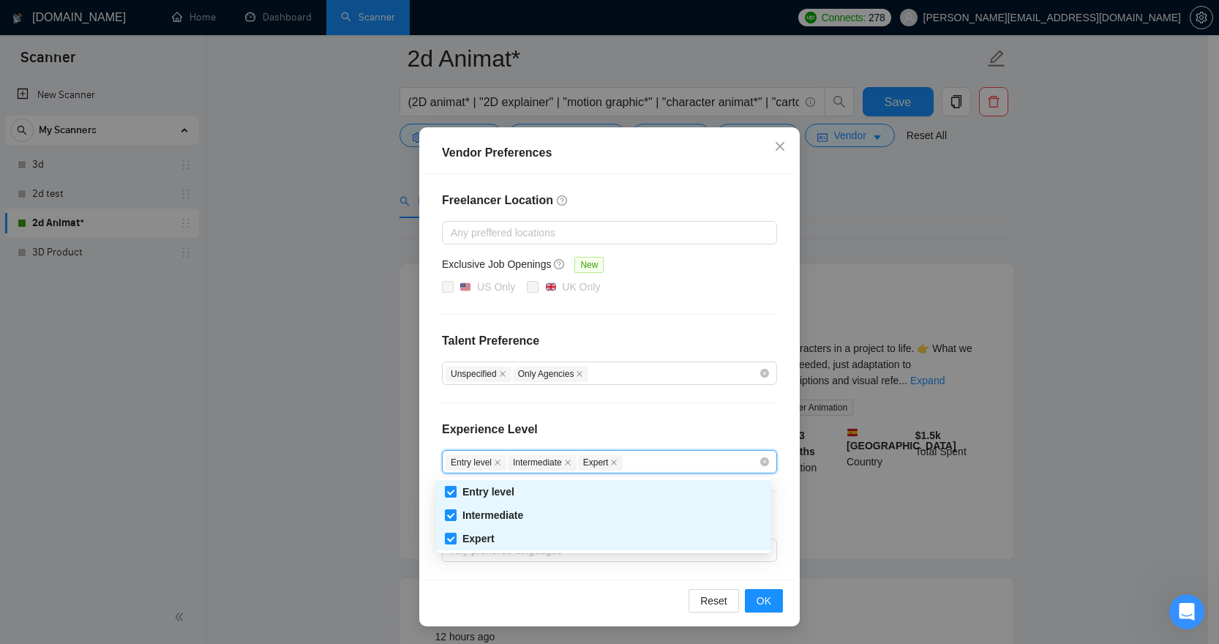
scroll to position [0, 0]
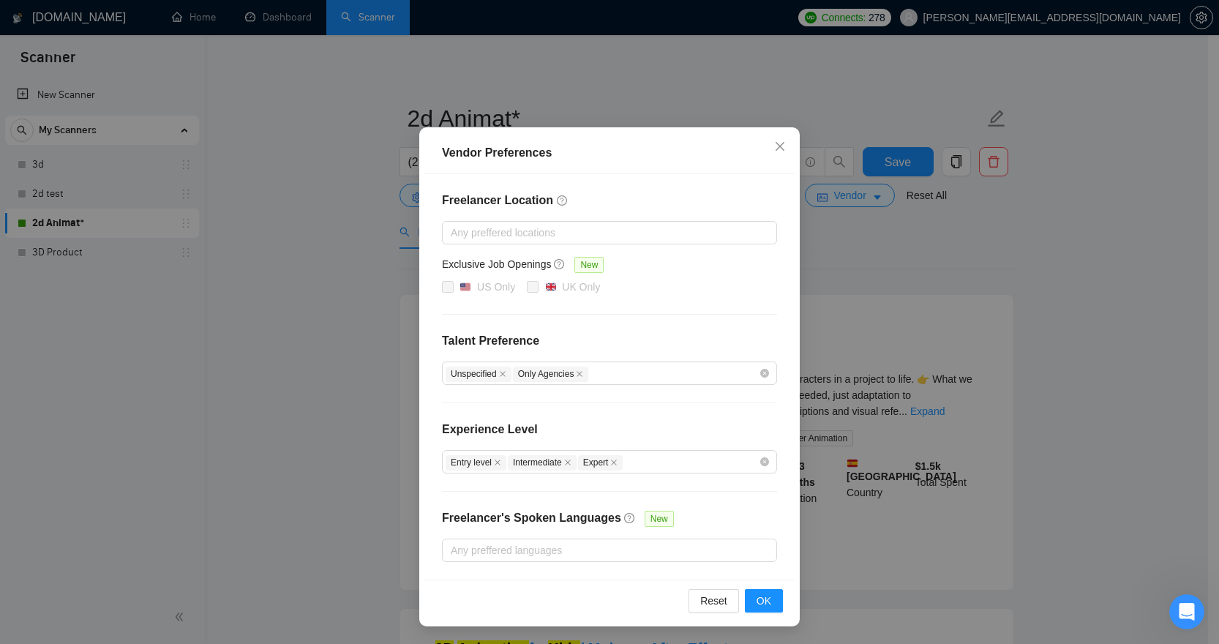
click at [702, 417] on div "Freelancer Location Any preffered locations Exclusive Job Openings [GEOGRAPHIC_…" at bounding box center [610, 376] width 370 height 405
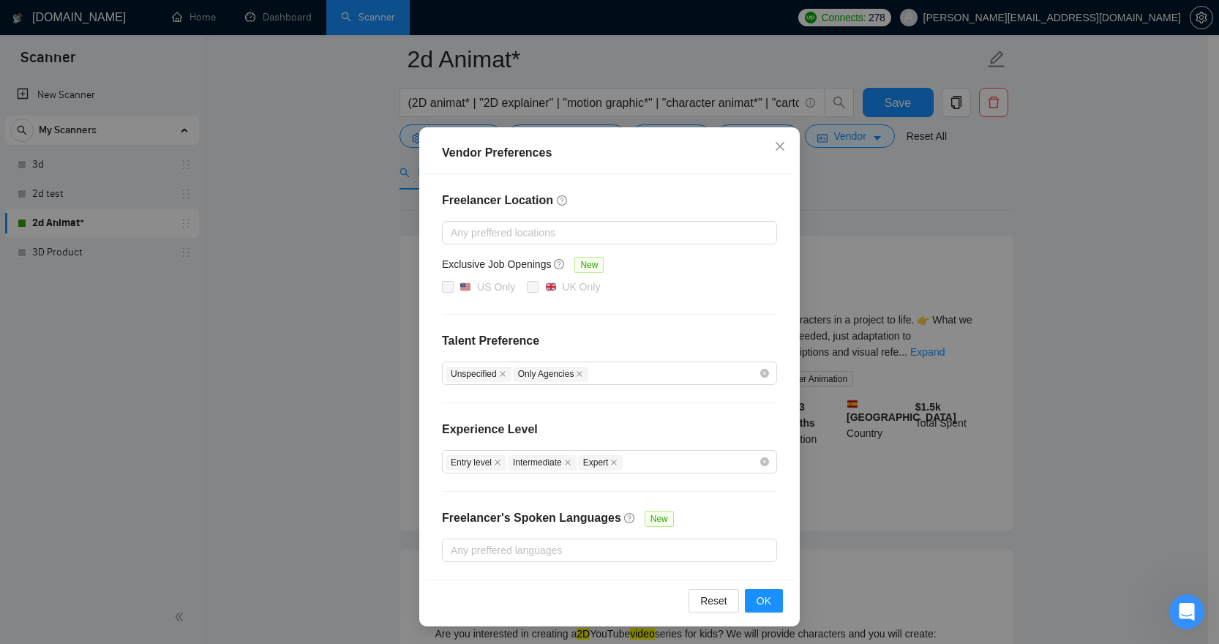
scroll to position [85, 0]
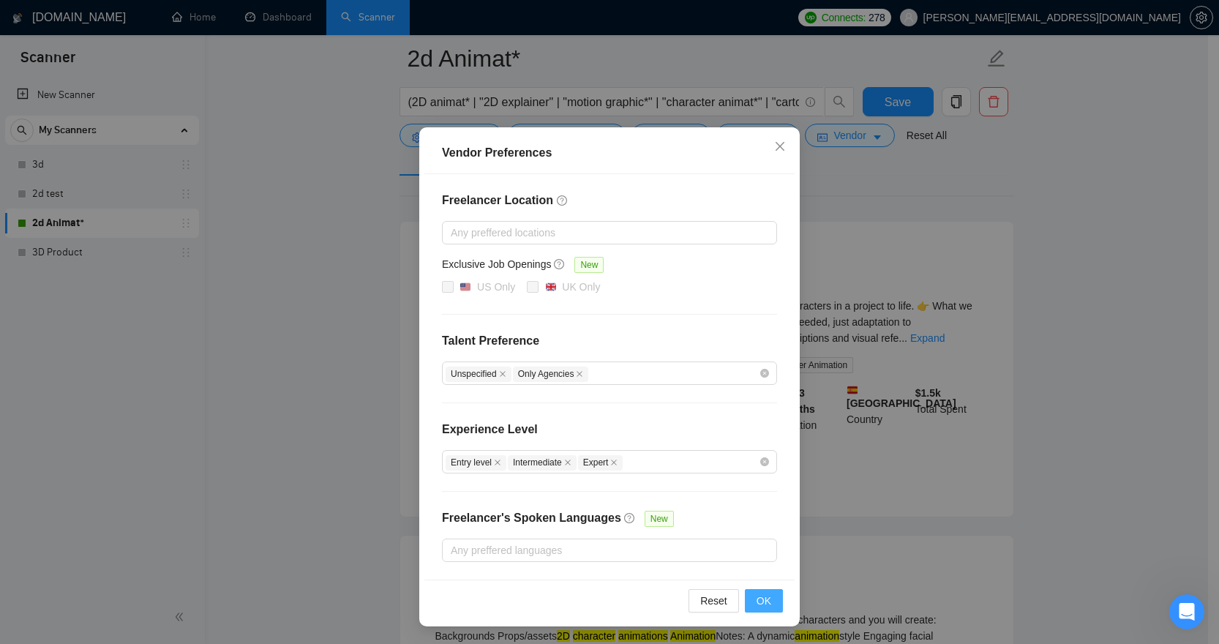
click at [767, 602] on button "OK" at bounding box center [764, 600] width 38 height 23
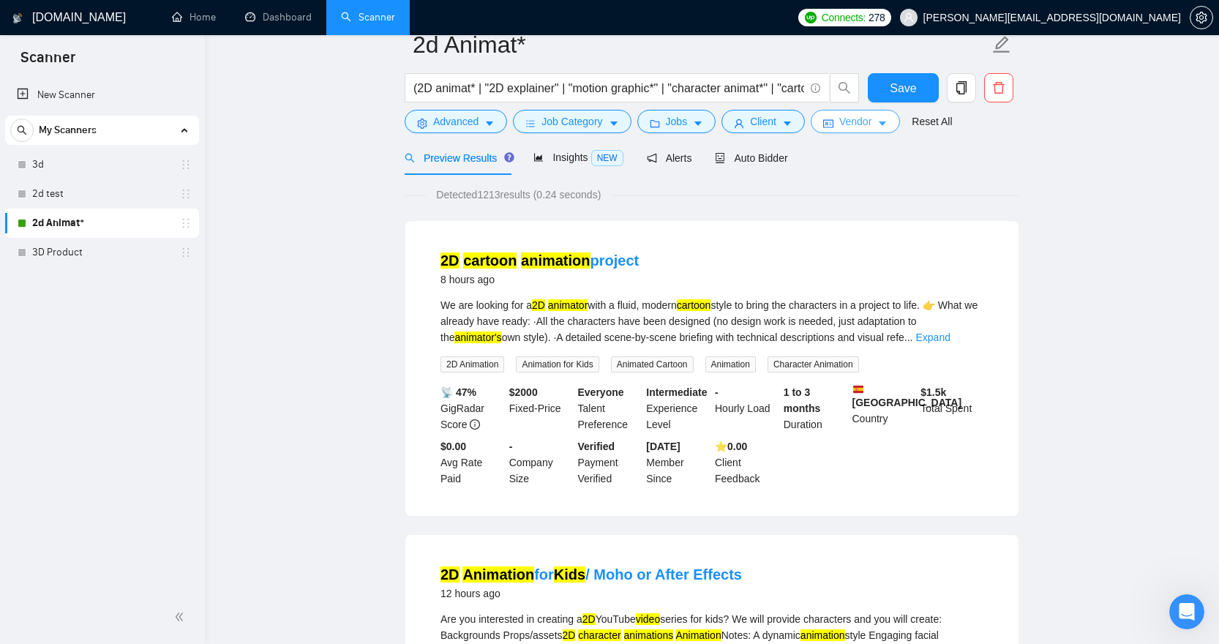
scroll to position [0, 0]
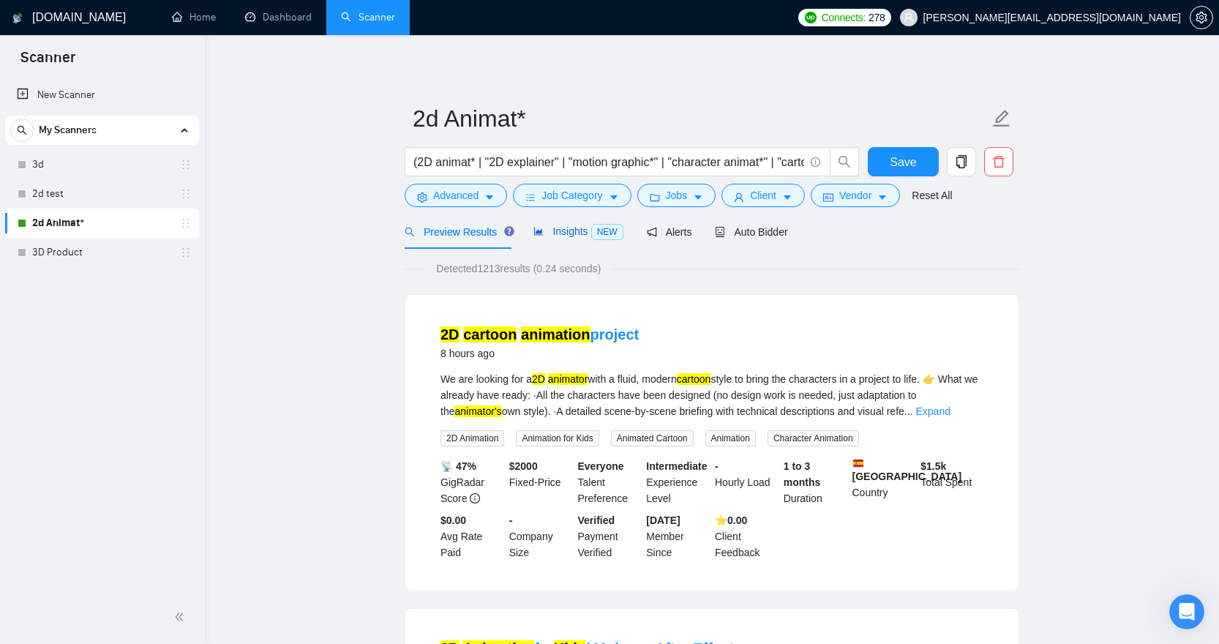
click at [577, 231] on span "Insights NEW" at bounding box center [578, 231] width 89 height 12
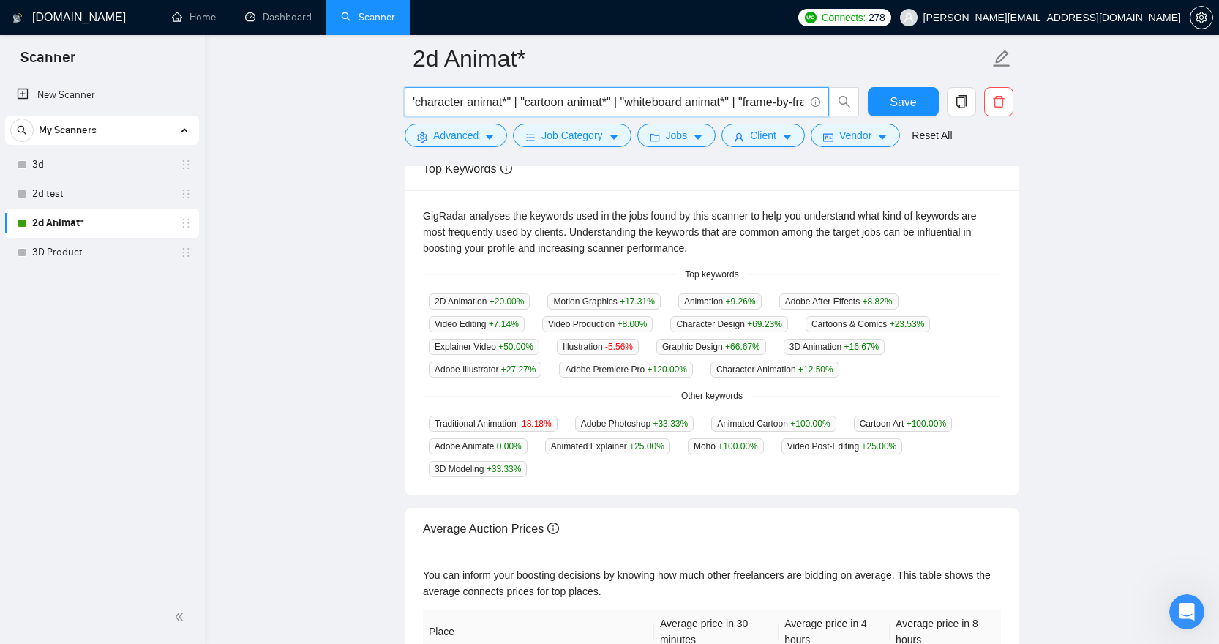
scroll to position [0, 364]
drag, startPoint x: 761, startPoint y: 104, endPoint x: 724, endPoint y: 94, distance: 38.5
click at [752, 100] on input "(2D animat* | "2D explainer" | "motion graphic*" | "character animat*" | "carto…" at bounding box center [609, 102] width 391 height 18
click at [736, 97] on input "(2D animat* | "2D explainer" | "motion graphic*" | "character animat*" | "carto…" at bounding box center [609, 102] width 391 height 18
click at [432, 100] on input "(2D animat* | "2D explainer" | "motion graphic*" | "character animat*" | "carto…" at bounding box center [609, 102] width 391 height 18
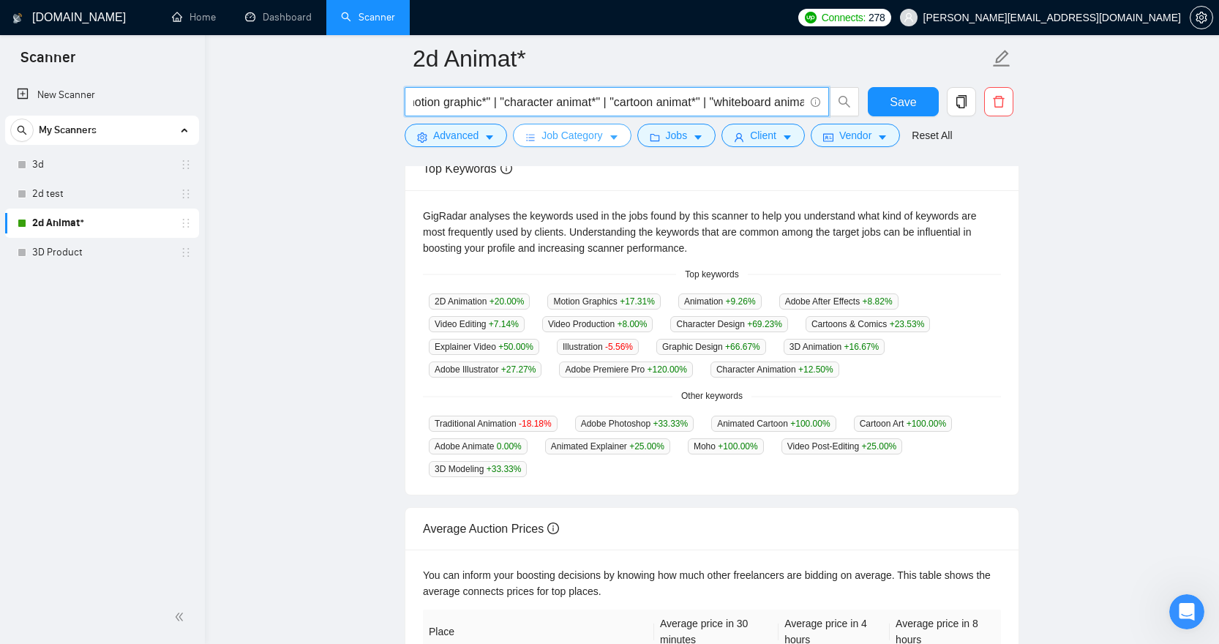
scroll to position [0, 0]
drag, startPoint x: 502, startPoint y: 97, endPoint x: 442, endPoint y: 94, distance: 60.1
click at [390, 91] on main "2d Animat* (2D animat* | "2D explainer" | "motion graphic*" | "character animat…" at bounding box center [712, 279] width 968 height 1016
click at [527, 97] on input "(2D animat* | "2D explainer" | "motion graphic*" | "character animat*" | "carto…" at bounding box center [609, 102] width 391 height 18
click at [726, 102] on input "(2D animat* | "2D explainer" | "motion graphic*" | "character animat*" | "carto…" at bounding box center [609, 102] width 391 height 18
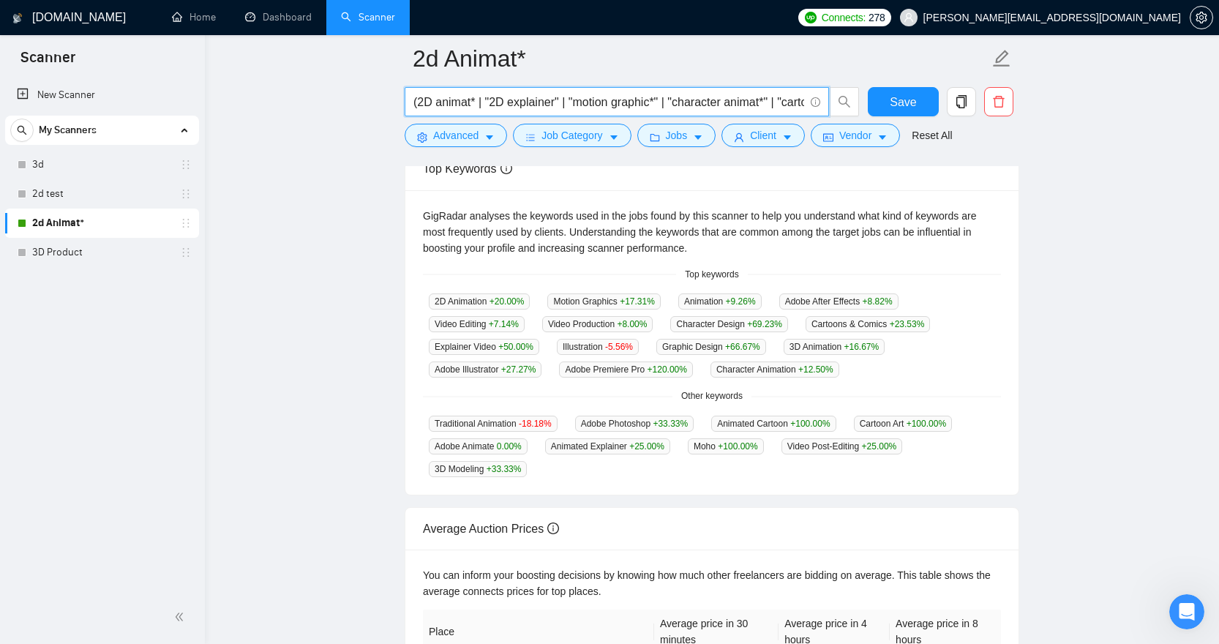
drag, startPoint x: 504, startPoint y: 99, endPoint x: 421, endPoint y: 96, distance: 83.5
click at [343, 95] on main "2d Animat* (2D animat* | "2D explainer" | "motion graphic*" | "character animat…" at bounding box center [712, 279] width 968 height 1016
drag, startPoint x: 510, startPoint y: 103, endPoint x: 526, endPoint y: 105, distance: 15.4
click at [510, 103] on input "(2D animat* | "2D explainer" | "motion graphic*" | "character animat*" | "carto…" at bounding box center [609, 102] width 391 height 18
click at [570, 102] on input "(2D animat* | "2D explainer" | "motion graphic*" | "character animat*" | "carto…" at bounding box center [609, 102] width 391 height 18
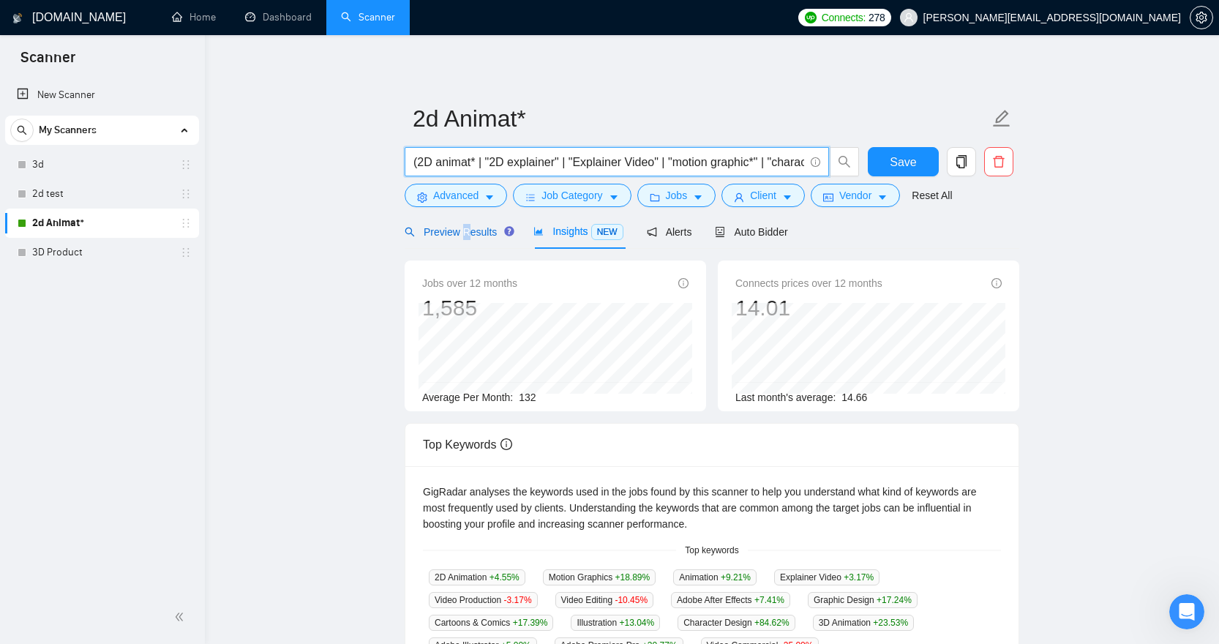
click at [467, 230] on span "Preview Results" at bounding box center [457, 232] width 105 height 12
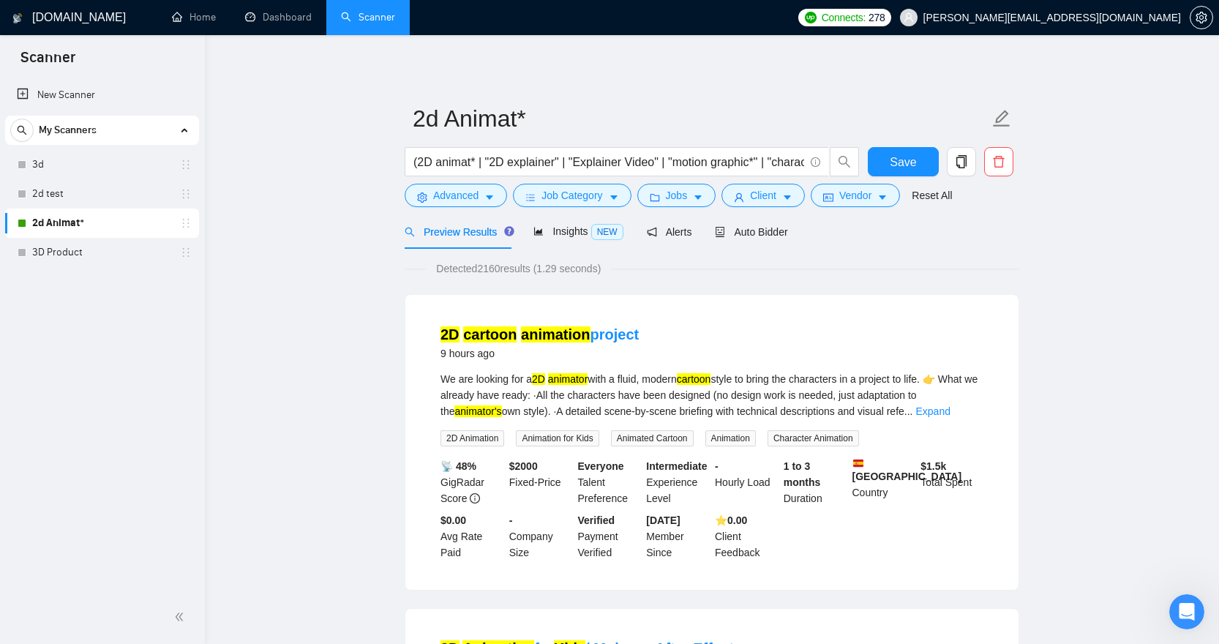
click at [671, 277] on div "Detected 2160 results (1.29 seconds)" at bounding box center [712, 269] width 615 height 16
click at [578, 236] on span "Insights NEW" at bounding box center [578, 231] width 89 height 12
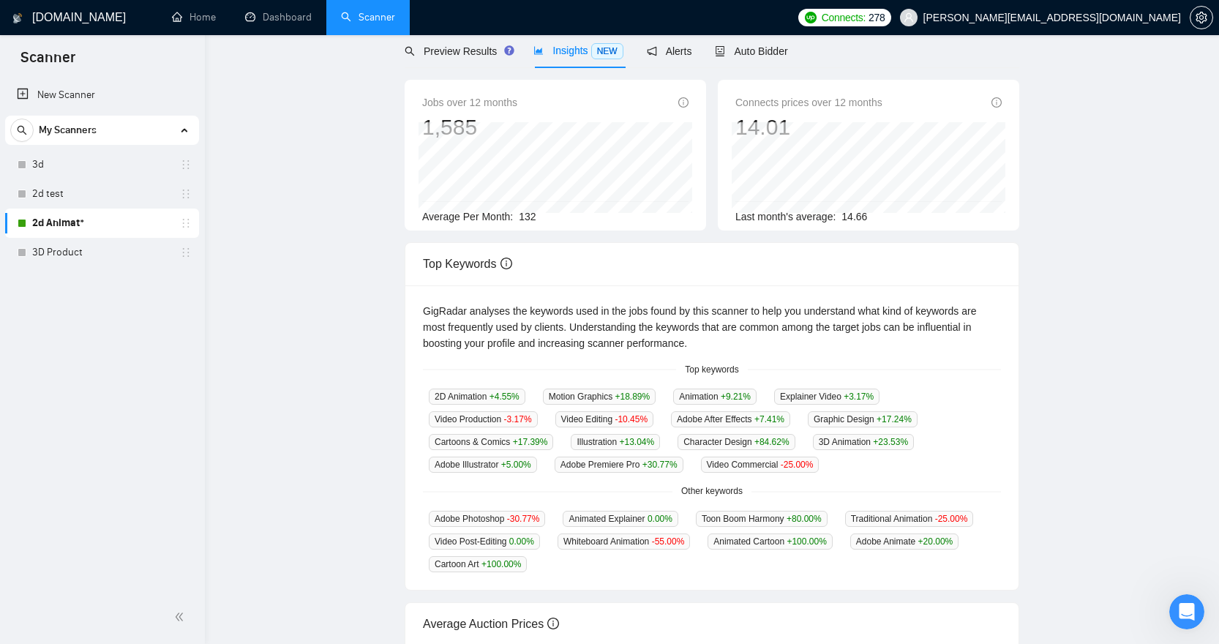
scroll to position [3, 0]
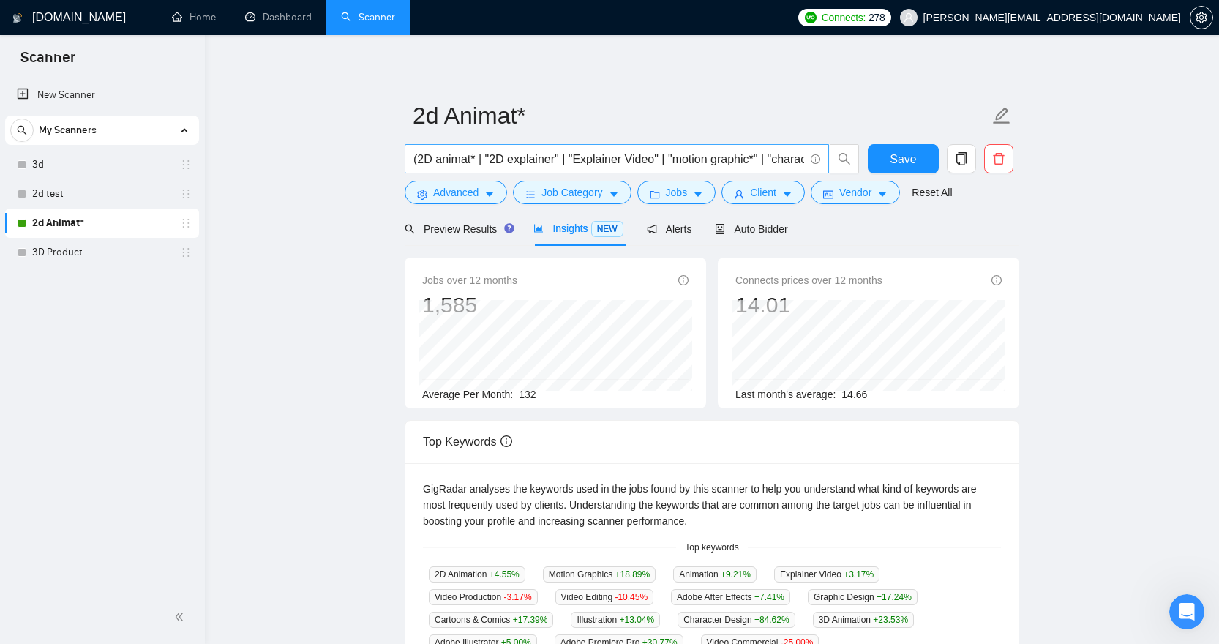
click at [635, 157] on input "(2D animat* | "2D explainer" | "Explainer Video" | "motion graphic*" | "charact…" at bounding box center [609, 159] width 391 height 18
paste input "explainer video" | "motion graphic*" | "character animat*" | "character design"
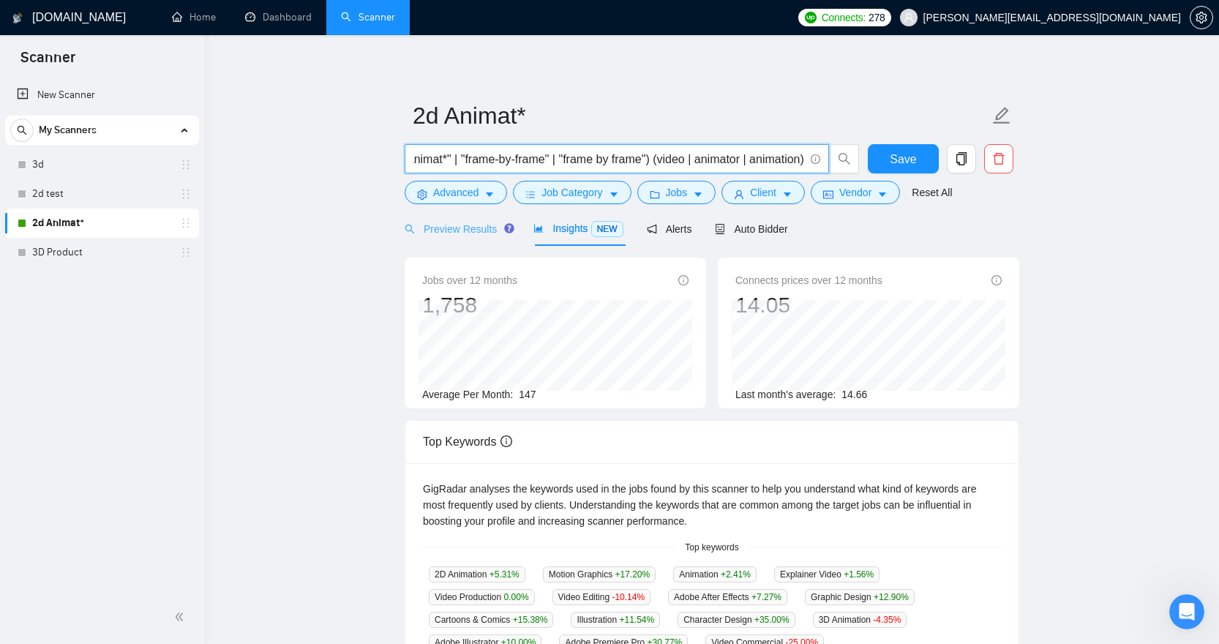
type input "(2D animat* | "2D explainer" | "explainer video" | "motion graphic*" | "charact…"
click at [449, 231] on span "Preview Results" at bounding box center [457, 229] width 105 height 12
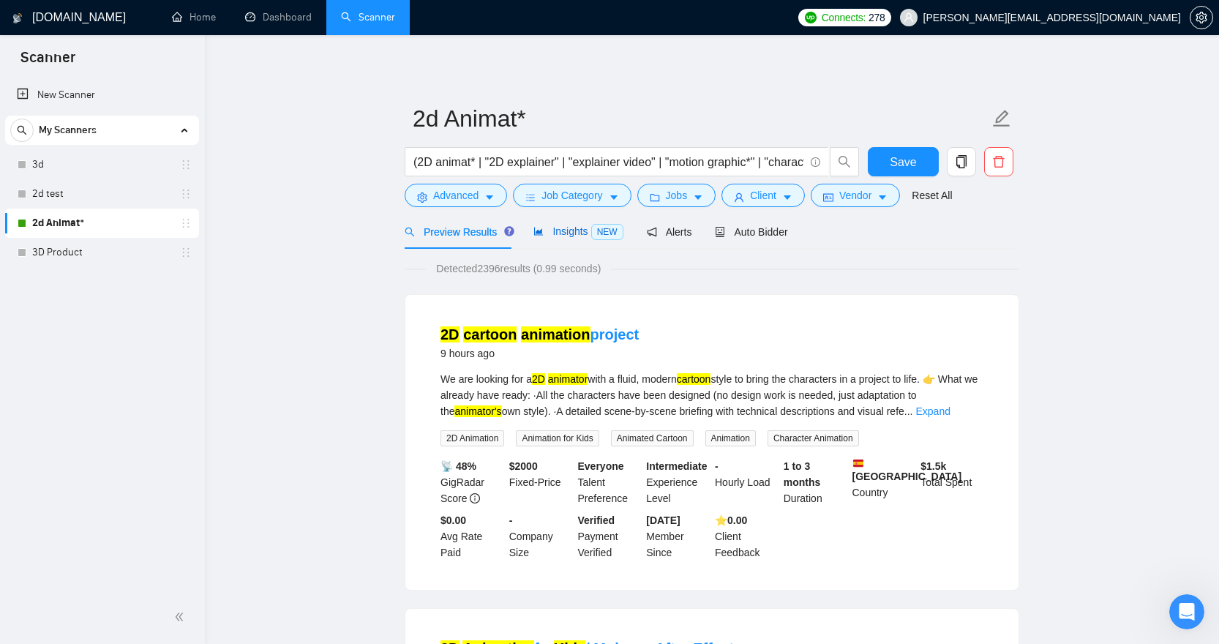
click at [580, 235] on span "Insights NEW" at bounding box center [578, 231] width 89 height 12
